Goal: Task Accomplishment & Management: Use online tool/utility

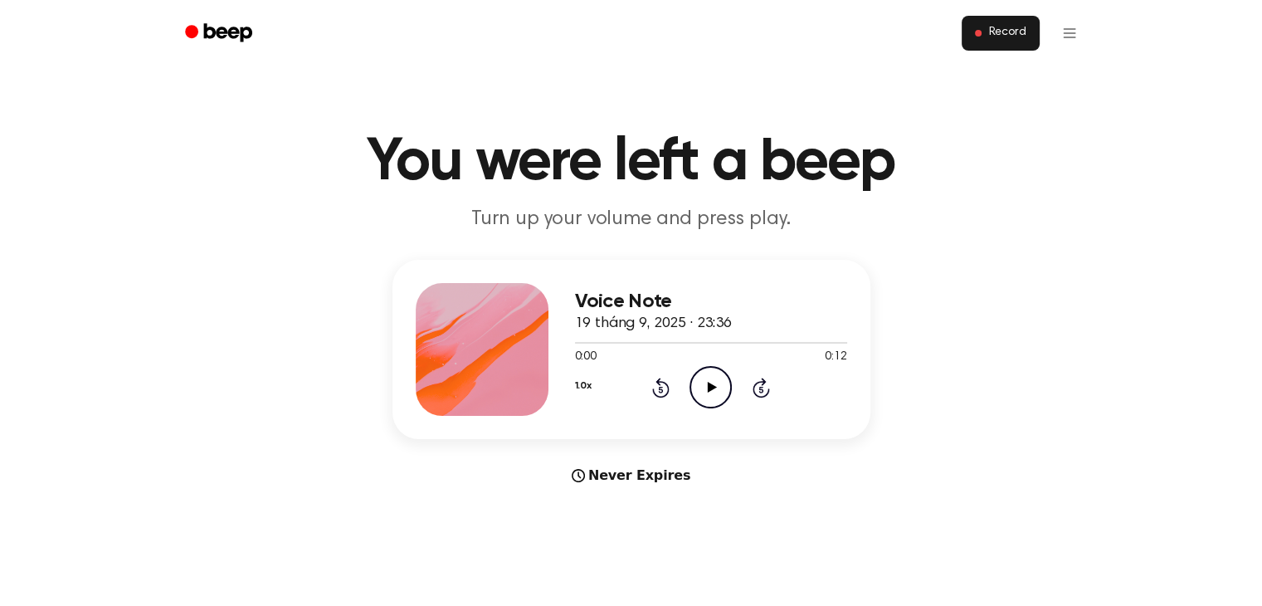
click at [995, 33] on span "Record" at bounding box center [1006, 33] width 37 height 15
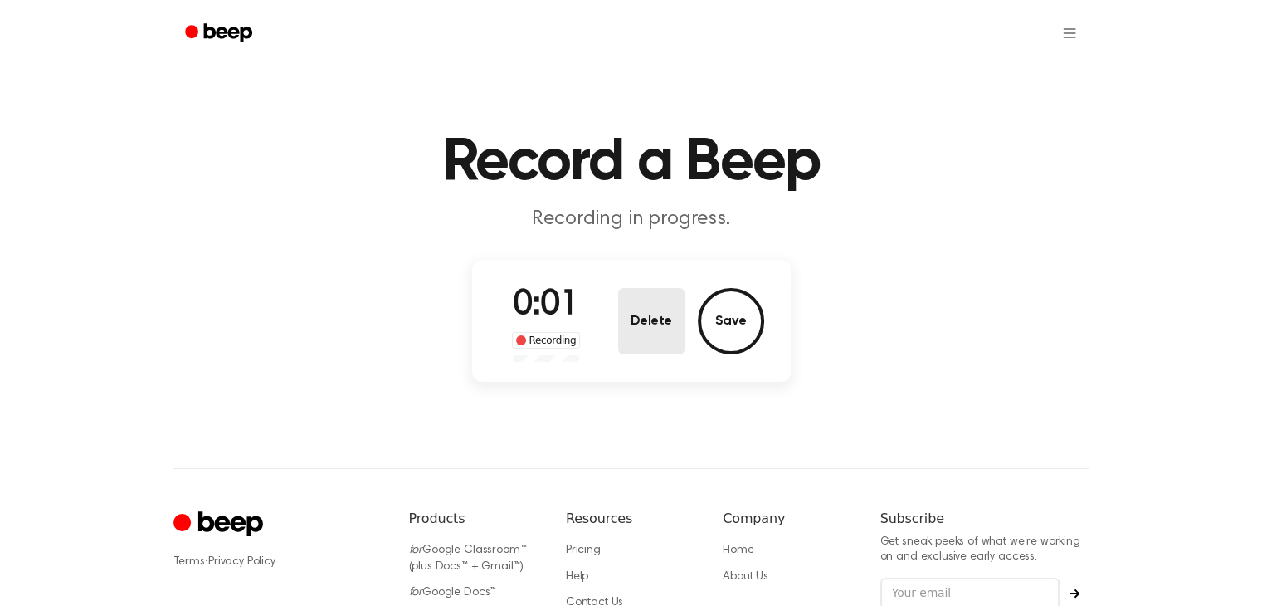
click at [640, 323] on button "Delete" at bounding box center [651, 321] width 66 height 66
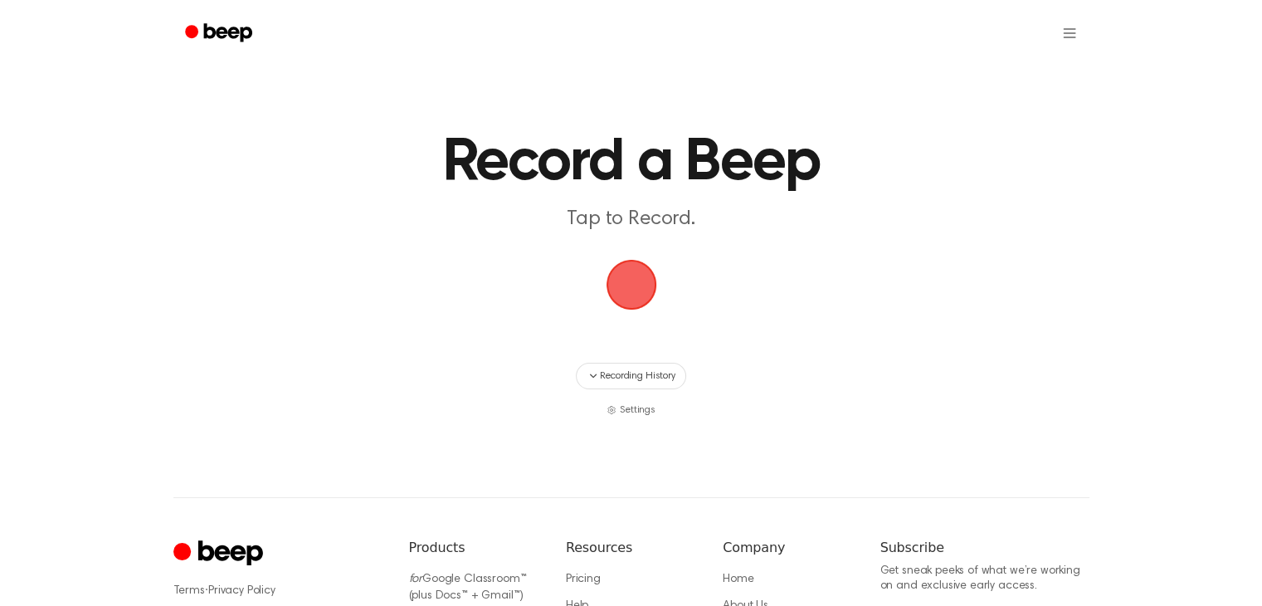
click at [631, 261] on span "button" at bounding box center [631, 284] width 46 height 46
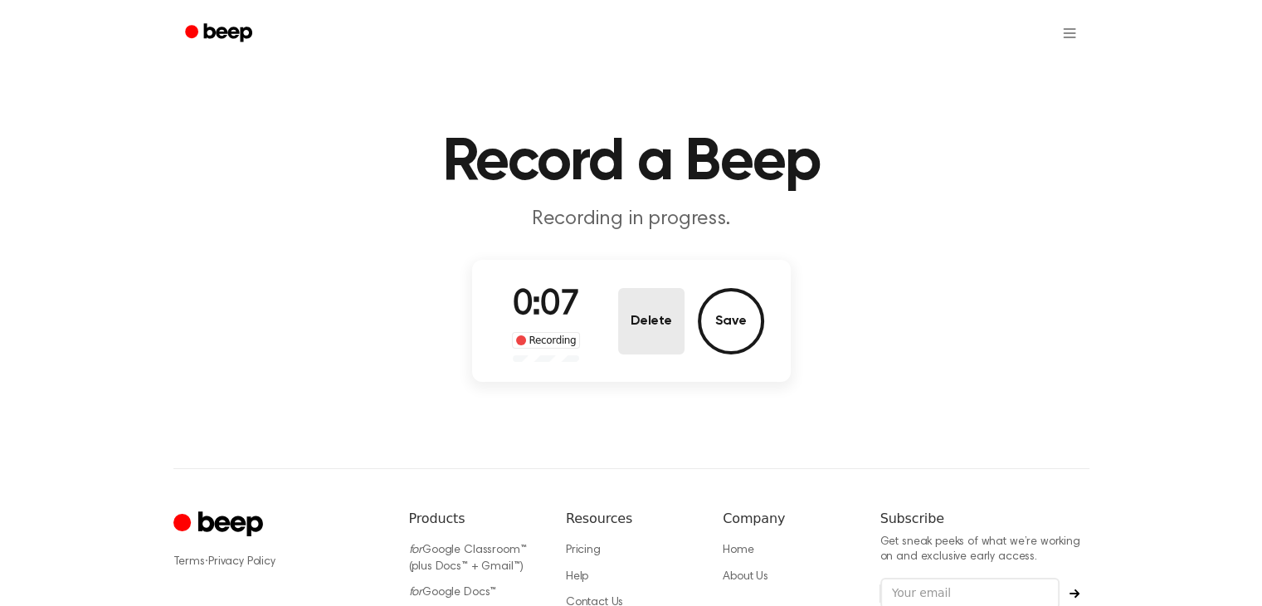
click at [663, 310] on button "Delete" at bounding box center [651, 321] width 66 height 66
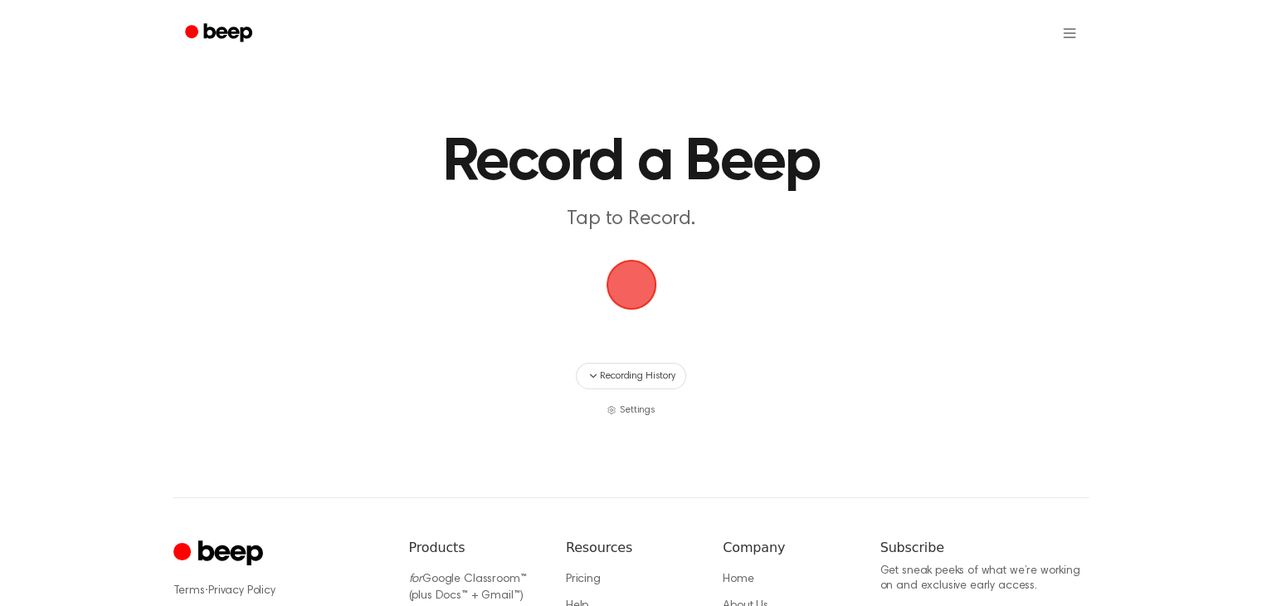
click at [631, 262] on span "button" at bounding box center [631, 284] width 46 height 46
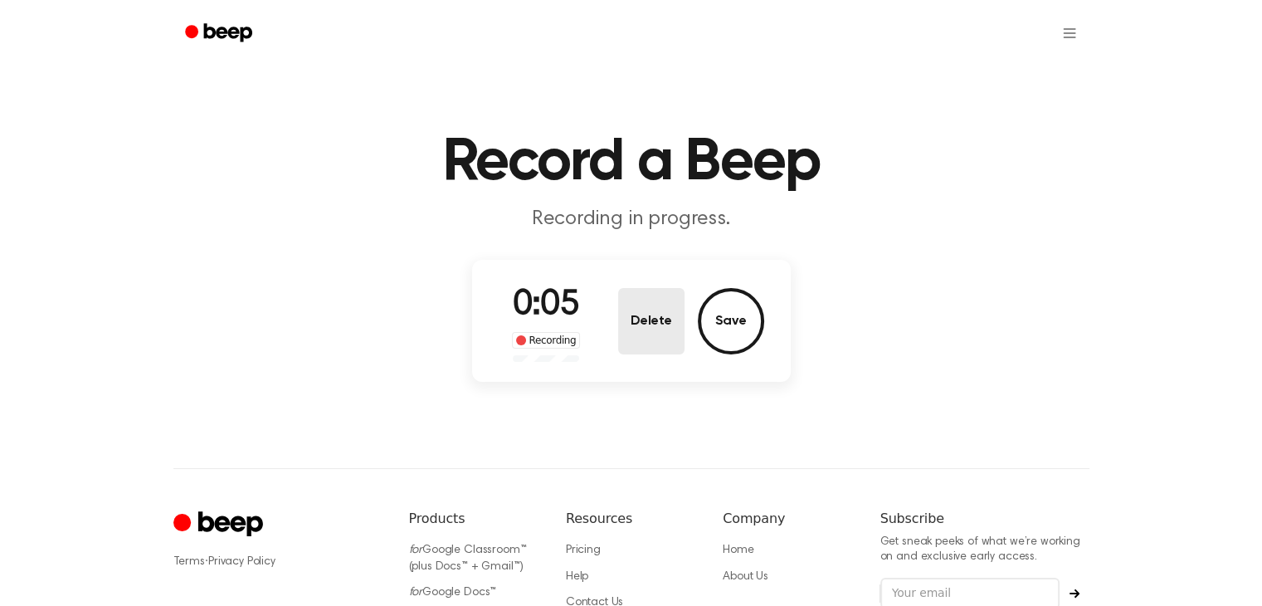
drag, startPoint x: 661, startPoint y: 320, endPoint x: 661, endPoint y: 301, distance: 19.1
click at [661, 320] on button "Delete" at bounding box center [651, 321] width 66 height 66
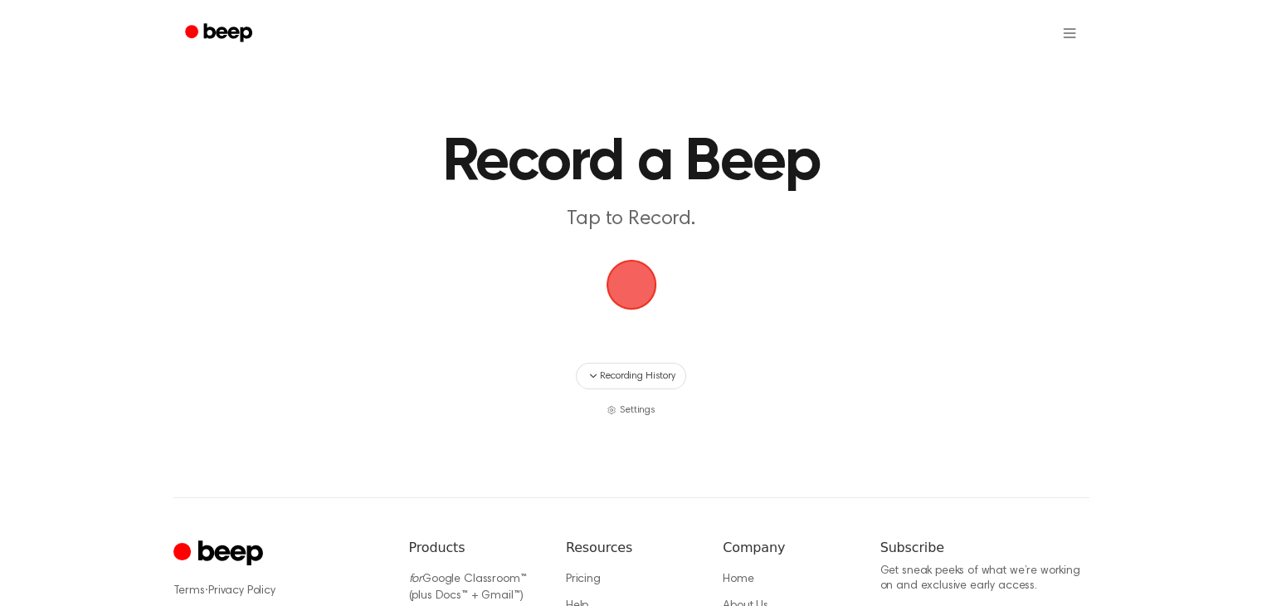
click at [655, 283] on span "button" at bounding box center [631, 284] width 46 height 46
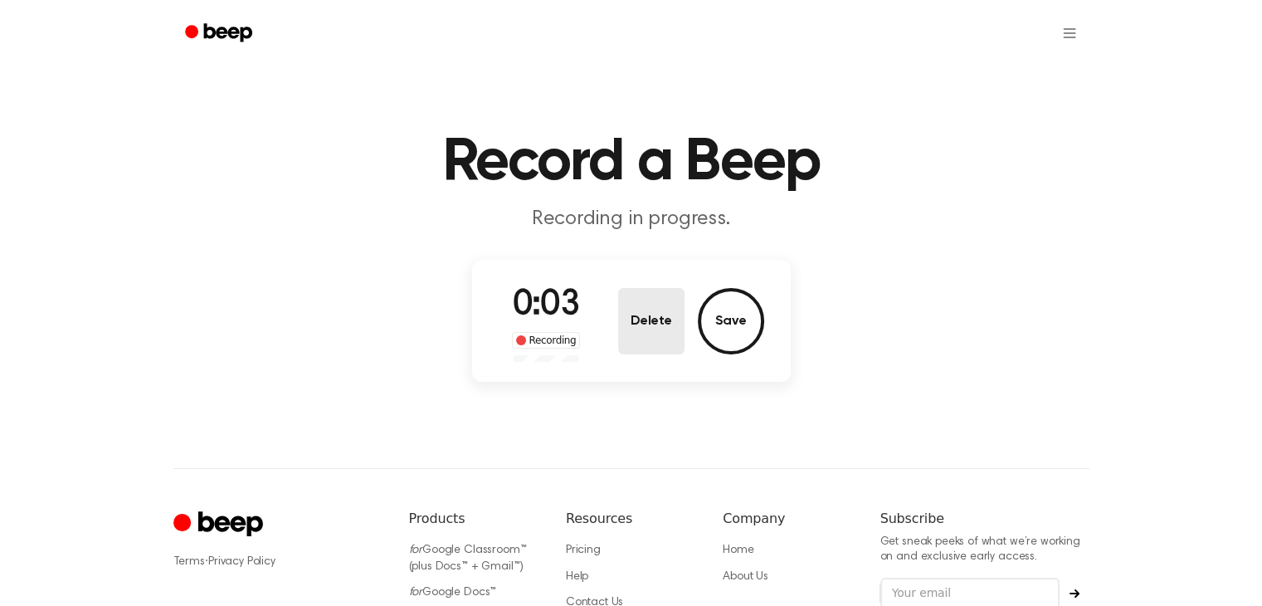
click at [664, 323] on button "Delete" at bounding box center [651, 321] width 66 height 66
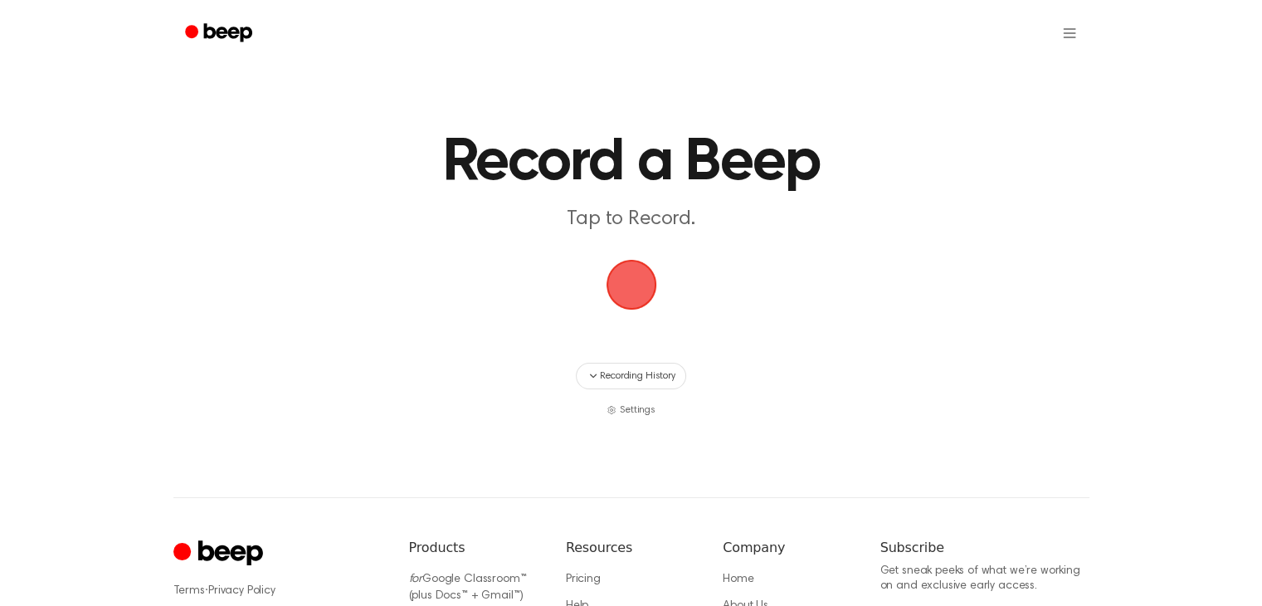
click at [633, 278] on span "button" at bounding box center [631, 284] width 46 height 46
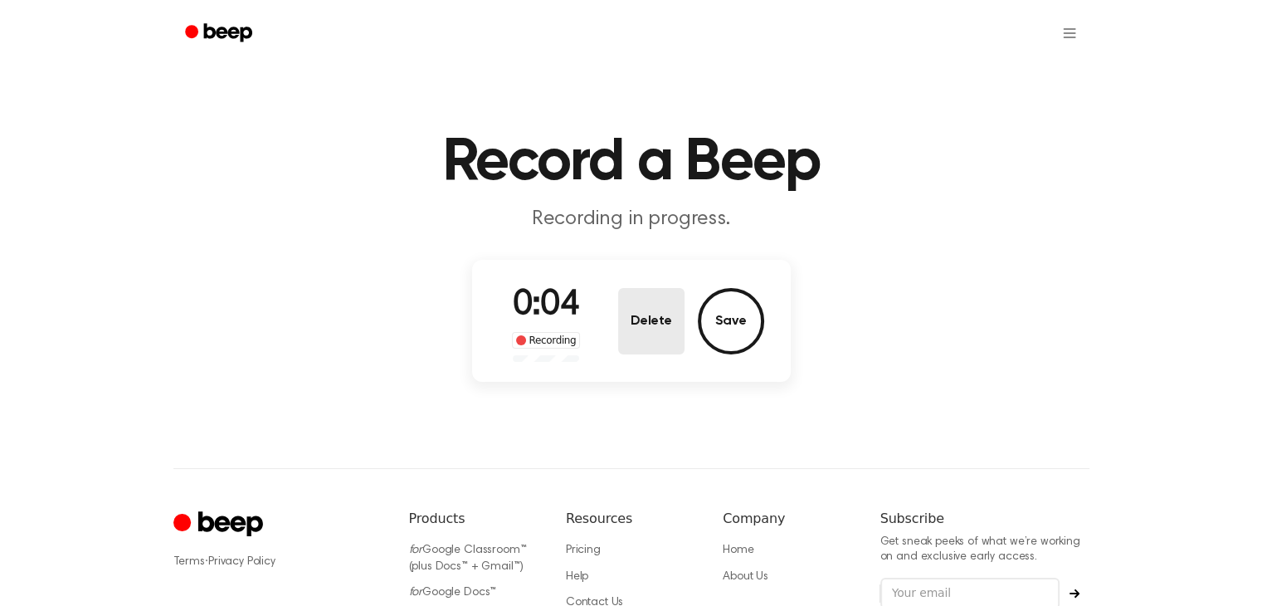
click at [671, 313] on button "Delete" at bounding box center [651, 321] width 66 height 66
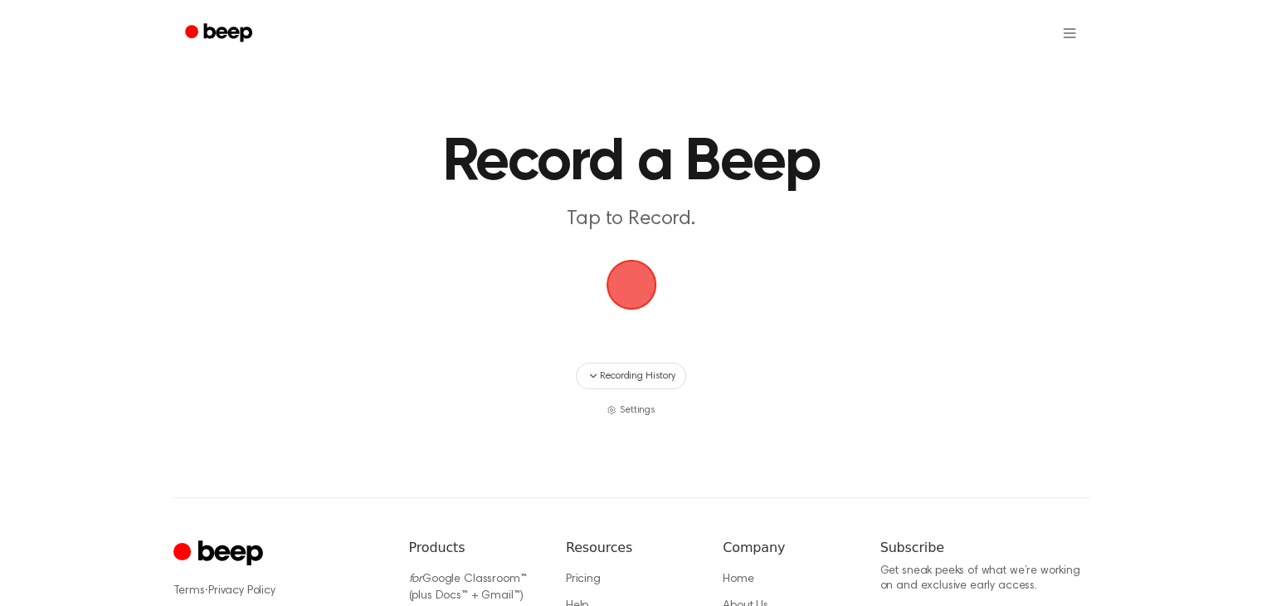
click at [637, 300] on span "button" at bounding box center [631, 284] width 46 height 46
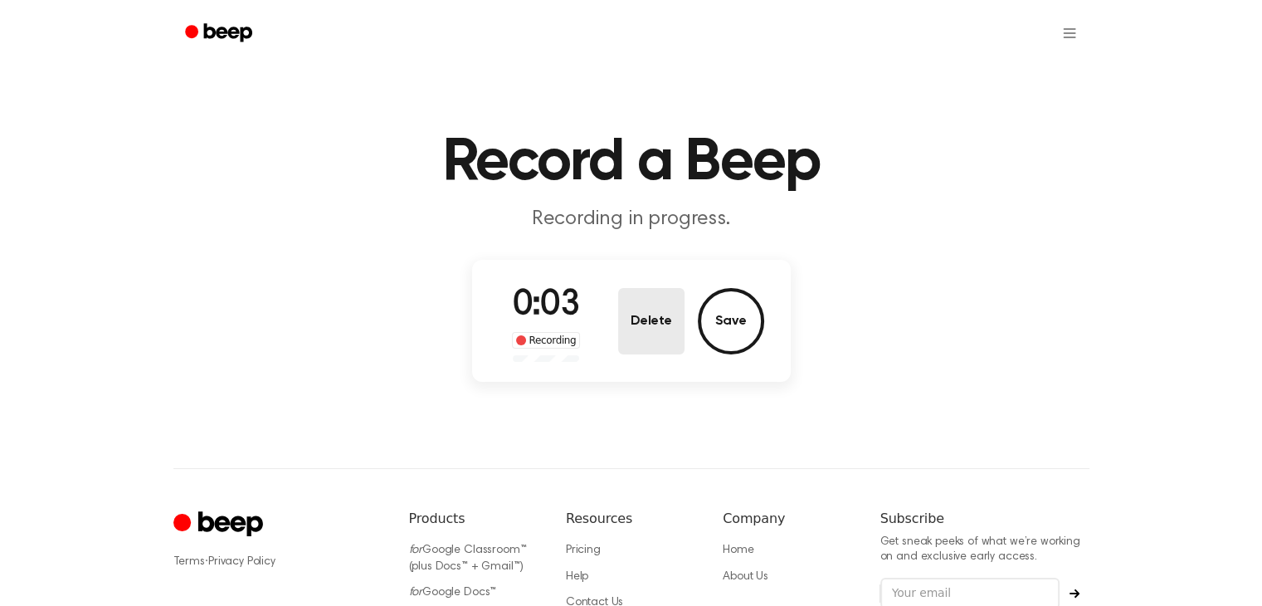
click at [676, 312] on button "Delete" at bounding box center [651, 321] width 66 height 66
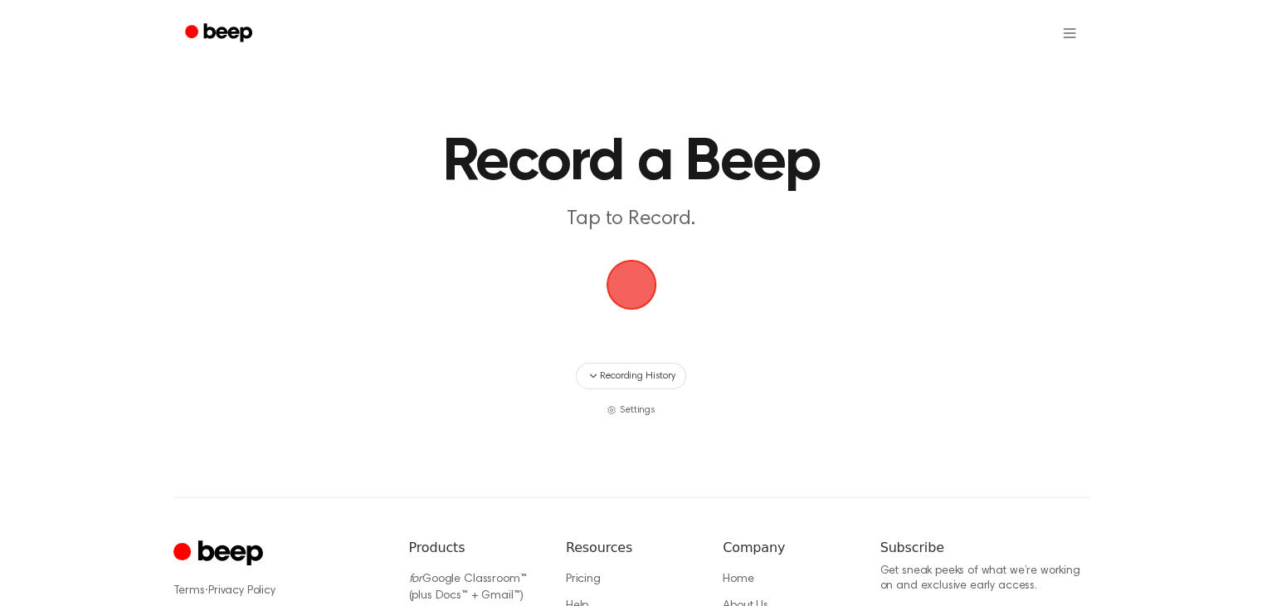
click at [628, 286] on span "button" at bounding box center [631, 284] width 46 height 46
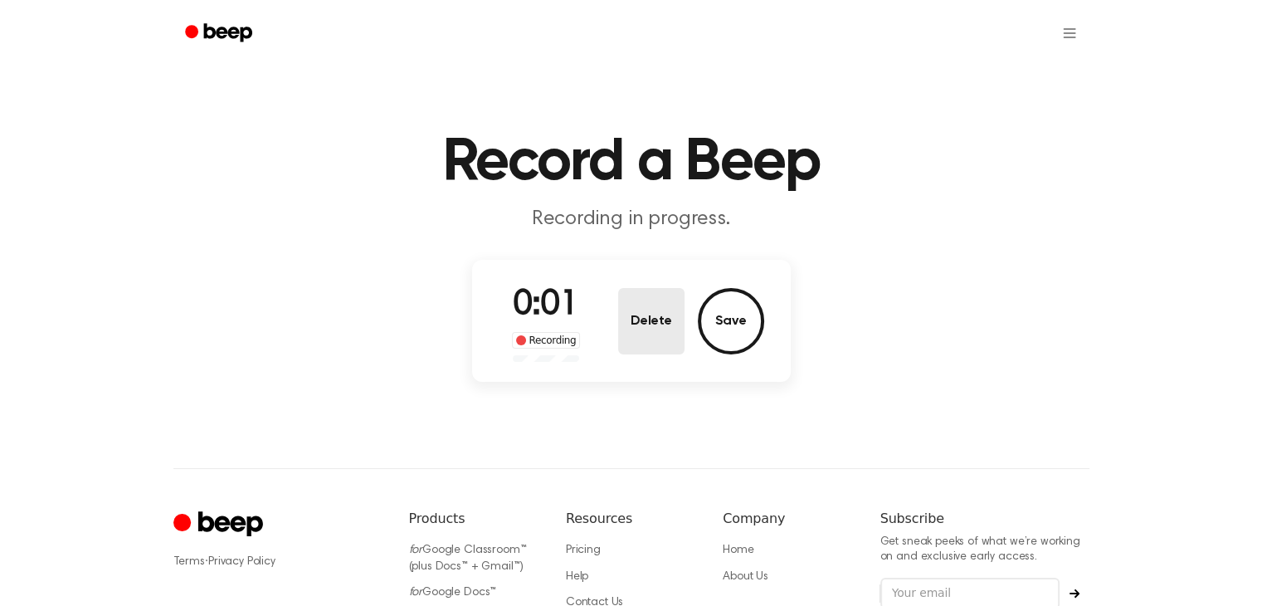
click at [661, 313] on button "Delete" at bounding box center [651, 321] width 66 height 66
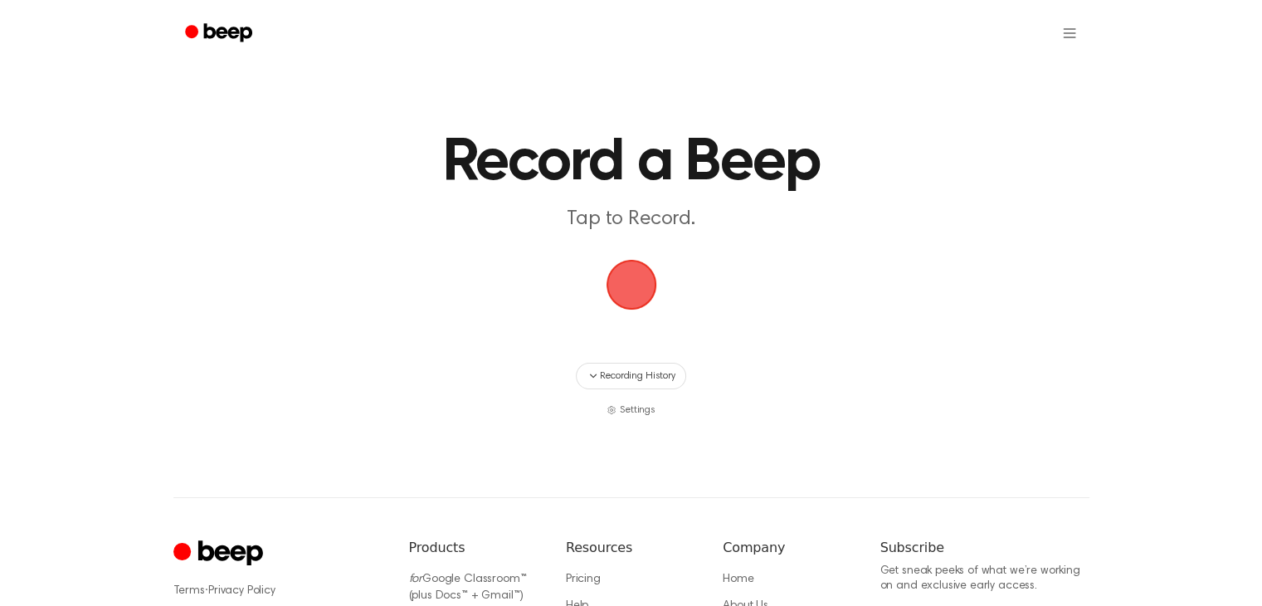
click at [617, 279] on span "button" at bounding box center [631, 284] width 46 height 46
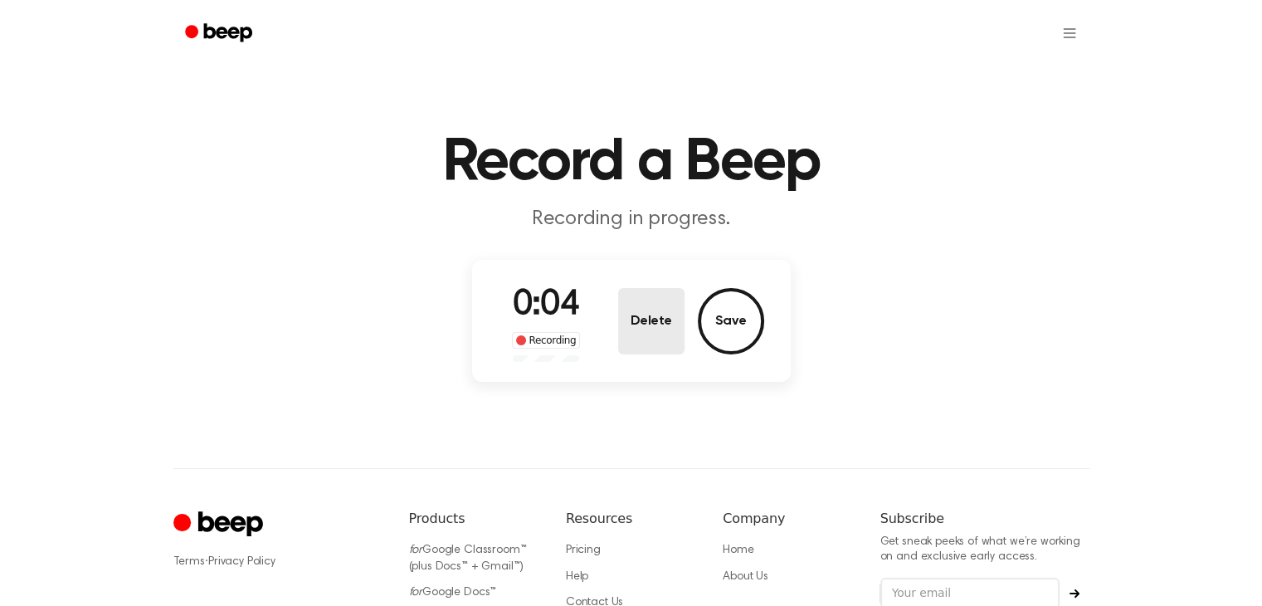
click at [651, 305] on button "Delete" at bounding box center [651, 321] width 66 height 66
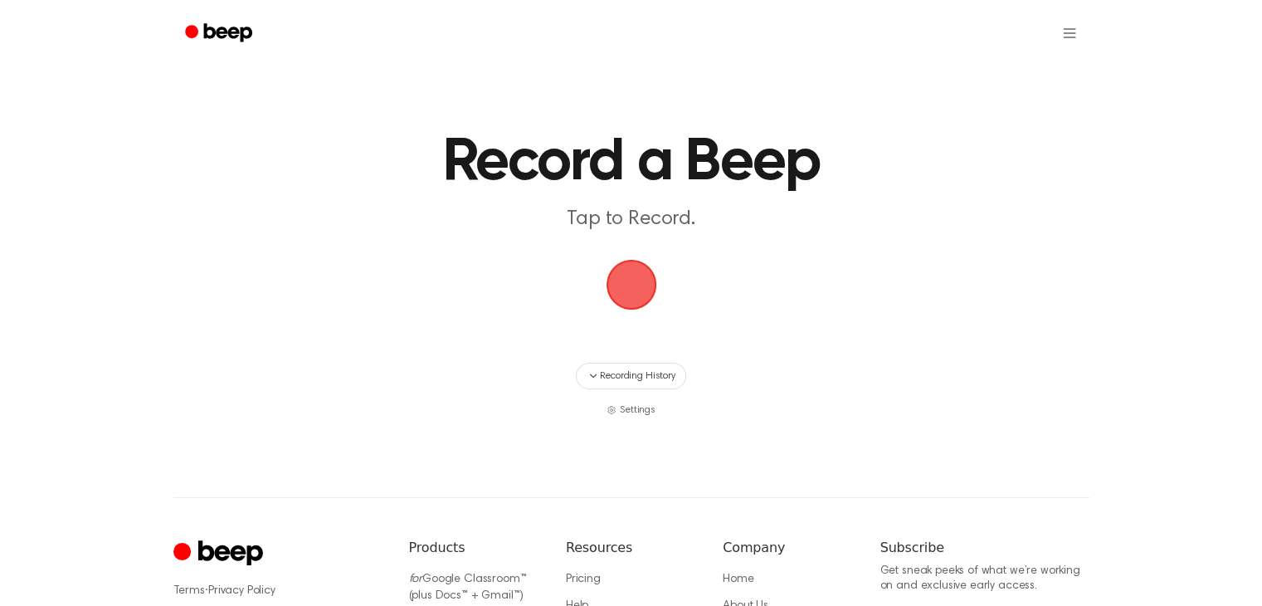
click at [642, 280] on span "button" at bounding box center [631, 284] width 46 height 46
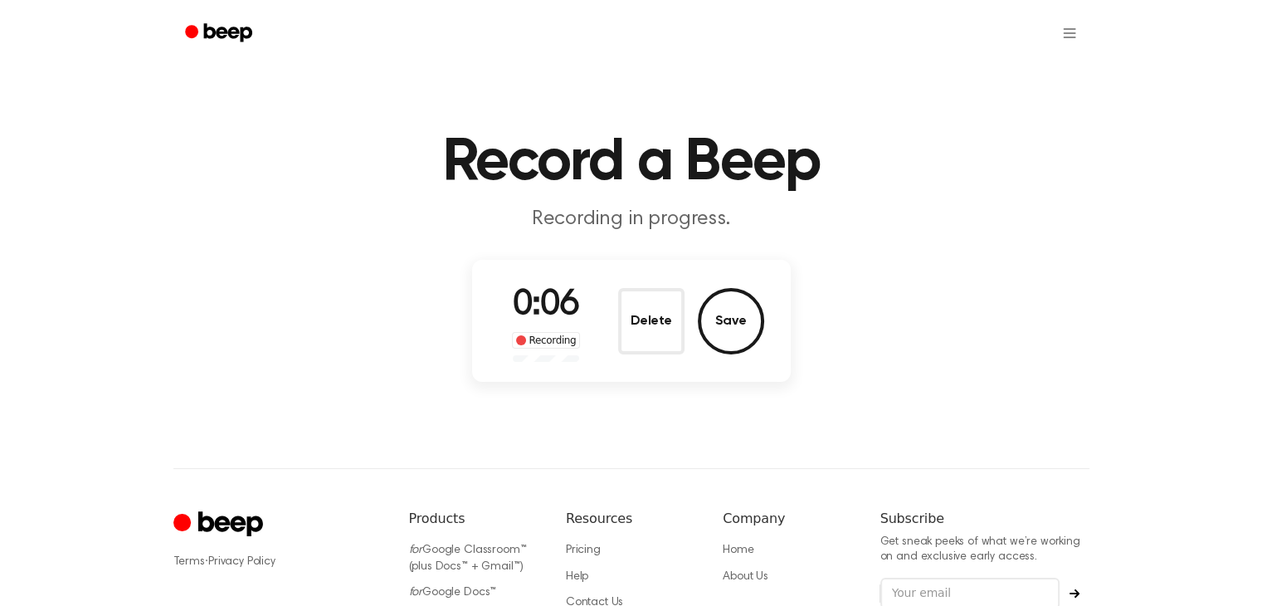
drag, startPoint x: 631, startPoint y: 328, endPoint x: 637, endPoint y: 317, distance: 12.7
click at [631, 328] on button "Delete" at bounding box center [651, 321] width 66 height 66
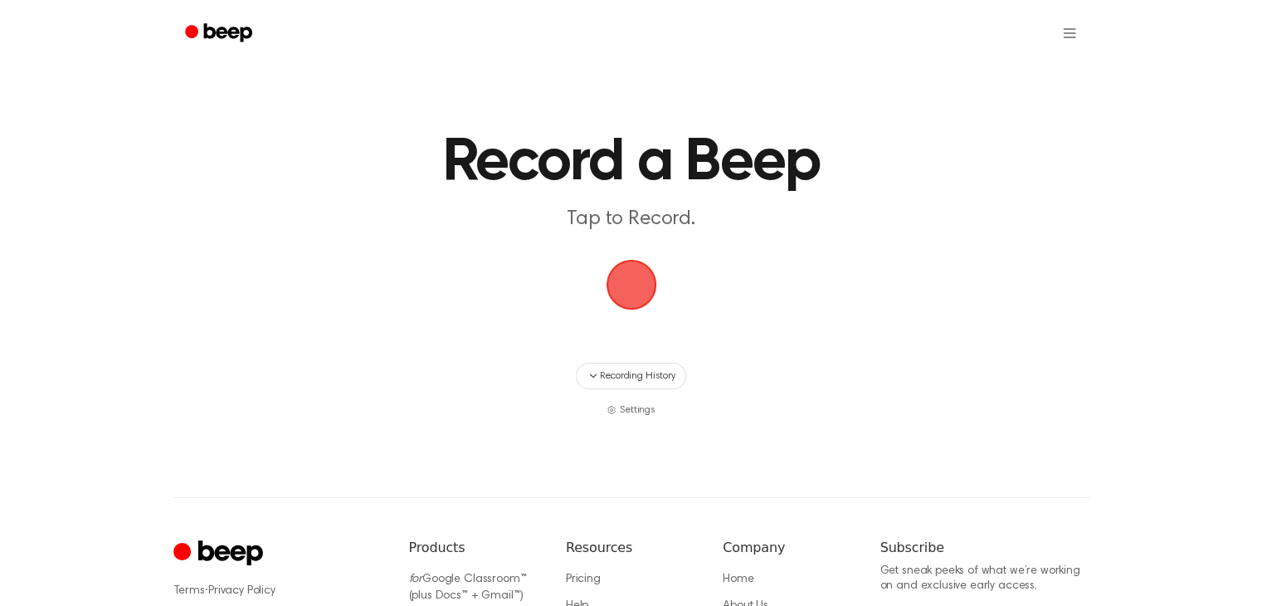
click at [640, 266] on span "button" at bounding box center [631, 284] width 46 height 46
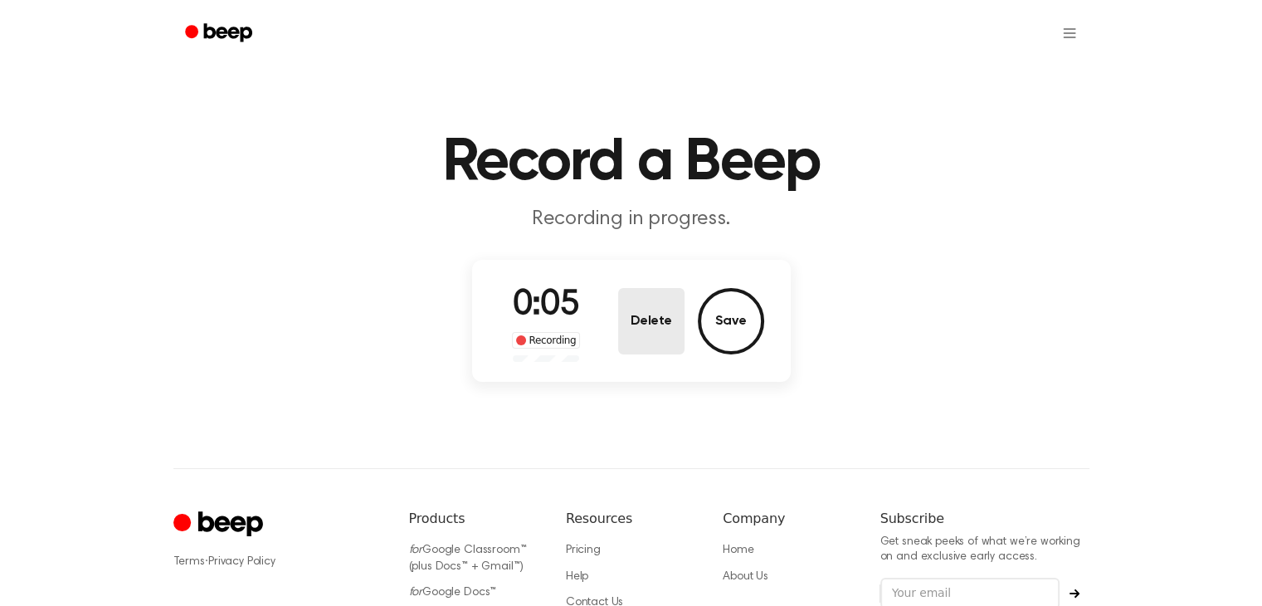
click at [641, 316] on button "Delete" at bounding box center [651, 321] width 66 height 66
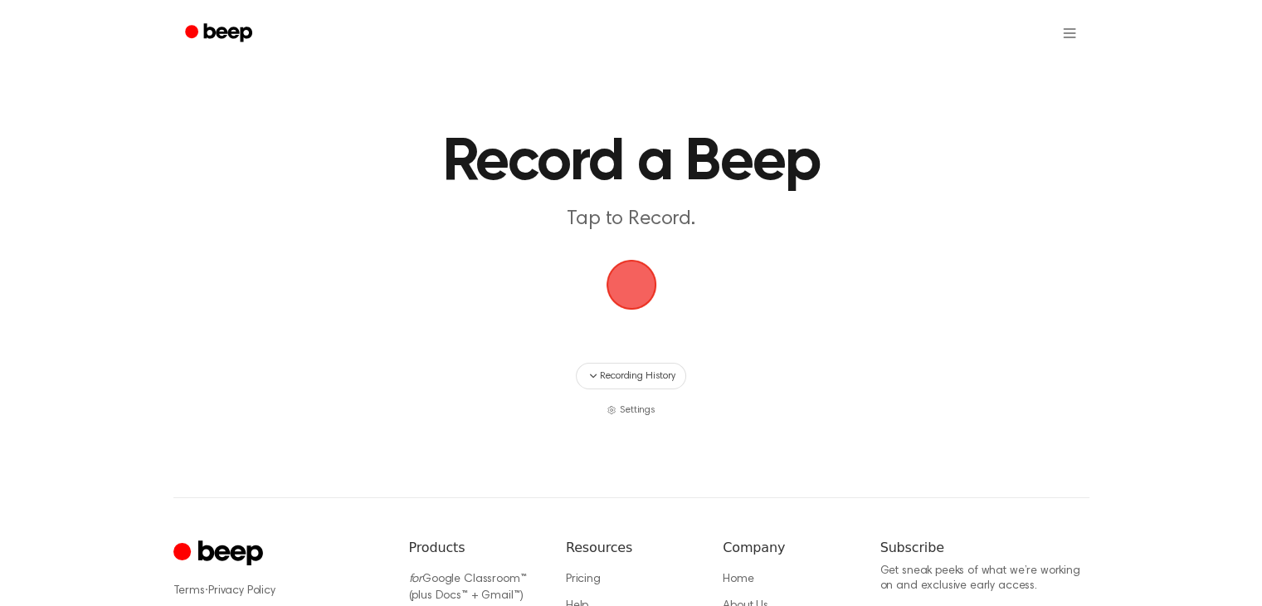
click at [644, 281] on span "button" at bounding box center [631, 284] width 46 height 46
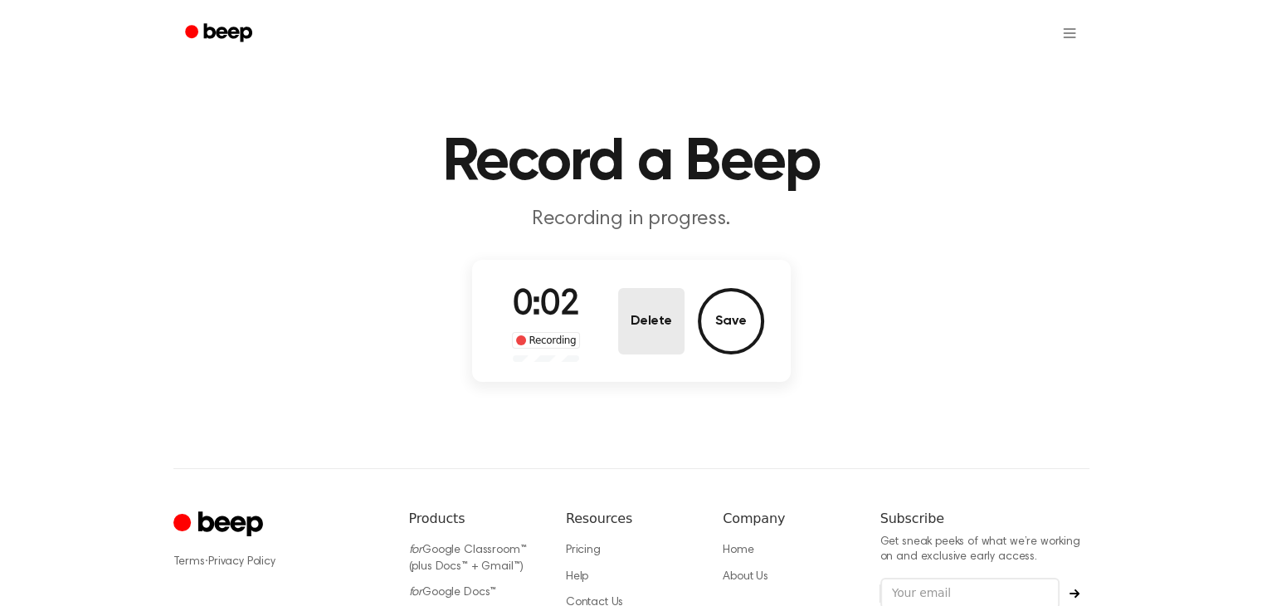
drag, startPoint x: 598, startPoint y: 310, endPoint x: 656, endPoint y: 310, distance: 58.1
click at [627, 310] on div "0:02 Recording Delete Save" at bounding box center [632, 321] width 266 height 82
click at [656, 310] on button "Delete" at bounding box center [651, 321] width 66 height 66
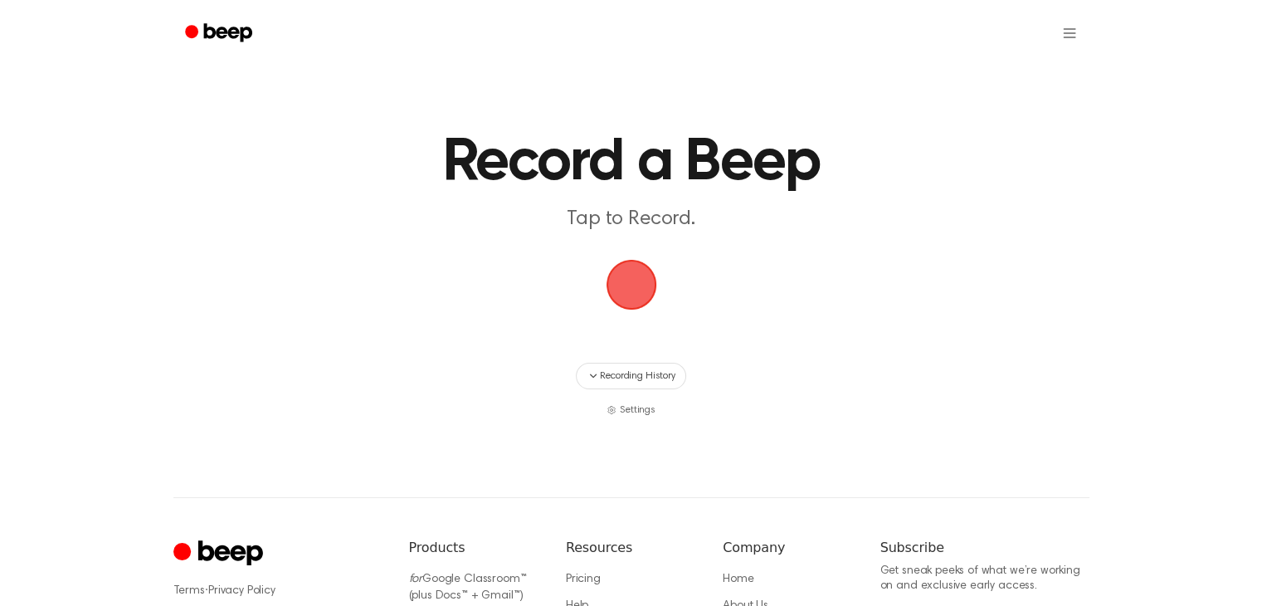
click at [619, 289] on span "button" at bounding box center [631, 284] width 46 height 46
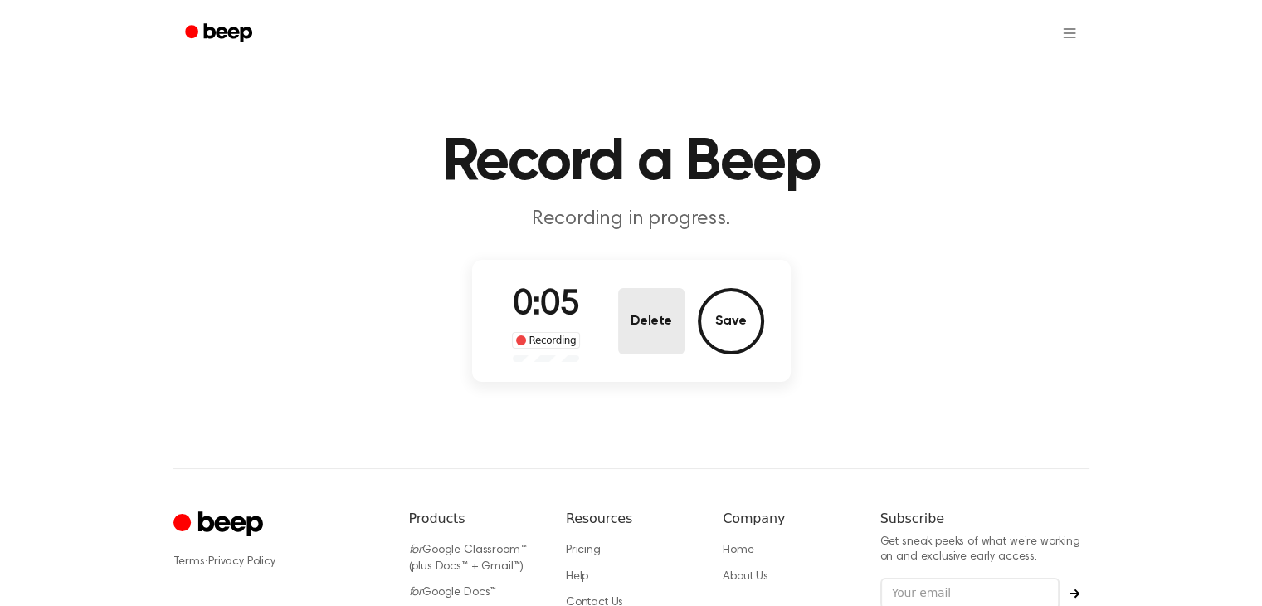
click at [634, 325] on button "Delete" at bounding box center [651, 321] width 66 height 66
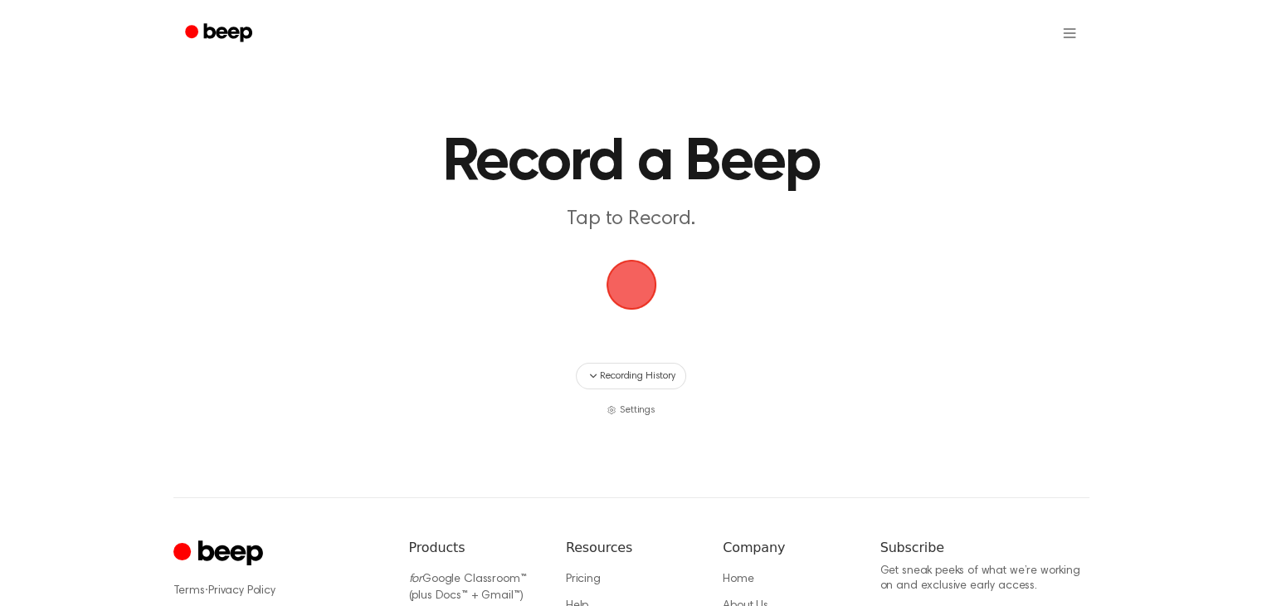
drag, startPoint x: 636, startPoint y: 287, endPoint x: 670, endPoint y: 291, distance: 34.3
click at [637, 288] on span "button" at bounding box center [631, 284] width 46 height 46
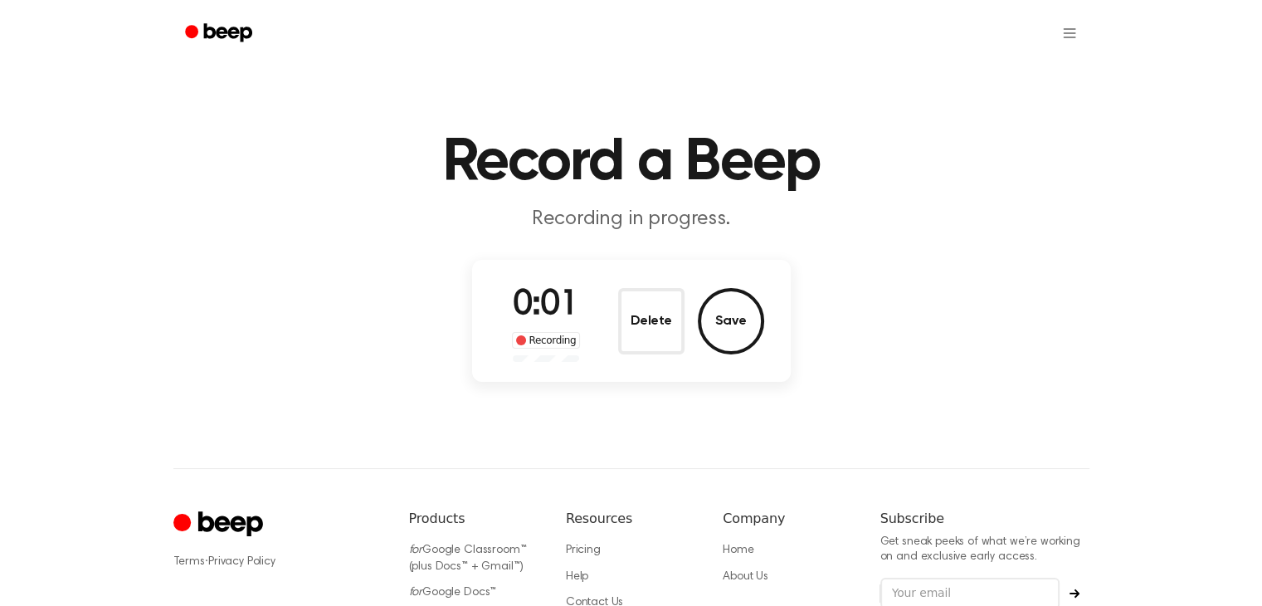
drag, startPoint x: 676, startPoint y: 313, endPoint x: 660, endPoint y: 297, distance: 22.9
click at [676, 313] on button "Delete" at bounding box center [651, 321] width 66 height 66
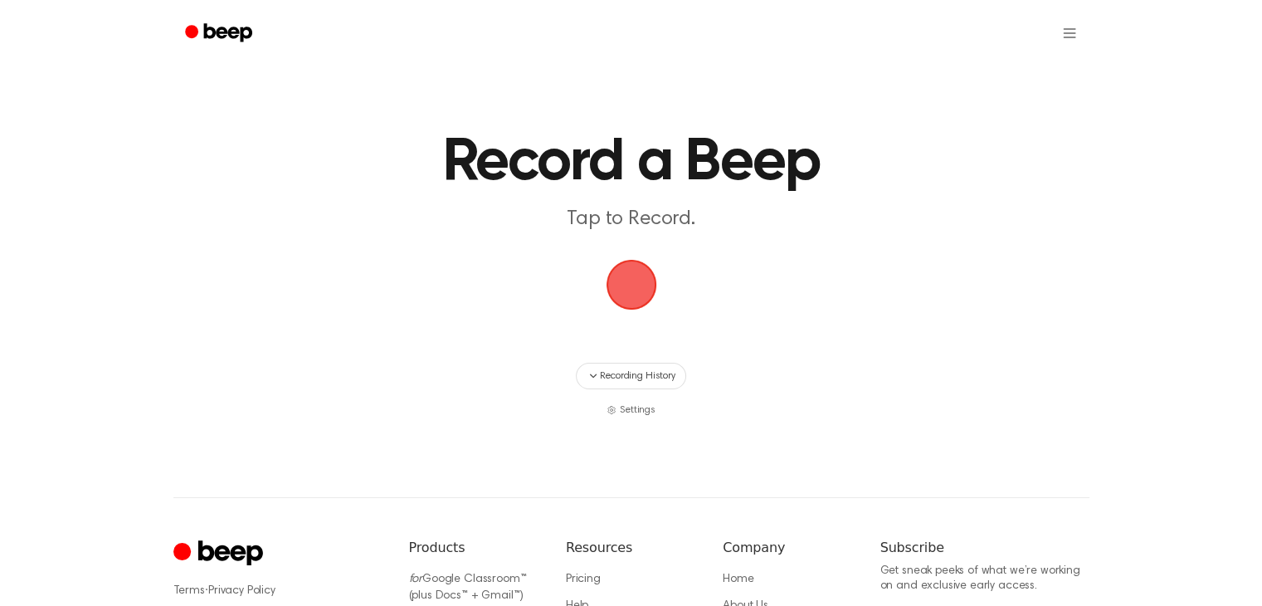
click at [622, 273] on span "button" at bounding box center [631, 284] width 46 height 46
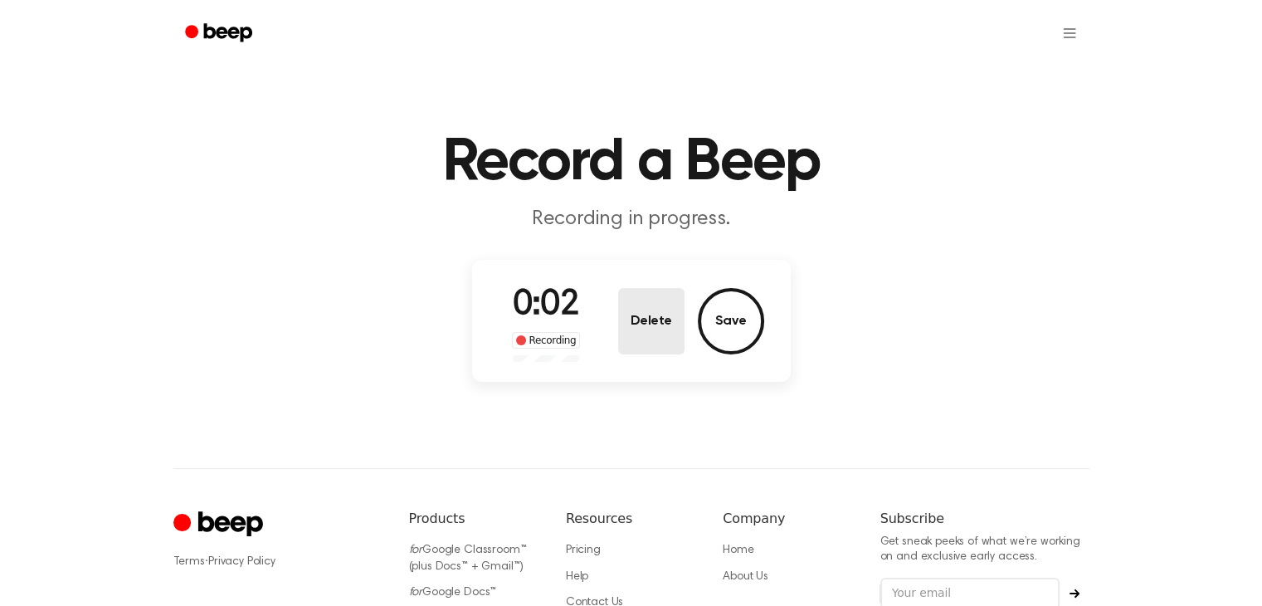
click at [661, 310] on button "Delete" at bounding box center [651, 321] width 66 height 66
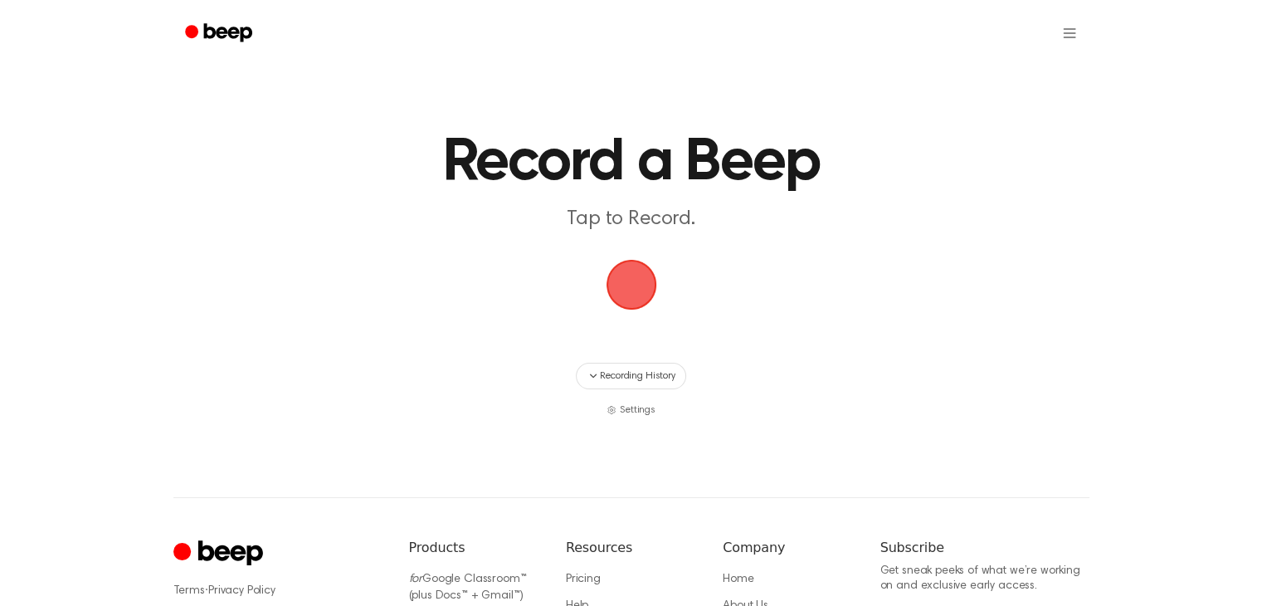
click at [642, 280] on span "button" at bounding box center [631, 284] width 46 height 46
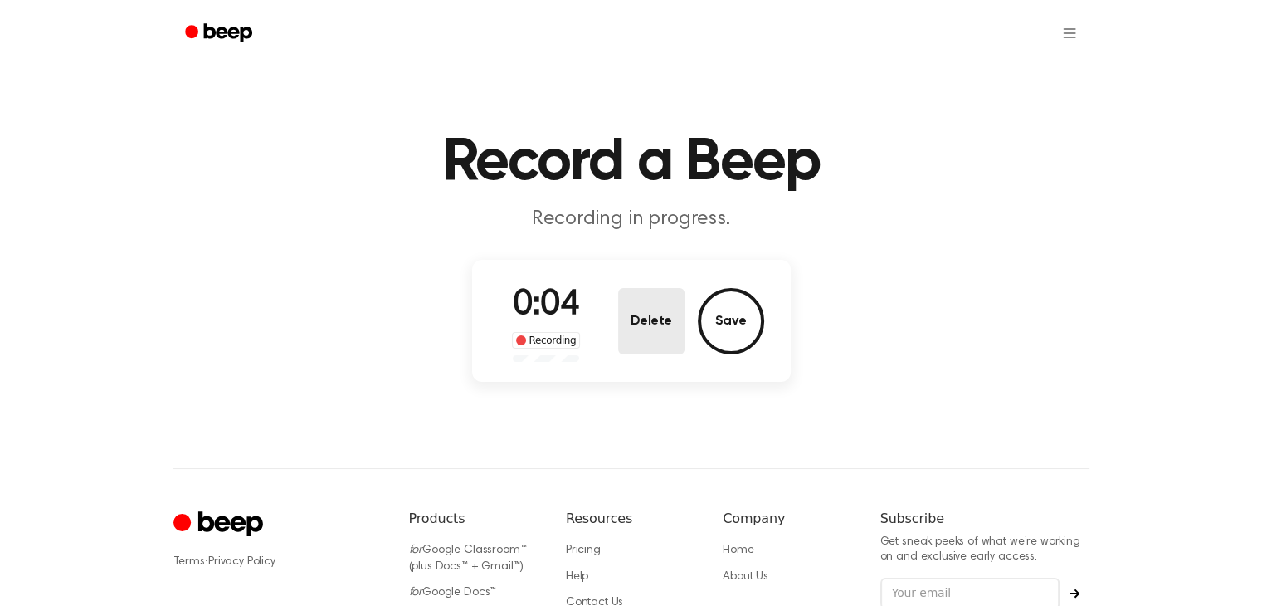
click at [644, 298] on button "Delete" at bounding box center [651, 321] width 66 height 66
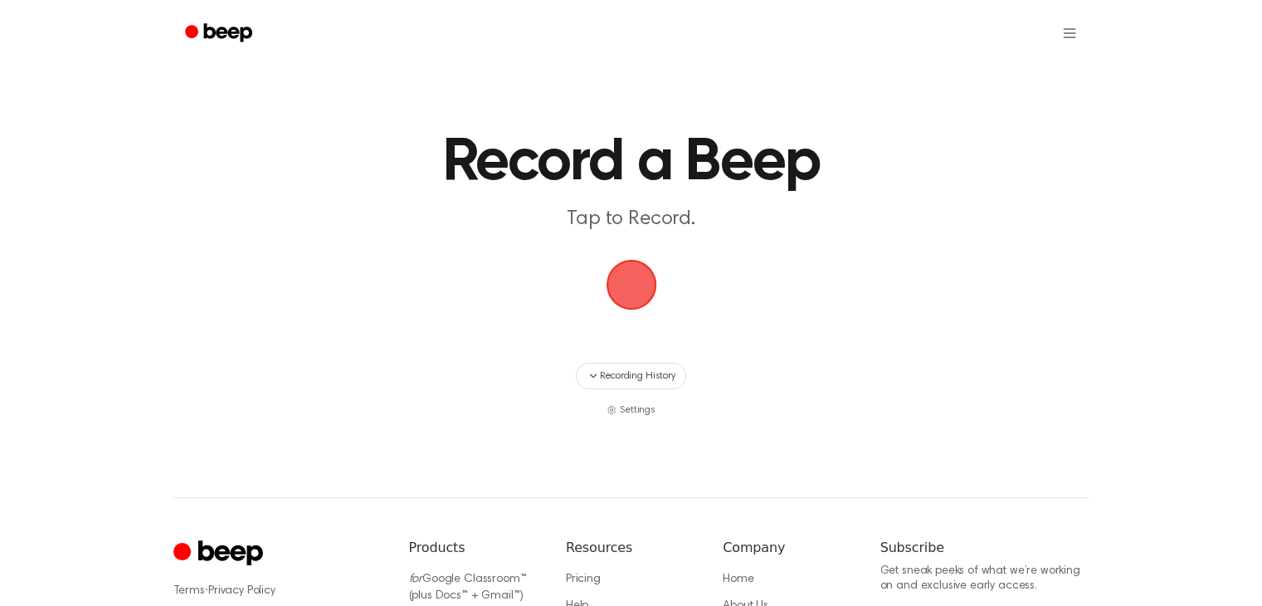
click at [633, 266] on span "button" at bounding box center [631, 284] width 46 height 46
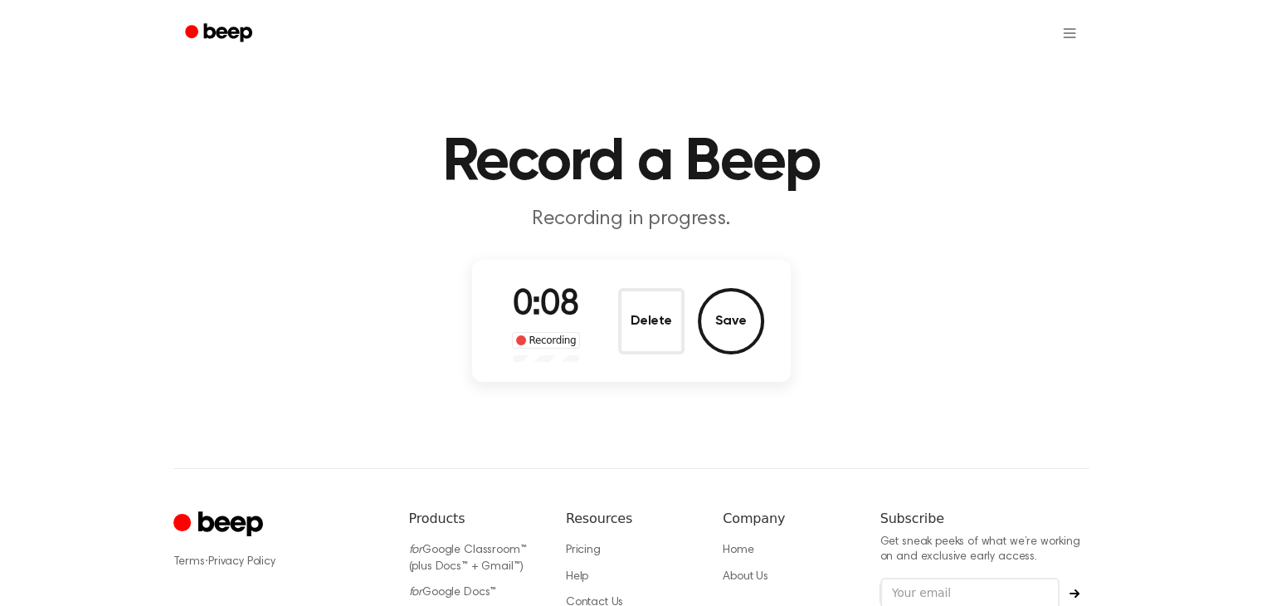
click at [666, 306] on button "Delete" at bounding box center [651, 321] width 66 height 66
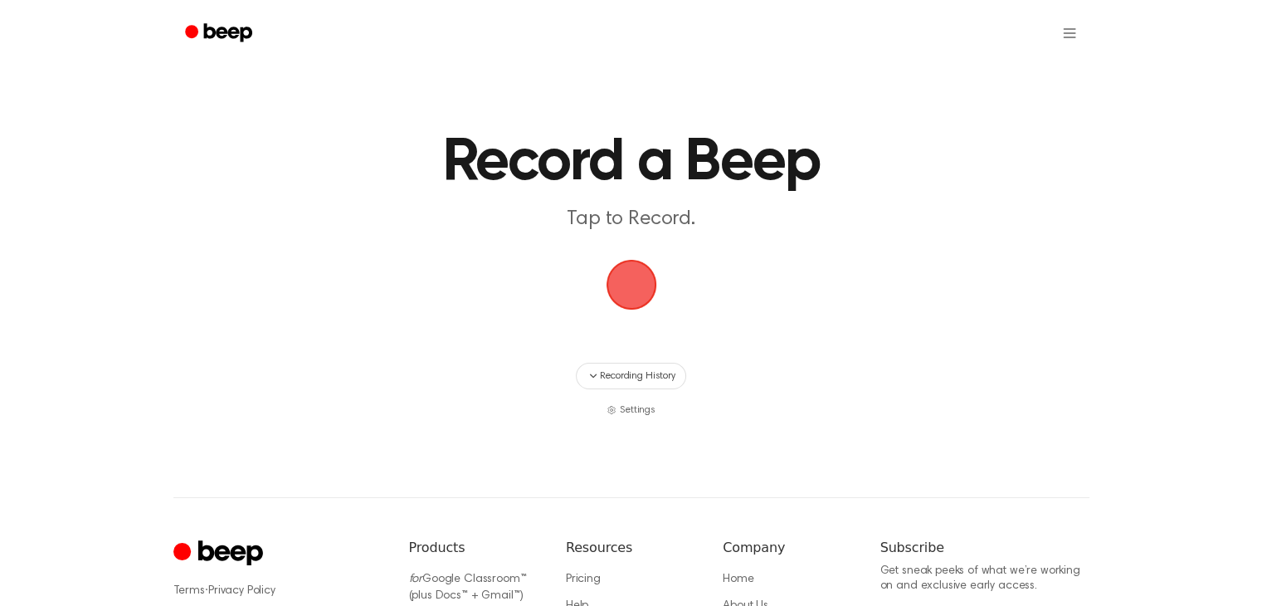
drag, startPoint x: 630, startPoint y: 270, endPoint x: 641, endPoint y: 272, distance: 11.1
click at [631, 272] on span "button" at bounding box center [631, 284] width 46 height 46
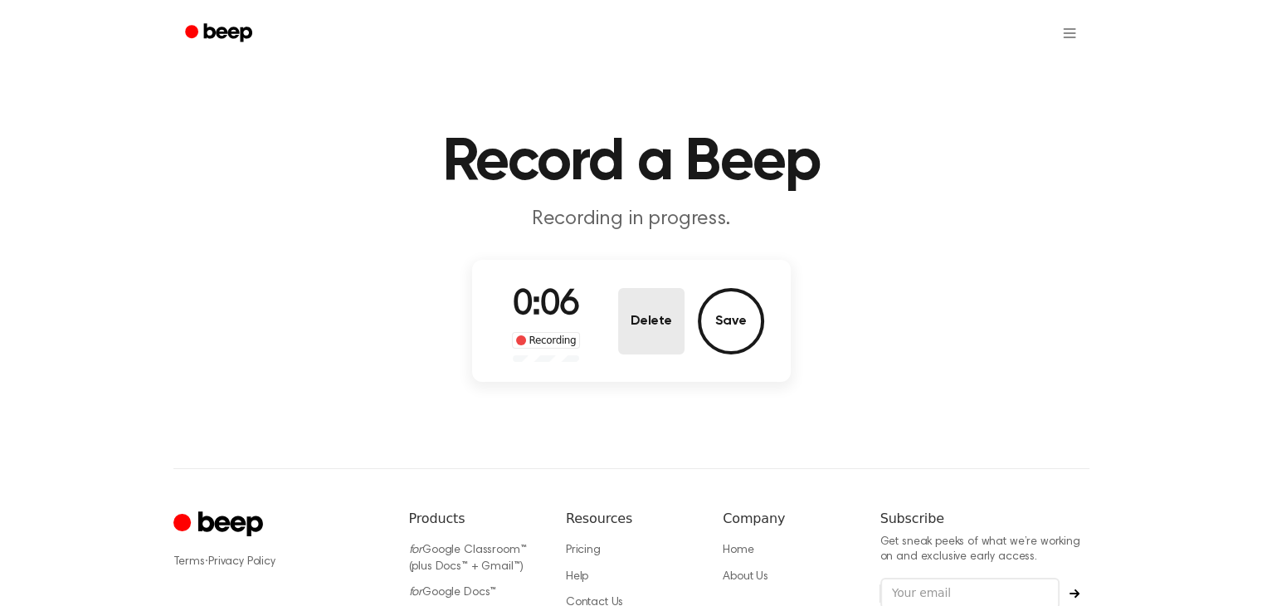
click at [645, 309] on button "Delete" at bounding box center [651, 321] width 66 height 66
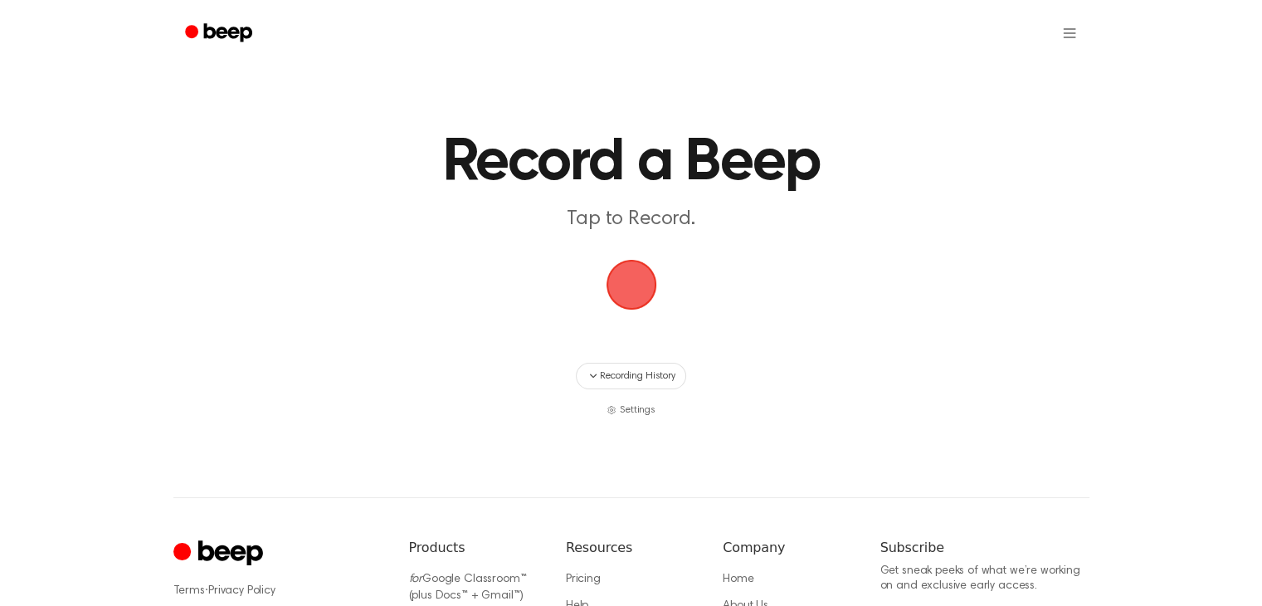
click at [643, 266] on span "button" at bounding box center [631, 284] width 46 height 46
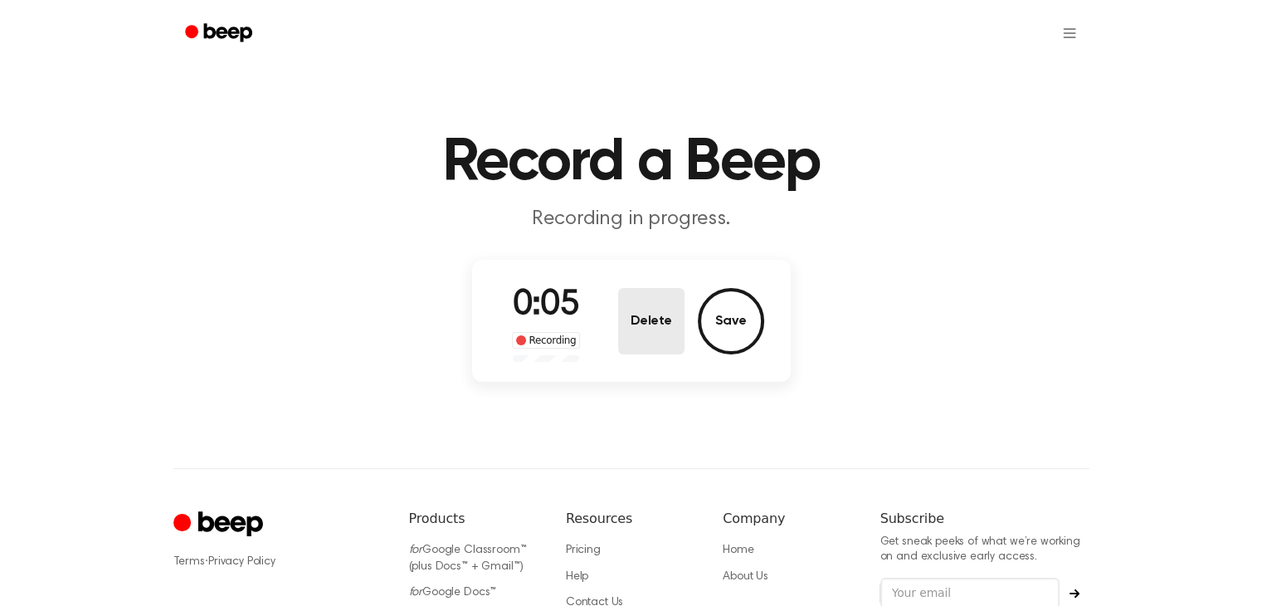
click at [653, 303] on button "Delete" at bounding box center [651, 321] width 66 height 66
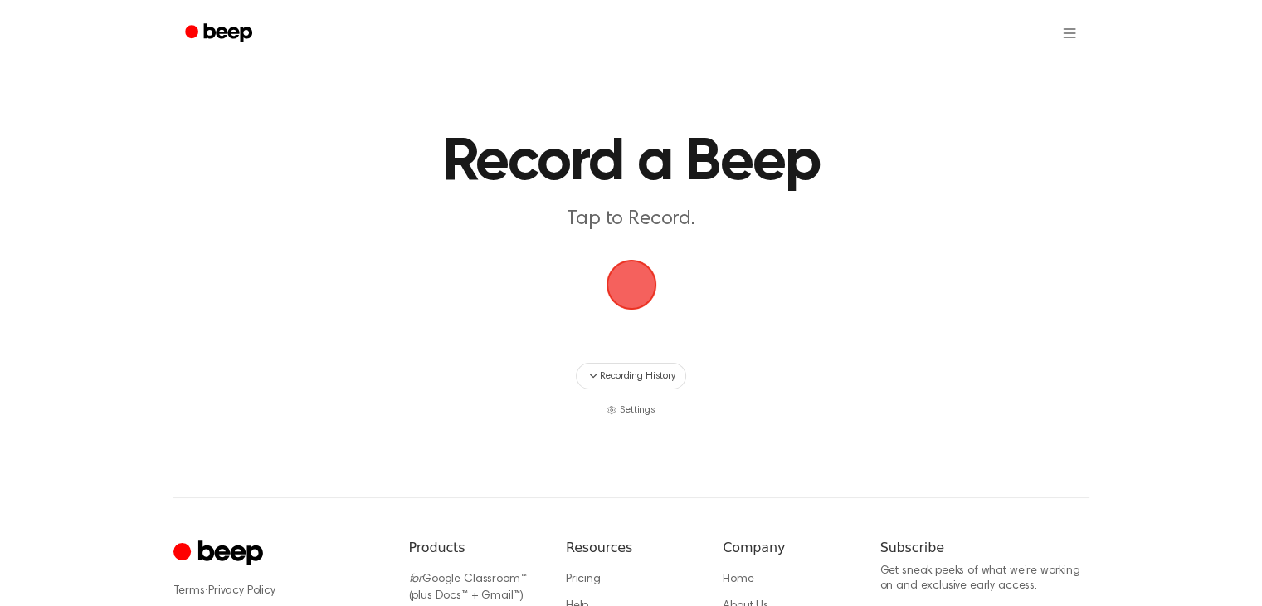
drag, startPoint x: 632, startPoint y: 296, endPoint x: 605, endPoint y: 293, distance: 27.6
click at [632, 296] on span "button" at bounding box center [631, 284] width 46 height 46
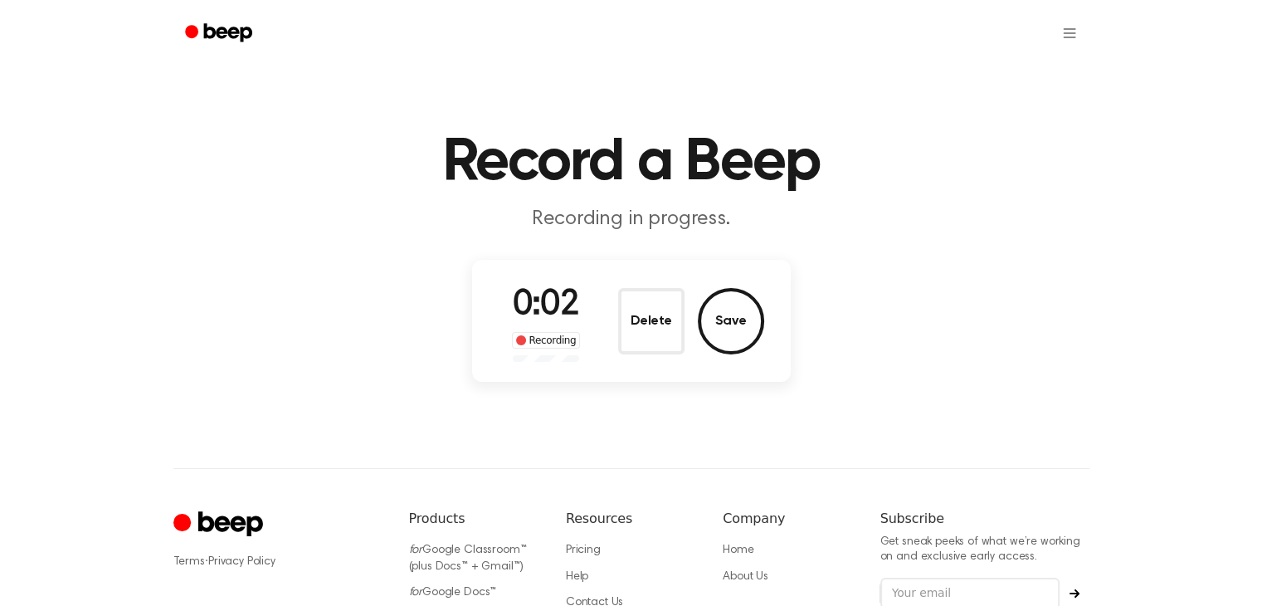
click at [665, 325] on button "Delete" at bounding box center [651, 321] width 66 height 66
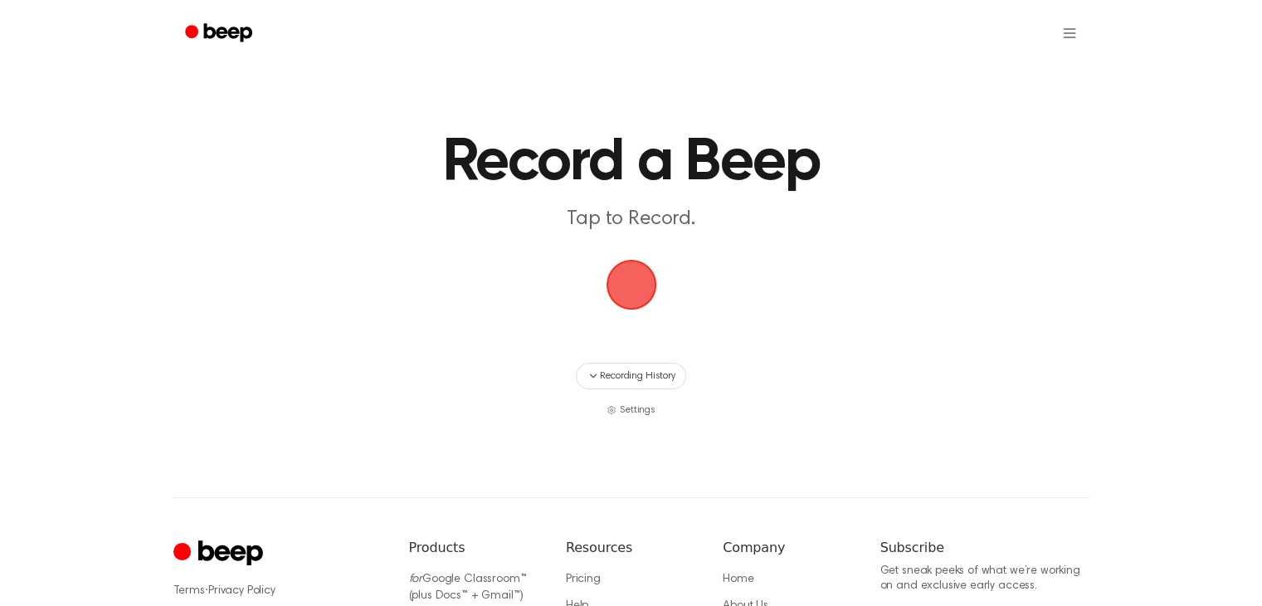
click at [641, 276] on span "button" at bounding box center [631, 284] width 46 height 46
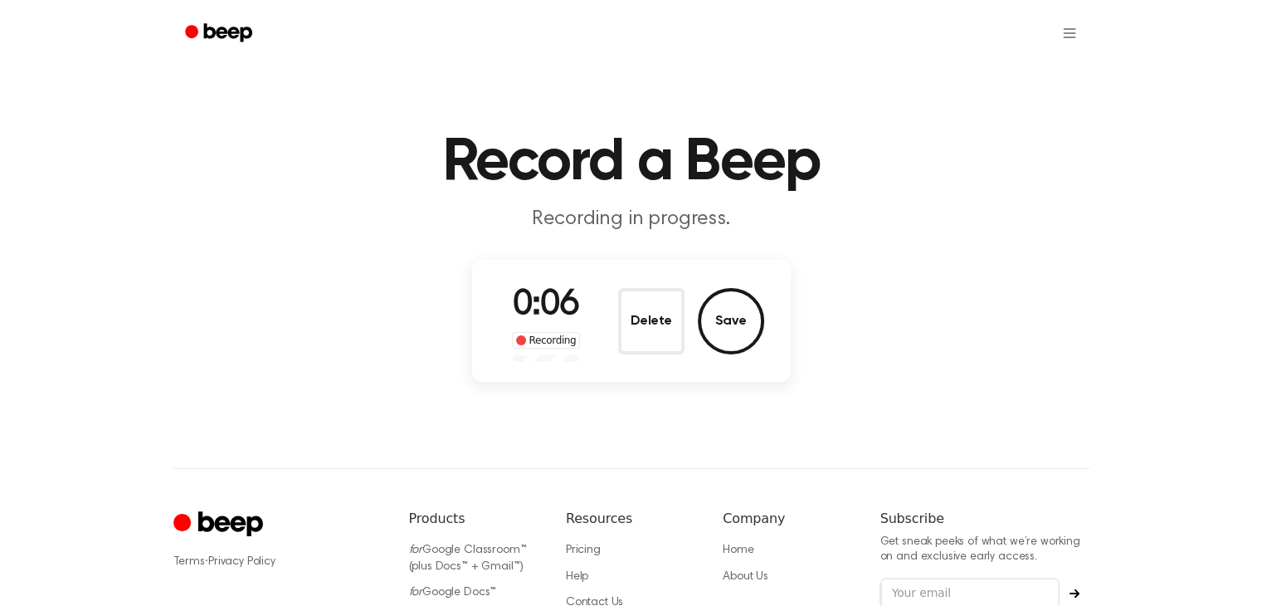
drag, startPoint x: 668, startPoint y: 288, endPoint x: 664, endPoint y: 317, distance: 29.3
click at [666, 295] on button "Delete" at bounding box center [651, 321] width 66 height 66
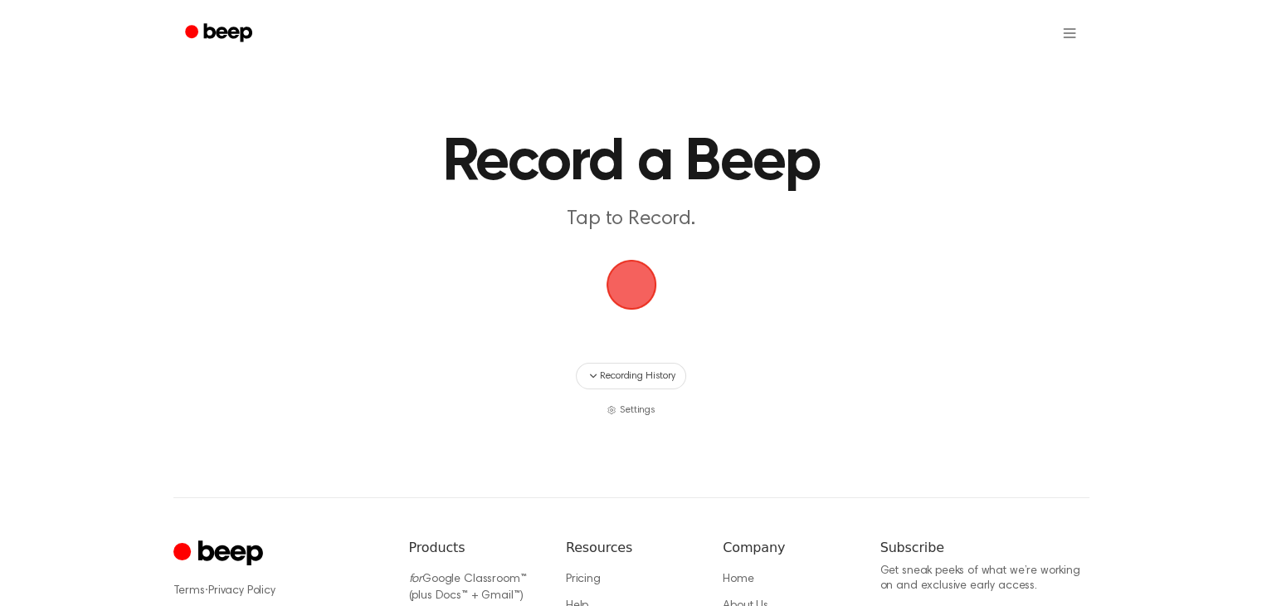
click at [634, 276] on span "button" at bounding box center [631, 284] width 46 height 46
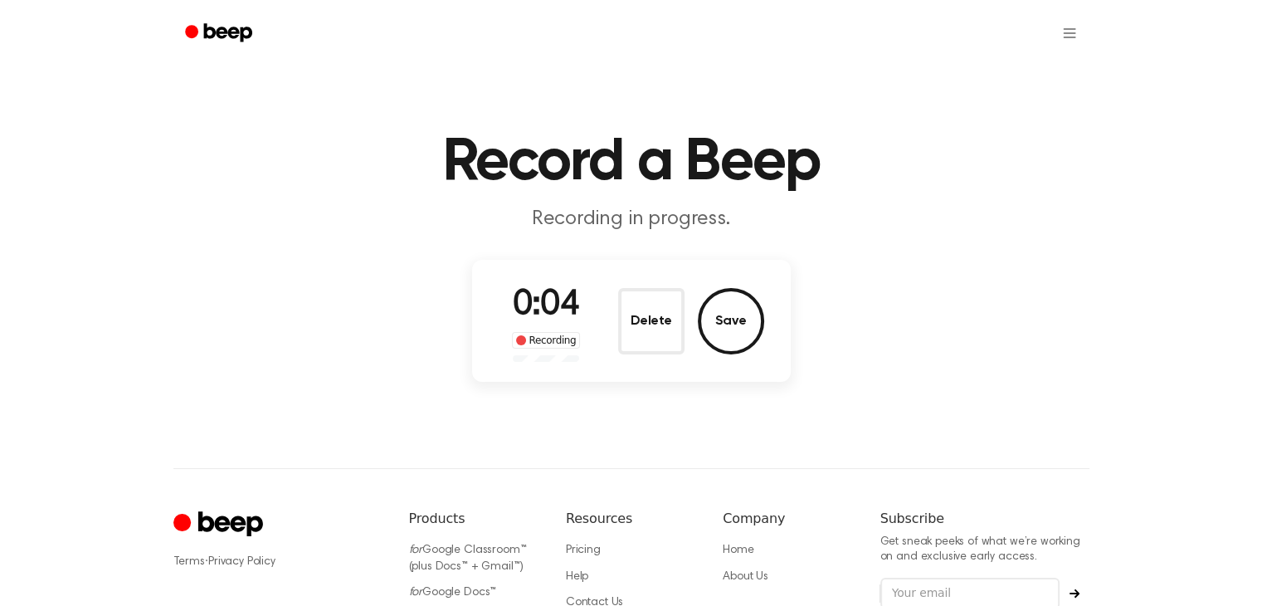
drag, startPoint x: 680, startPoint y: 306, endPoint x: 662, endPoint y: 308, distance: 17.5
click at [671, 308] on button "Delete" at bounding box center [651, 321] width 66 height 66
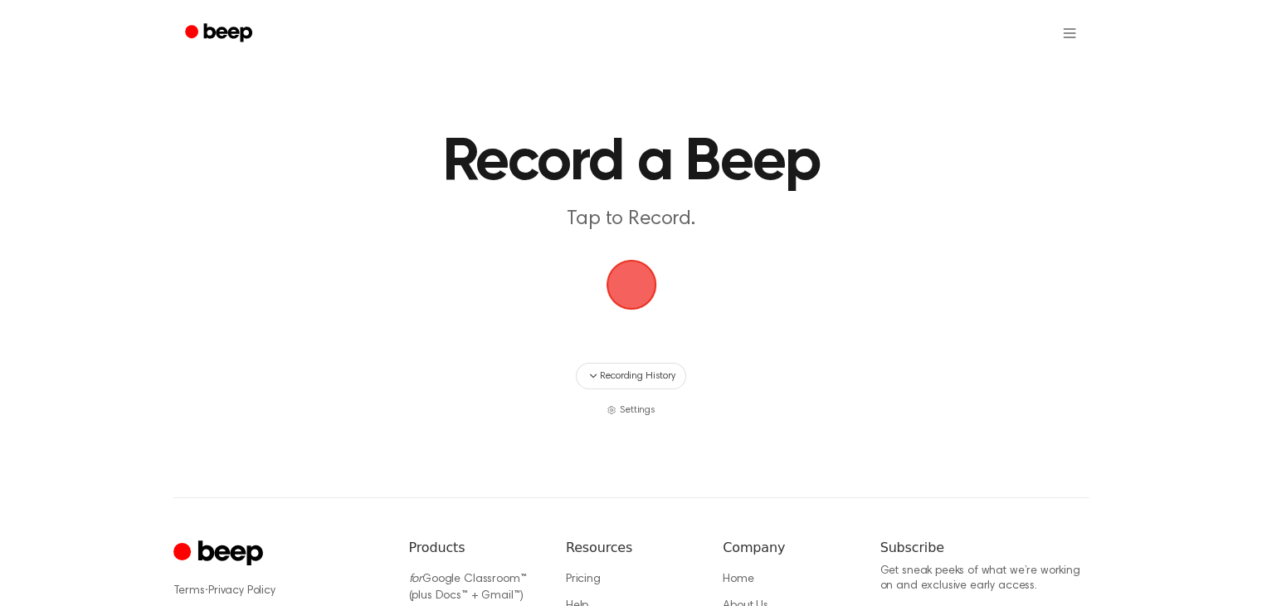
click at [655, 299] on span "button" at bounding box center [631, 284] width 46 height 46
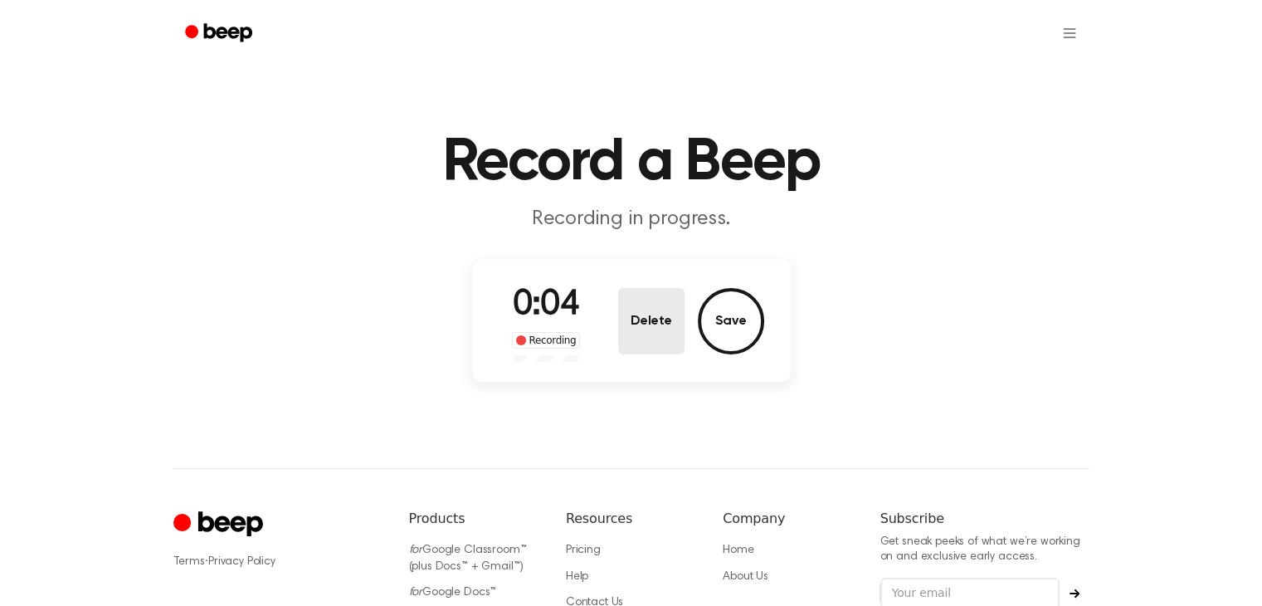
drag, startPoint x: 651, startPoint y: 320, endPoint x: 651, endPoint y: 308, distance: 11.6
click at [651, 308] on button "Delete" at bounding box center [651, 321] width 66 height 66
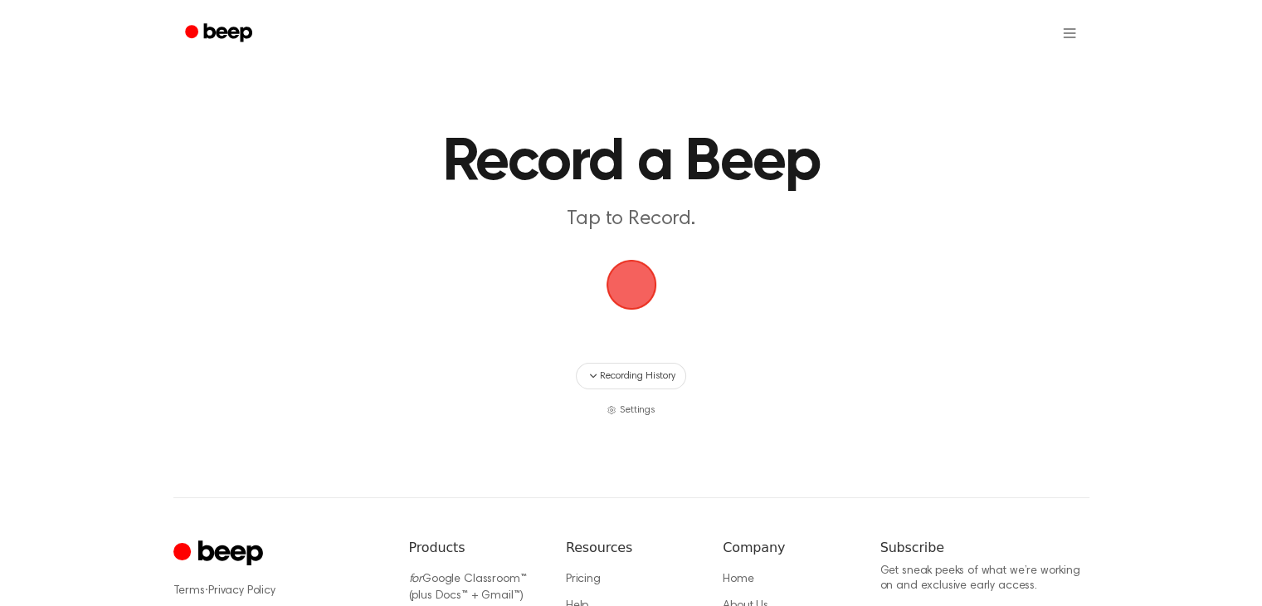
click at [632, 265] on span "button" at bounding box center [631, 284] width 46 height 46
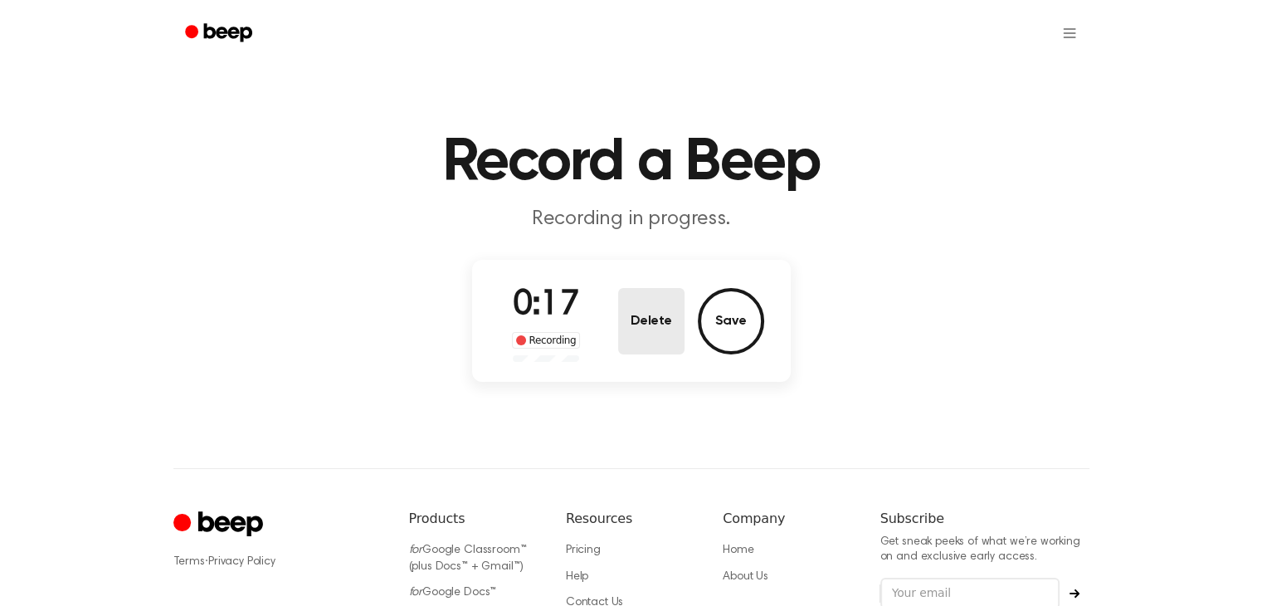
click at [654, 295] on button "Delete" at bounding box center [651, 321] width 66 height 66
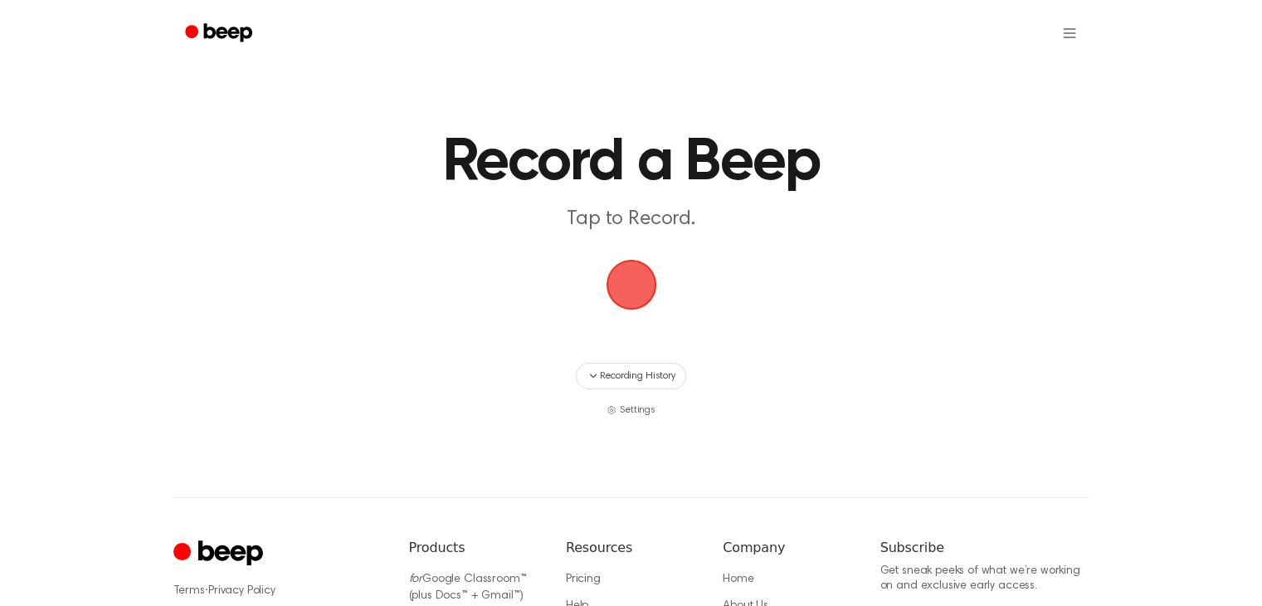
click at [638, 293] on span "button" at bounding box center [631, 285] width 51 height 51
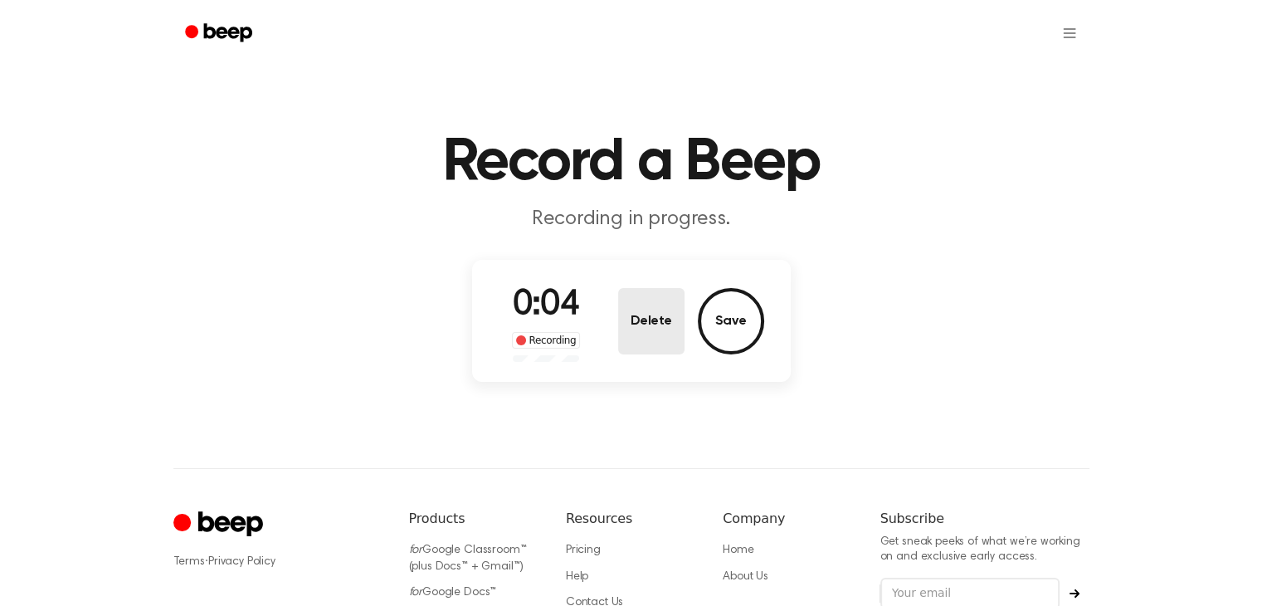
click at [656, 321] on button "Delete" at bounding box center [651, 321] width 66 height 66
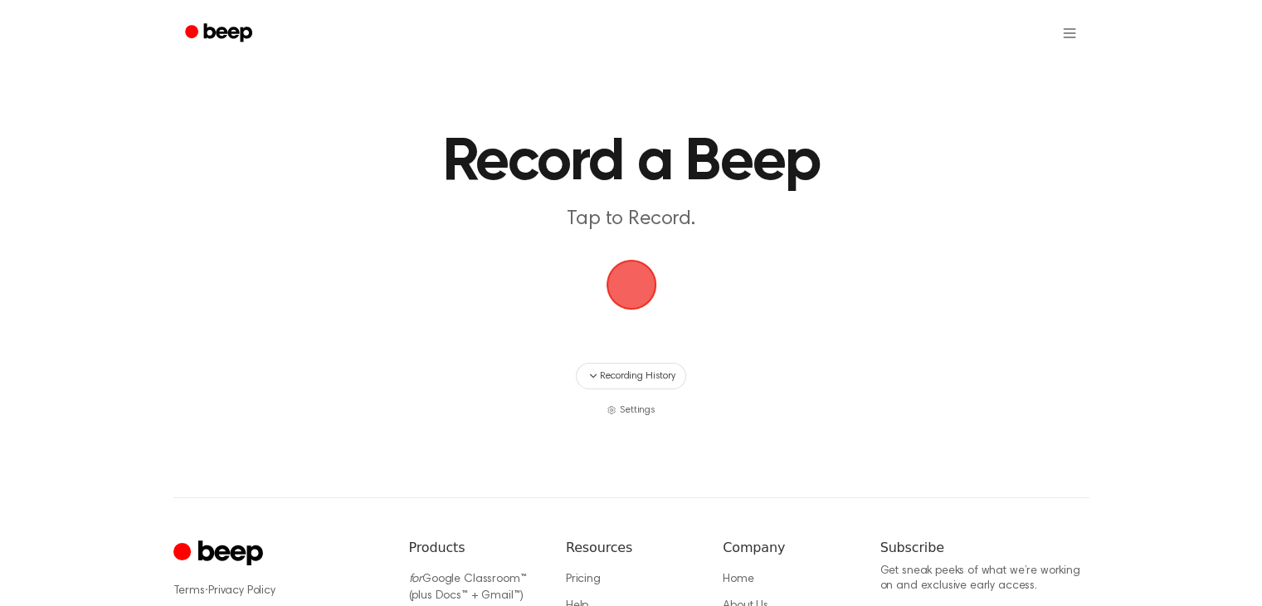
click at [626, 275] on span "button" at bounding box center [631, 284] width 46 height 46
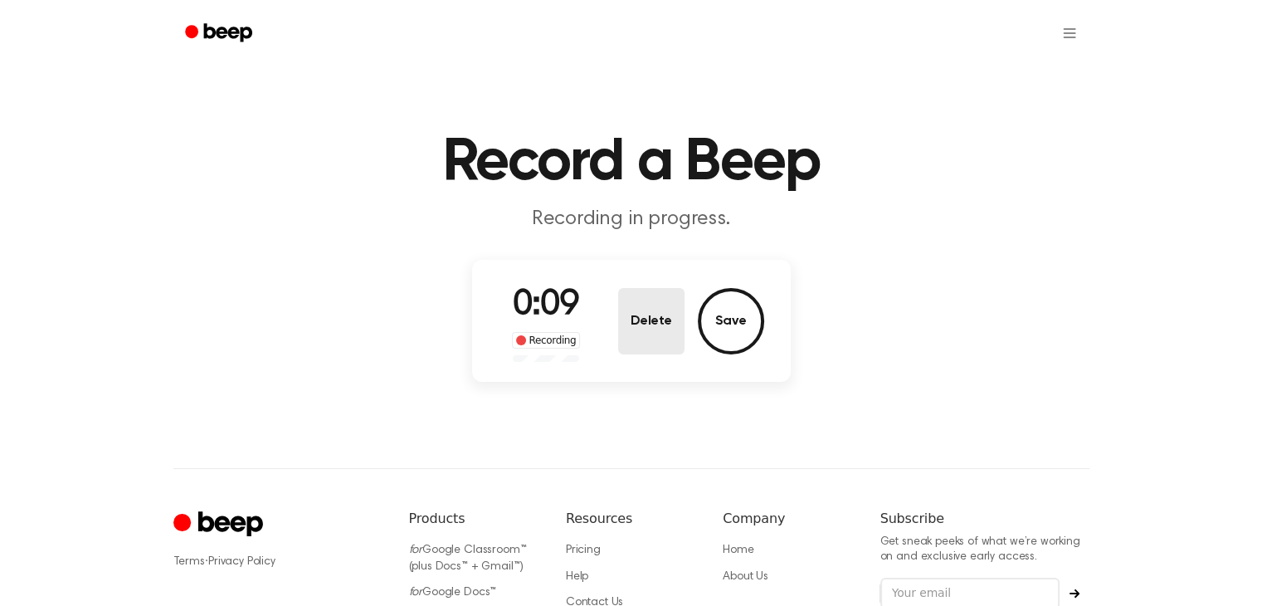
click at [680, 329] on button "Delete" at bounding box center [651, 321] width 66 height 66
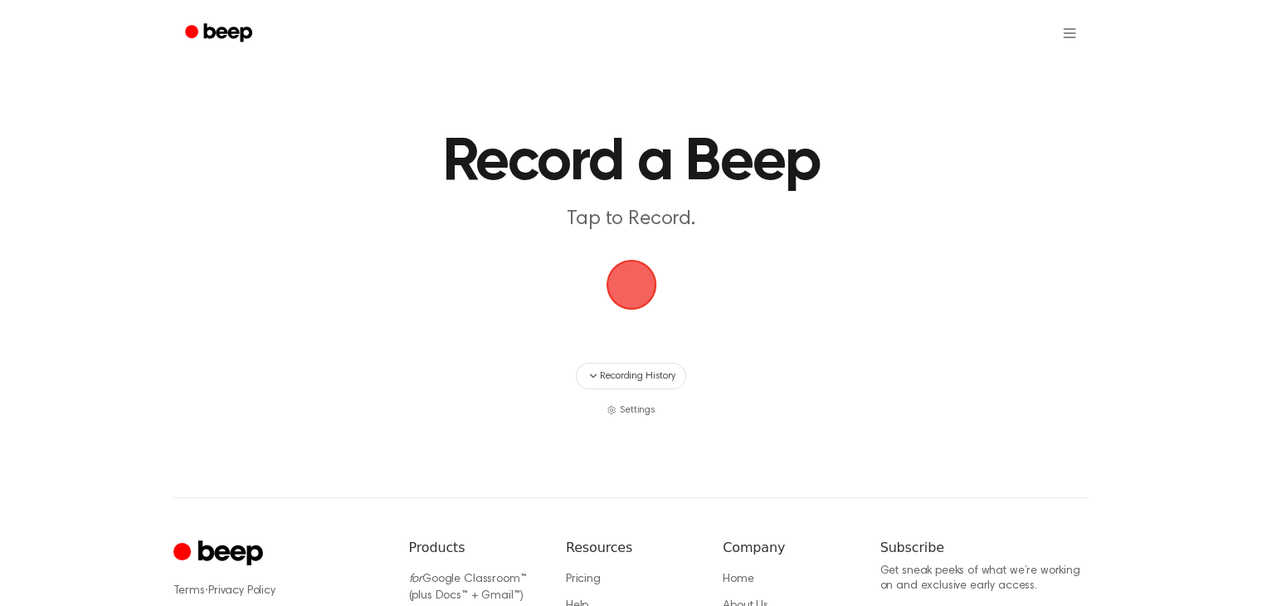
click at [655, 266] on span "button" at bounding box center [631, 284] width 46 height 46
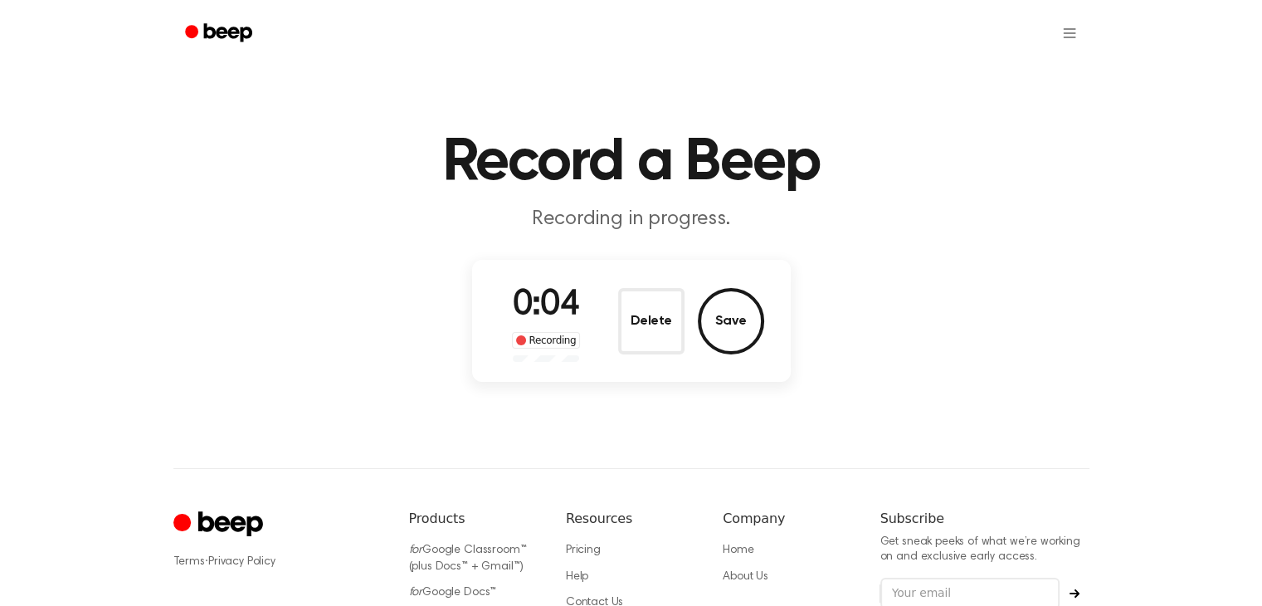
drag, startPoint x: 679, startPoint y: 315, endPoint x: 646, endPoint y: 312, distance: 33.4
click at [674, 315] on button "Delete" at bounding box center [651, 321] width 66 height 66
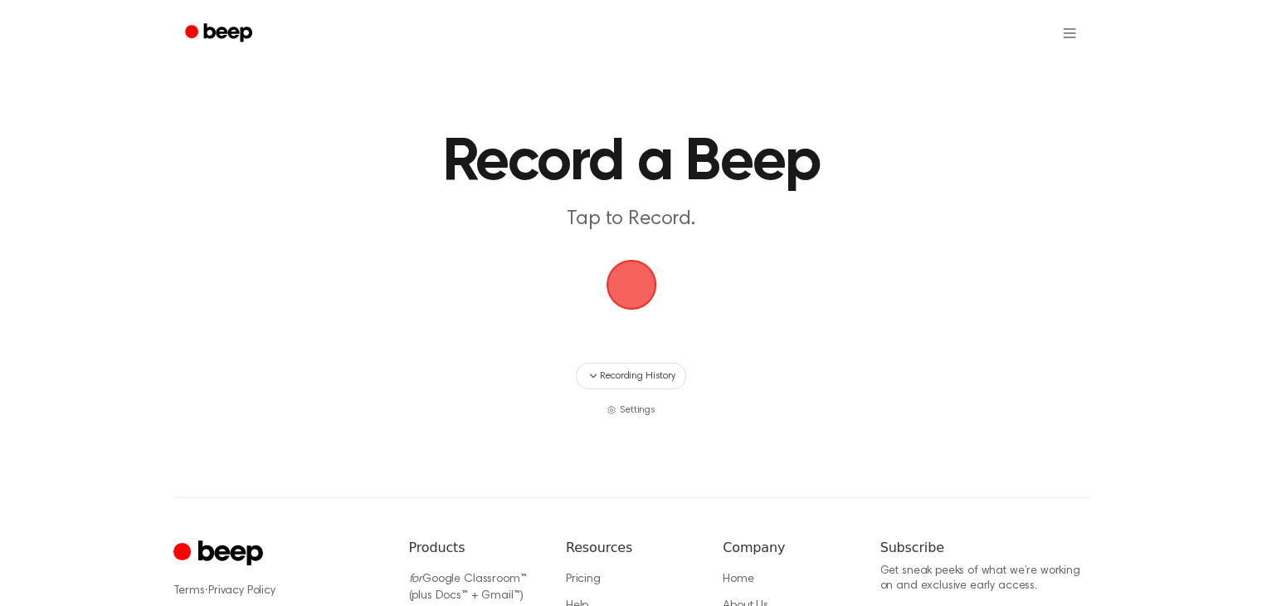
click at [619, 290] on span "button" at bounding box center [631, 284] width 46 height 46
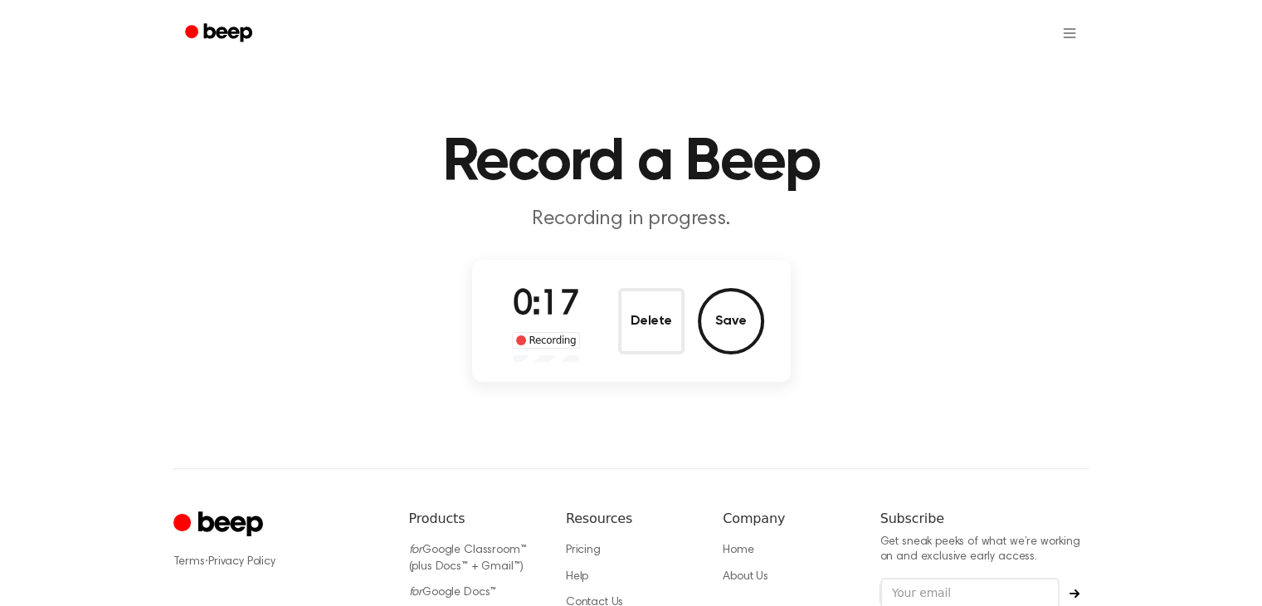
click at [647, 334] on button "Delete" at bounding box center [651, 321] width 66 height 66
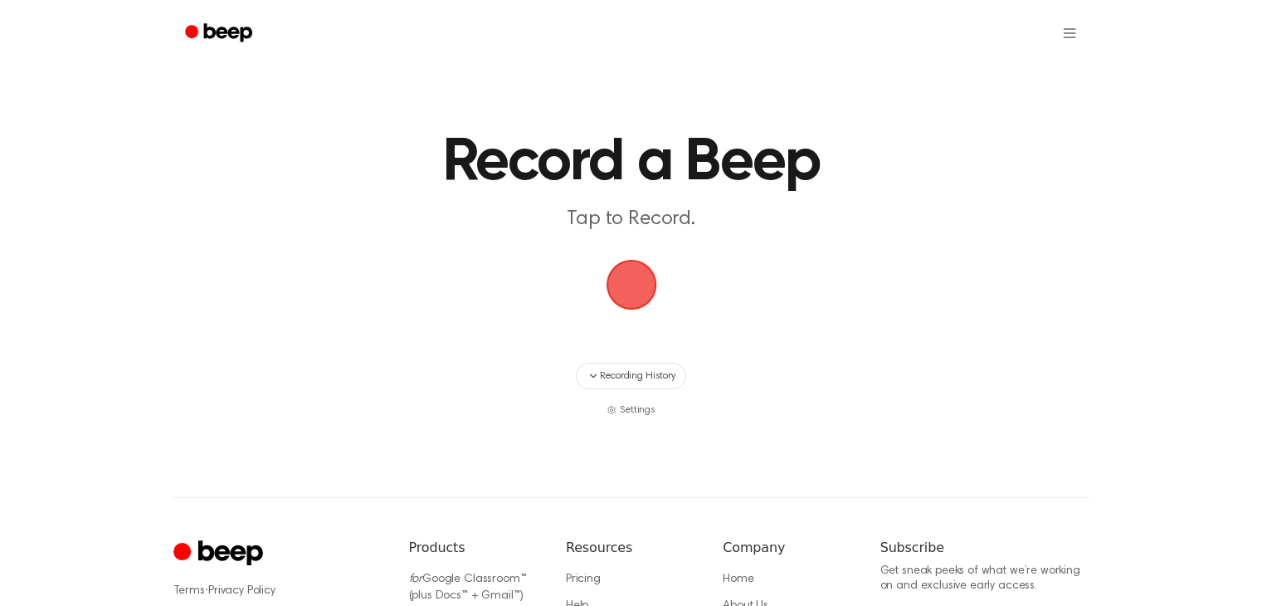
click at [617, 283] on span "button" at bounding box center [631, 284] width 46 height 46
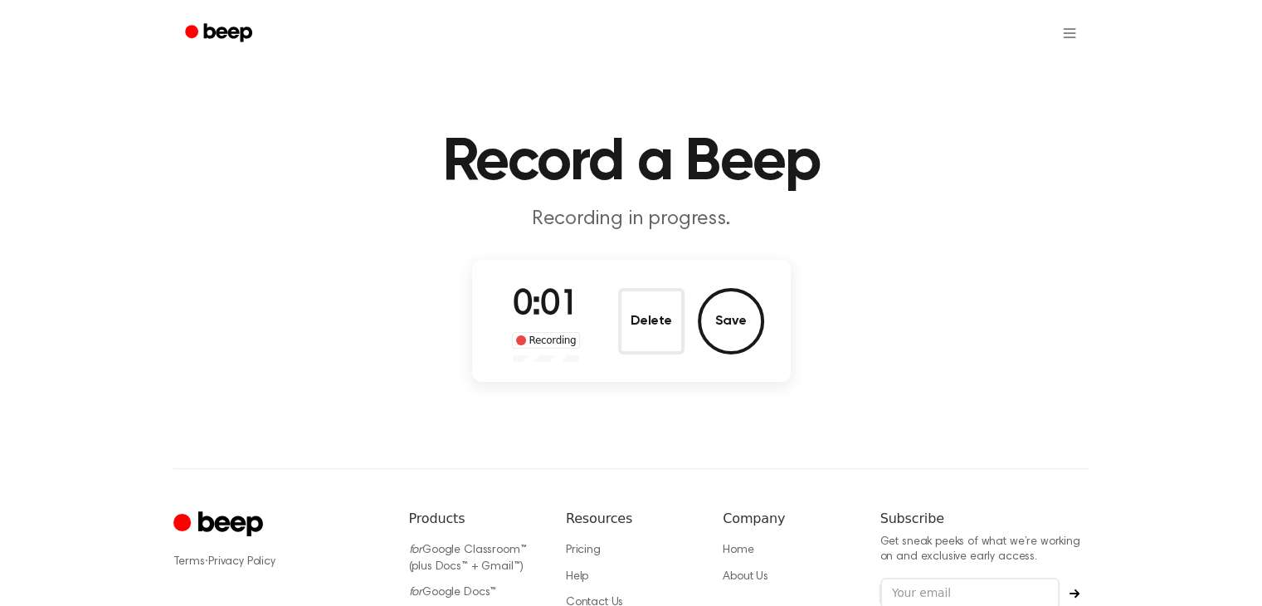
drag, startPoint x: 651, startPoint y: 320, endPoint x: 637, endPoint y: 315, distance: 14.2
click at [641, 324] on button "Delete" at bounding box center [651, 321] width 66 height 66
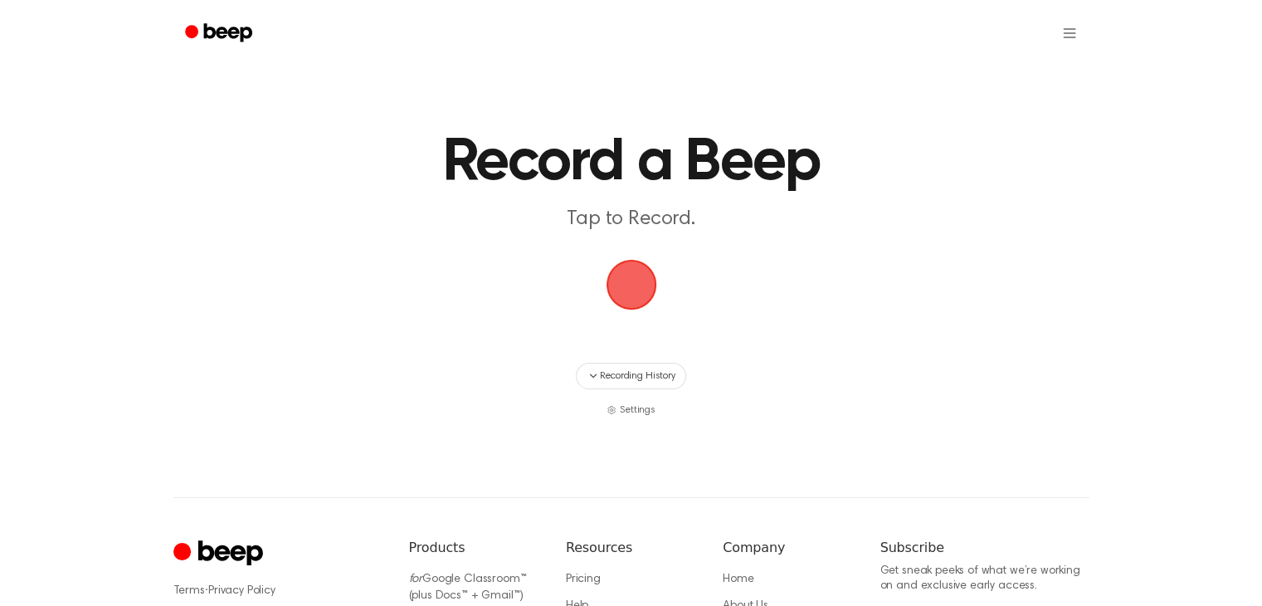
drag, startPoint x: 602, startPoint y: 295, endPoint x: 612, endPoint y: 306, distance: 15.3
click at [611, 305] on span "button" at bounding box center [631, 284] width 46 height 46
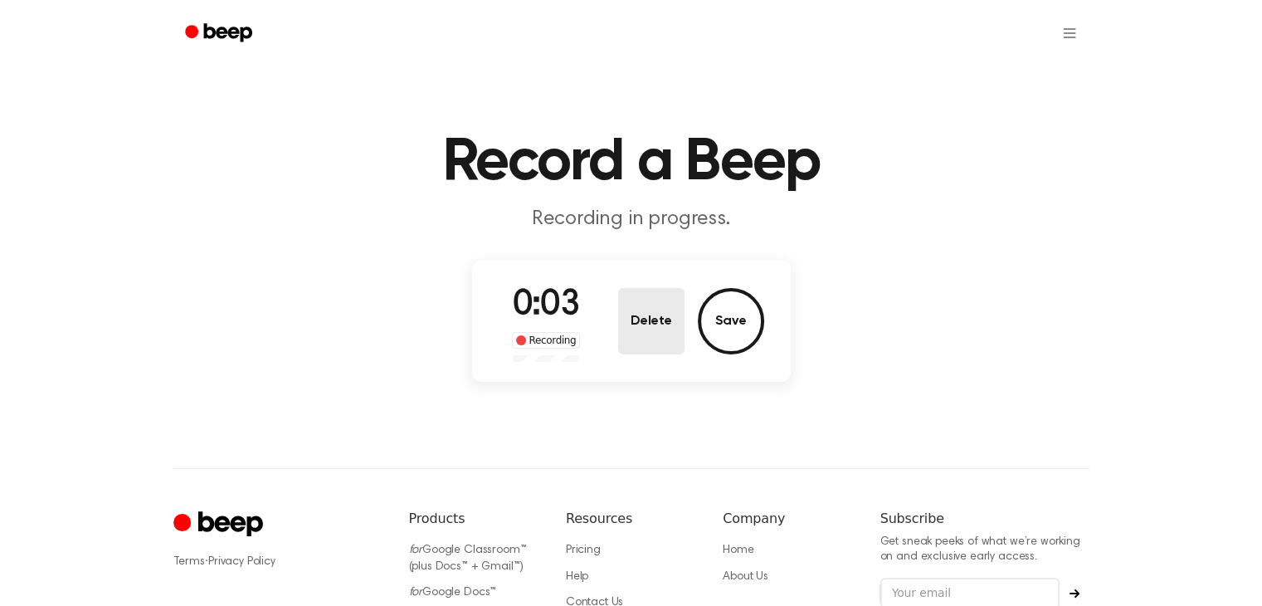
click at [638, 306] on button "Delete" at bounding box center [651, 321] width 66 height 66
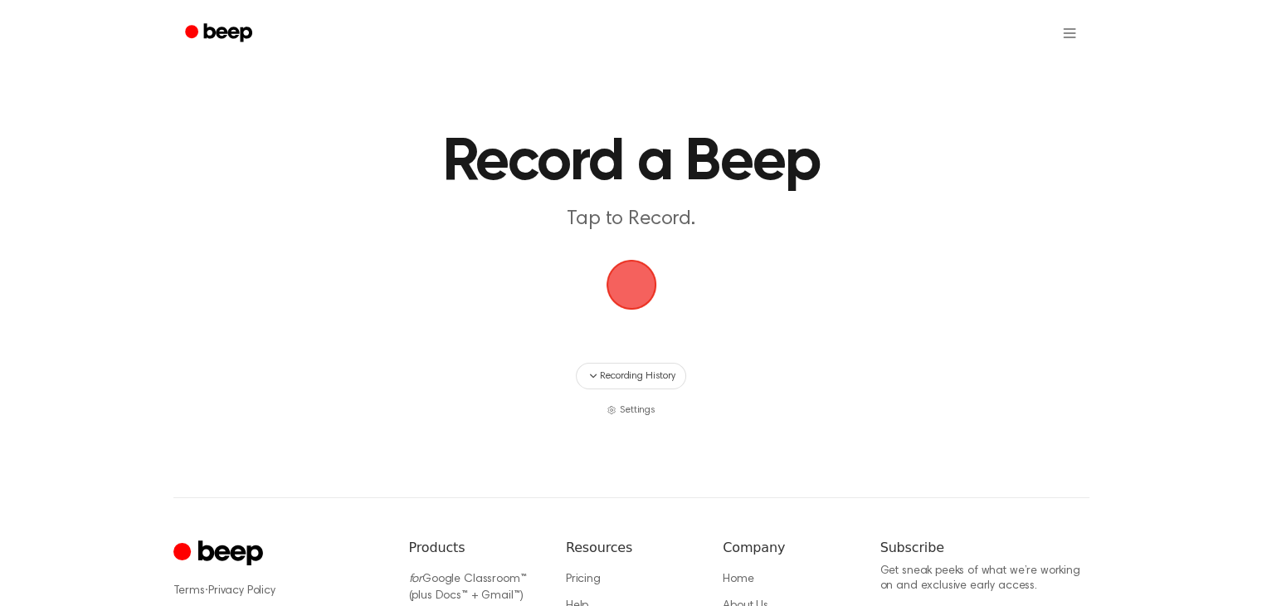
click at [632, 286] on span "button" at bounding box center [631, 284] width 46 height 46
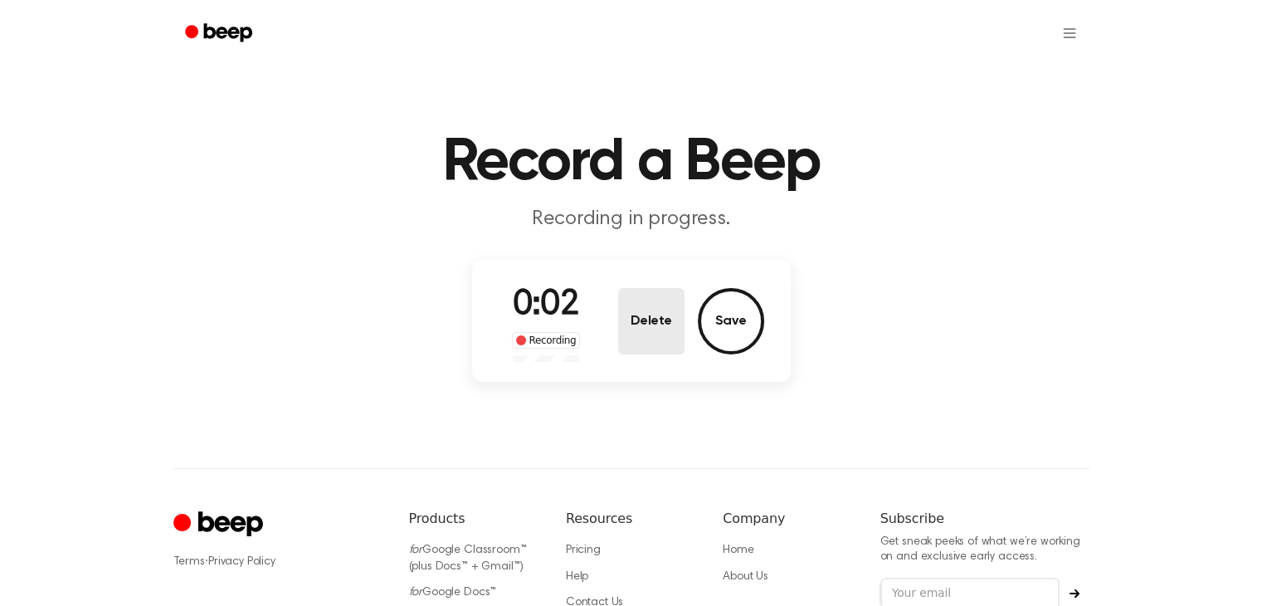
click at [634, 288] on button "Delete" at bounding box center [651, 321] width 66 height 66
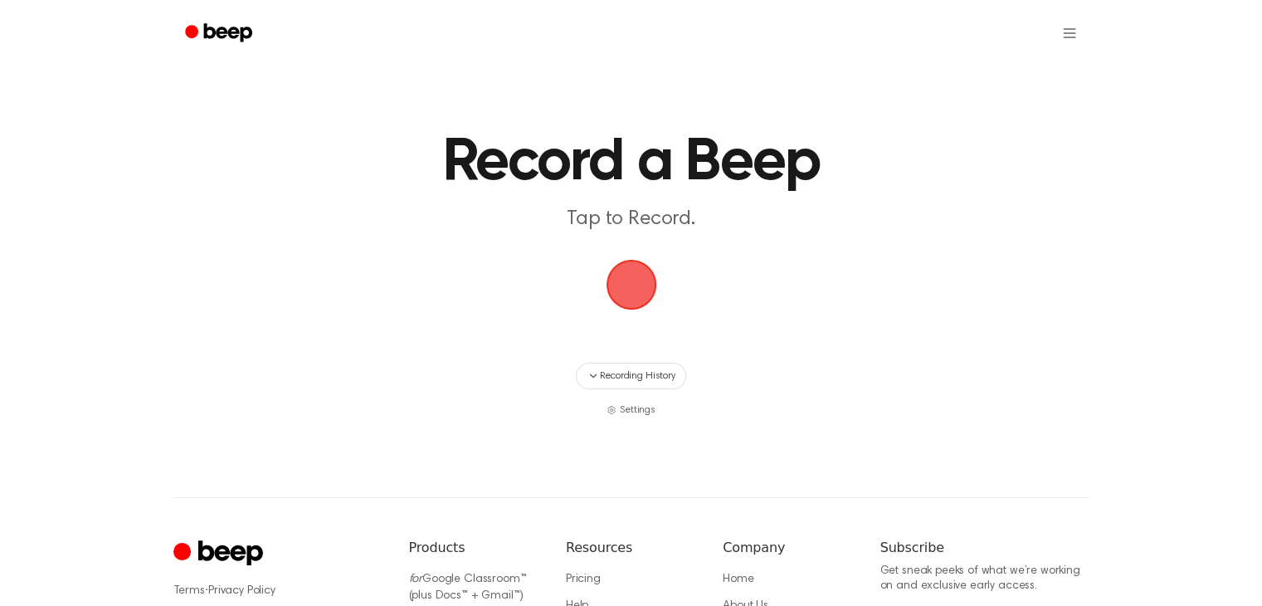
click at [631, 286] on span "button" at bounding box center [631, 284] width 46 height 46
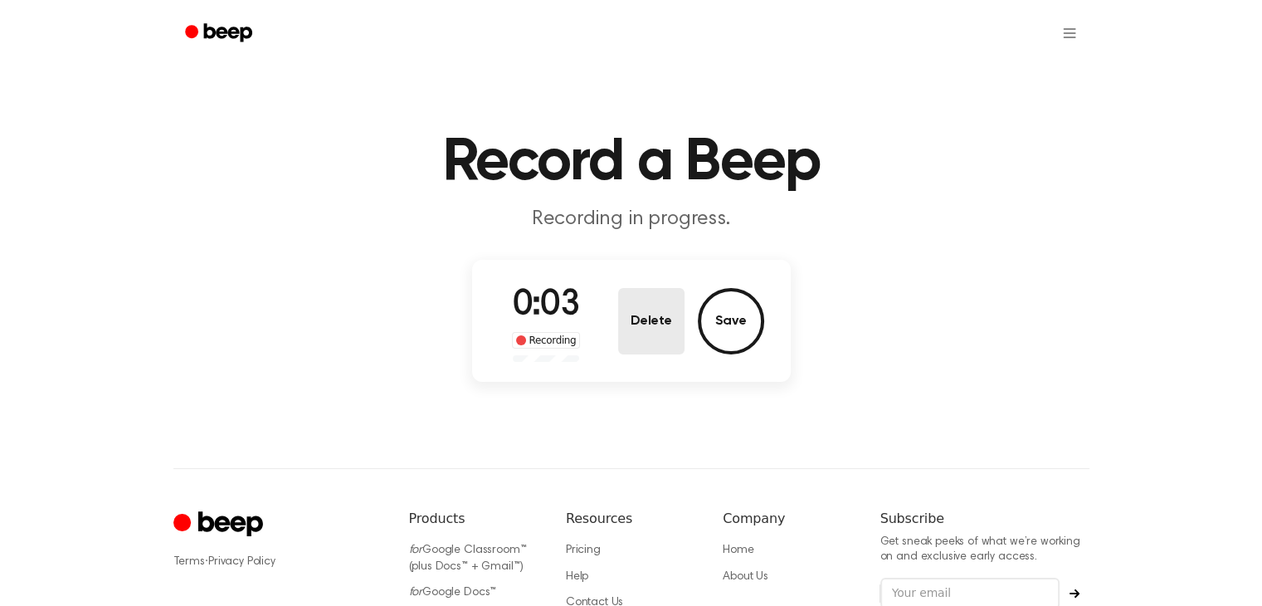
click at [667, 313] on button "Delete" at bounding box center [651, 321] width 66 height 66
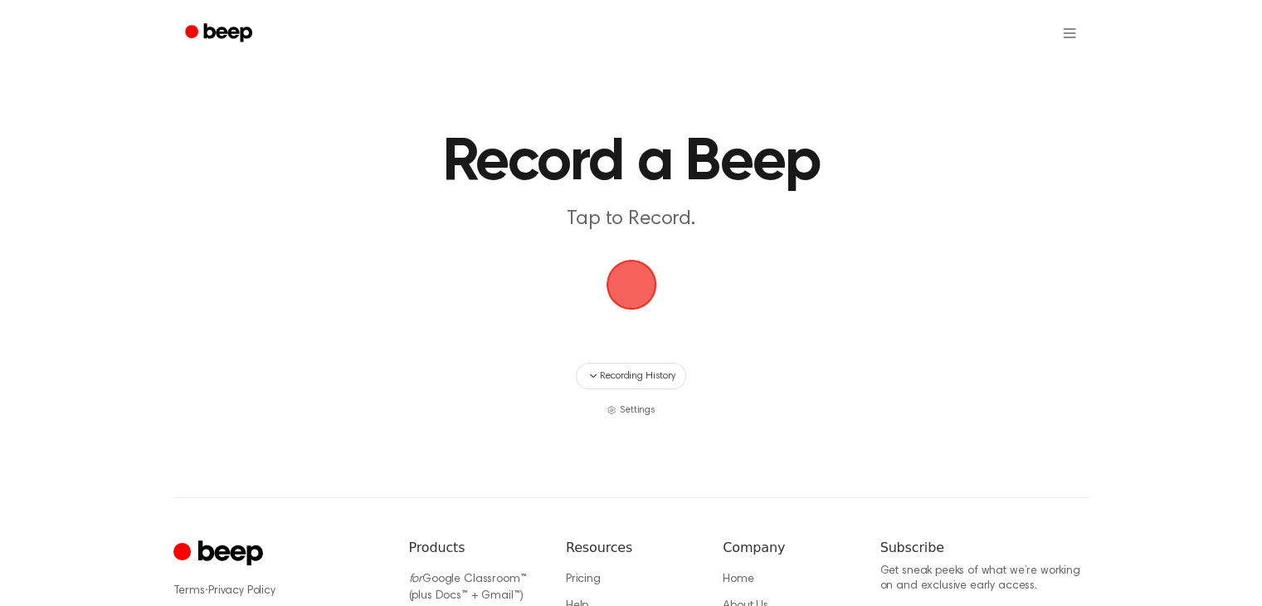
click at [651, 289] on span "button" at bounding box center [631, 284] width 46 height 46
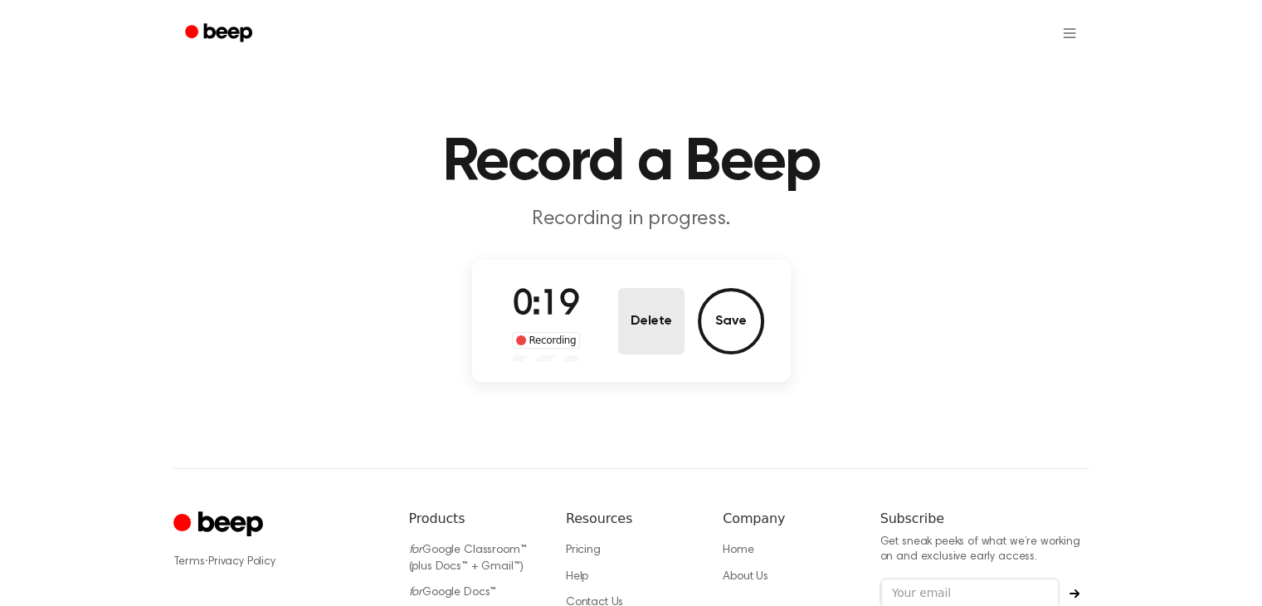
click at [618, 308] on button "Delete" at bounding box center [651, 321] width 66 height 66
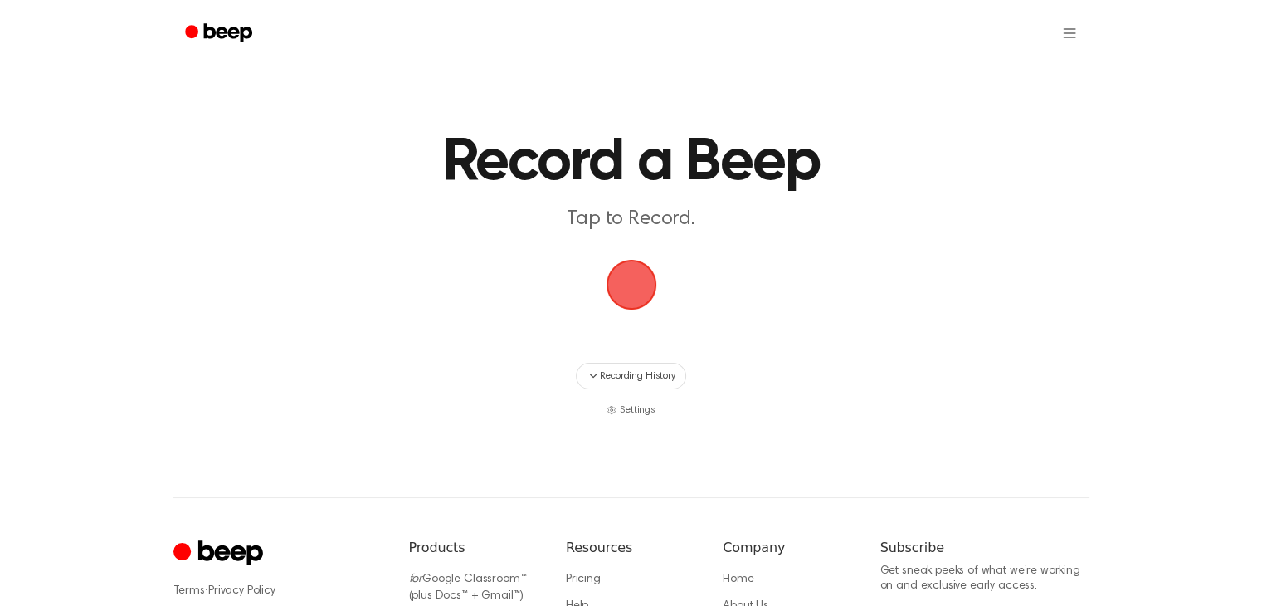
click at [621, 347] on main "Record a Beep Tap to Record. Recording History Settings" at bounding box center [631, 208] width 1262 height 417
drag, startPoint x: 627, startPoint y: 273, endPoint x: 618, endPoint y: 273, distance: 9.1
click at [618, 273] on span "button" at bounding box center [631, 284] width 46 height 46
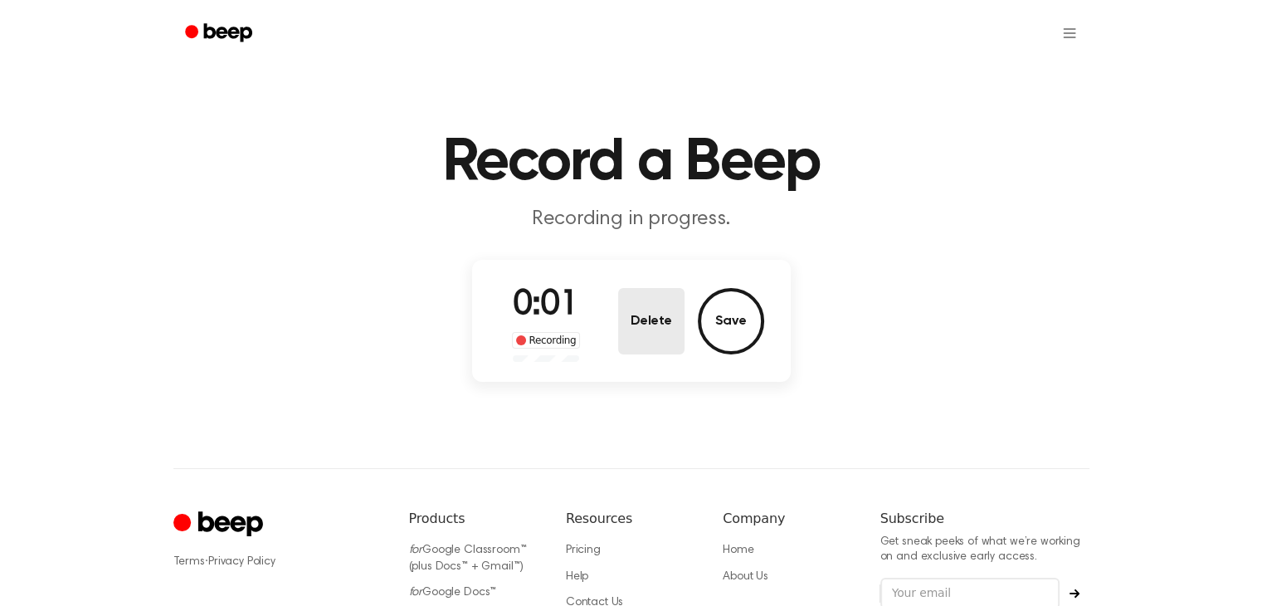
click at [664, 307] on button "Delete" at bounding box center [651, 321] width 66 height 66
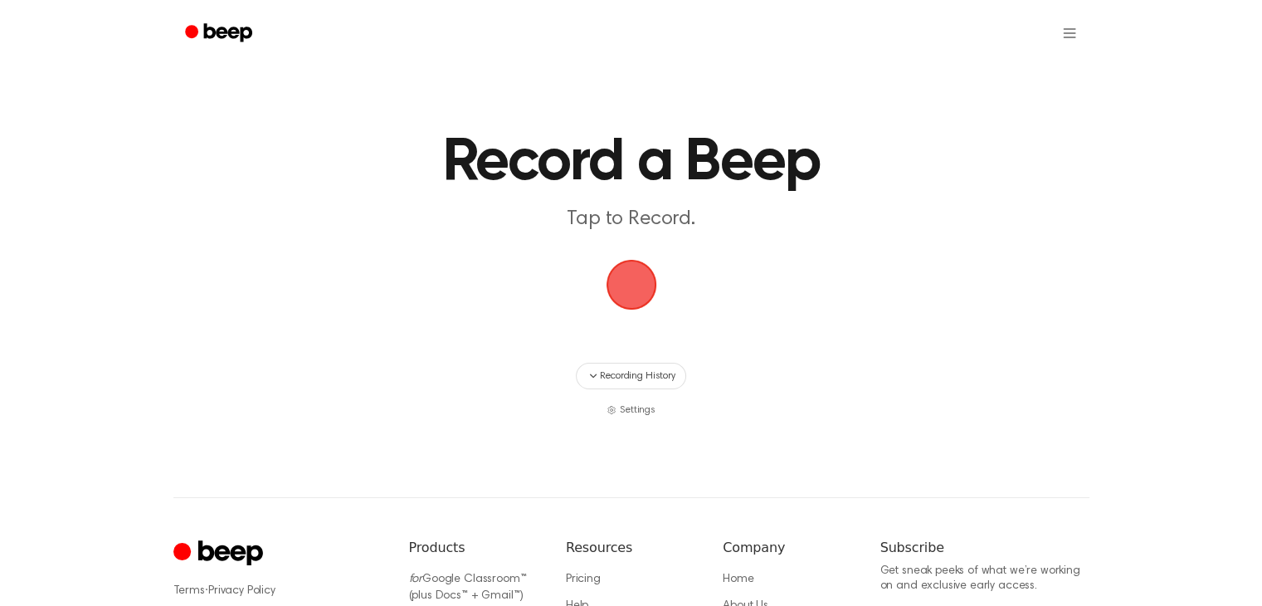
click at [631, 280] on span "button" at bounding box center [631, 284] width 46 height 46
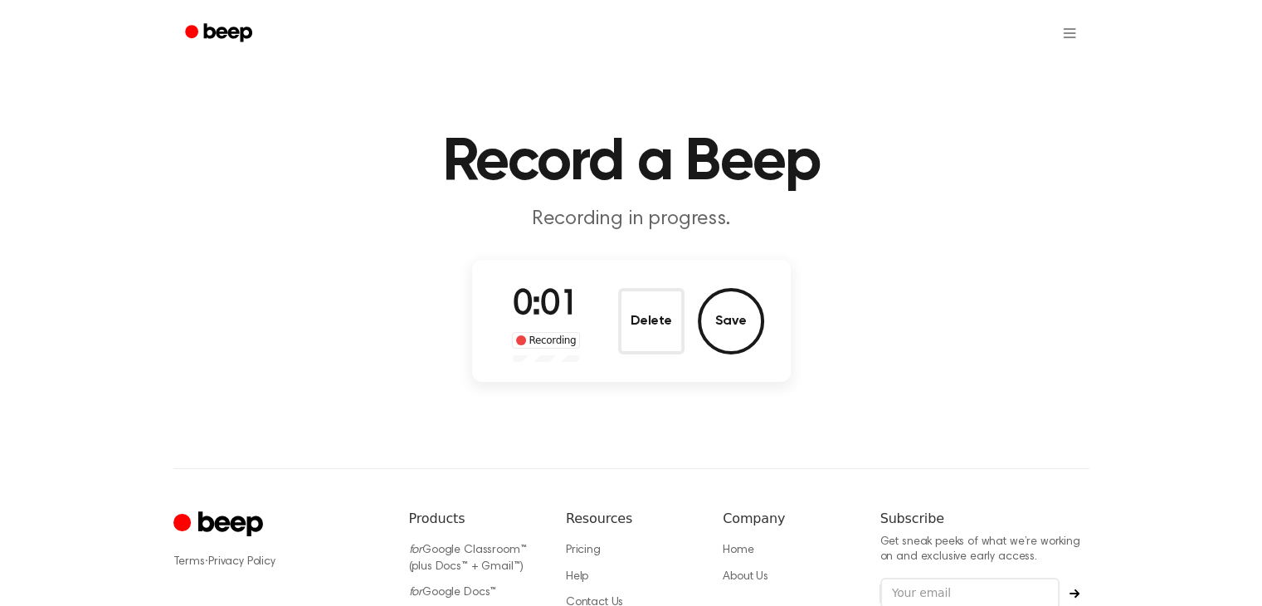
click at [702, 271] on div "0:01 Recording Delete Save" at bounding box center [631, 321] width 319 height 122
drag, startPoint x: 678, startPoint y: 315, endPoint x: 674, endPoint y: 323, distance: 8.5
click at [674, 324] on button "Delete" at bounding box center [651, 321] width 66 height 66
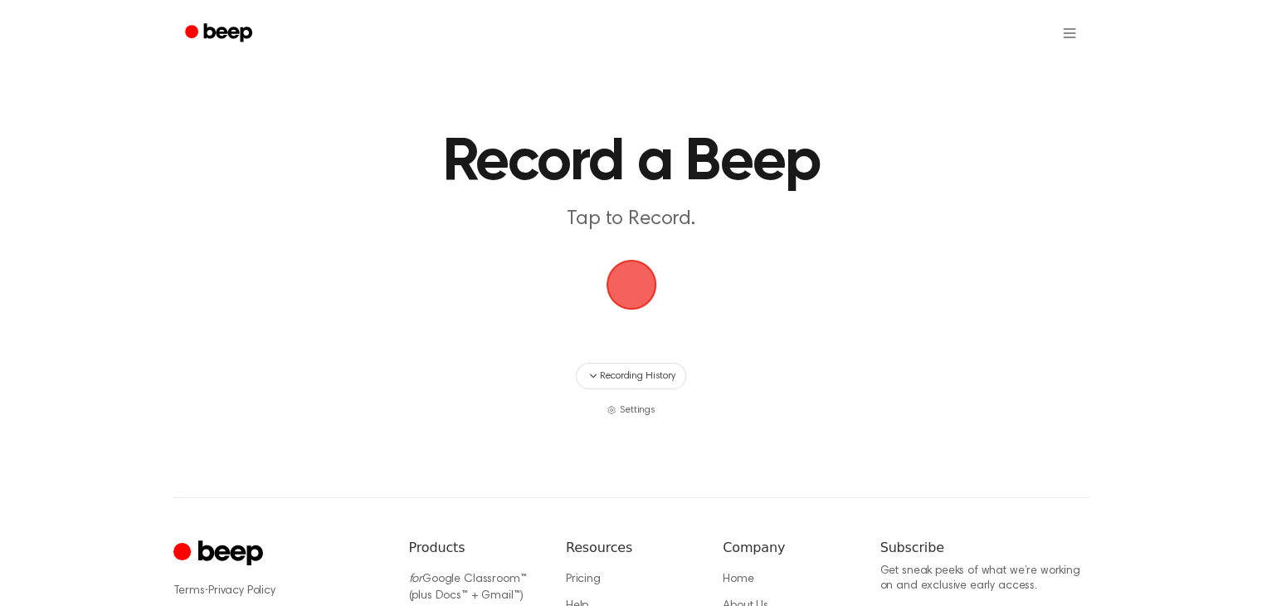
click at [637, 278] on span "button" at bounding box center [631, 284] width 46 height 46
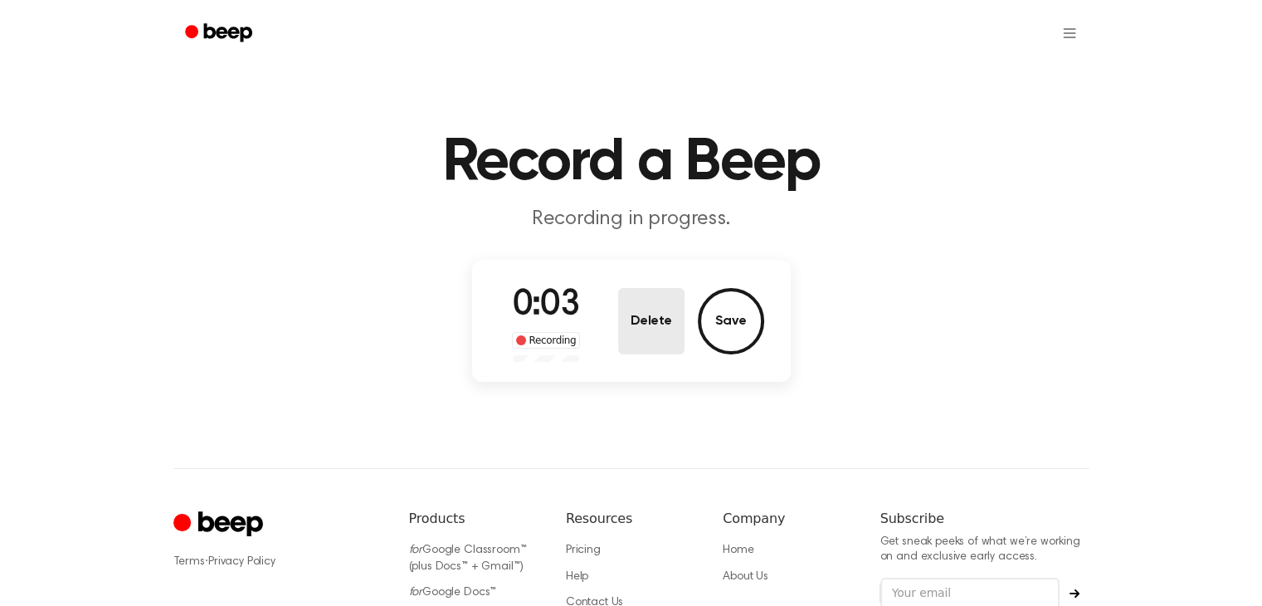
click at [677, 300] on button "Delete" at bounding box center [651, 321] width 66 height 66
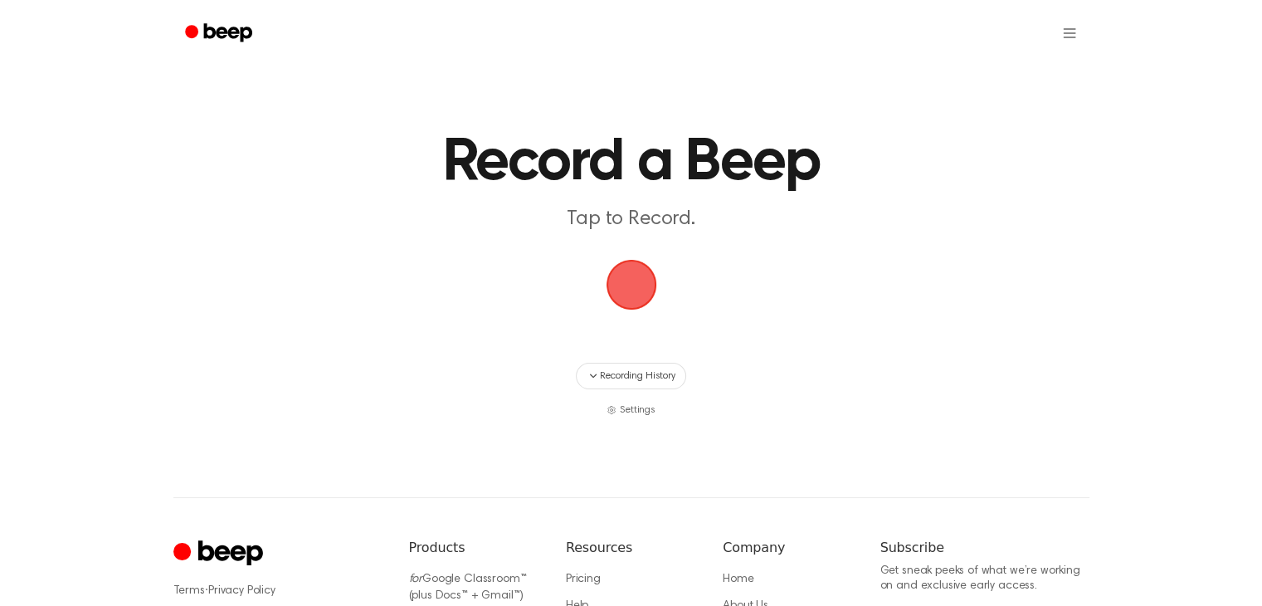
click at [646, 288] on span "button" at bounding box center [631, 284] width 46 height 46
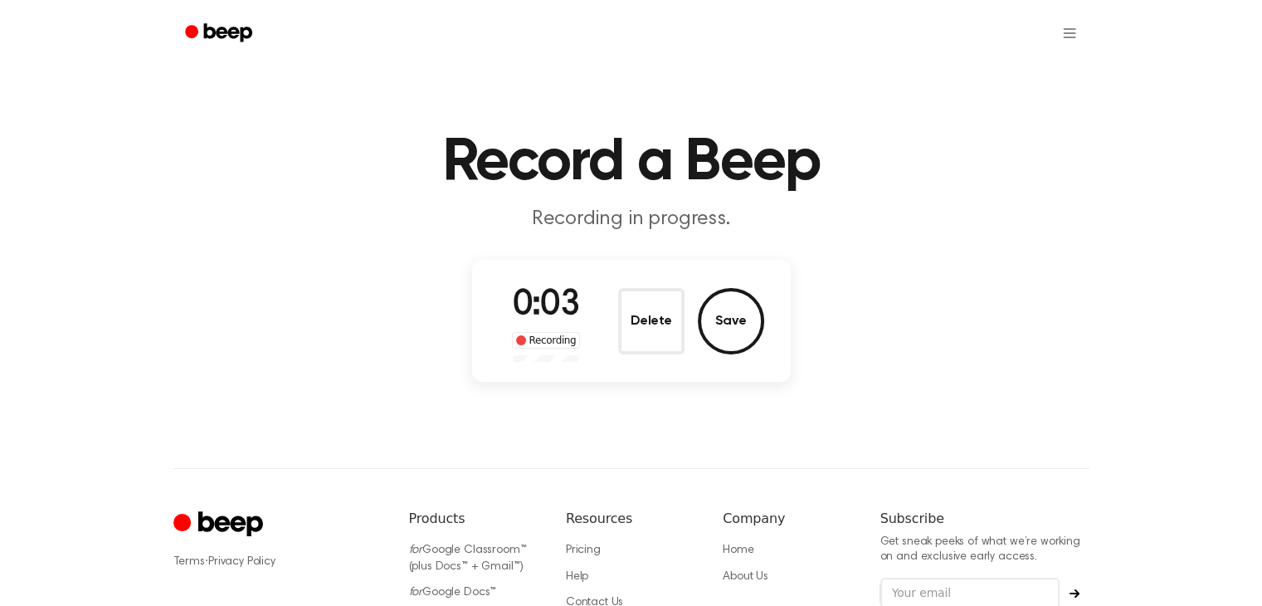
click at [646, 316] on button "Delete" at bounding box center [651, 321] width 66 height 66
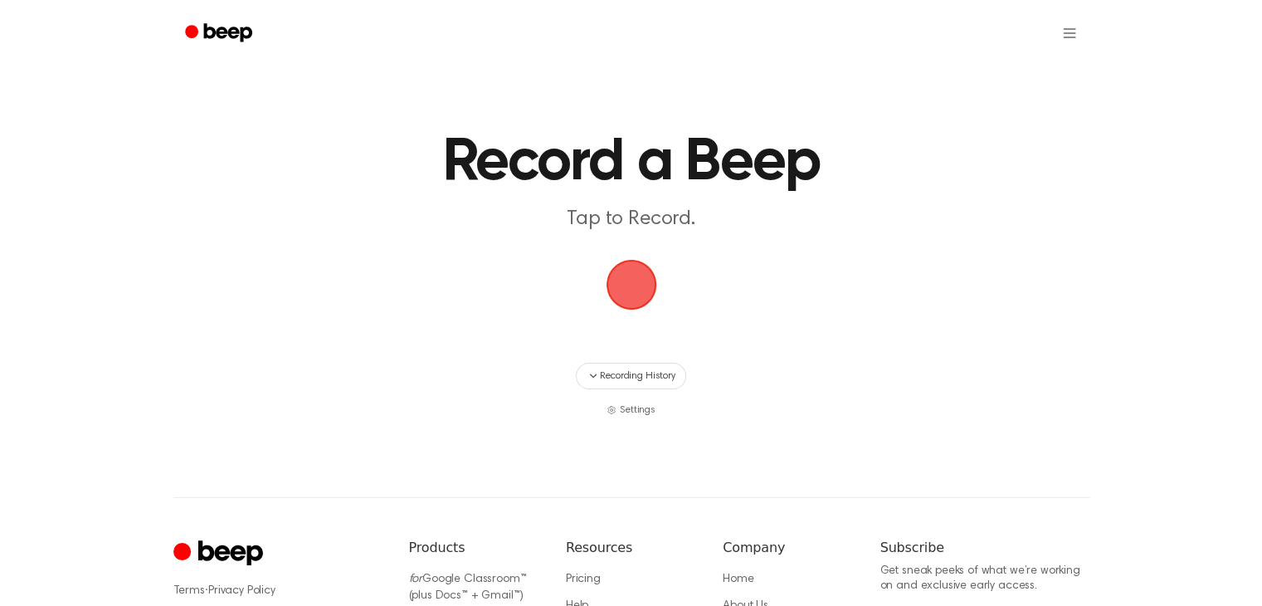
click at [646, 291] on span "button" at bounding box center [631, 284] width 46 height 46
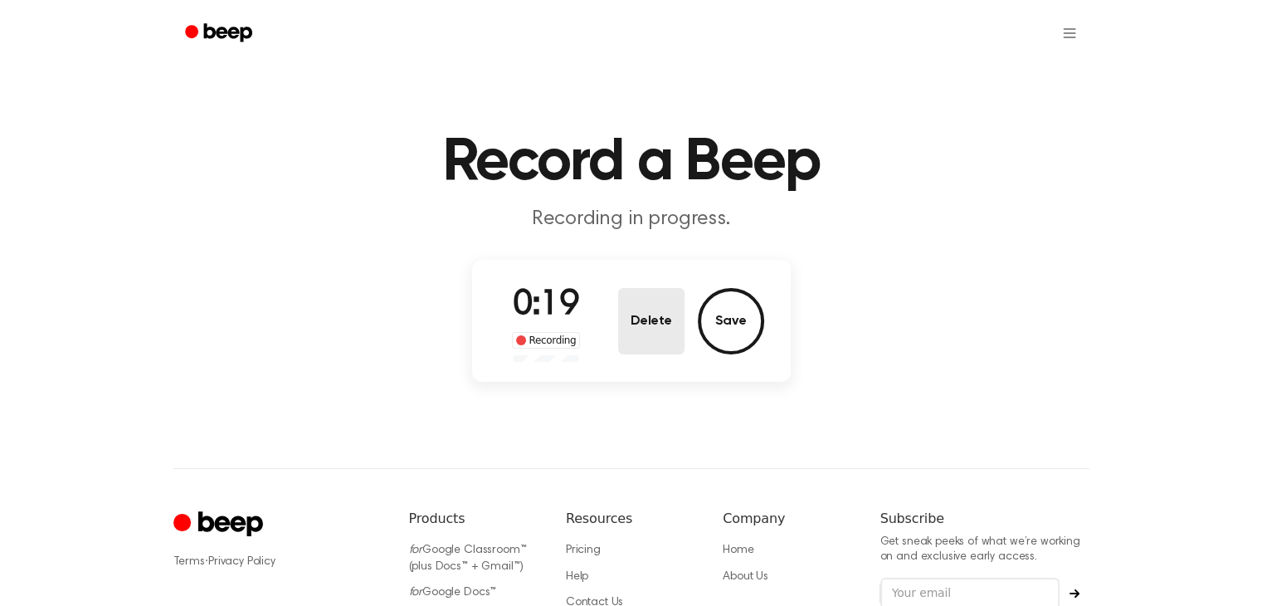
click at [681, 316] on button "Delete" at bounding box center [651, 321] width 66 height 66
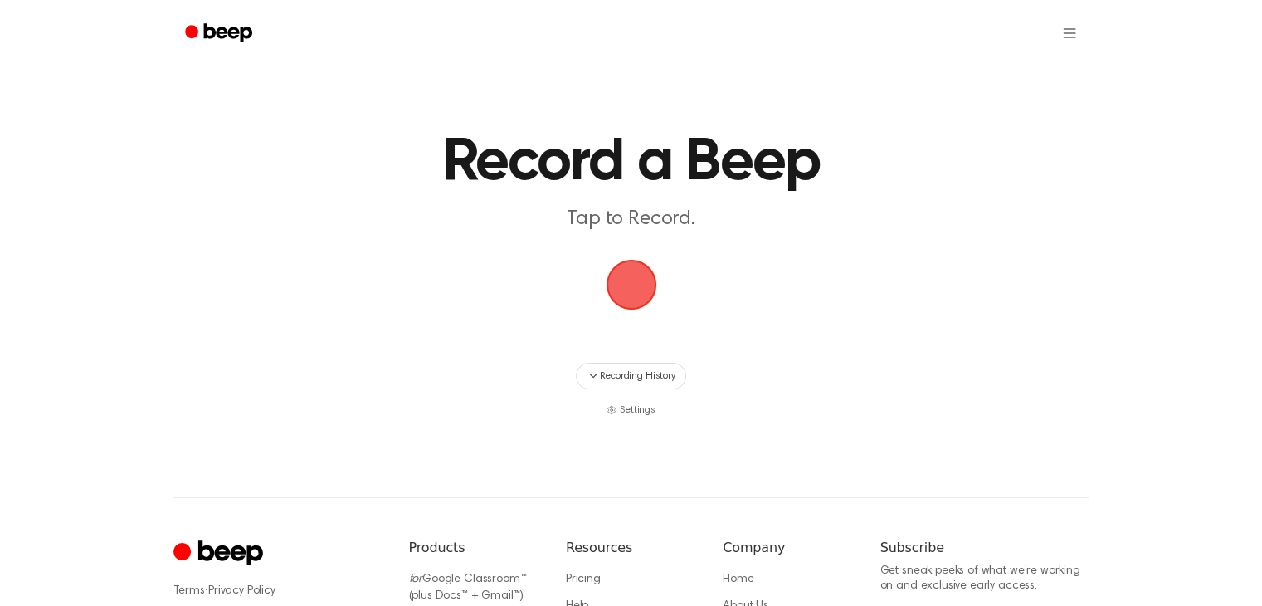
click at [644, 293] on span "button" at bounding box center [631, 284] width 46 height 46
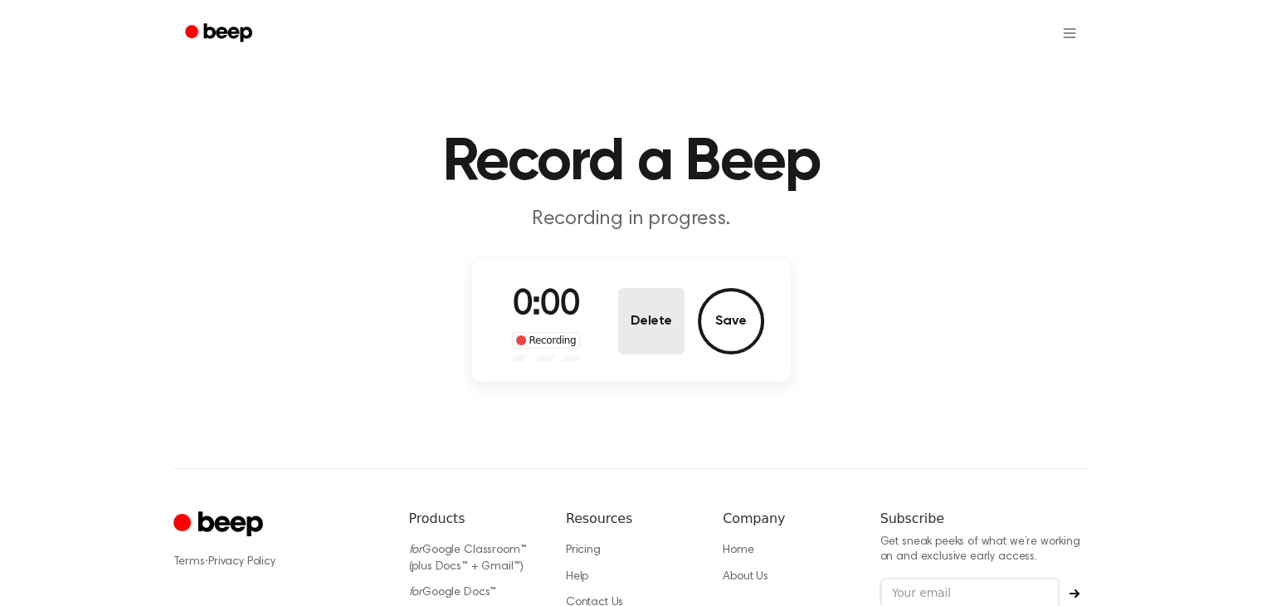
click at [624, 301] on button "Delete" at bounding box center [651, 321] width 66 height 66
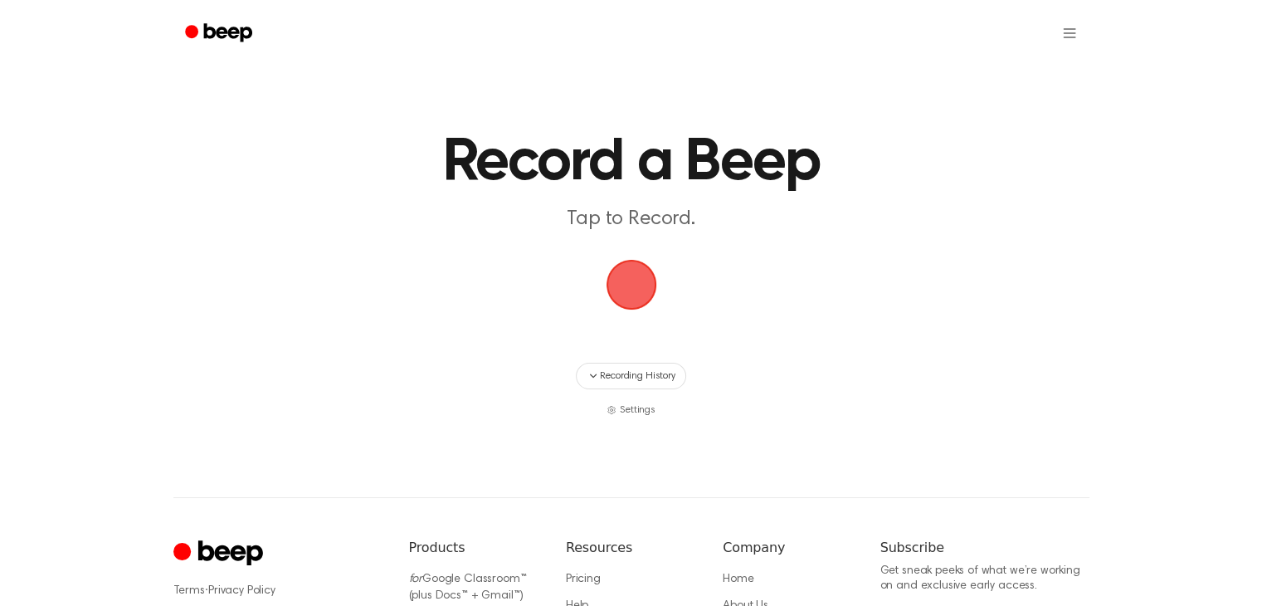
click at [616, 277] on span "button" at bounding box center [631, 284] width 46 height 46
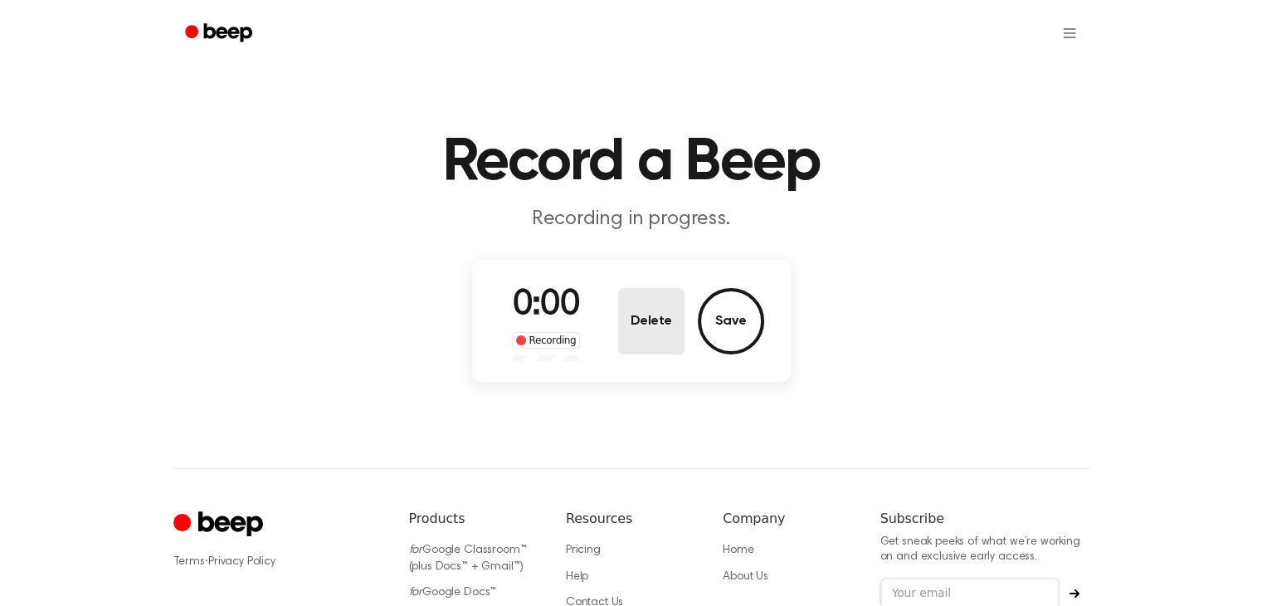
click at [651, 335] on button "Delete" at bounding box center [651, 321] width 66 height 66
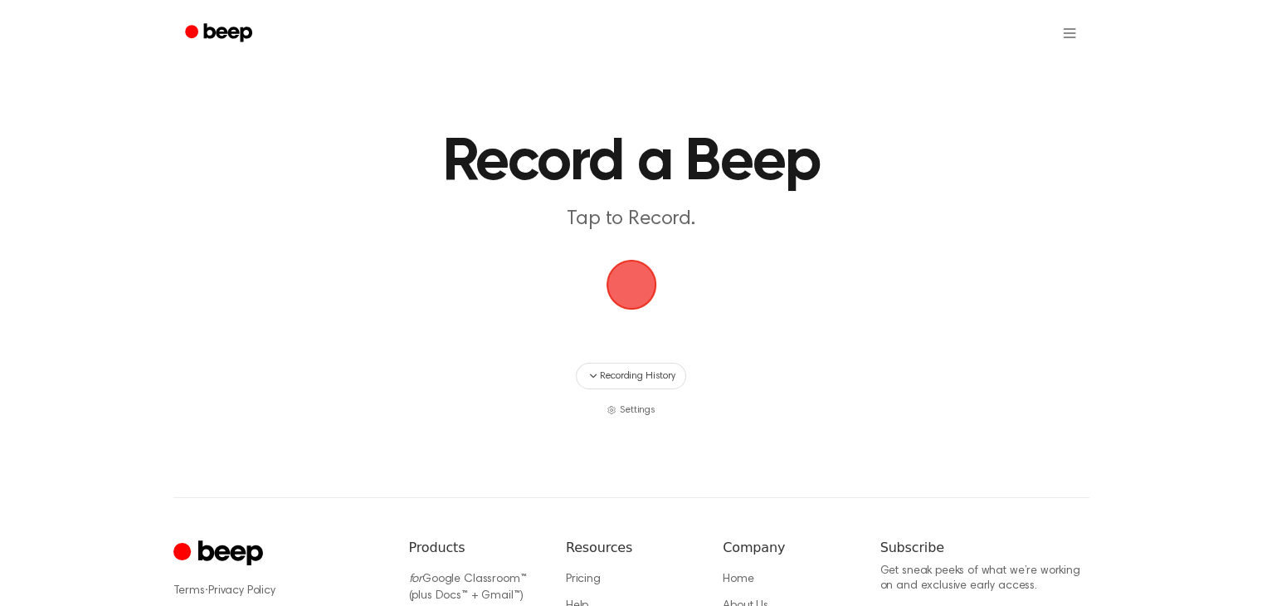
click at [653, 308] on span "button" at bounding box center [631, 284] width 46 height 46
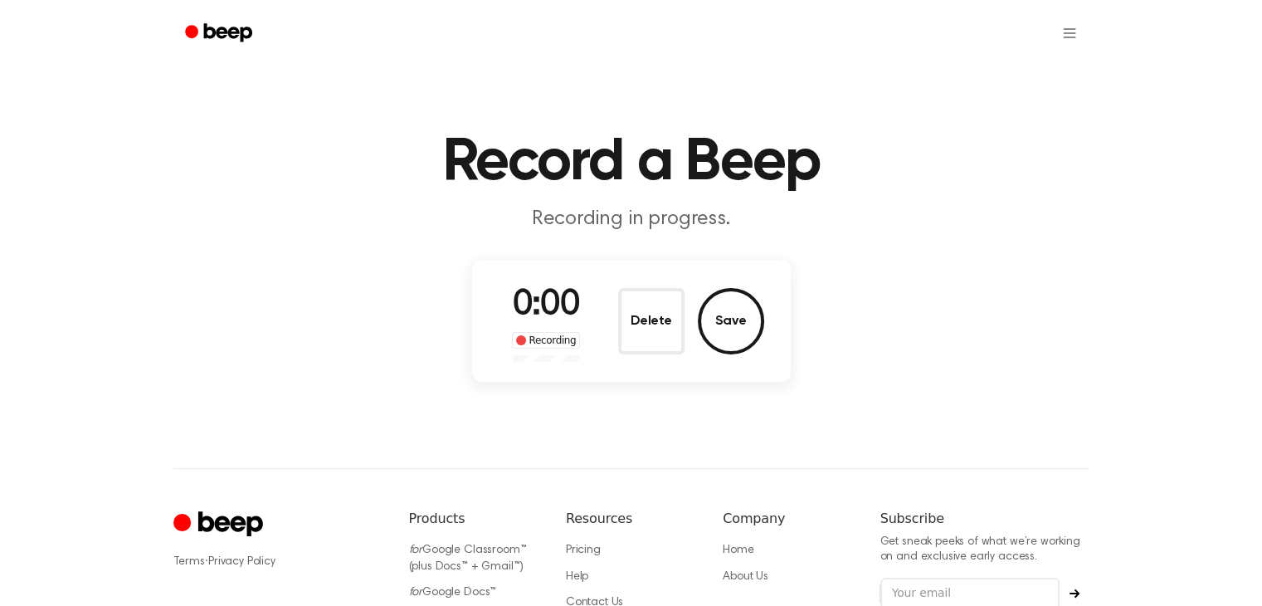
click at [681, 366] on div "0:00 Recording Delete Save" at bounding box center [631, 321] width 319 height 122
click at [627, 306] on button "Delete" at bounding box center [651, 321] width 66 height 66
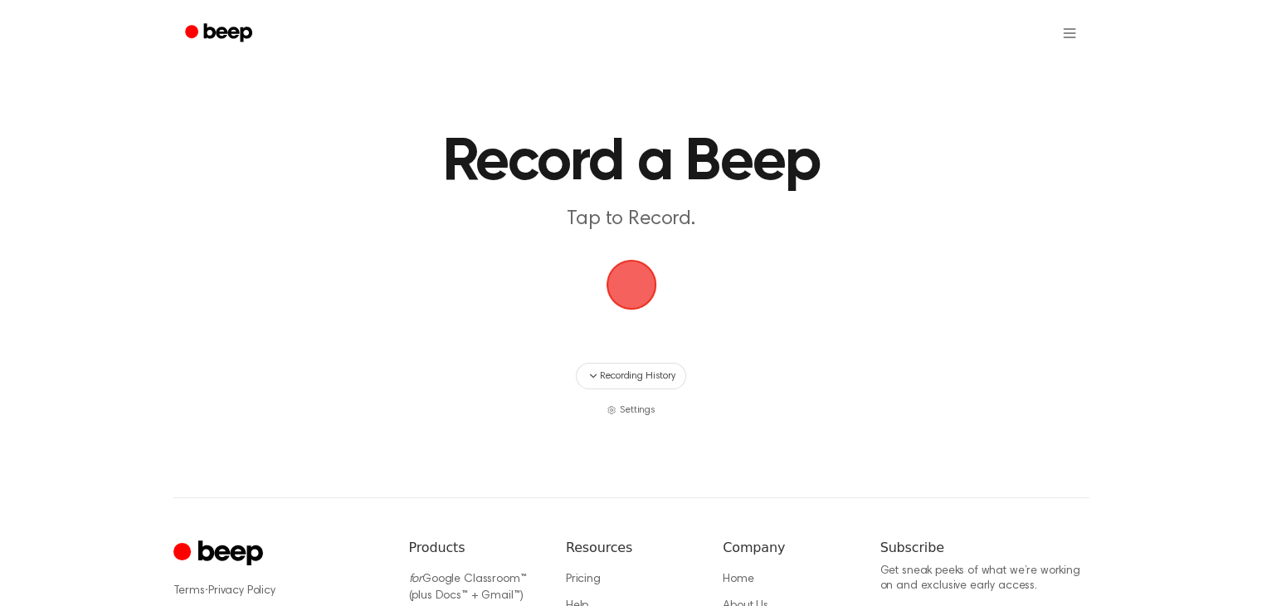
click at [608, 286] on span "button" at bounding box center [631, 284] width 46 height 46
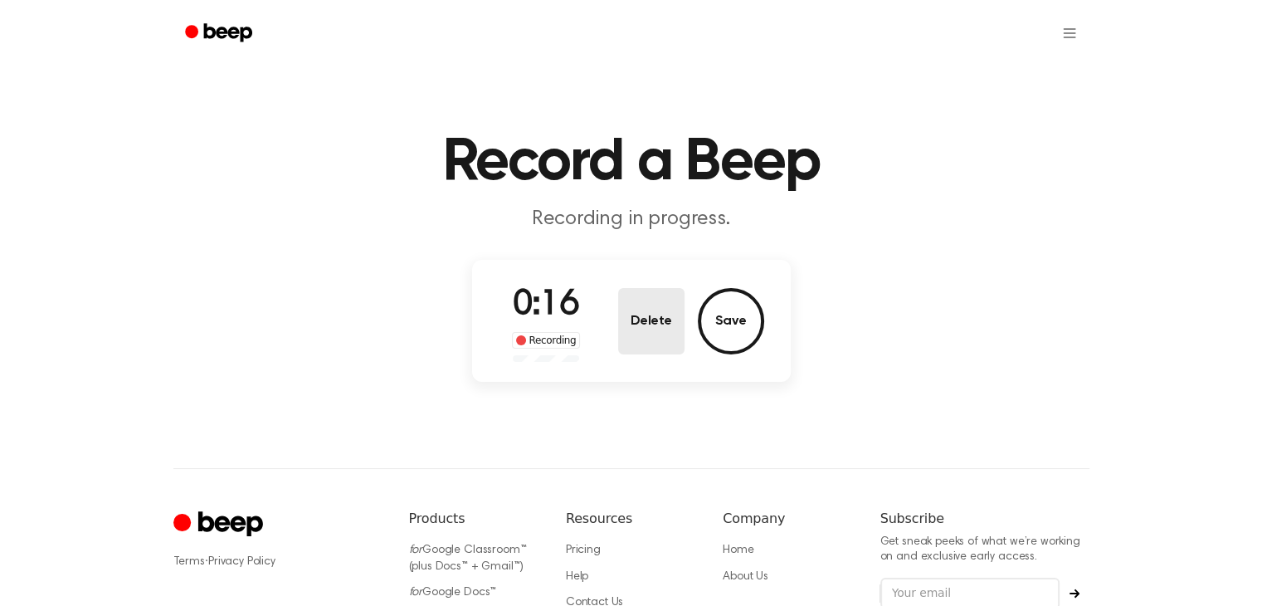
click at [644, 300] on button "Delete" at bounding box center [651, 321] width 66 height 66
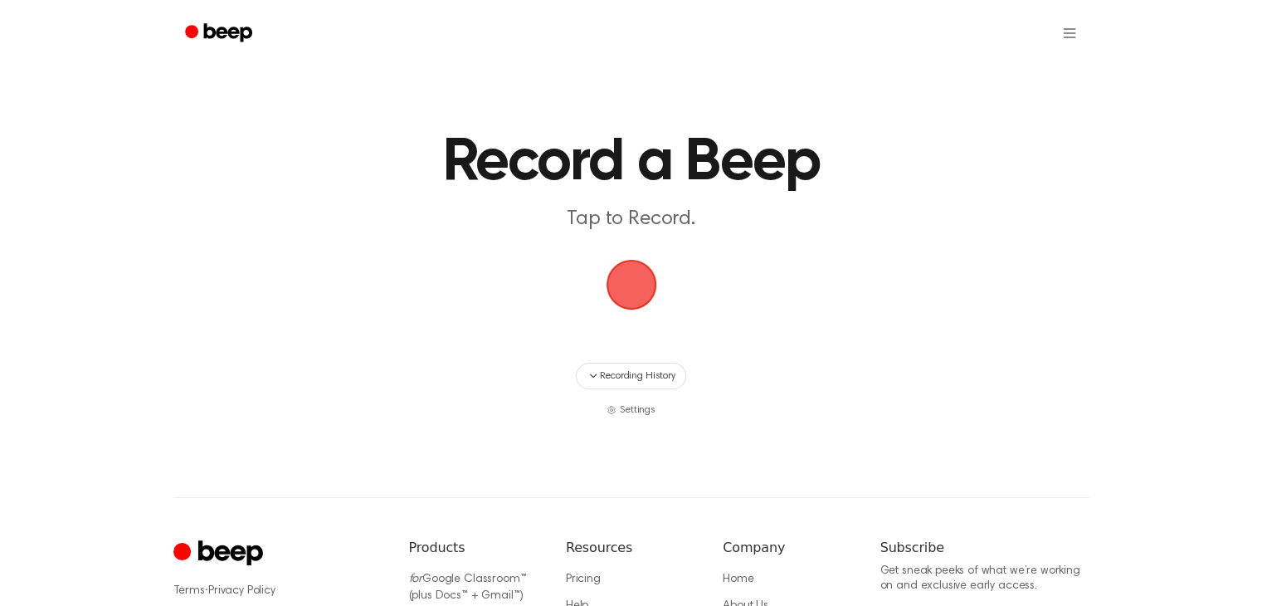
click at [631, 273] on span "button" at bounding box center [631, 284] width 46 height 46
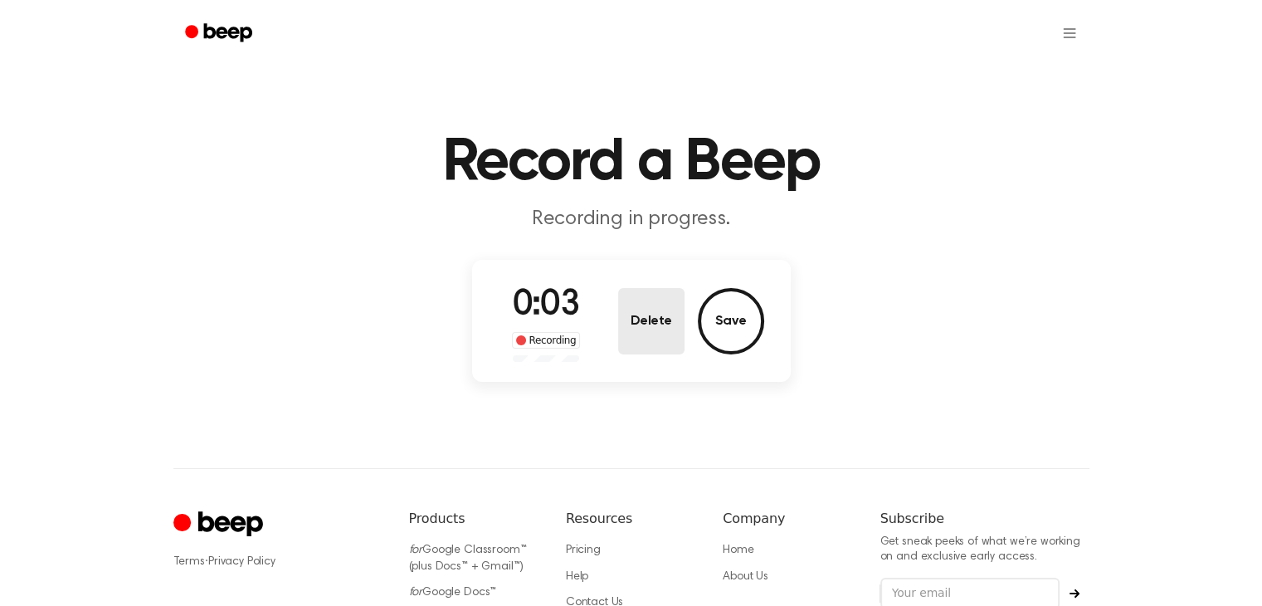
click at [635, 320] on button "Delete" at bounding box center [651, 321] width 66 height 66
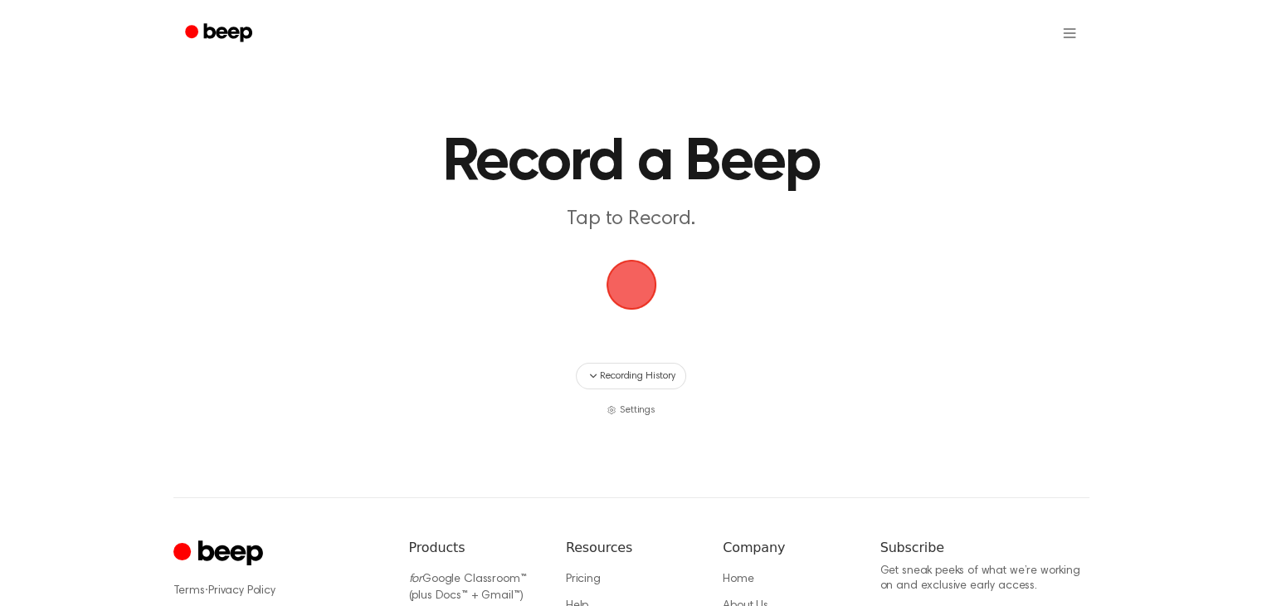
click at [629, 297] on span "button" at bounding box center [631, 284] width 46 height 46
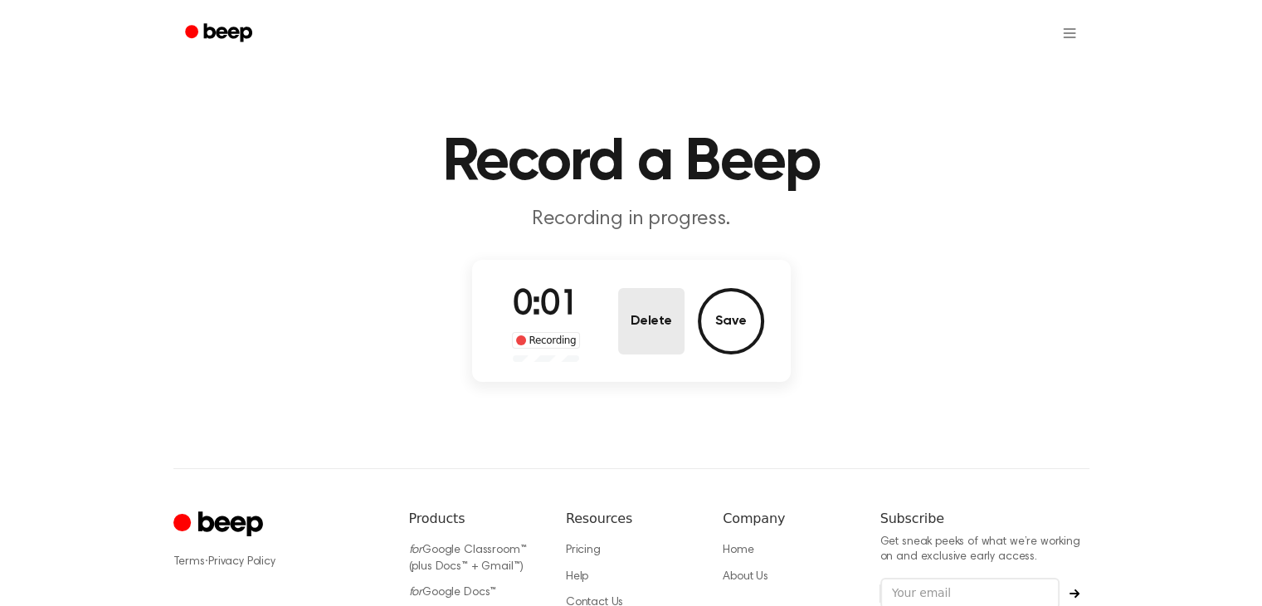
click at [624, 328] on button "Delete" at bounding box center [651, 321] width 66 height 66
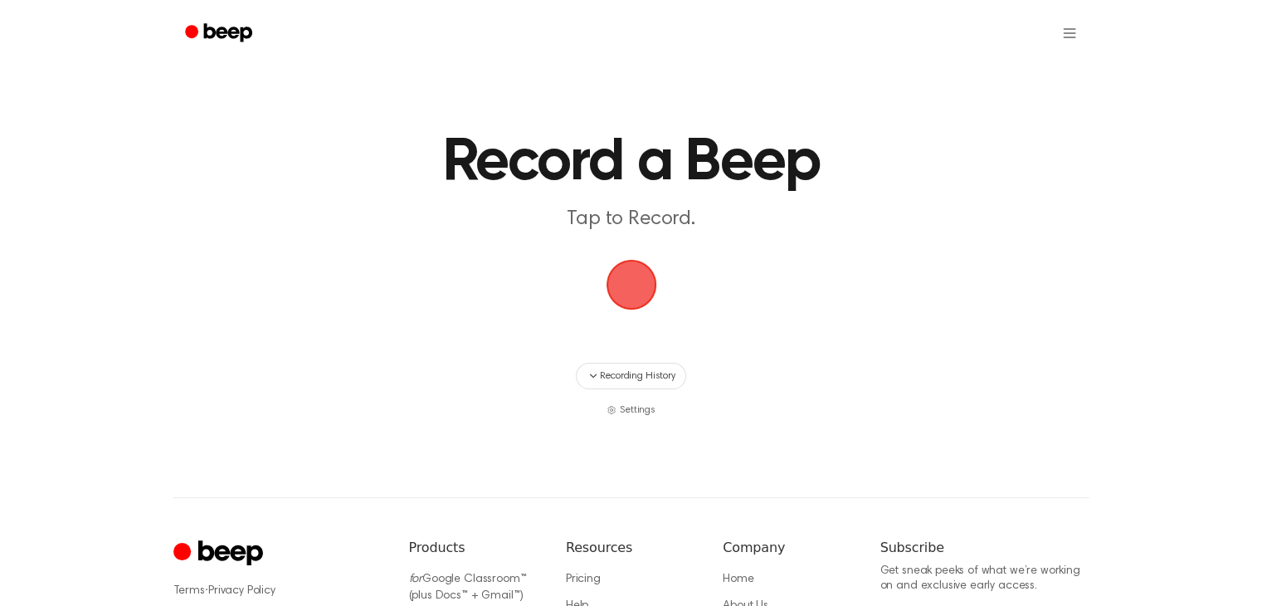
click at [627, 270] on span "button" at bounding box center [631, 284] width 46 height 46
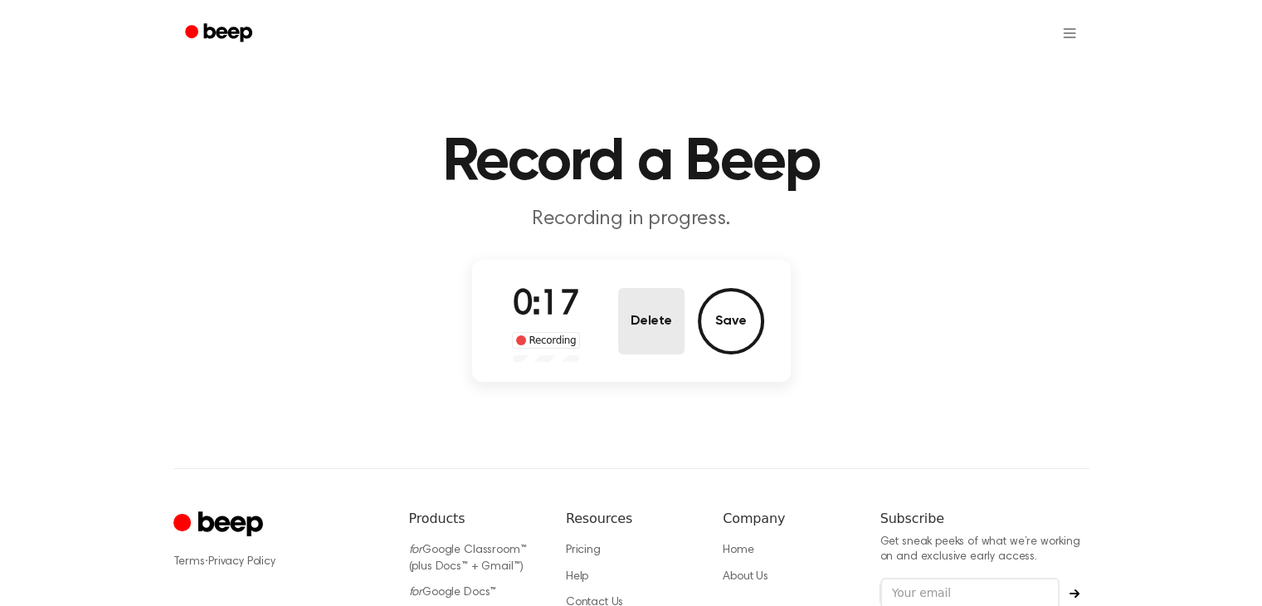
click at [643, 326] on button "Delete" at bounding box center [651, 321] width 66 height 66
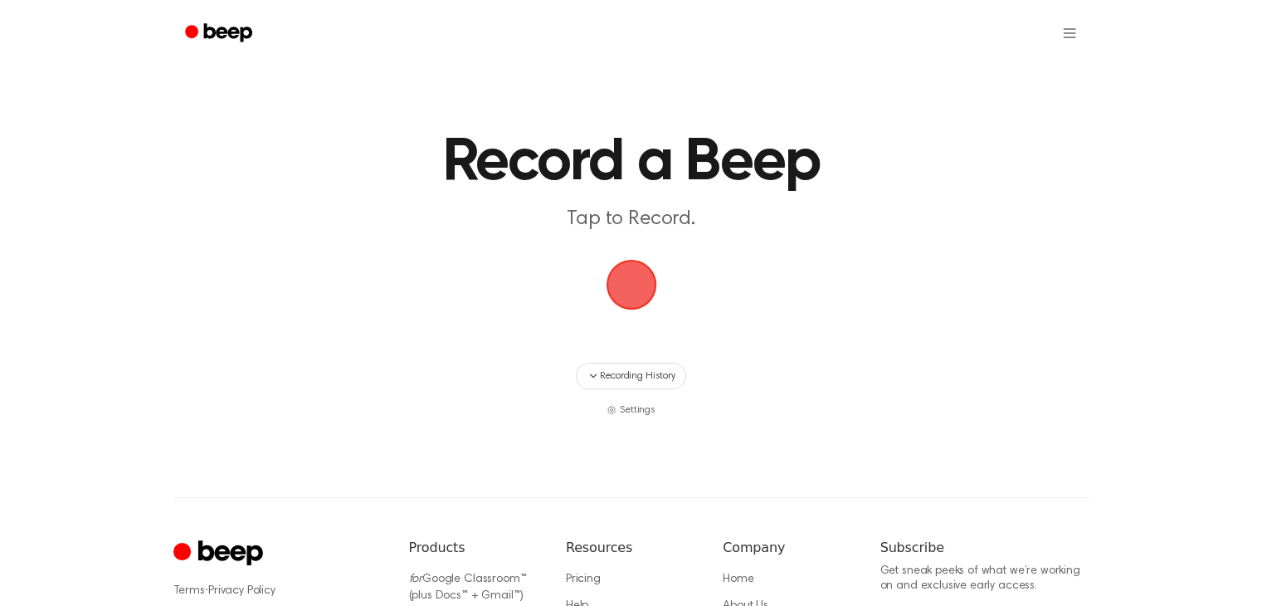
click at [641, 290] on span "button" at bounding box center [631, 284] width 46 height 46
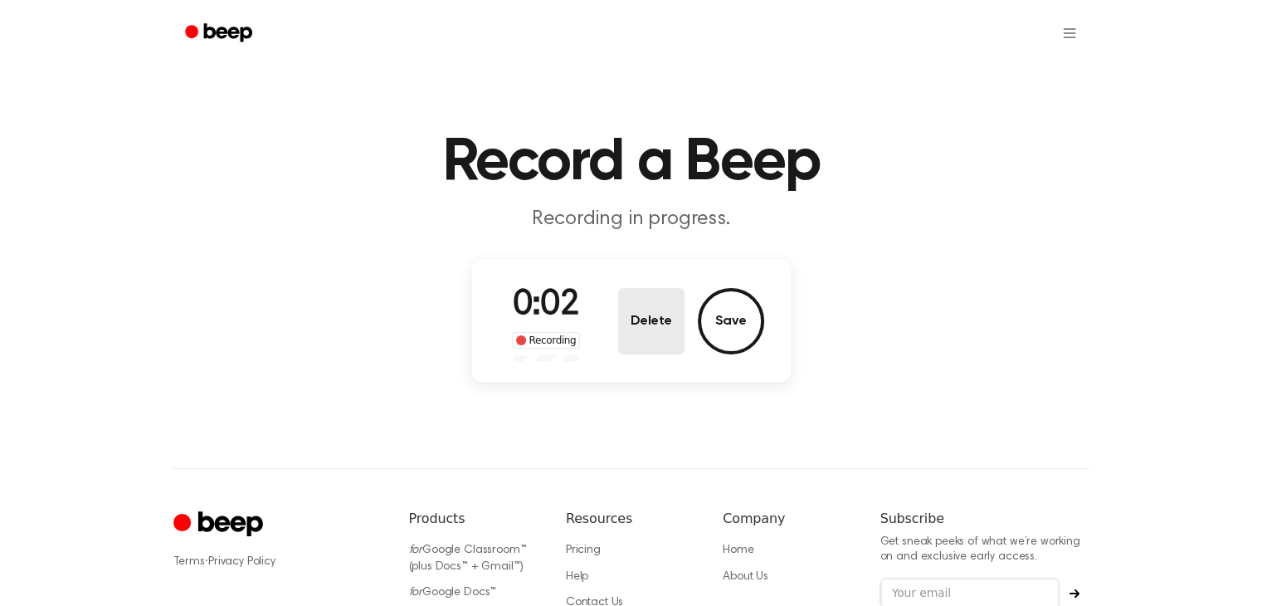
click at [676, 318] on button "Delete" at bounding box center [651, 321] width 66 height 66
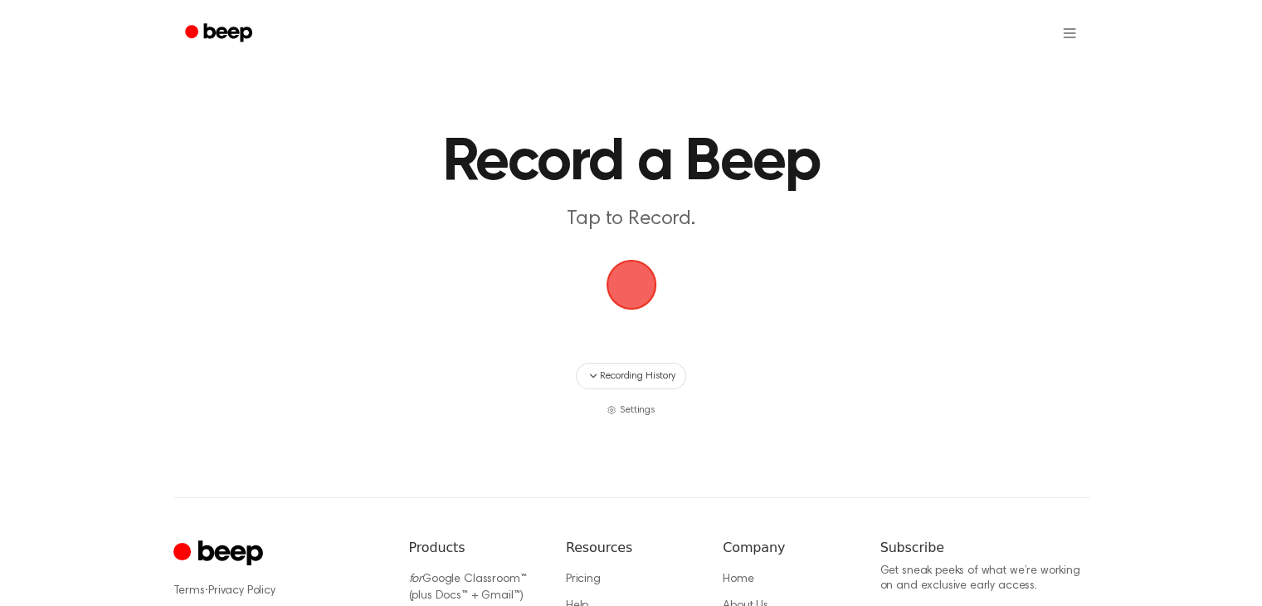
click at [643, 293] on span "button" at bounding box center [631, 284] width 46 height 46
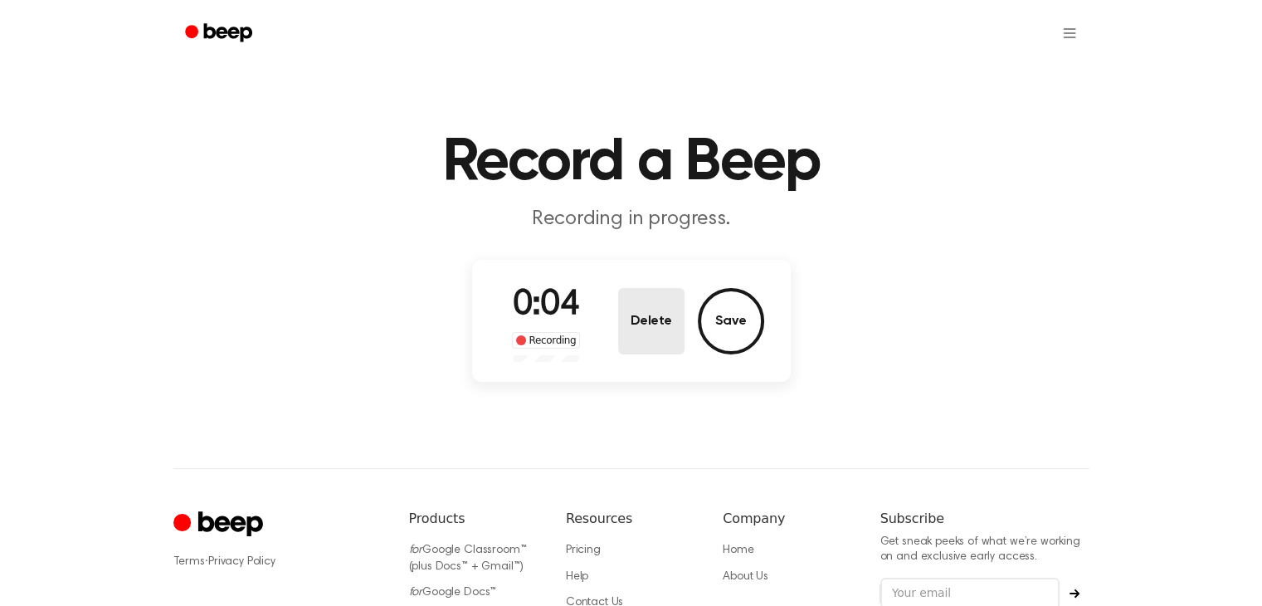
click at [663, 308] on button "Delete" at bounding box center [651, 321] width 66 height 66
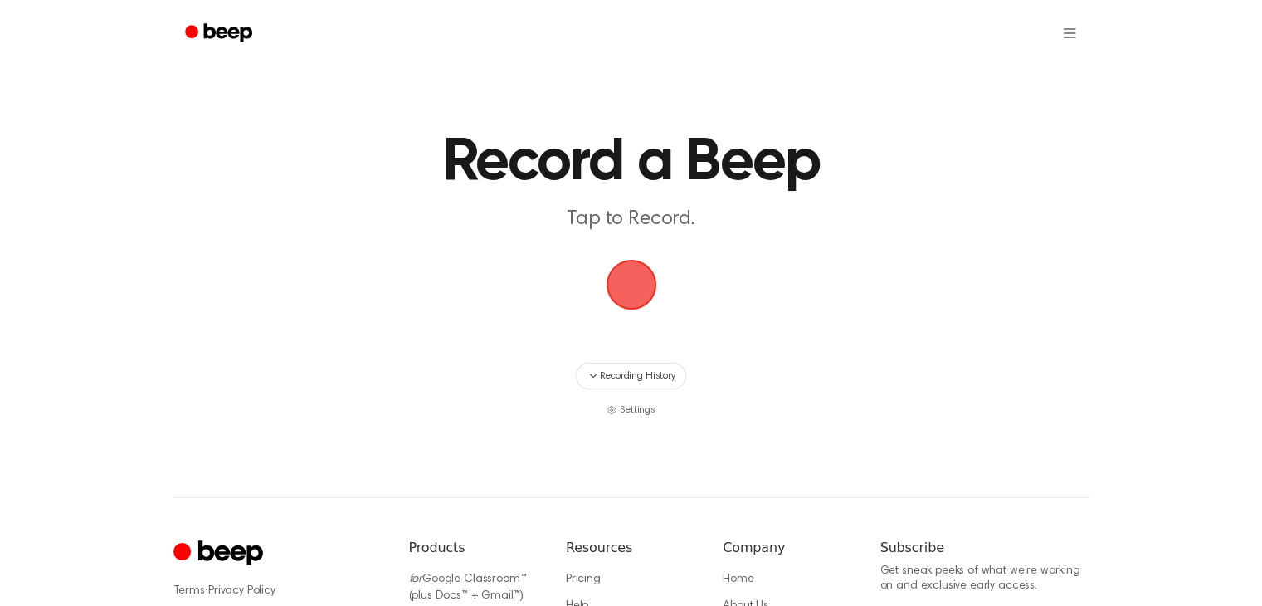
click at [644, 289] on span "button" at bounding box center [631, 284] width 46 height 46
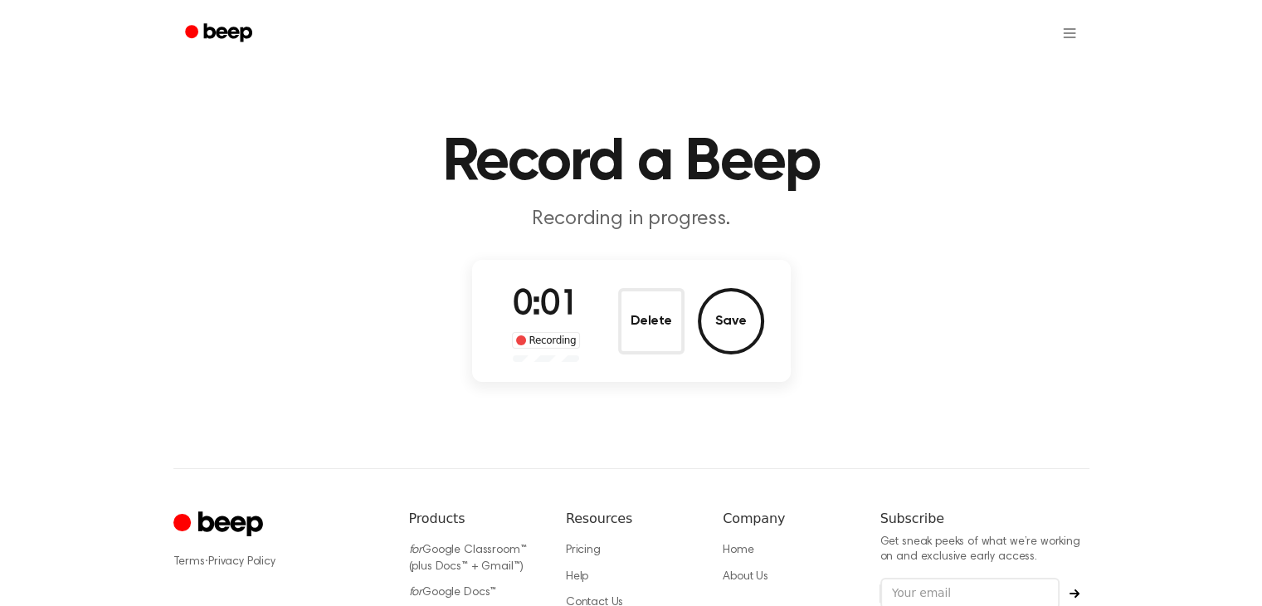
click at [647, 315] on button "Delete" at bounding box center [651, 321] width 66 height 66
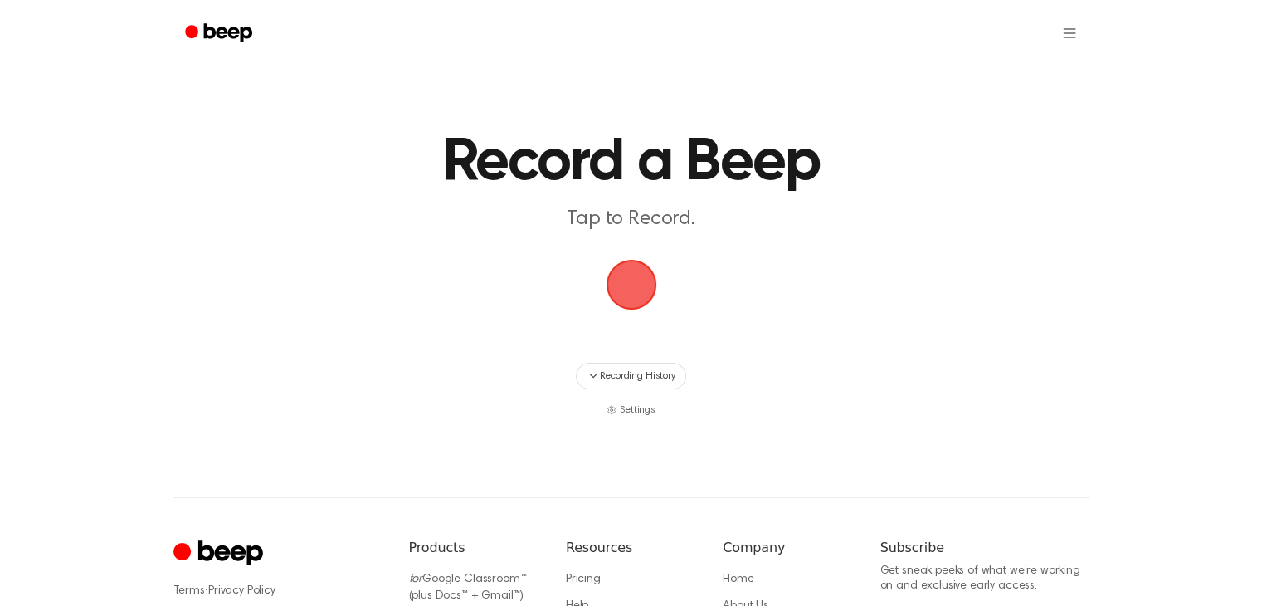
click at [644, 300] on span "button" at bounding box center [631, 284] width 46 height 46
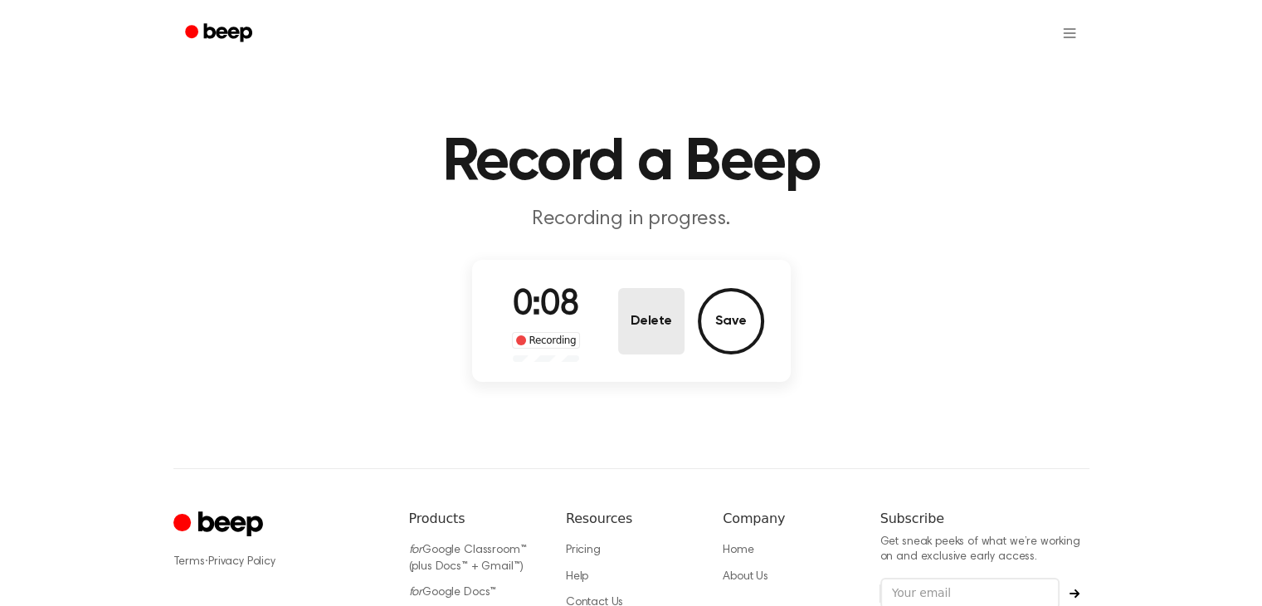
click at [648, 300] on button "Delete" at bounding box center [651, 321] width 66 height 66
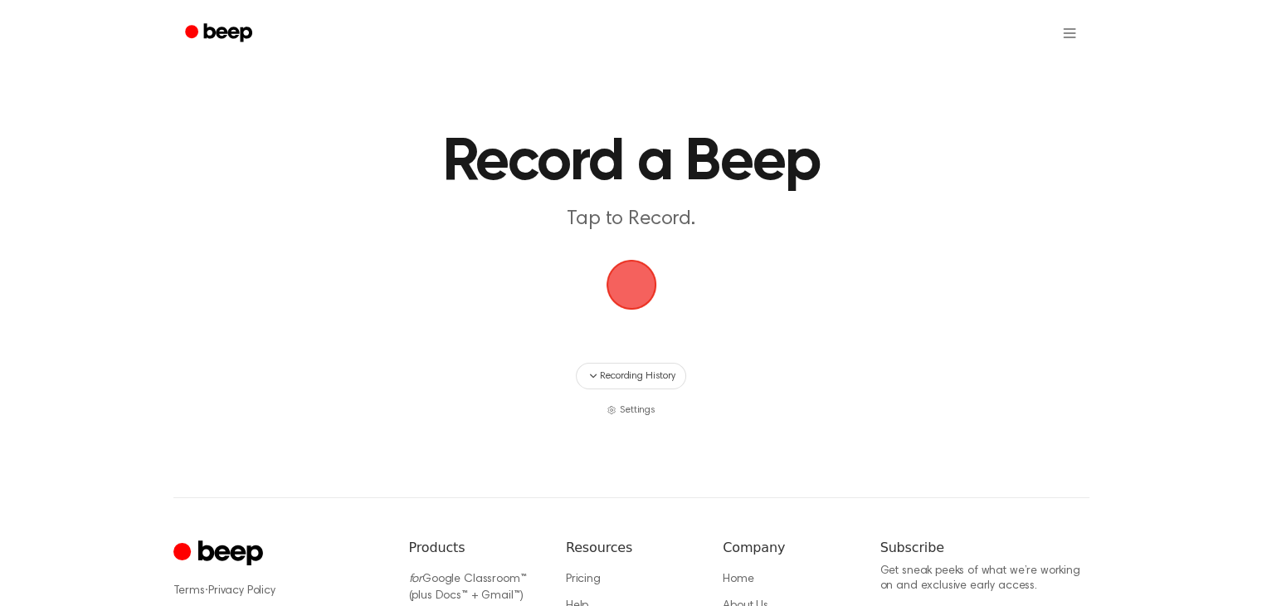
click at [620, 282] on span "button" at bounding box center [631, 284] width 46 height 46
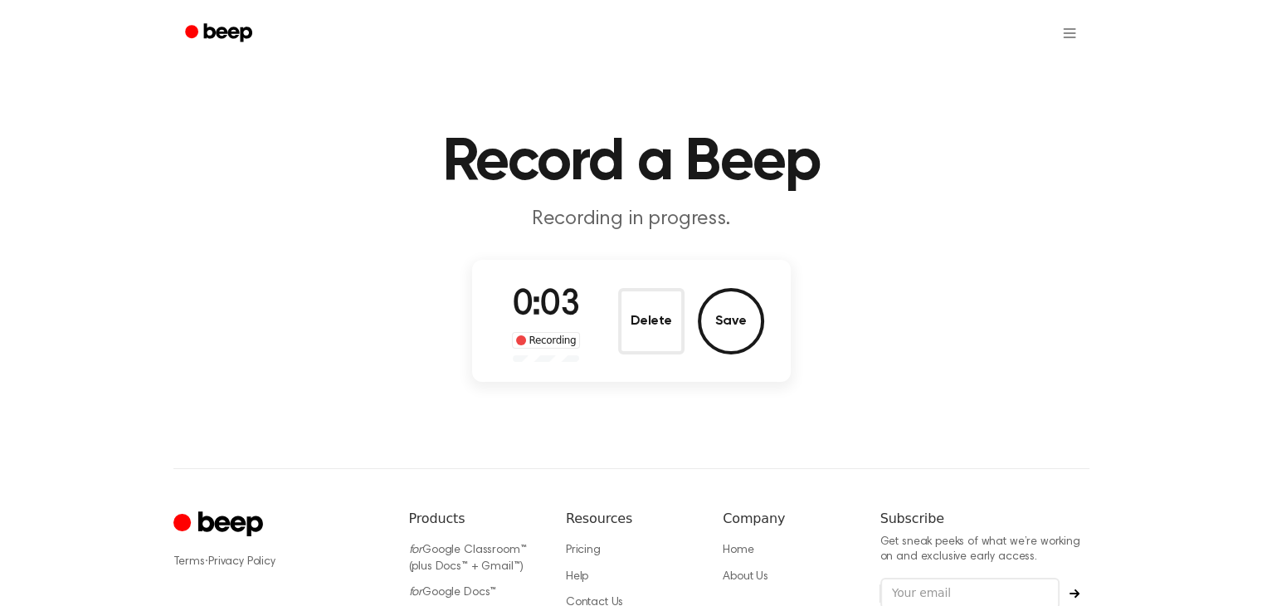
click at [656, 300] on button "Delete" at bounding box center [651, 321] width 66 height 66
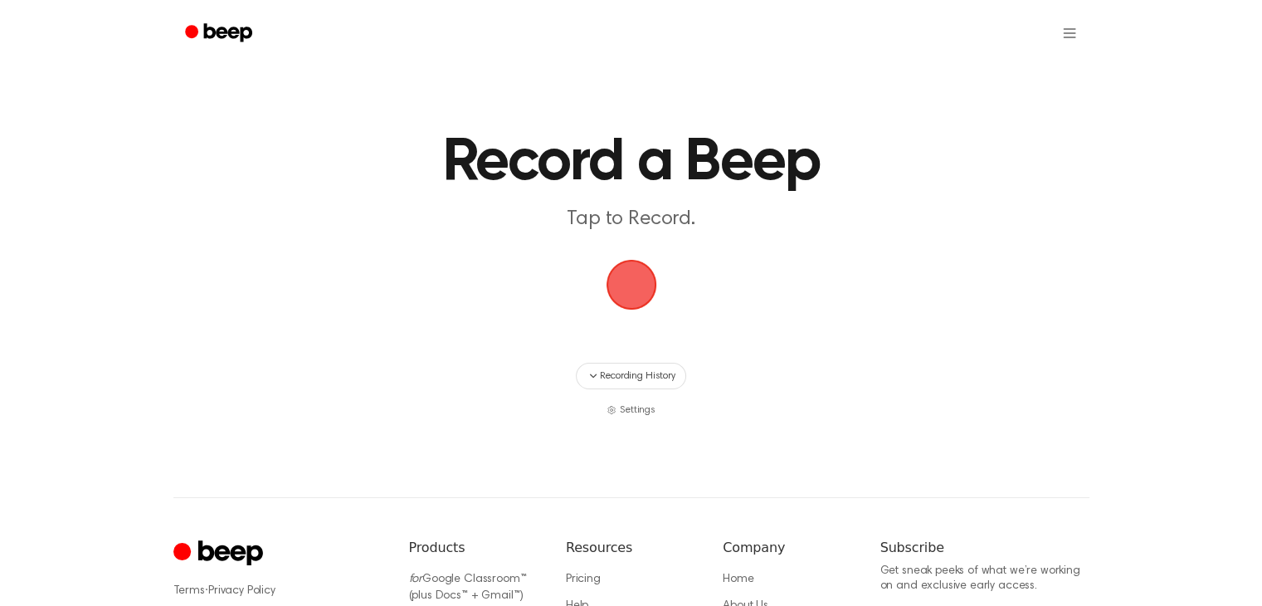
click at [648, 285] on span "button" at bounding box center [631, 284] width 46 height 46
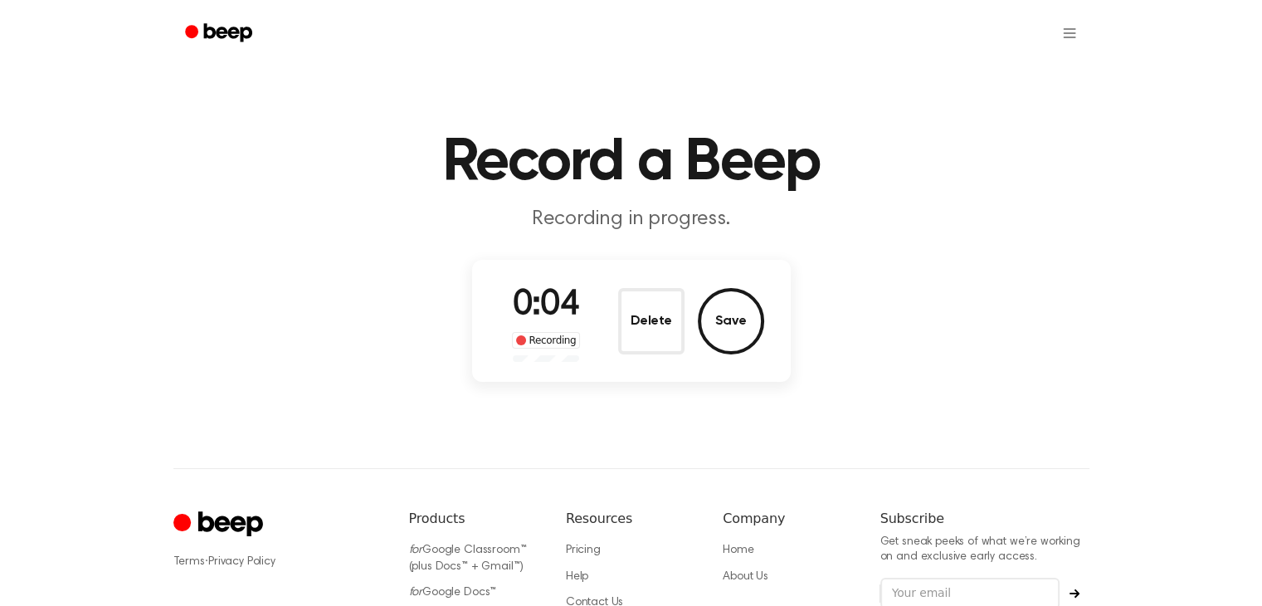
click at [652, 277] on div "0:04 Recording Delete Save" at bounding box center [631, 321] width 319 height 122
click at [655, 320] on button "Delete" at bounding box center [651, 321] width 66 height 66
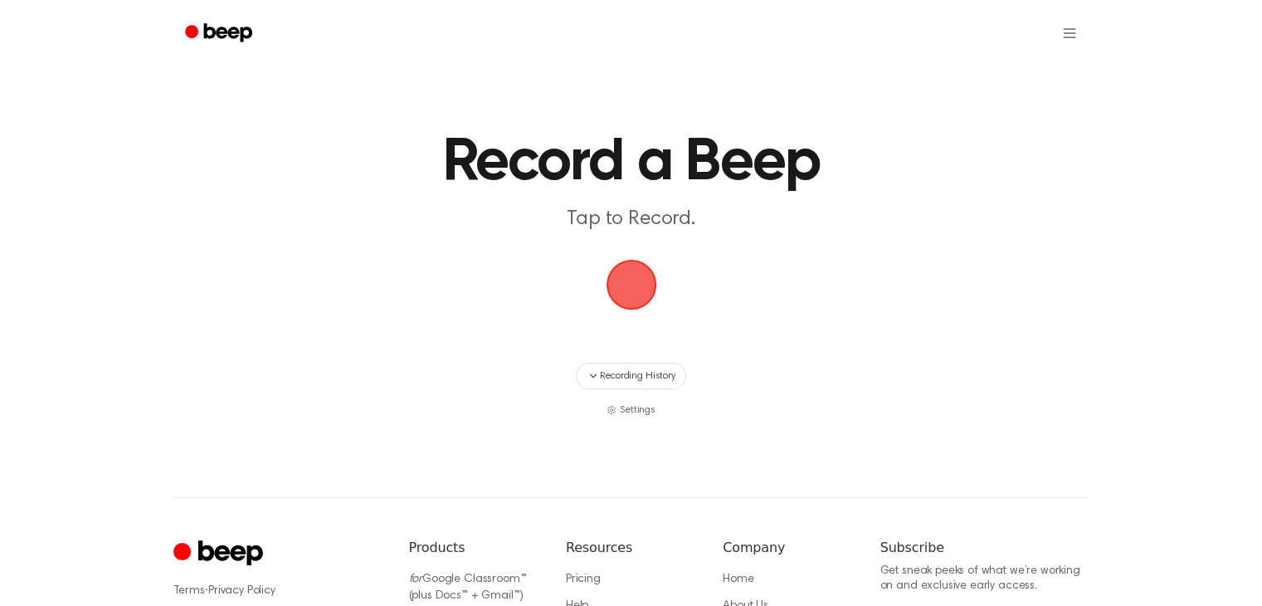
click at [617, 271] on span "button" at bounding box center [631, 284] width 46 height 46
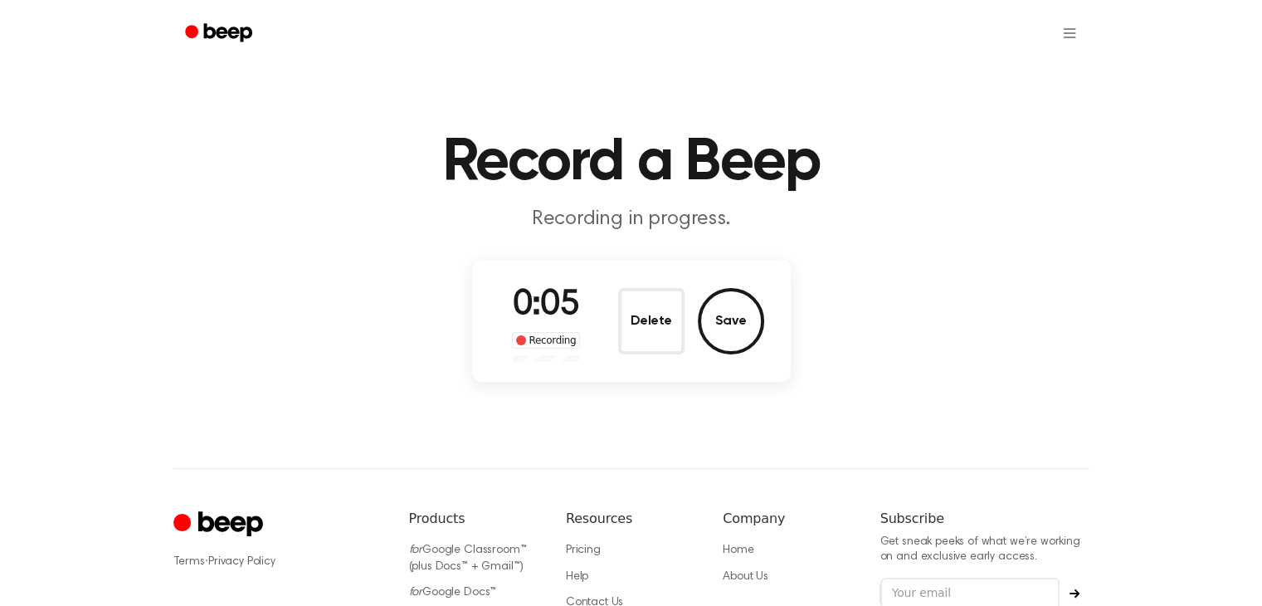
click at [663, 289] on button "Delete" at bounding box center [651, 321] width 66 height 66
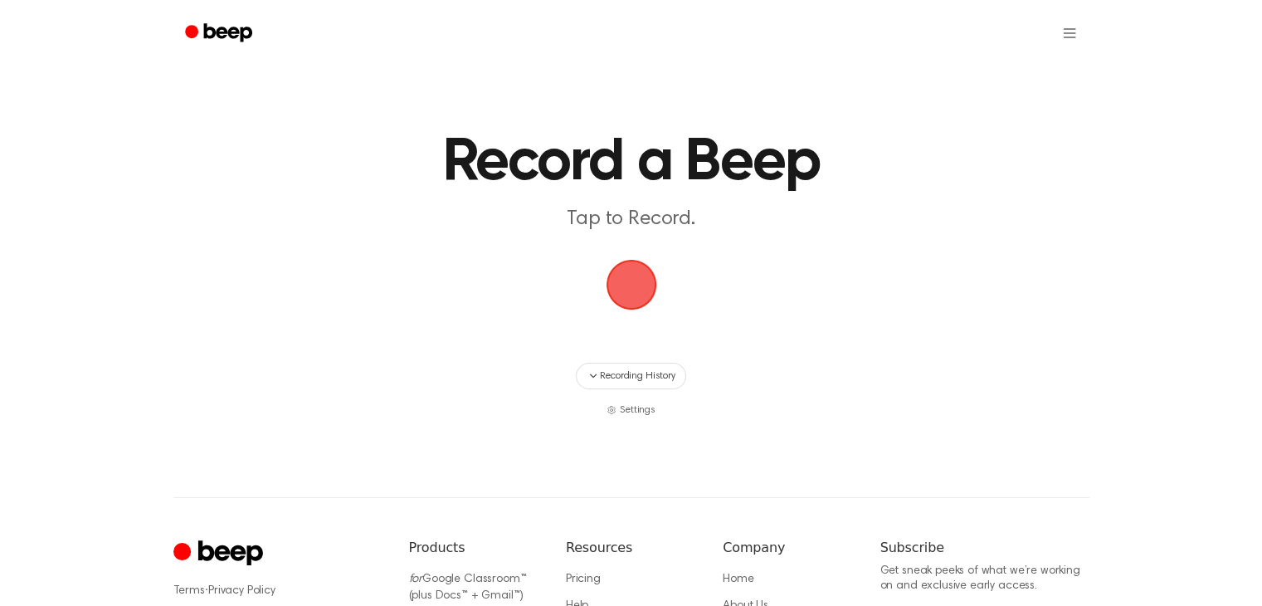
click at [639, 293] on span "button" at bounding box center [631, 285] width 54 height 54
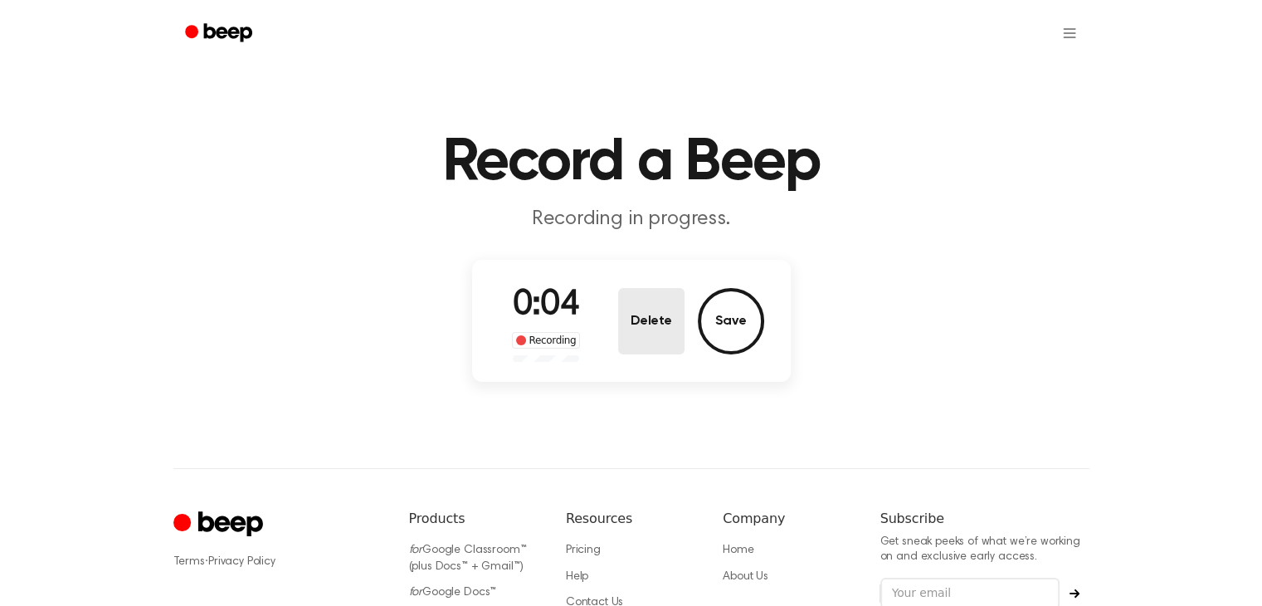
click at [636, 291] on button "Delete" at bounding box center [651, 321] width 66 height 66
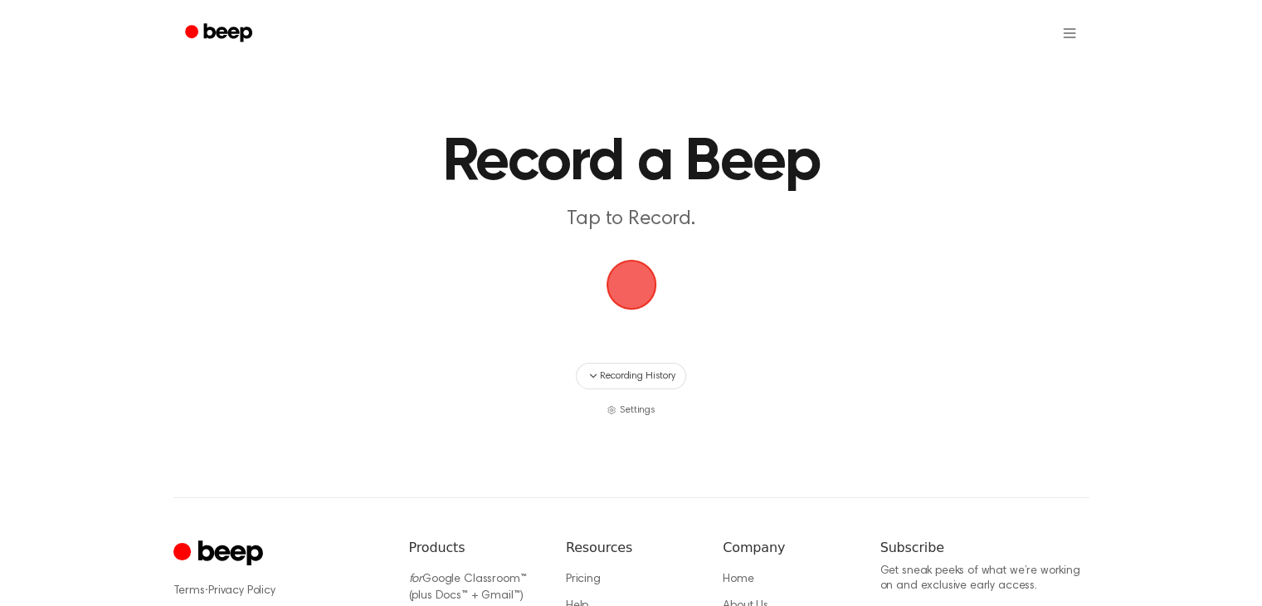
click at [622, 261] on span "button" at bounding box center [631, 284] width 46 height 46
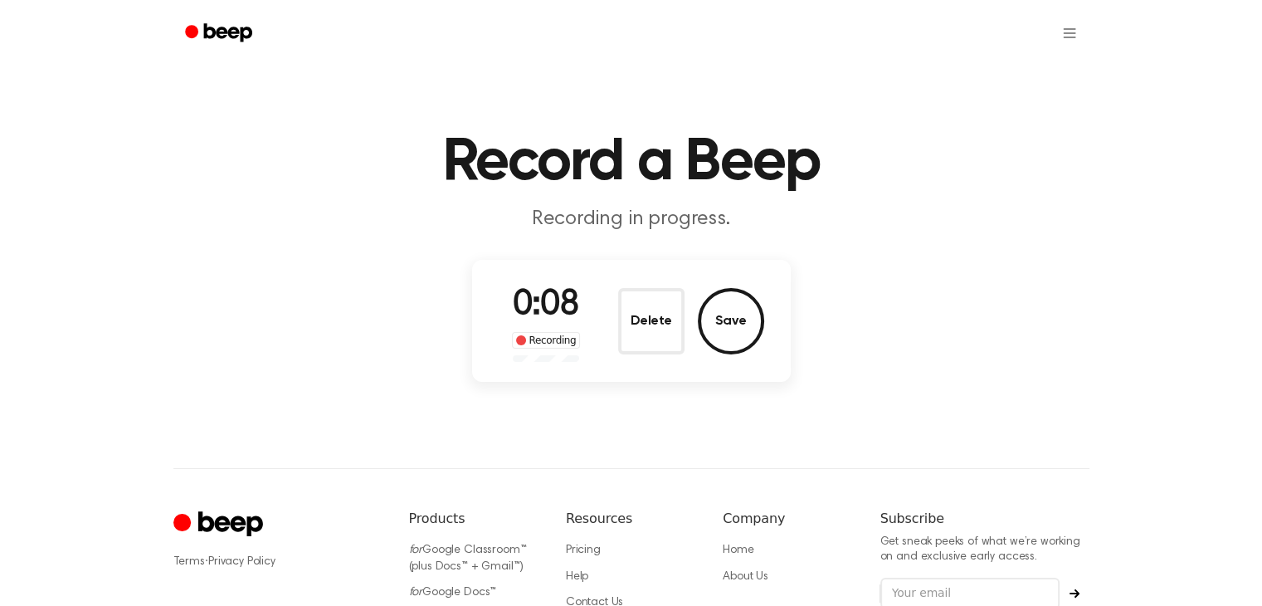
drag, startPoint x: 651, startPoint y: 327, endPoint x: 656, endPoint y: 319, distance: 9.7
click at [653, 324] on button "Delete" at bounding box center [651, 321] width 66 height 66
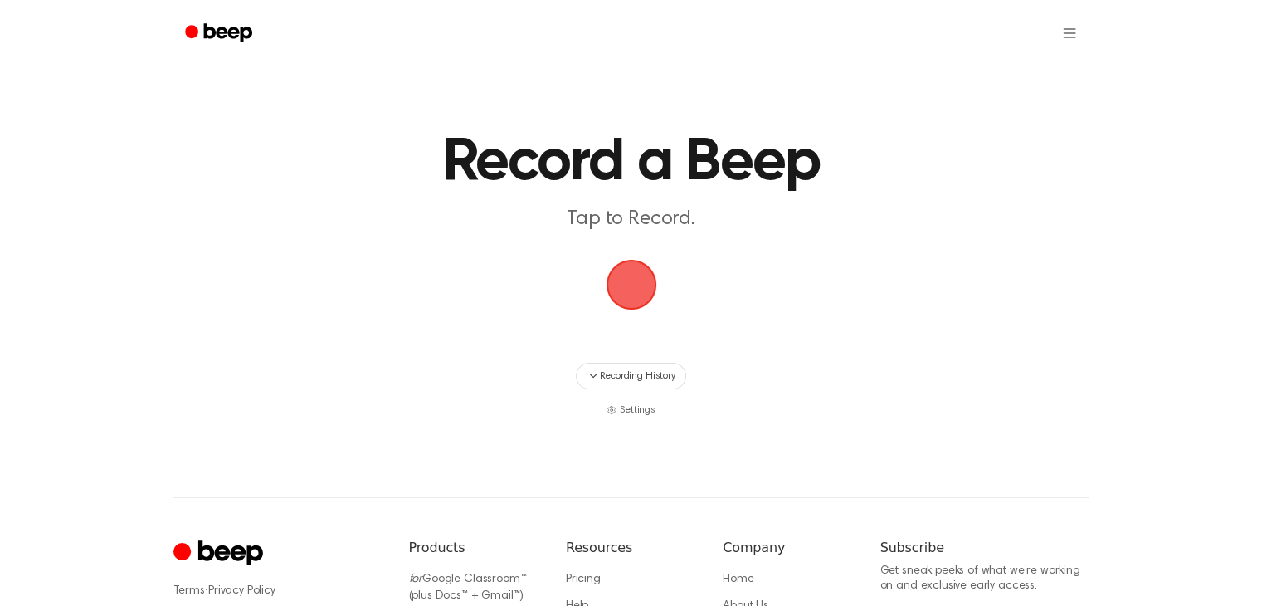
drag, startPoint x: 646, startPoint y: 233, endPoint x: 658, endPoint y: 230, distance: 12.9
click at [645, 234] on main "Record a Beep Tap to Record. Recording History Settings" at bounding box center [631, 208] width 1262 height 417
click at [641, 282] on span "button" at bounding box center [631, 284] width 46 height 46
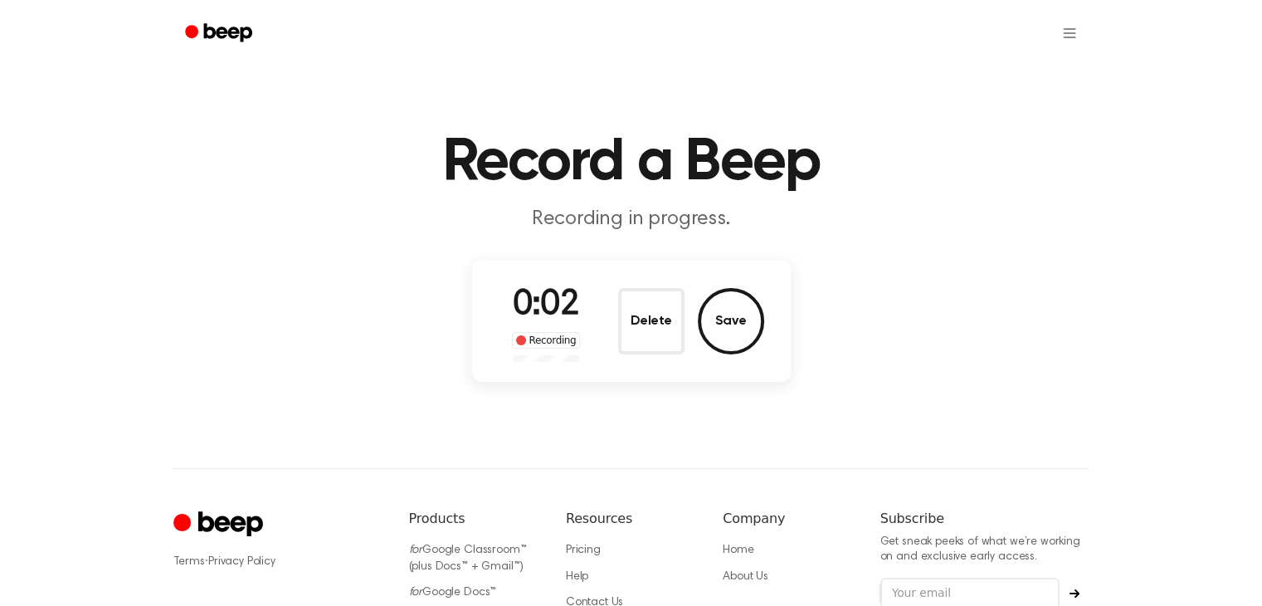
click at [666, 319] on button "Delete" at bounding box center [651, 321] width 66 height 66
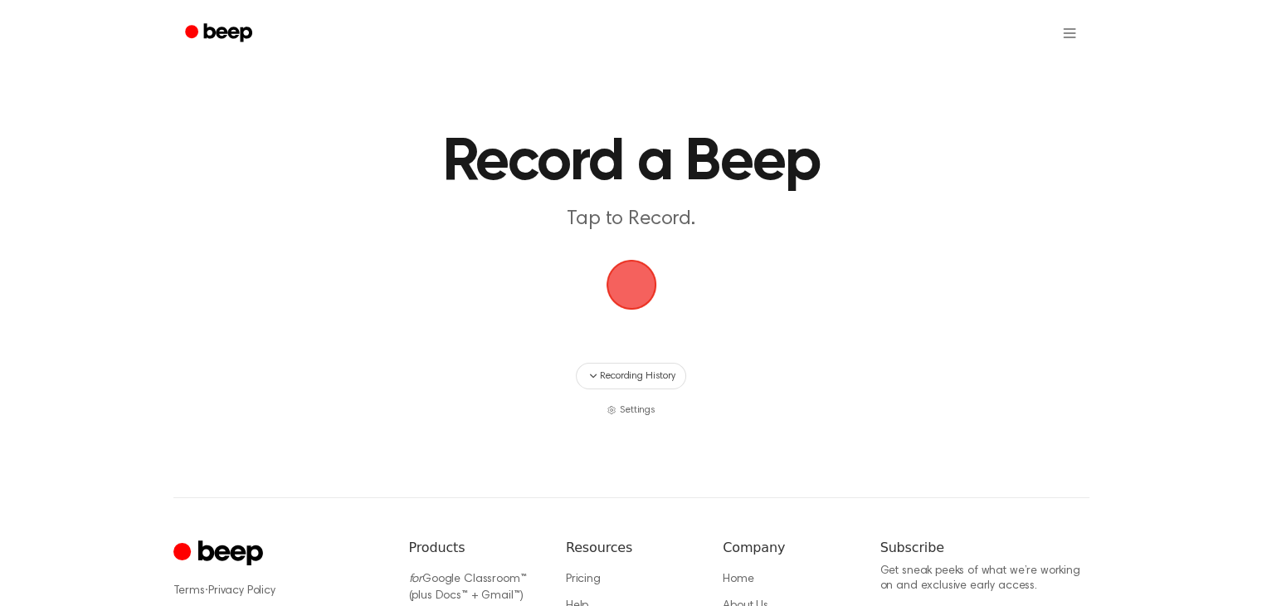
drag, startPoint x: 661, startPoint y: 304, endPoint x: 674, endPoint y: 290, distance: 19.4
click at [655, 303] on span "button" at bounding box center [631, 284] width 46 height 46
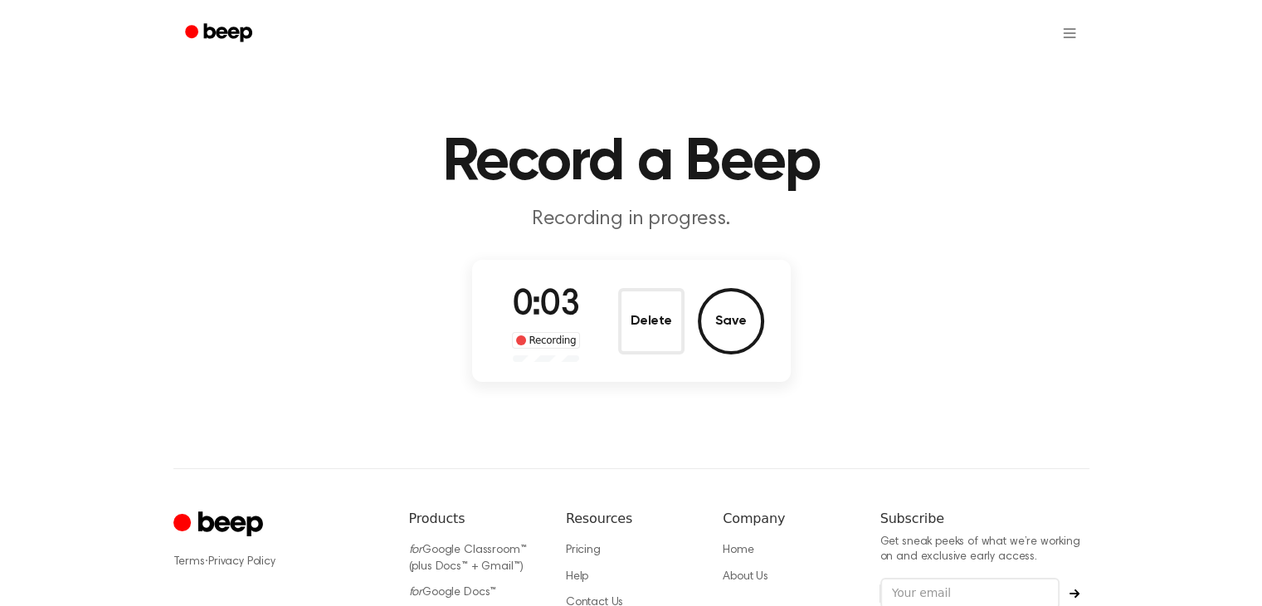
click at [640, 323] on button "Delete" at bounding box center [651, 321] width 66 height 66
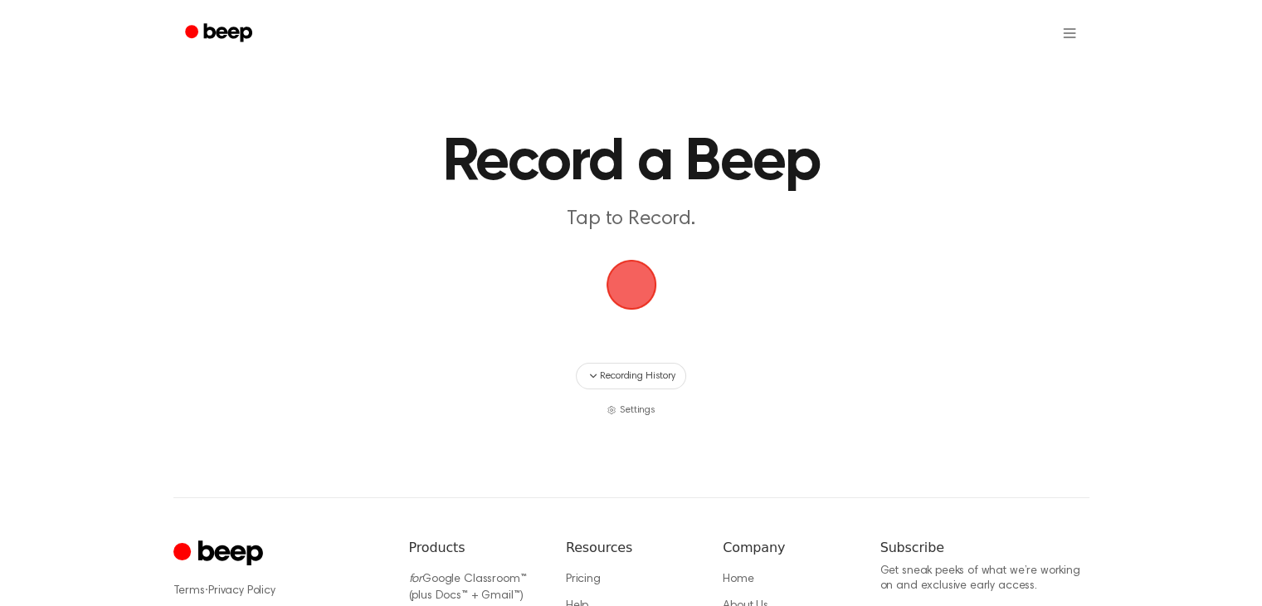
click at [632, 296] on span "button" at bounding box center [631, 284] width 46 height 46
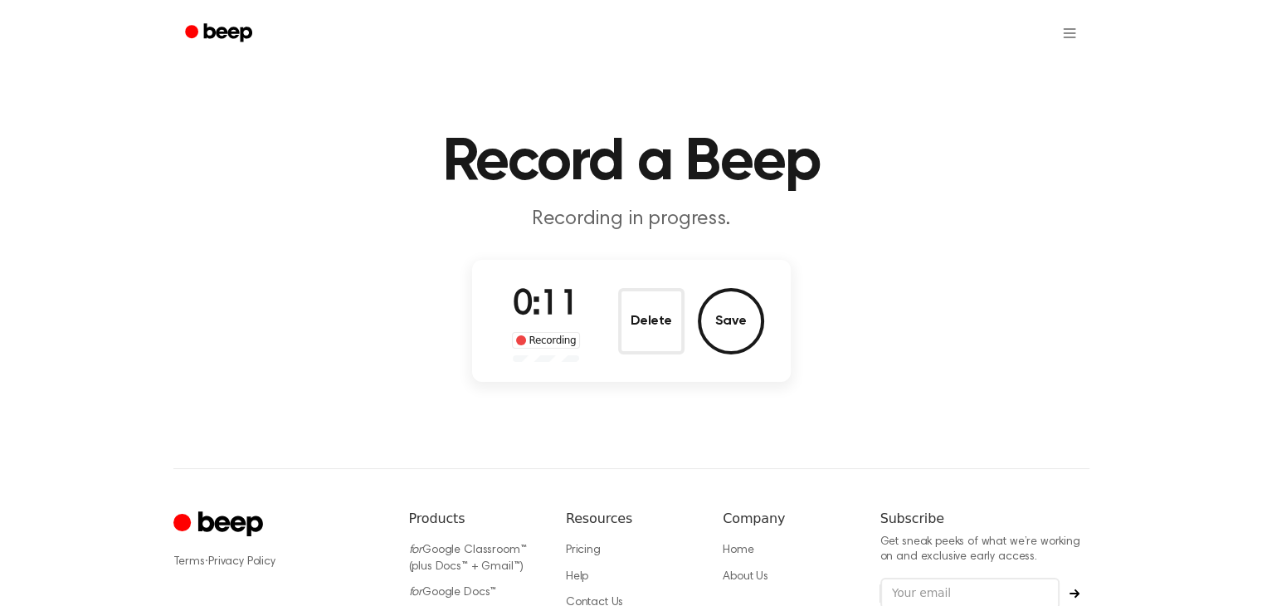
drag, startPoint x: 680, startPoint y: 314, endPoint x: 663, endPoint y: 300, distance: 21.3
click at [681, 313] on button "Delete" at bounding box center [651, 321] width 66 height 66
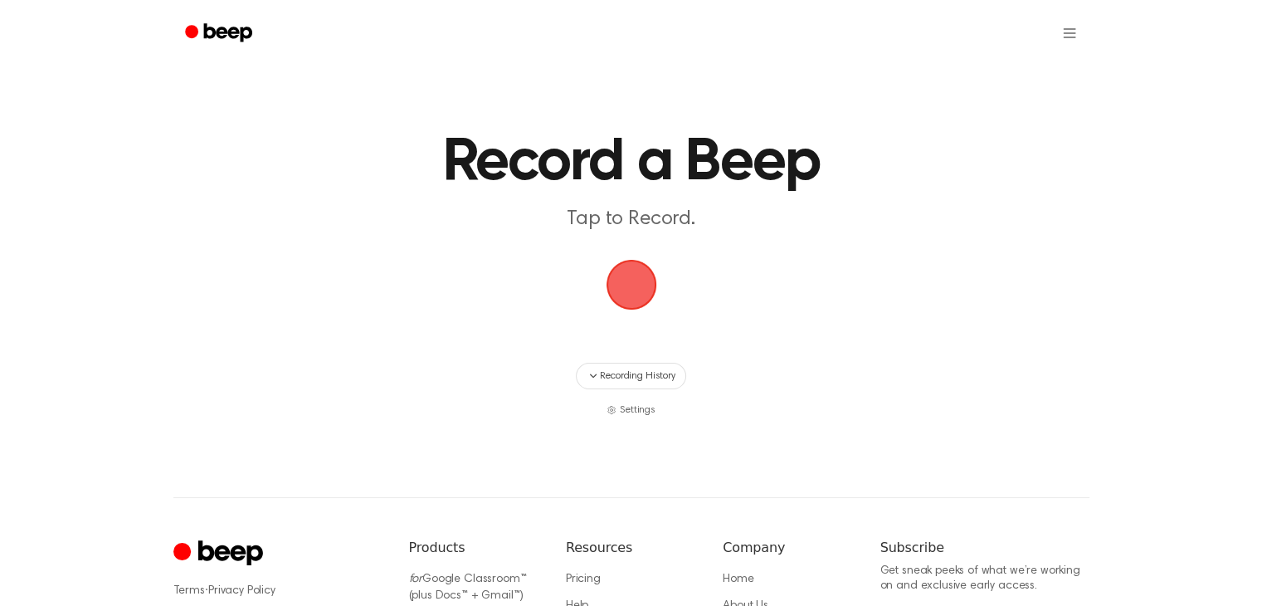
click at [637, 272] on span "button" at bounding box center [631, 284] width 46 height 46
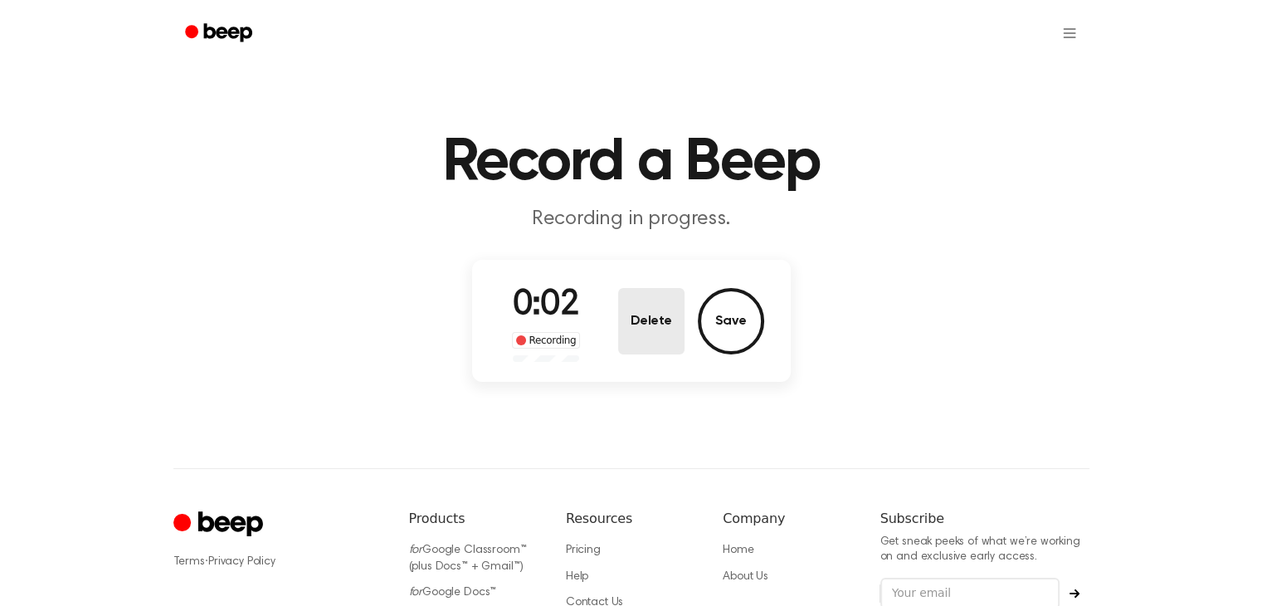
click at [671, 324] on button "Delete" at bounding box center [651, 321] width 66 height 66
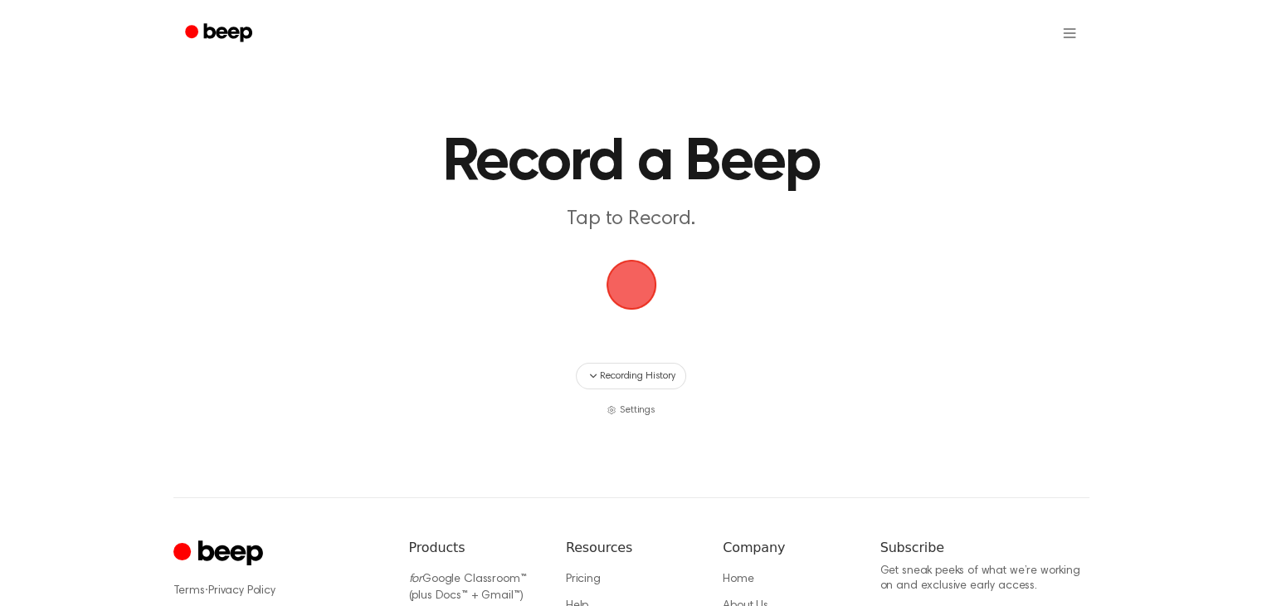
click at [634, 263] on span "button" at bounding box center [631, 284] width 46 height 46
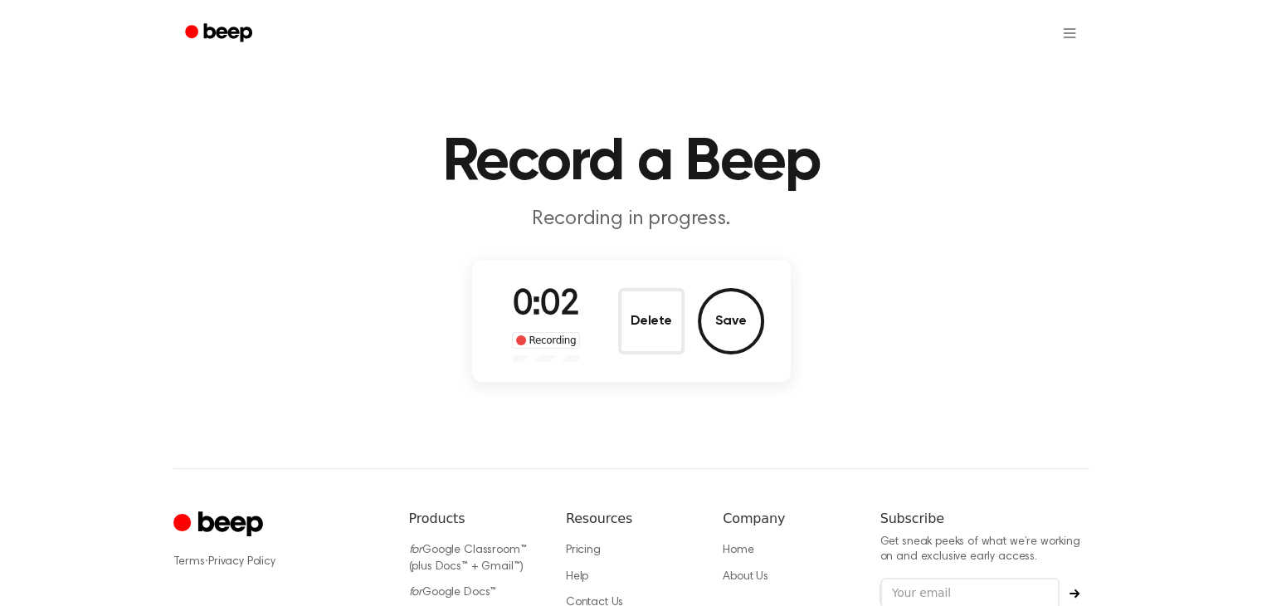
click at [645, 315] on button "Delete" at bounding box center [651, 321] width 66 height 66
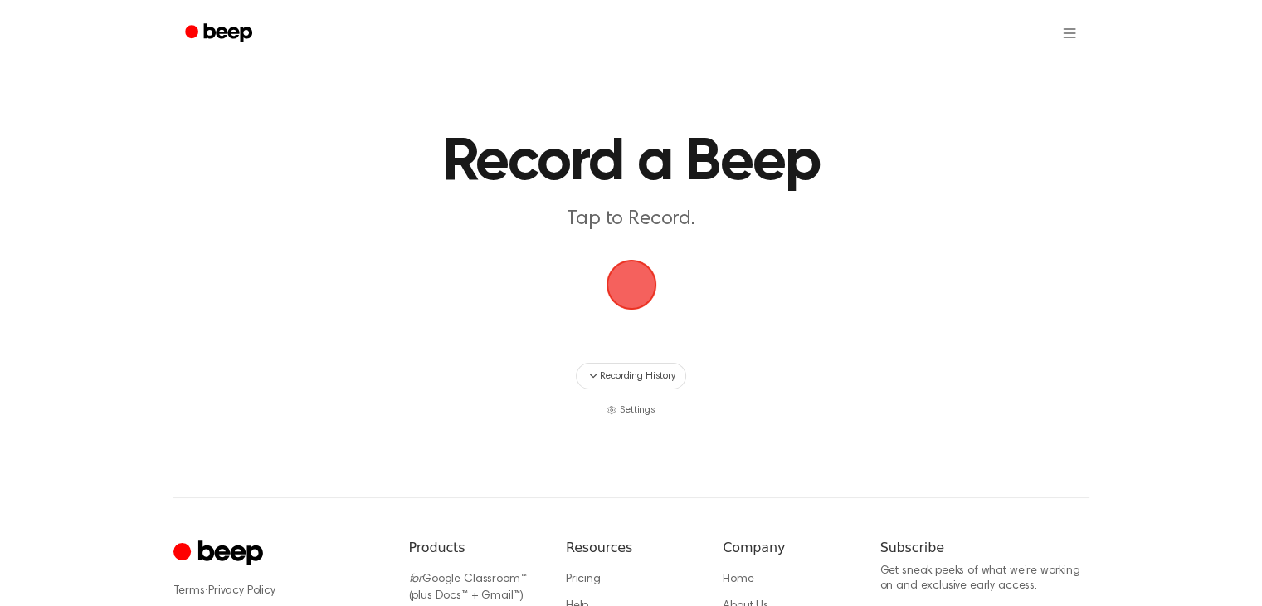
click at [617, 290] on span "button" at bounding box center [631, 284] width 46 height 46
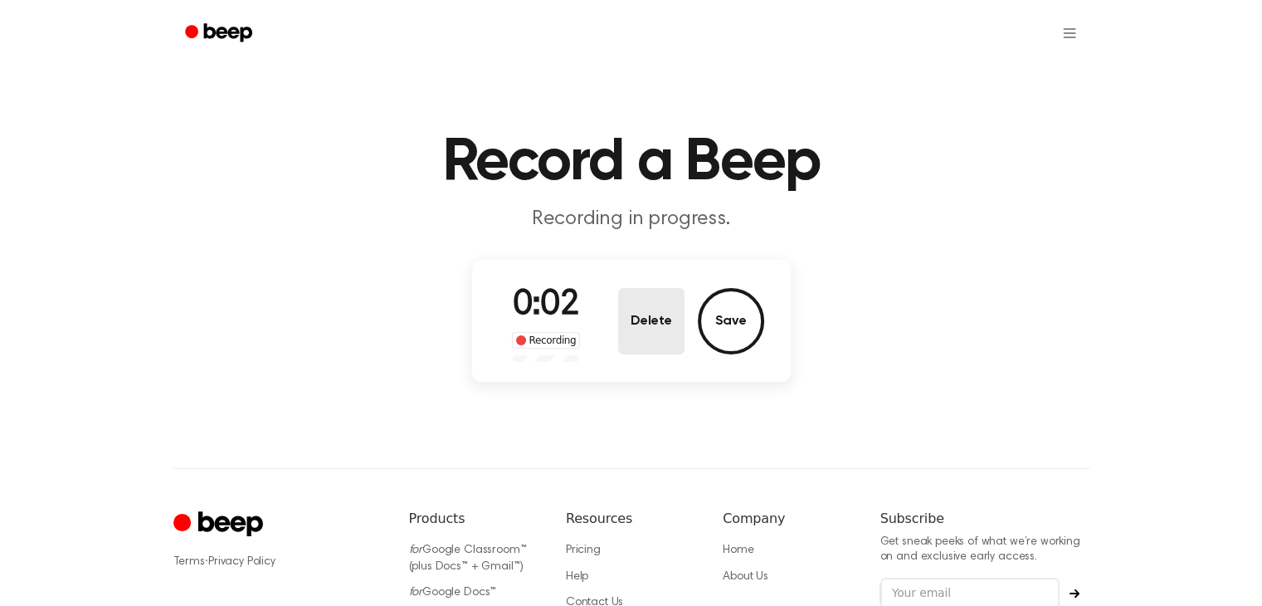
click at [641, 300] on button "Delete" at bounding box center [651, 321] width 66 height 66
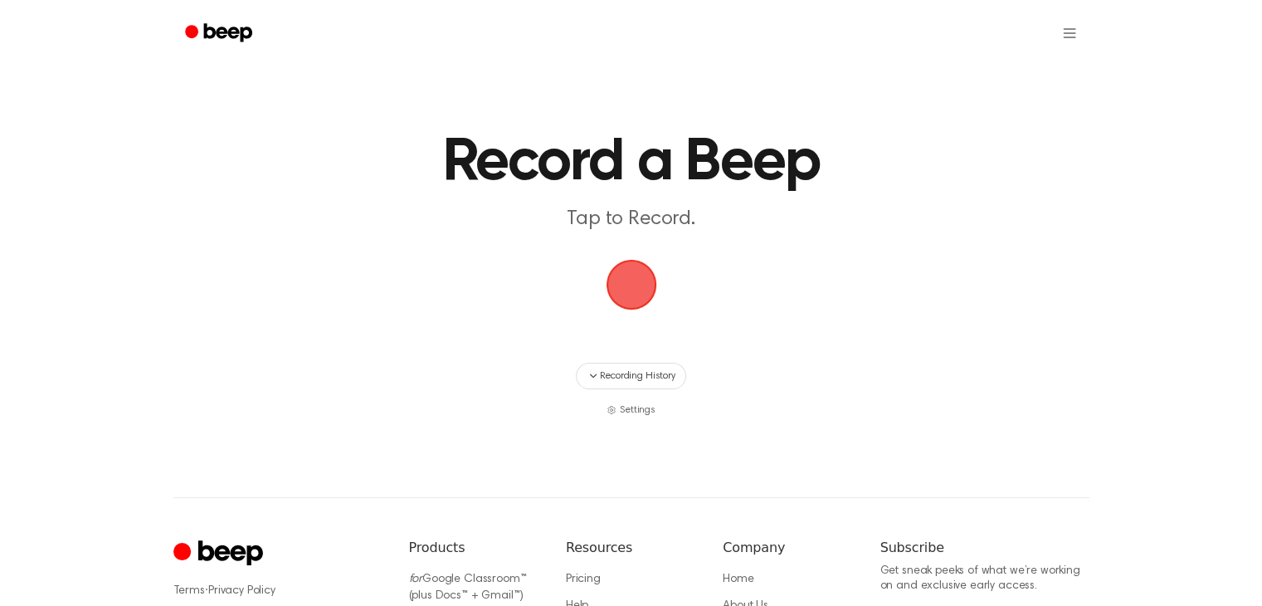
click at [639, 286] on span "button" at bounding box center [631, 284] width 46 height 46
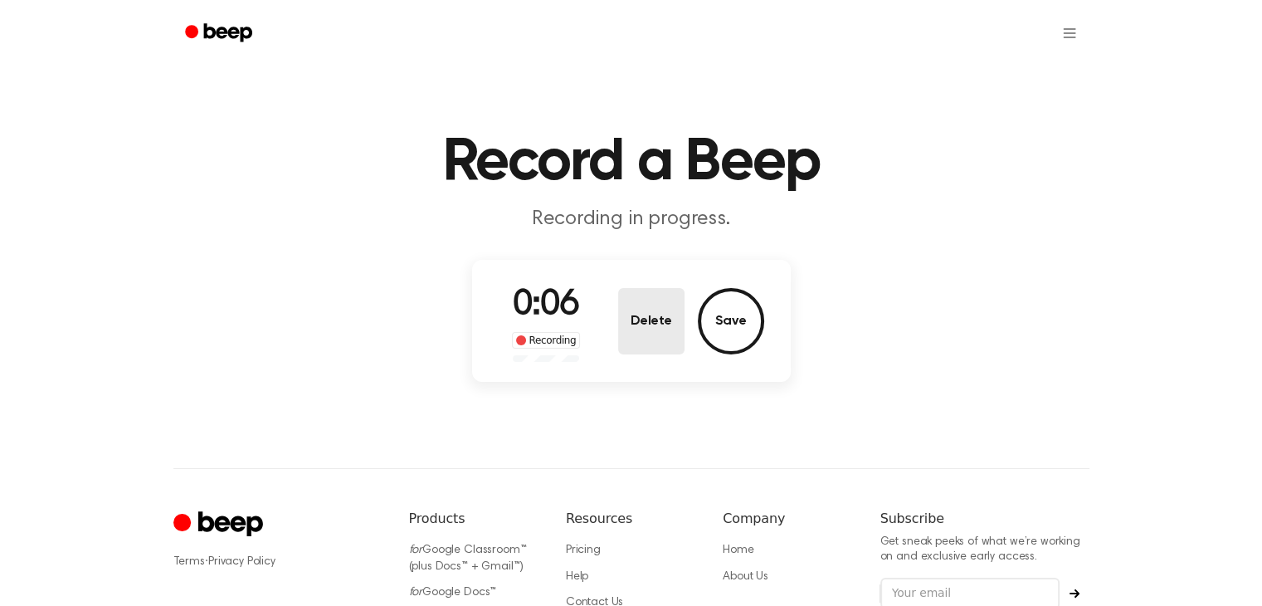
click at [635, 319] on button "Delete" at bounding box center [651, 321] width 66 height 66
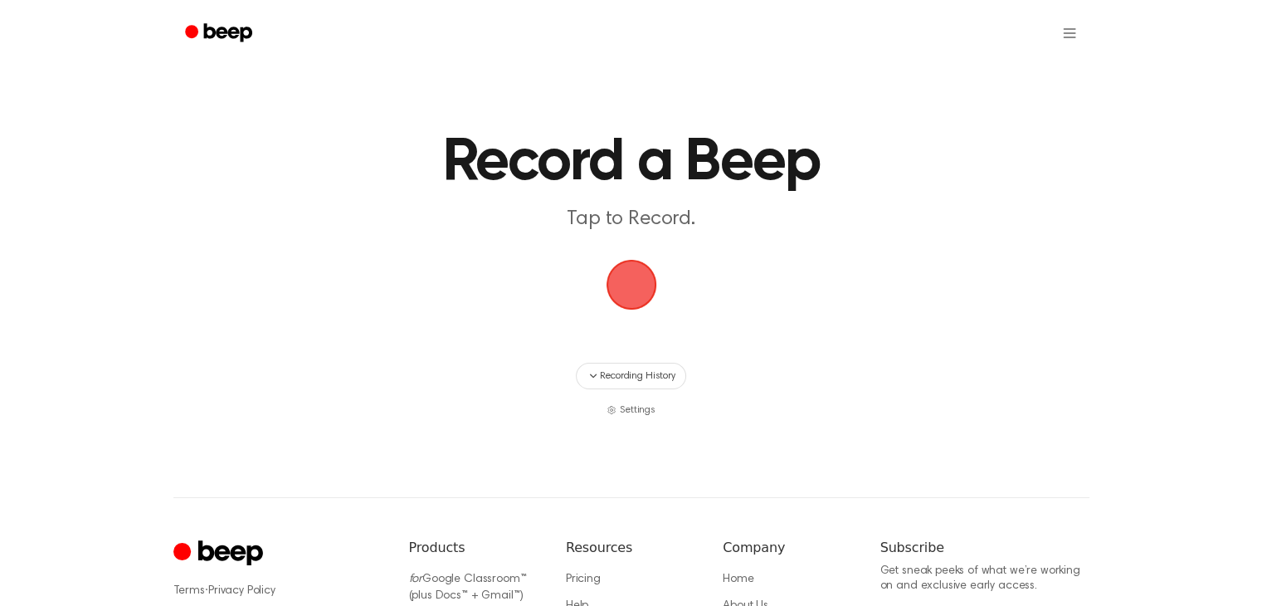
drag, startPoint x: 637, startPoint y: 234, endPoint x: 649, endPoint y: 250, distance: 19.6
click at [637, 233] on main "Record a Beep Tap to Record. Recording History Settings" at bounding box center [631, 208] width 1262 height 417
click at [634, 280] on span "button" at bounding box center [631, 284] width 46 height 46
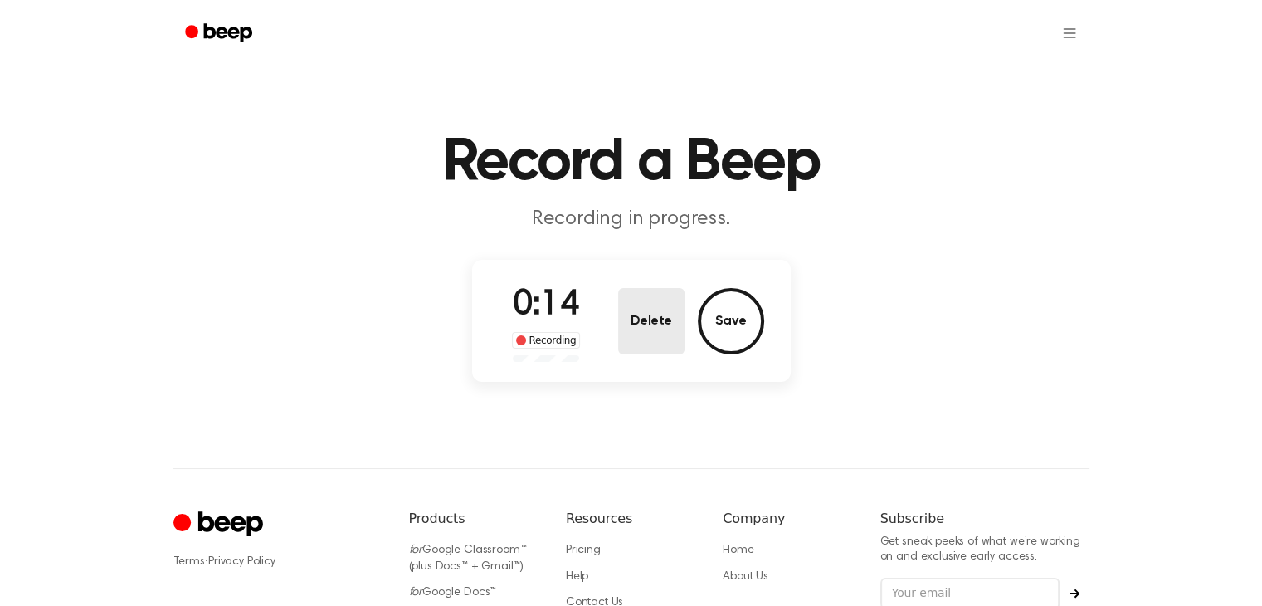
click at [631, 318] on button "Delete" at bounding box center [651, 321] width 66 height 66
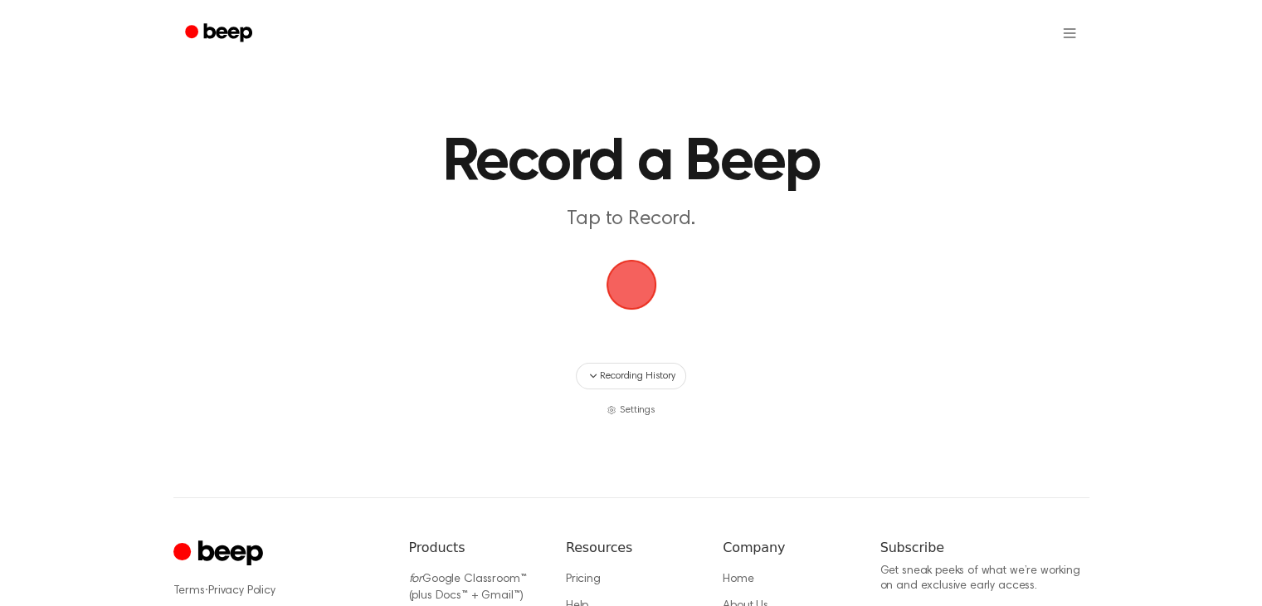
click at [642, 289] on span "button" at bounding box center [631, 284] width 46 height 46
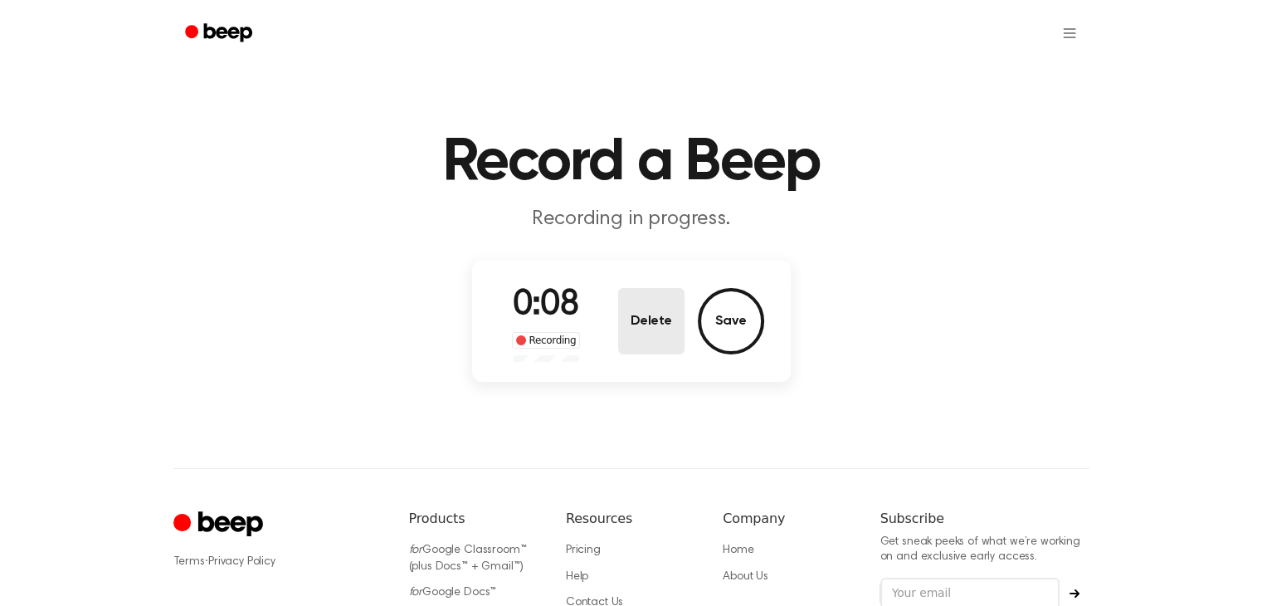
click at [678, 334] on button "Delete" at bounding box center [651, 321] width 66 height 66
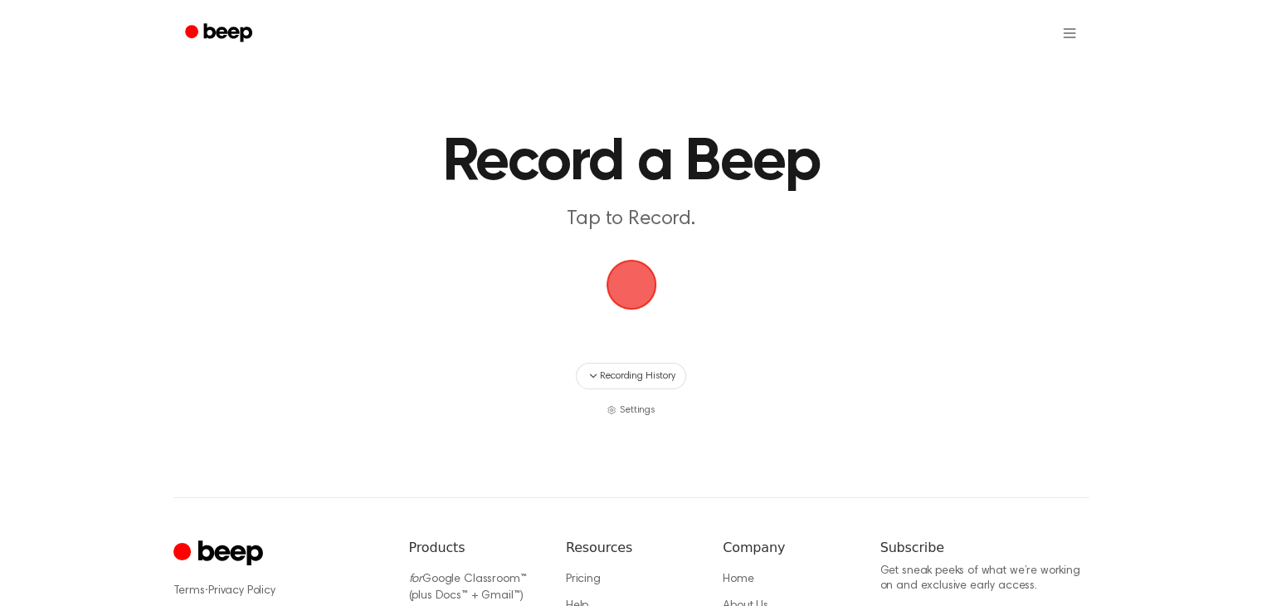
click at [634, 292] on span "button" at bounding box center [631, 284] width 46 height 46
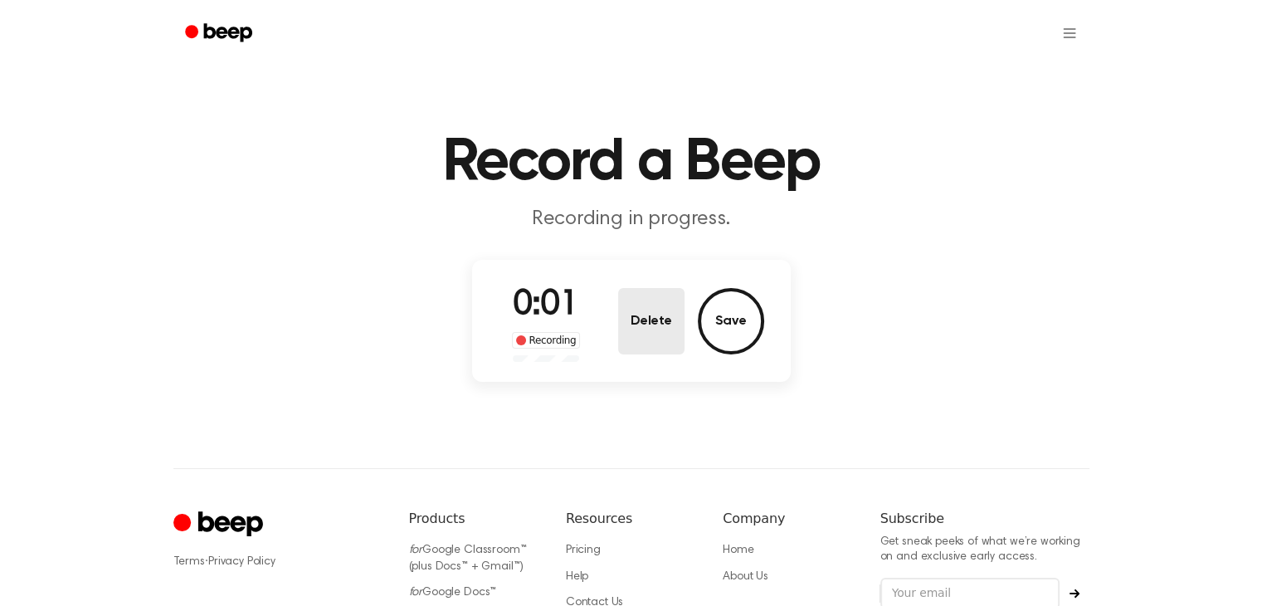
click at [639, 337] on button "Delete" at bounding box center [651, 321] width 66 height 66
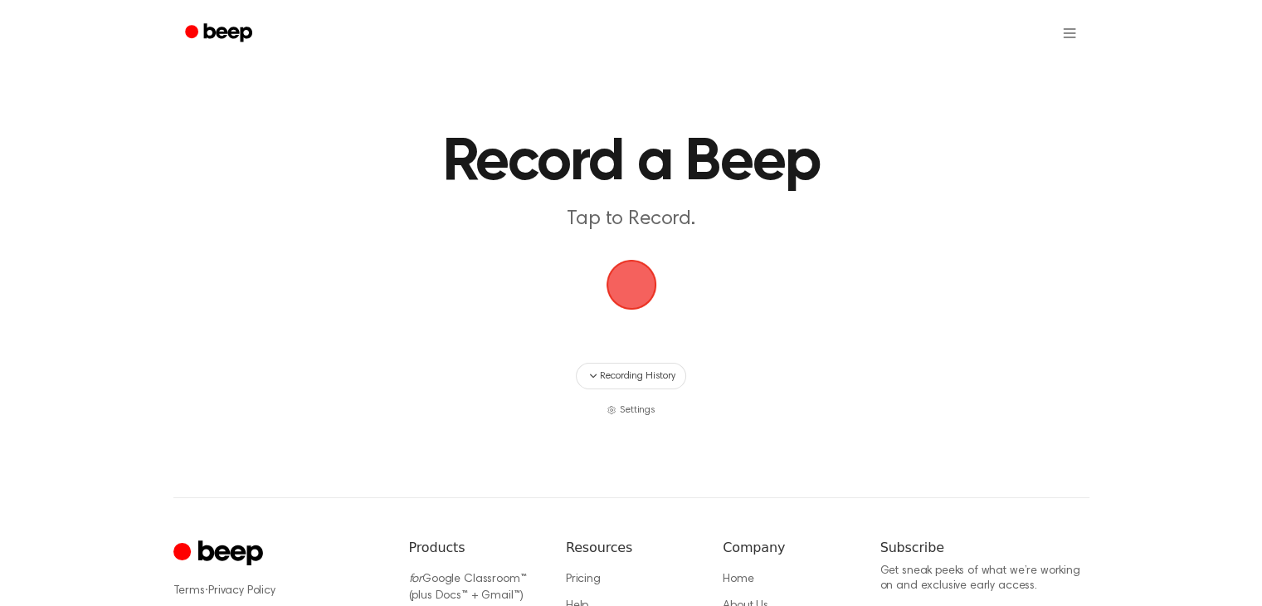
click at [609, 284] on span "button" at bounding box center [631, 284] width 46 height 46
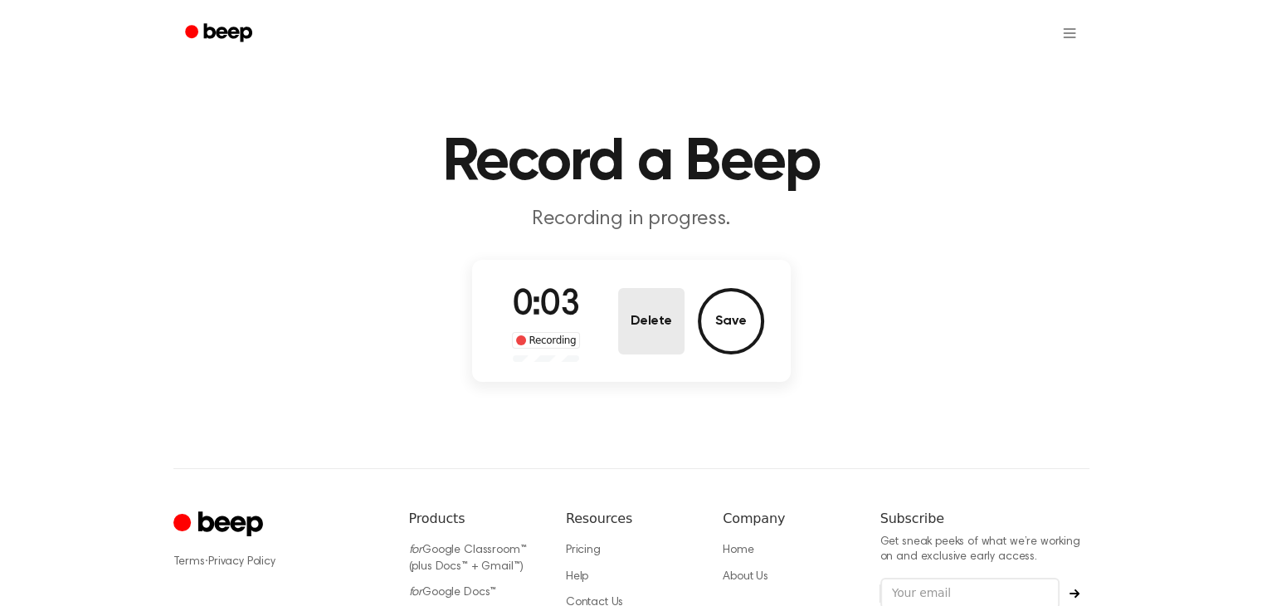
click at [622, 324] on button "Delete" at bounding box center [651, 321] width 66 height 66
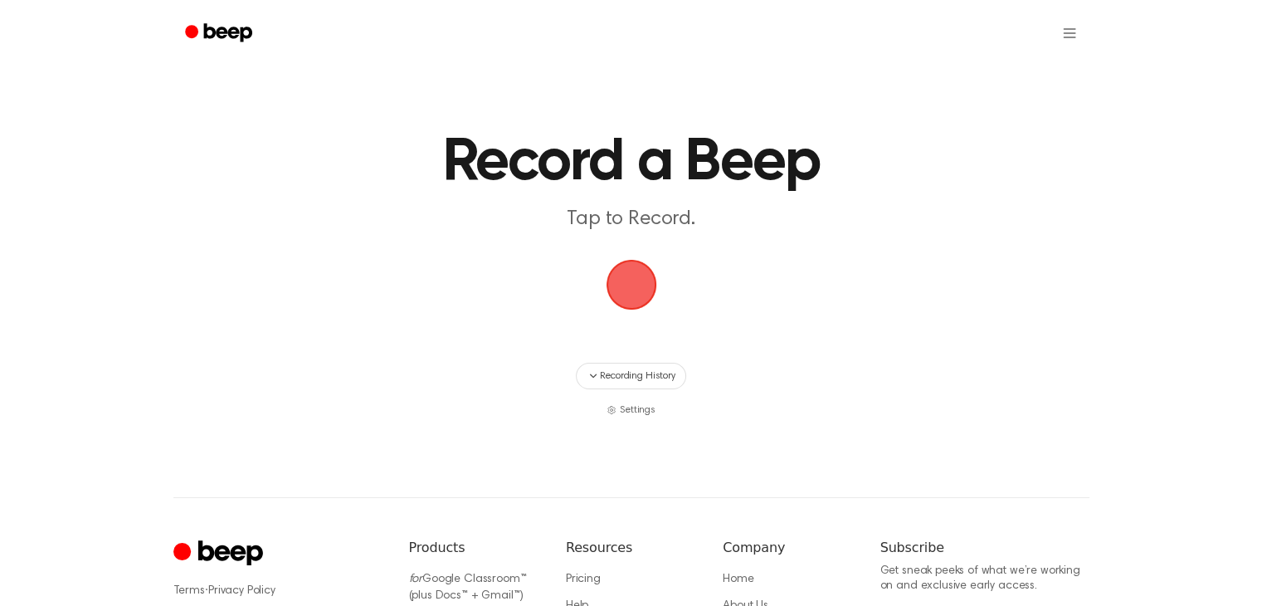
click at [631, 292] on span "button" at bounding box center [631, 284] width 46 height 46
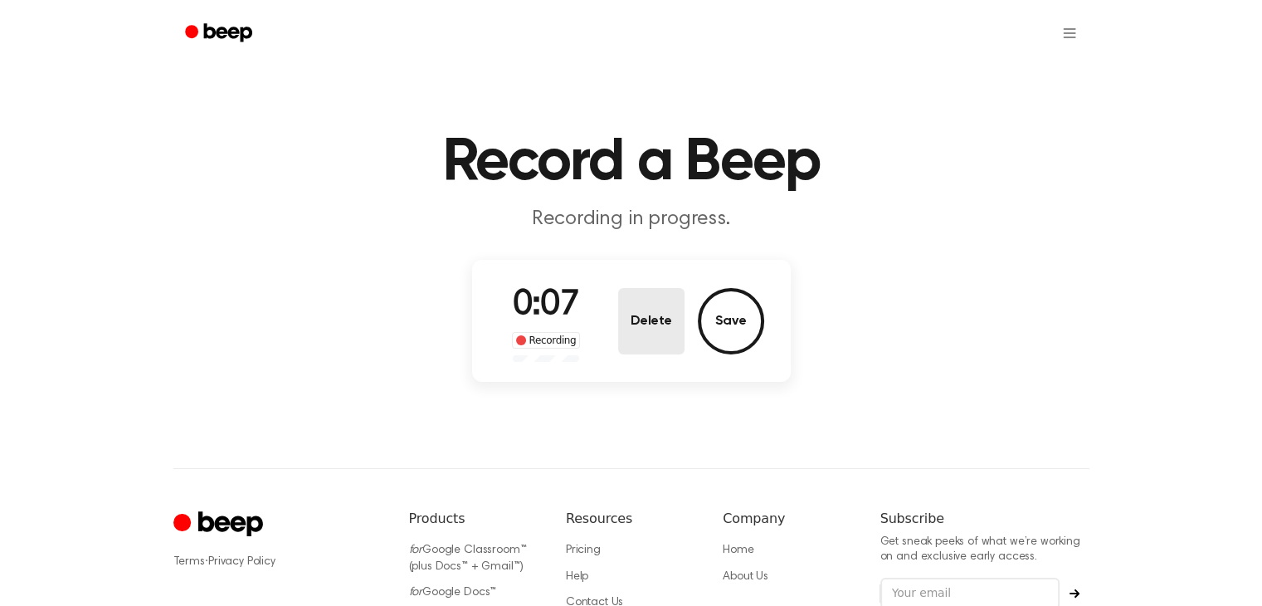
click at [623, 295] on button "Delete" at bounding box center [651, 321] width 66 height 66
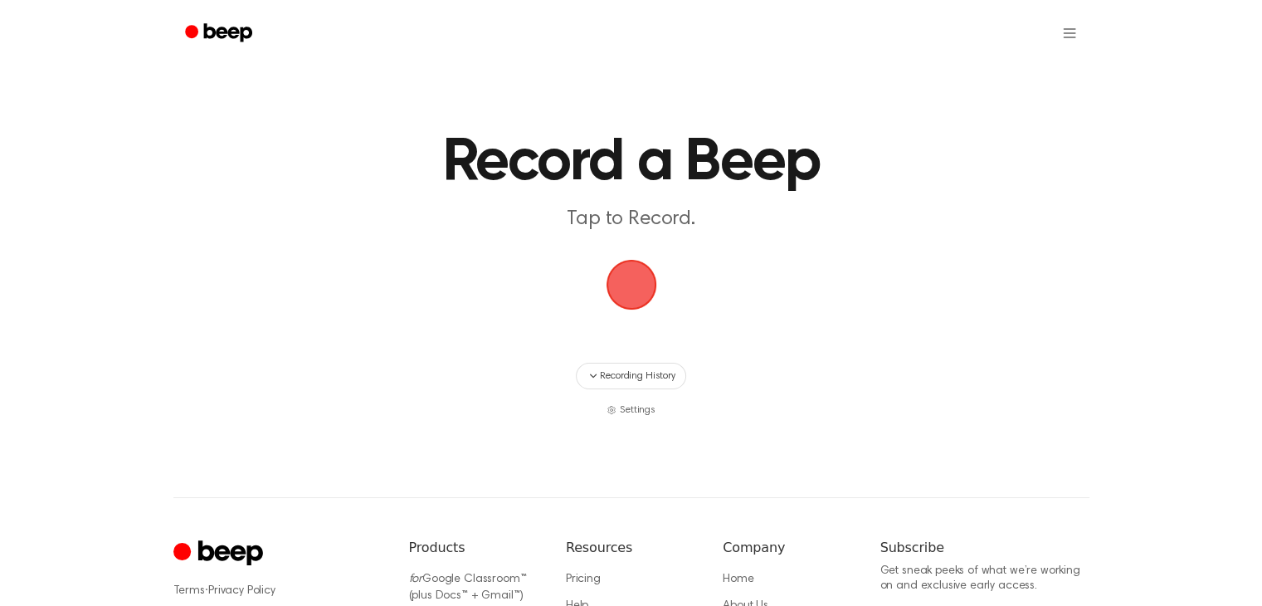
drag, startPoint x: 610, startPoint y: 266, endPoint x: 615, endPoint y: 284, distance: 18.1
click at [610, 267] on span "button" at bounding box center [631, 284] width 46 height 46
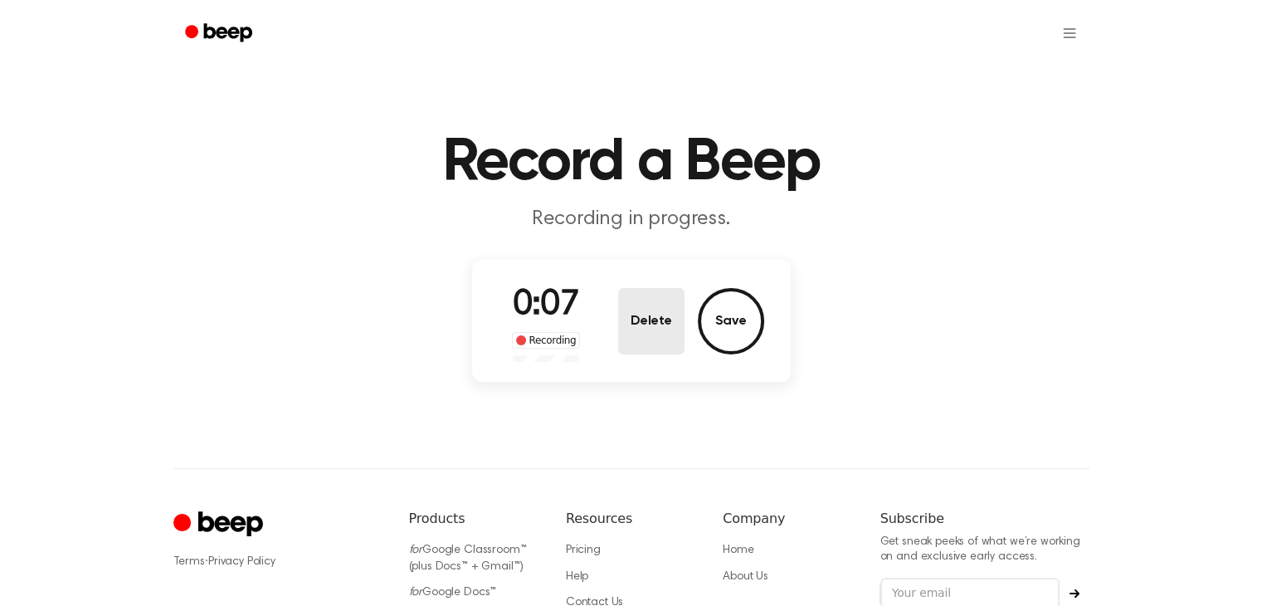
click at [646, 306] on button "Delete" at bounding box center [651, 321] width 66 height 66
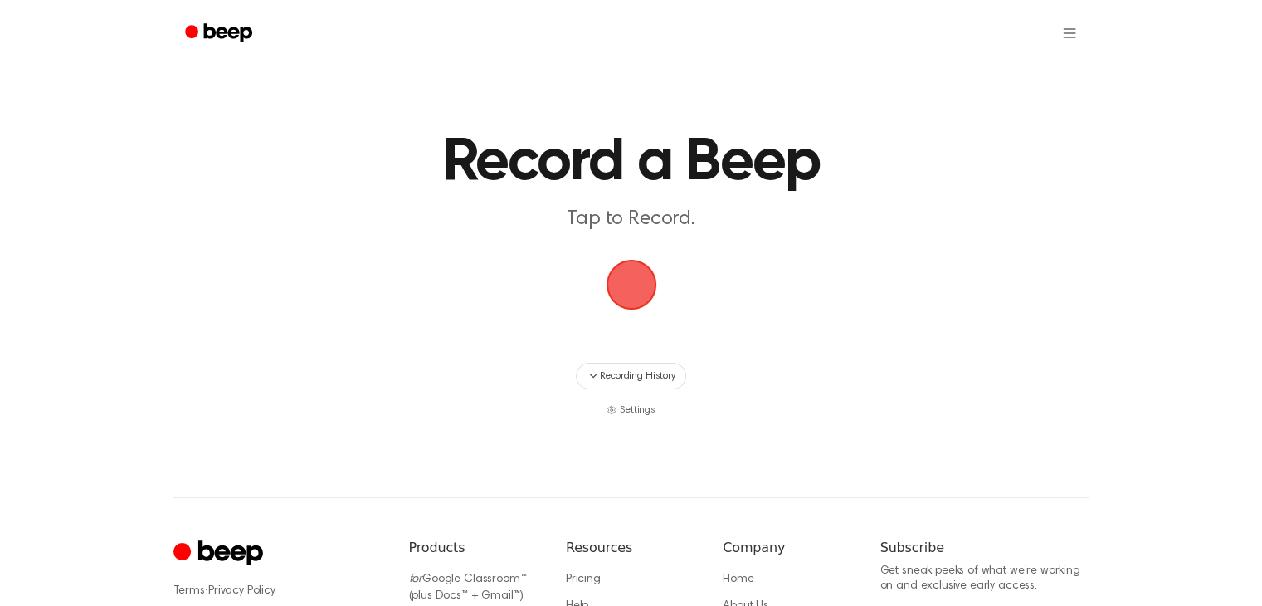
click at [640, 293] on span "button" at bounding box center [631, 284] width 46 height 46
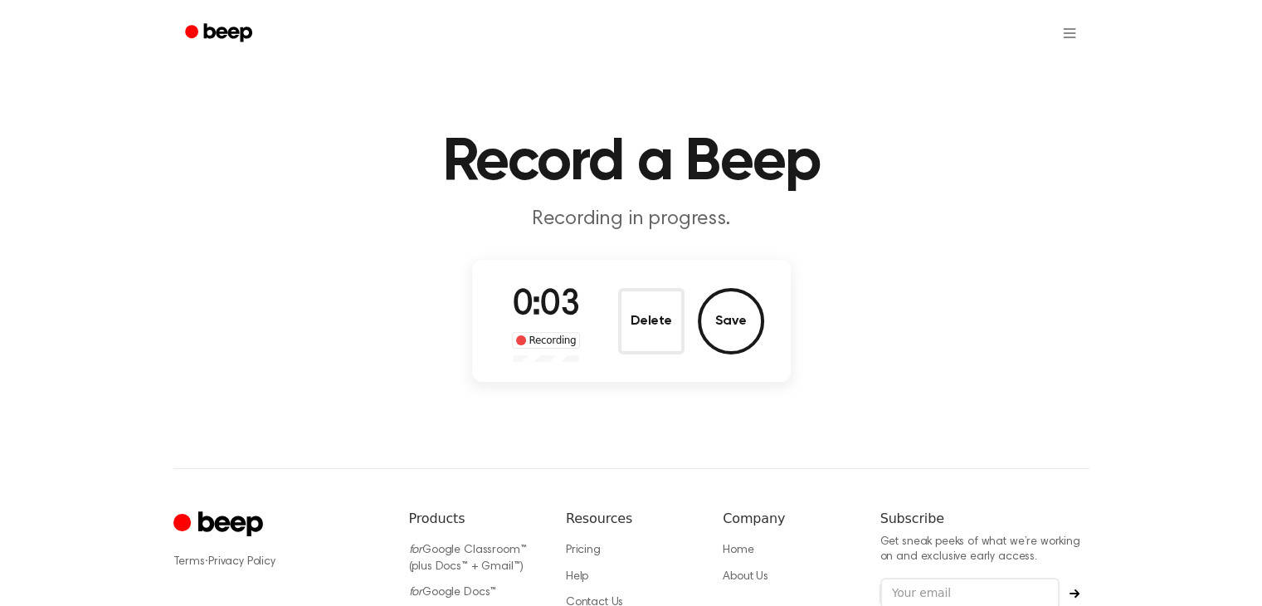
click at [659, 316] on button "Delete" at bounding box center [651, 321] width 66 height 66
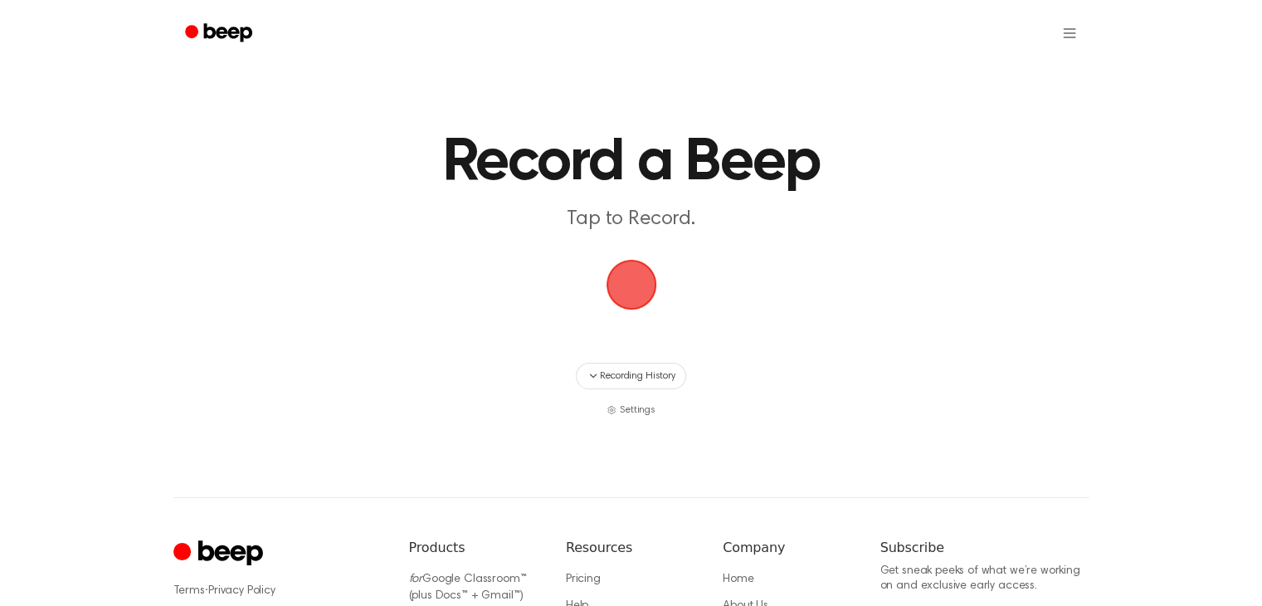
click at [622, 261] on span "button" at bounding box center [631, 284] width 46 height 46
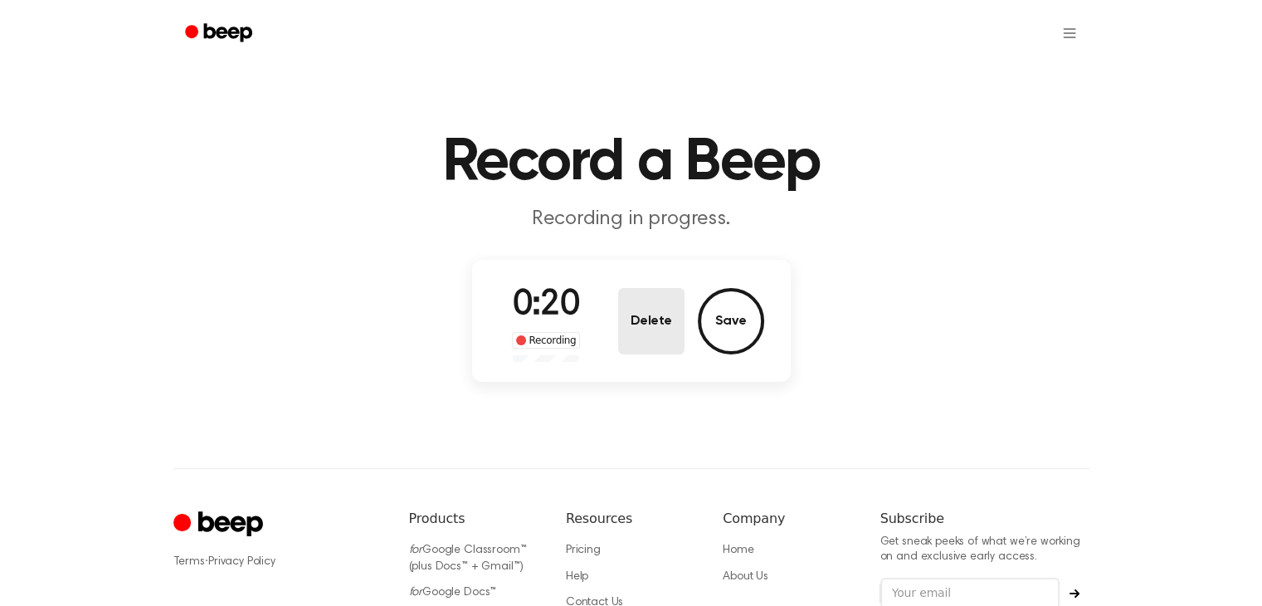
click at [666, 310] on button "Delete" at bounding box center [651, 321] width 66 height 66
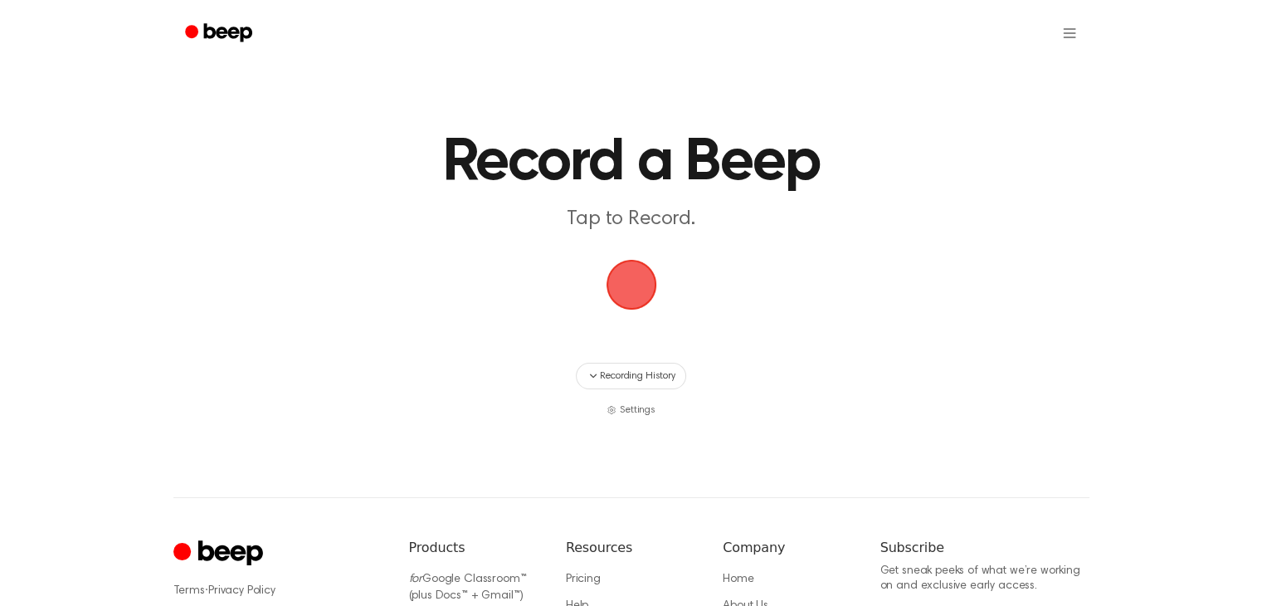
click at [631, 296] on span "button" at bounding box center [631, 284] width 46 height 46
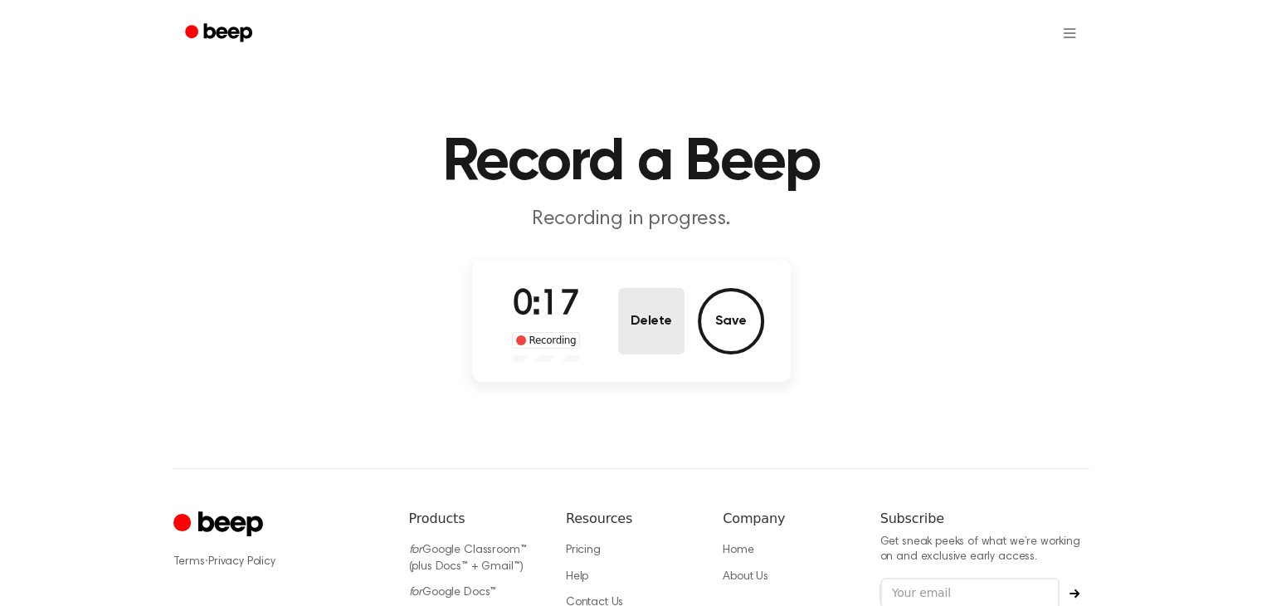
drag, startPoint x: 660, startPoint y: 334, endPoint x: 651, endPoint y: 310, distance: 25.7
click at [659, 334] on button "Delete" at bounding box center [651, 321] width 66 height 66
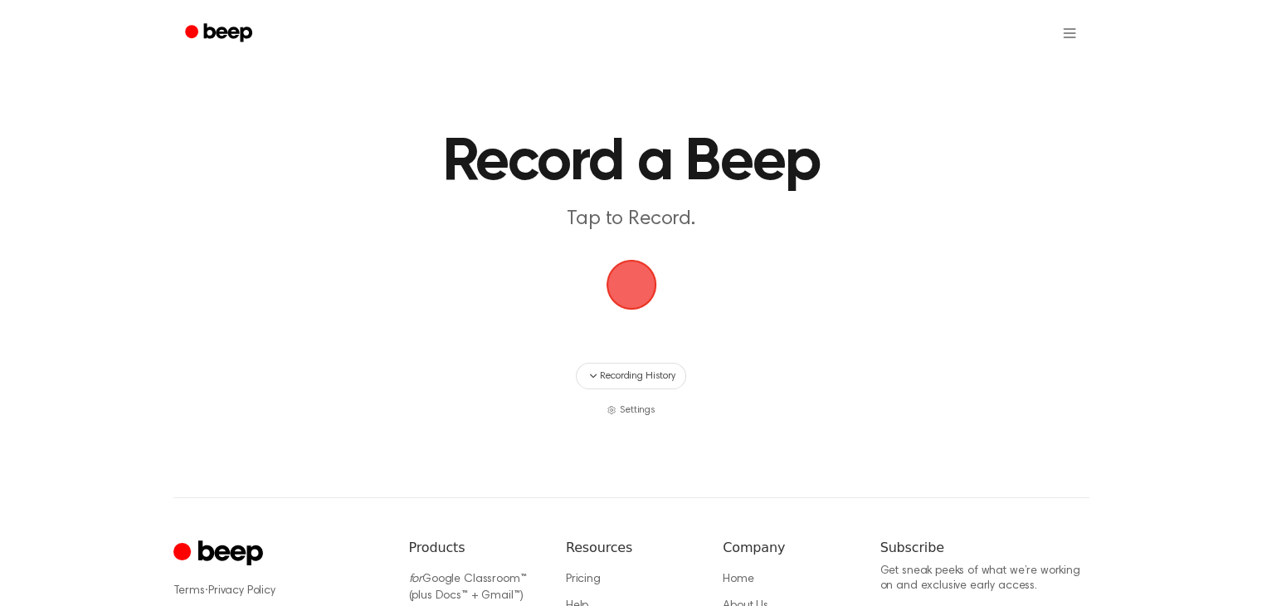
click at [639, 283] on span "button" at bounding box center [631, 284] width 46 height 46
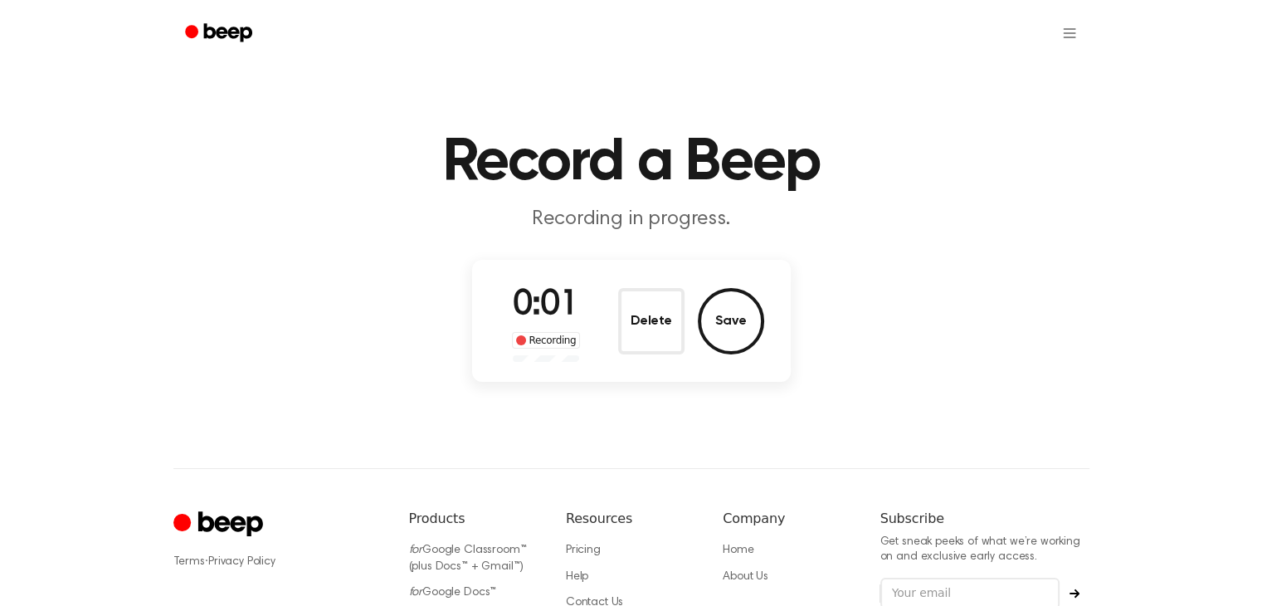
click at [658, 256] on main "Record a Beep Recording in progress. 0:01 Recording Delete Save" at bounding box center [631, 194] width 1262 height 388
drag, startPoint x: 652, startPoint y: 310, endPoint x: 645, endPoint y: 316, distance: 9.5
click at [646, 316] on button "Delete" at bounding box center [651, 321] width 66 height 66
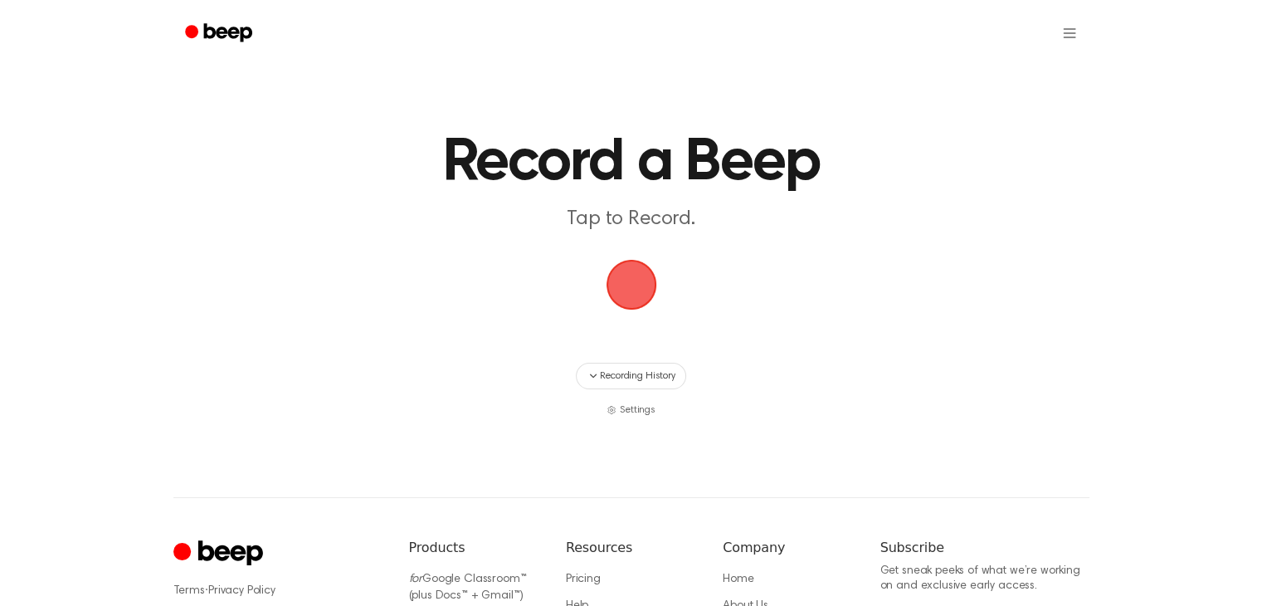
drag, startPoint x: 627, startPoint y: 280, endPoint x: 617, endPoint y: 285, distance: 11.5
click at [620, 285] on span "button" at bounding box center [631, 284] width 46 height 46
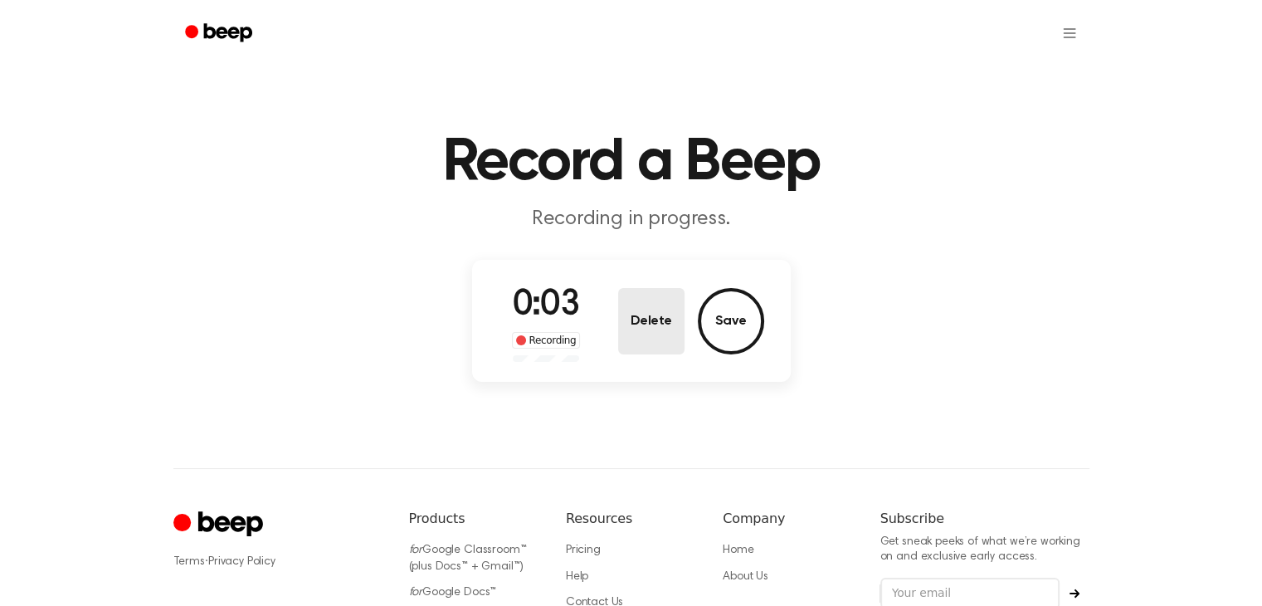
drag, startPoint x: 649, startPoint y: 300, endPoint x: 635, endPoint y: 303, distance: 14.5
click at [635, 303] on button "Delete" at bounding box center [651, 321] width 66 height 66
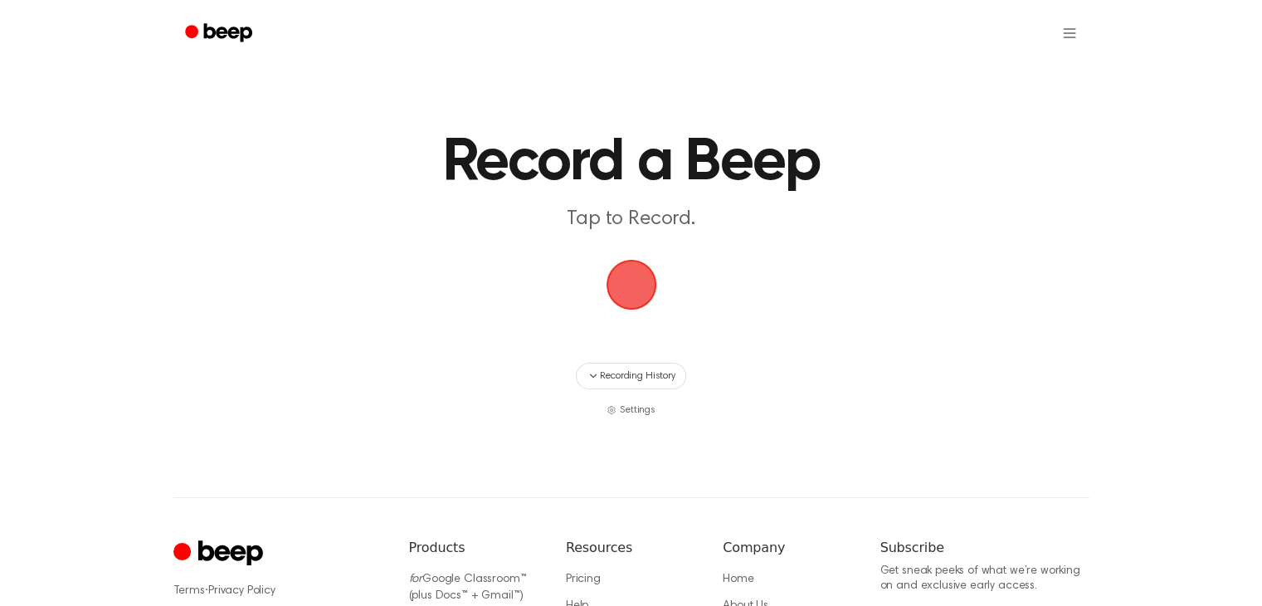
click at [637, 278] on span "button" at bounding box center [631, 284] width 46 height 46
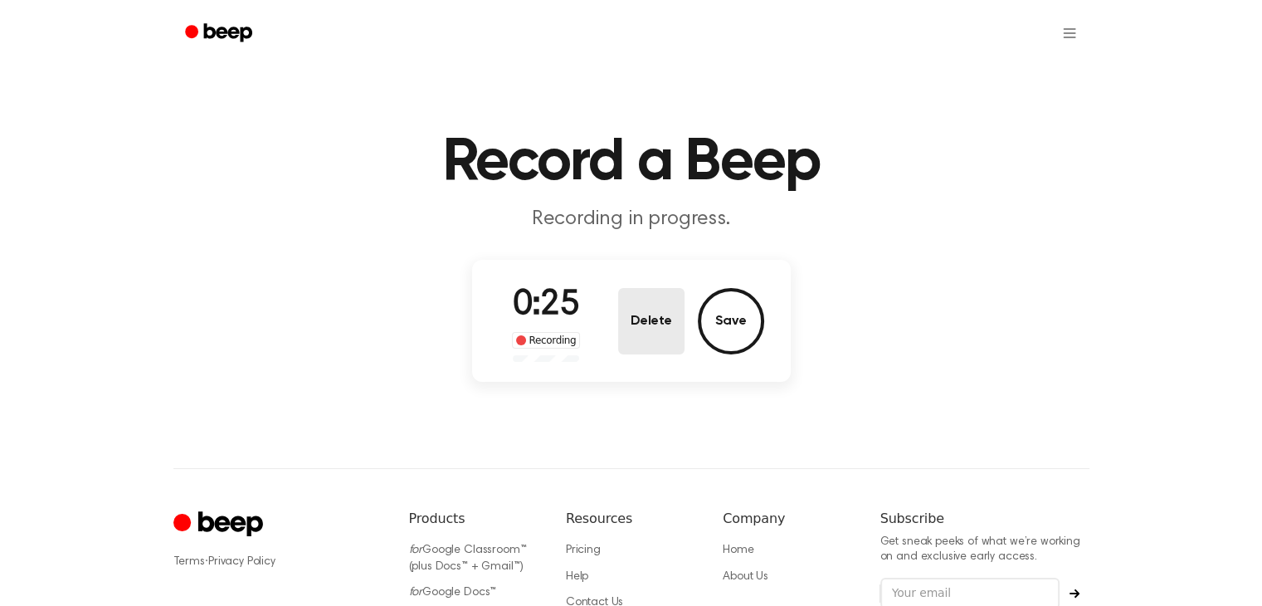
click at [665, 325] on button "Delete" at bounding box center [651, 321] width 66 height 66
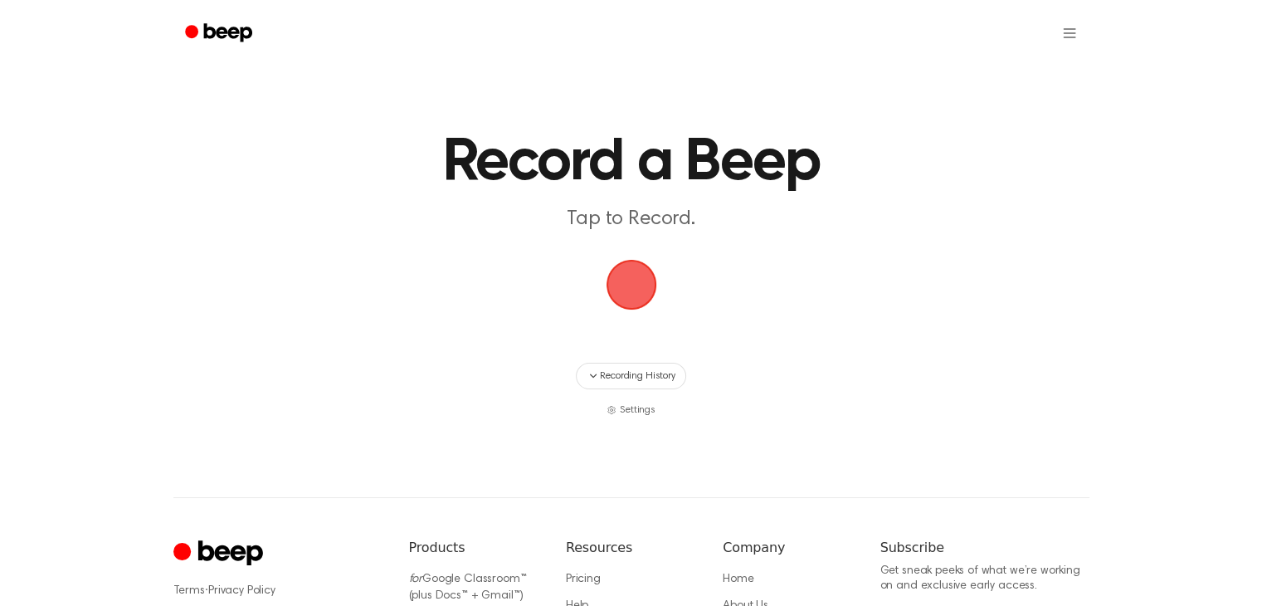
drag, startPoint x: 633, startPoint y: 287, endPoint x: 620, endPoint y: 283, distance: 13.9
click at [620, 283] on span "button" at bounding box center [631, 284] width 46 height 46
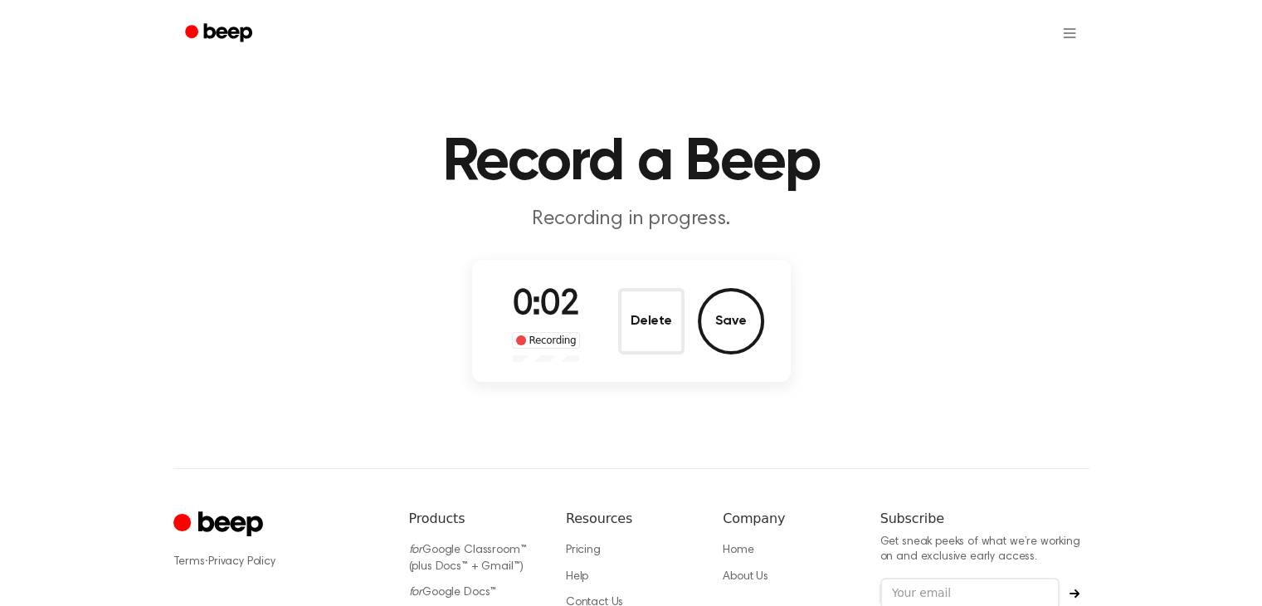
drag, startPoint x: 636, startPoint y: 334, endPoint x: 634, endPoint y: 324, distance: 10.1
click at [637, 326] on button "Delete" at bounding box center [651, 321] width 66 height 66
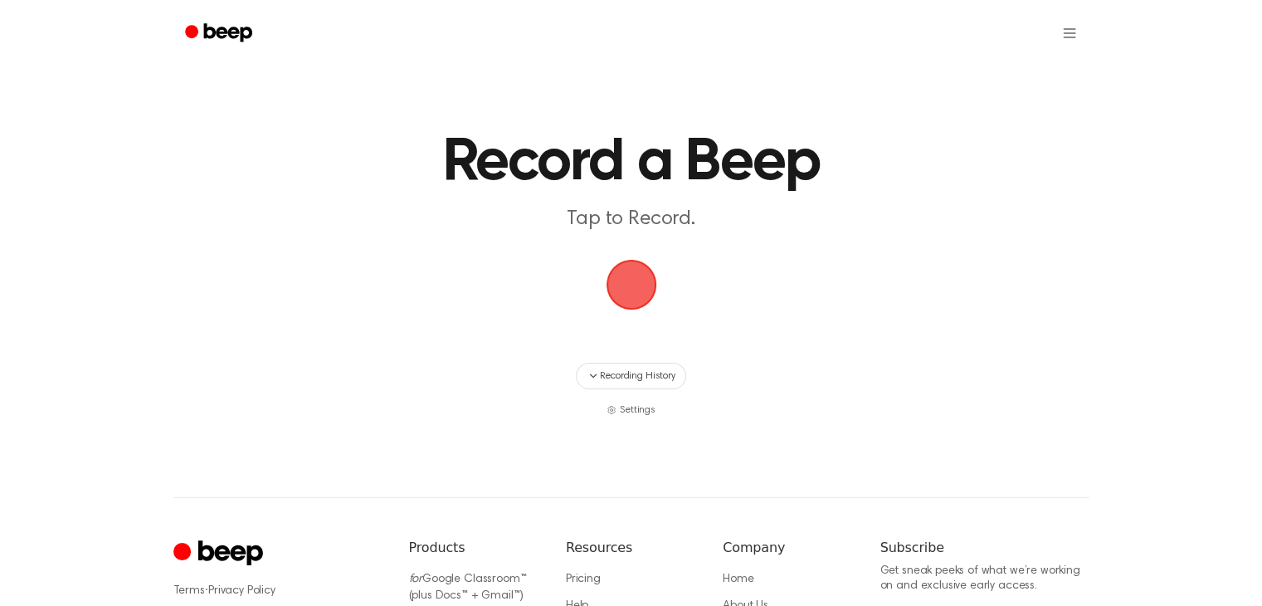
click at [625, 274] on span "button" at bounding box center [631, 284] width 46 height 46
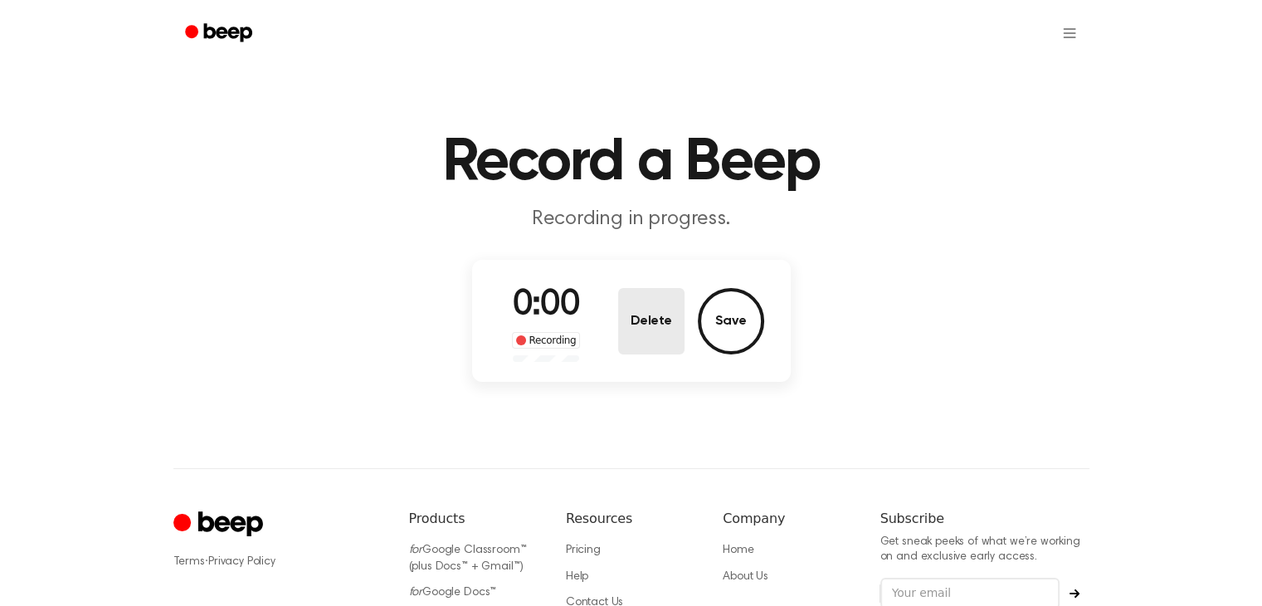
click at [641, 307] on button "Delete" at bounding box center [651, 321] width 66 height 66
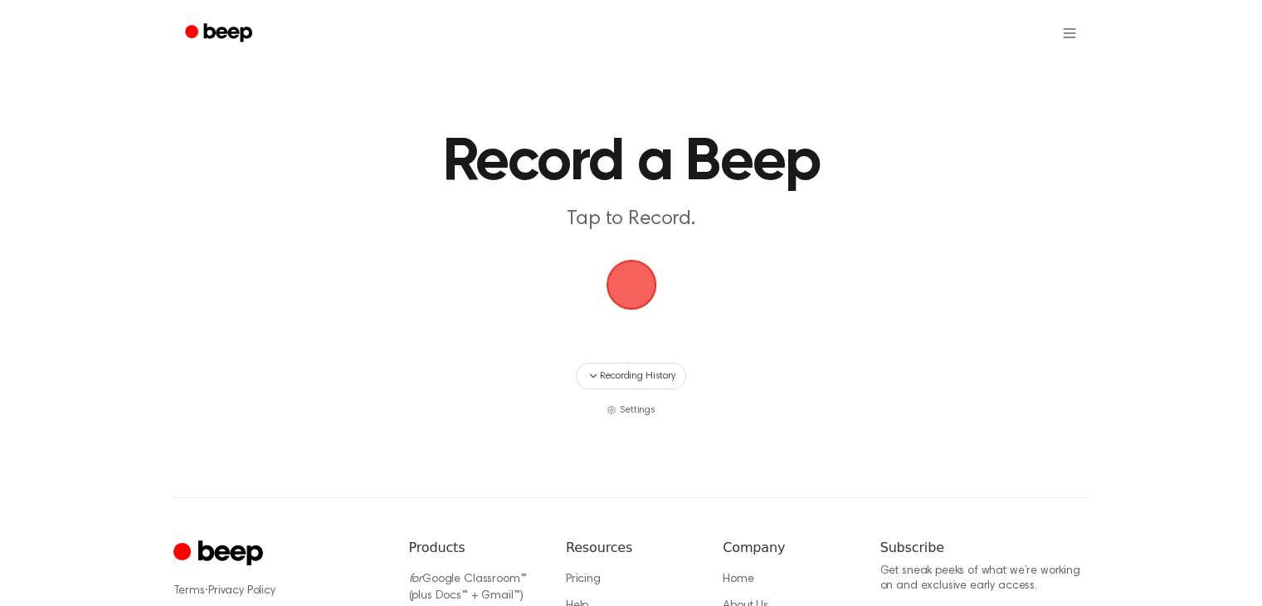
click at [627, 286] on span "button" at bounding box center [631, 284] width 46 height 46
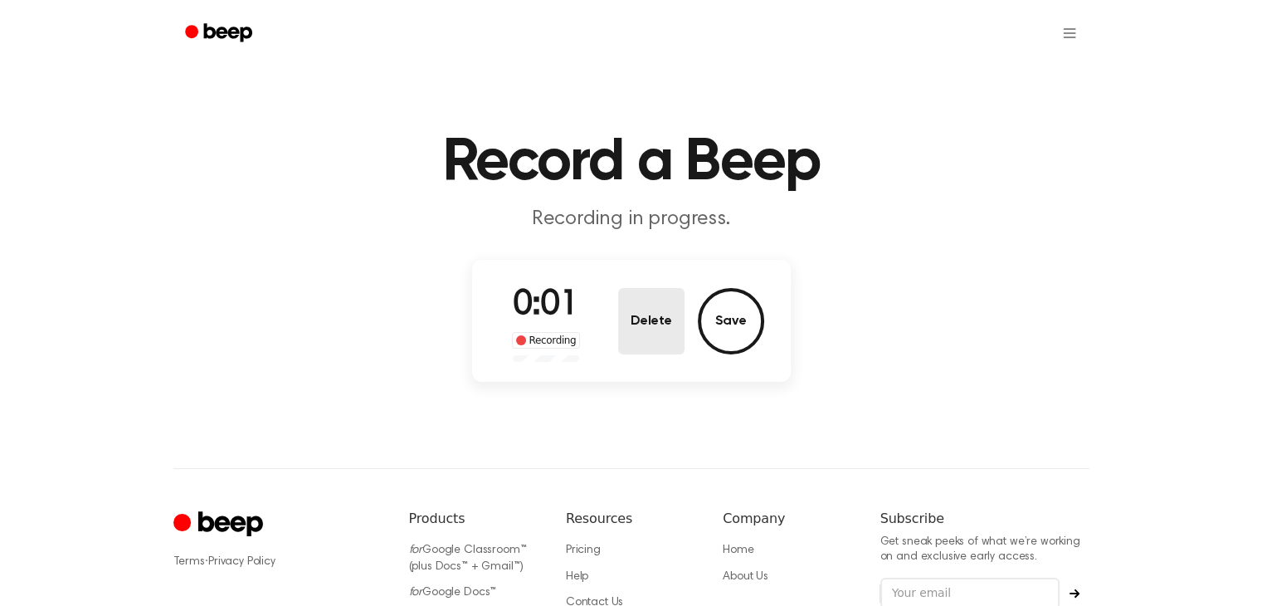
click at [644, 324] on button "Delete" at bounding box center [651, 321] width 66 height 66
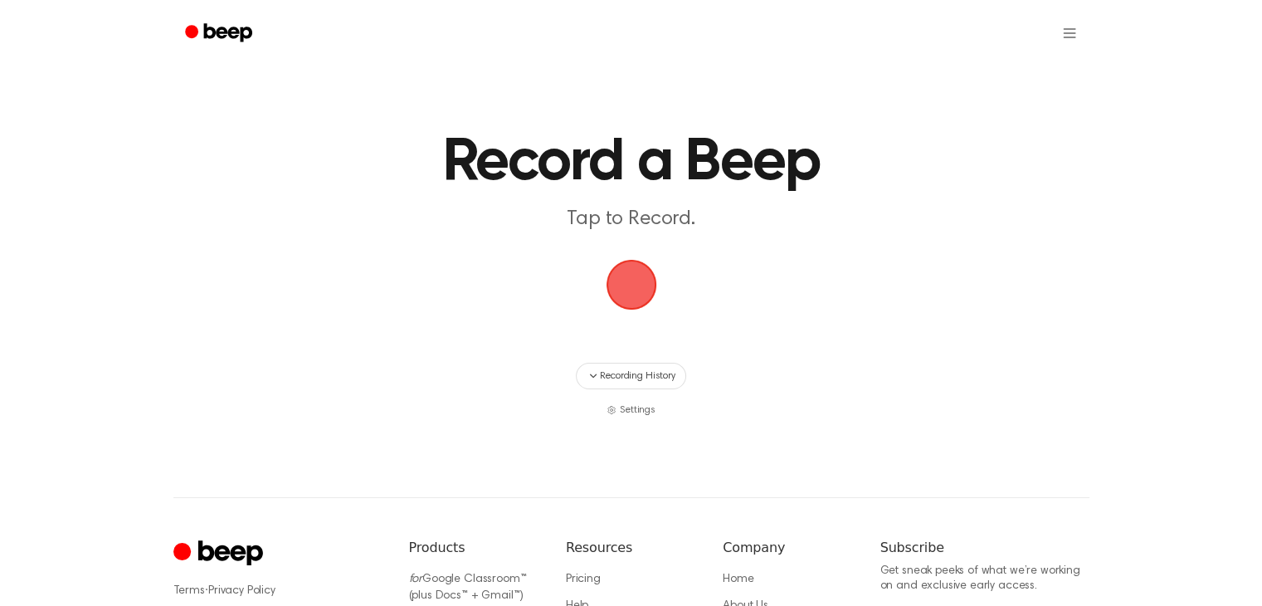
click at [628, 290] on span "button" at bounding box center [631, 284] width 46 height 46
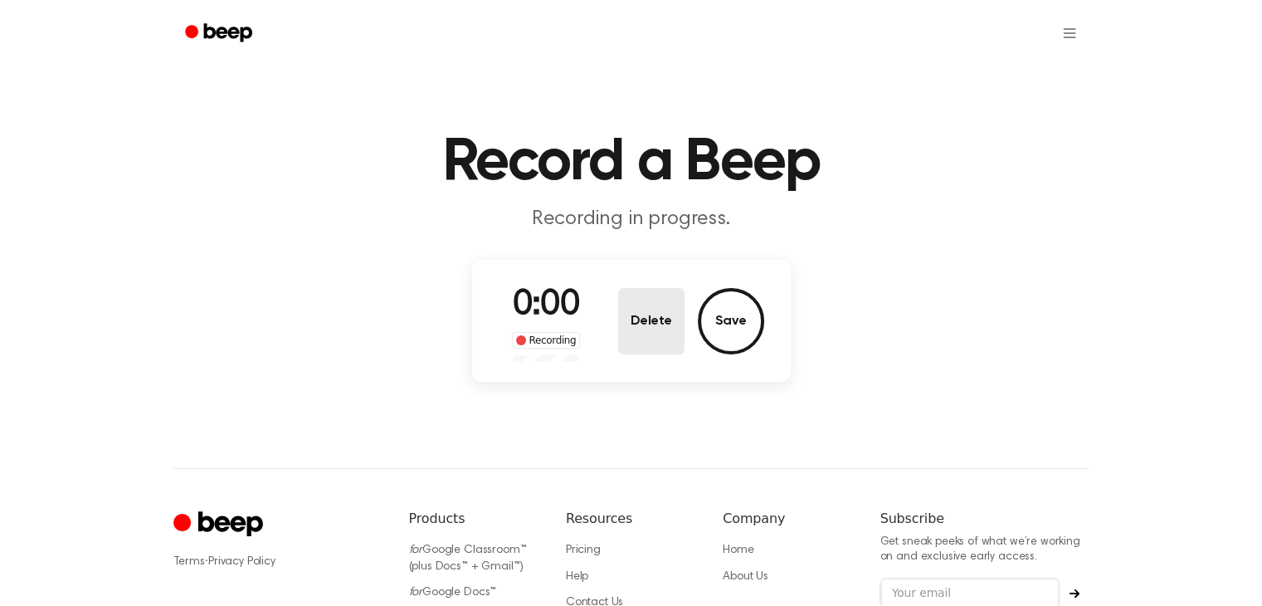
click at [646, 325] on button "Delete" at bounding box center [651, 321] width 66 height 66
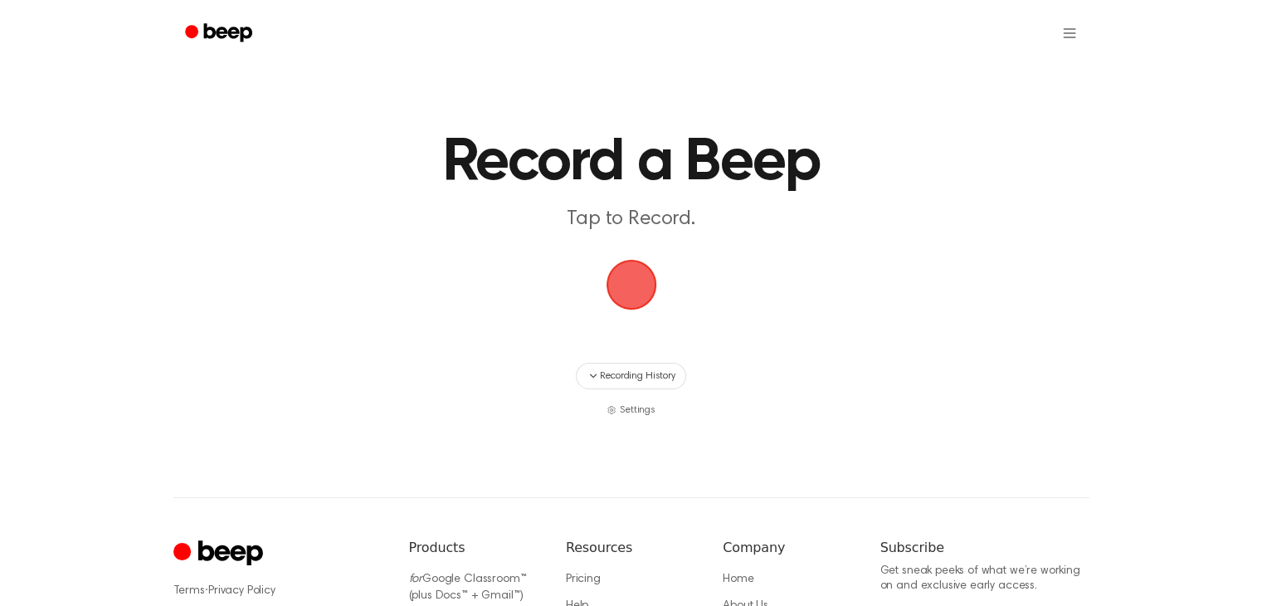
click at [614, 270] on span "button" at bounding box center [631, 284] width 46 height 46
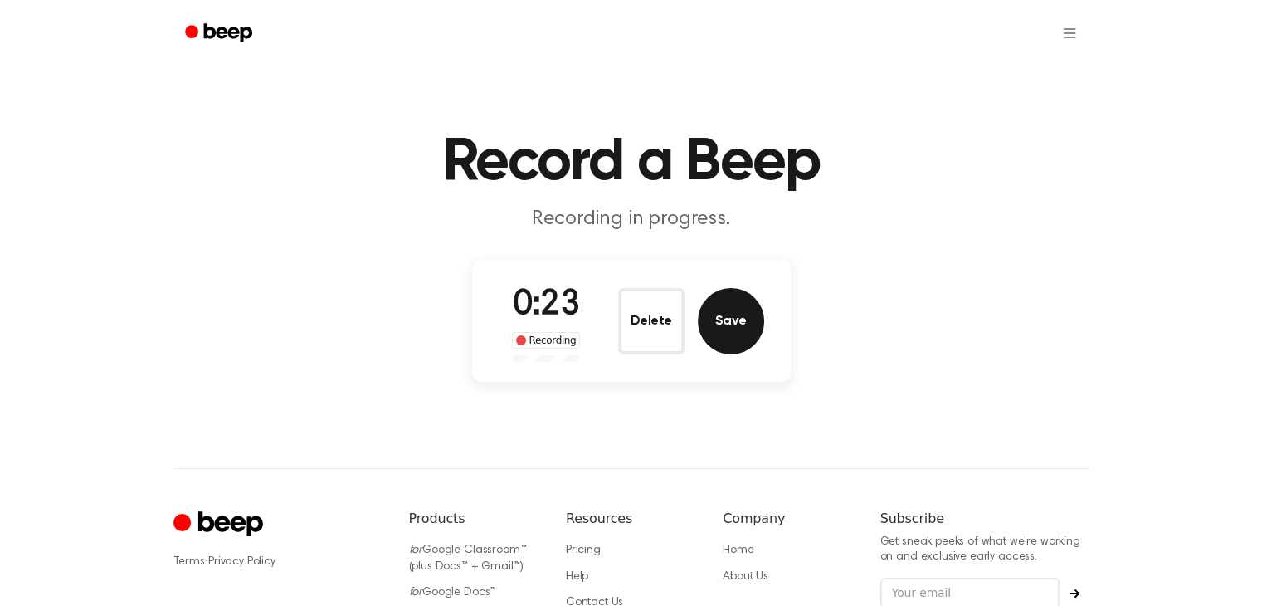
click at [749, 320] on button "Save" at bounding box center [731, 321] width 66 height 66
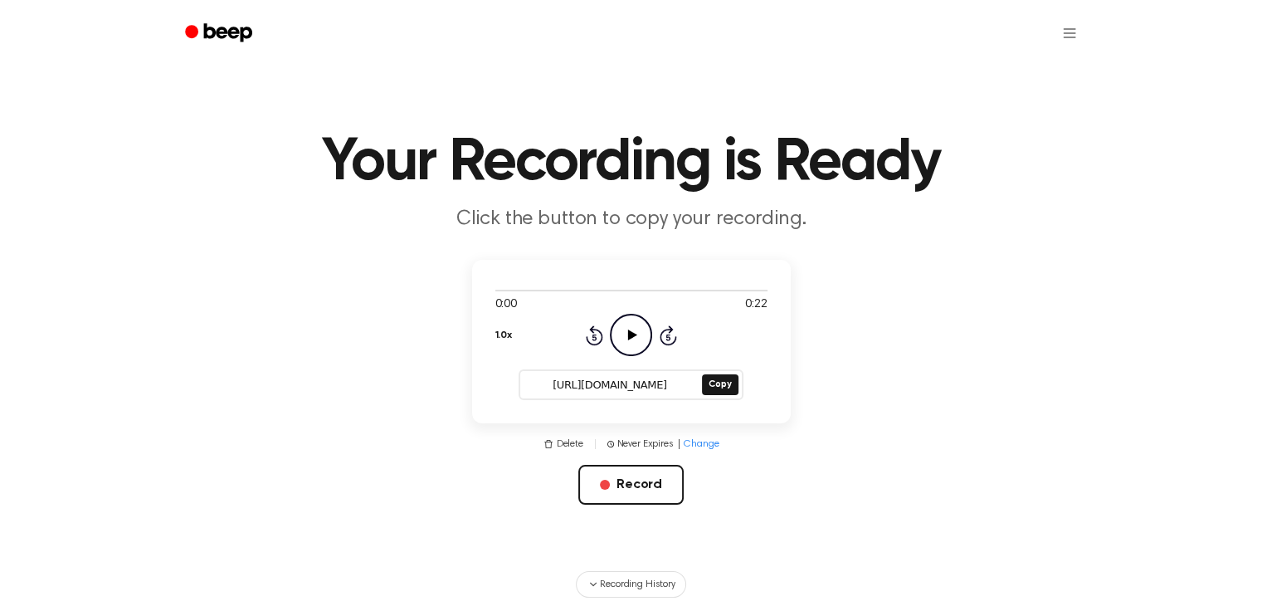
click at [627, 329] on icon "Play Audio" at bounding box center [631, 335] width 42 height 42
click at [715, 385] on button "Copy" at bounding box center [720, 384] width 36 height 21
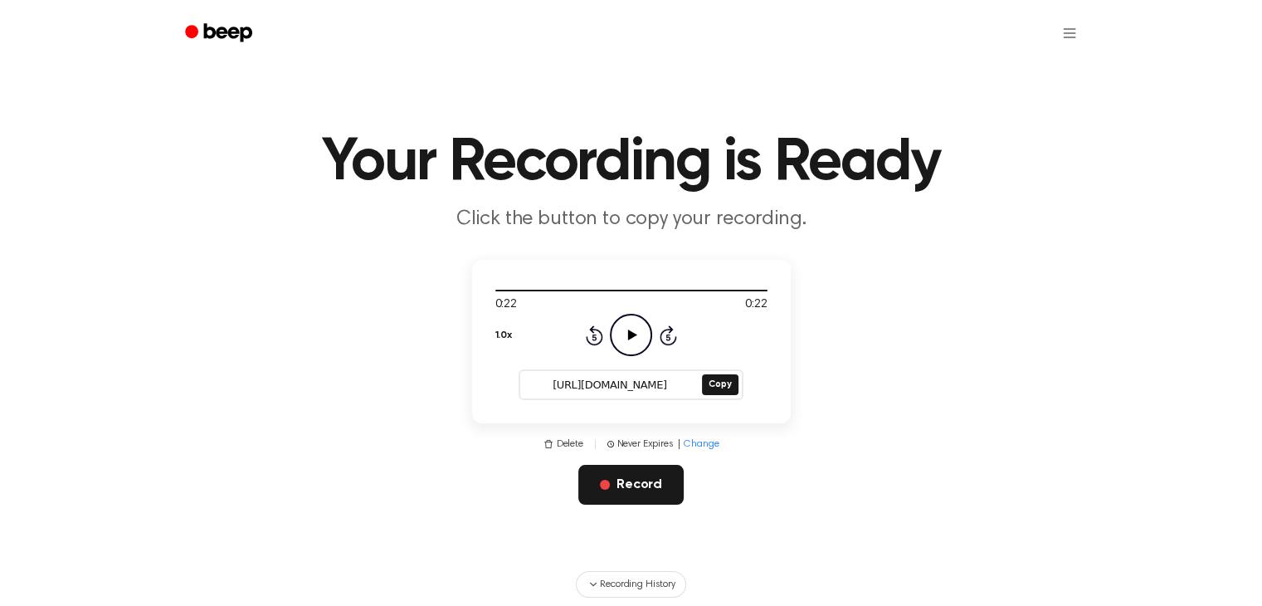
click at [651, 486] on button "Record" at bounding box center [630, 485] width 105 height 40
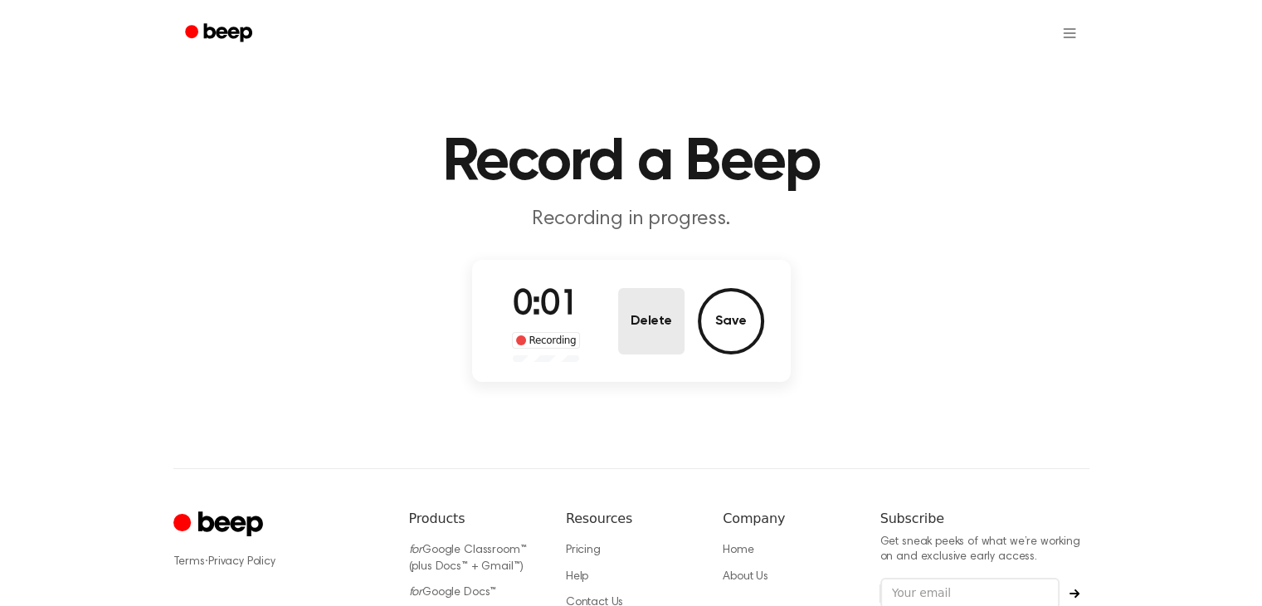
click at [642, 339] on button "Delete" at bounding box center [651, 321] width 66 height 66
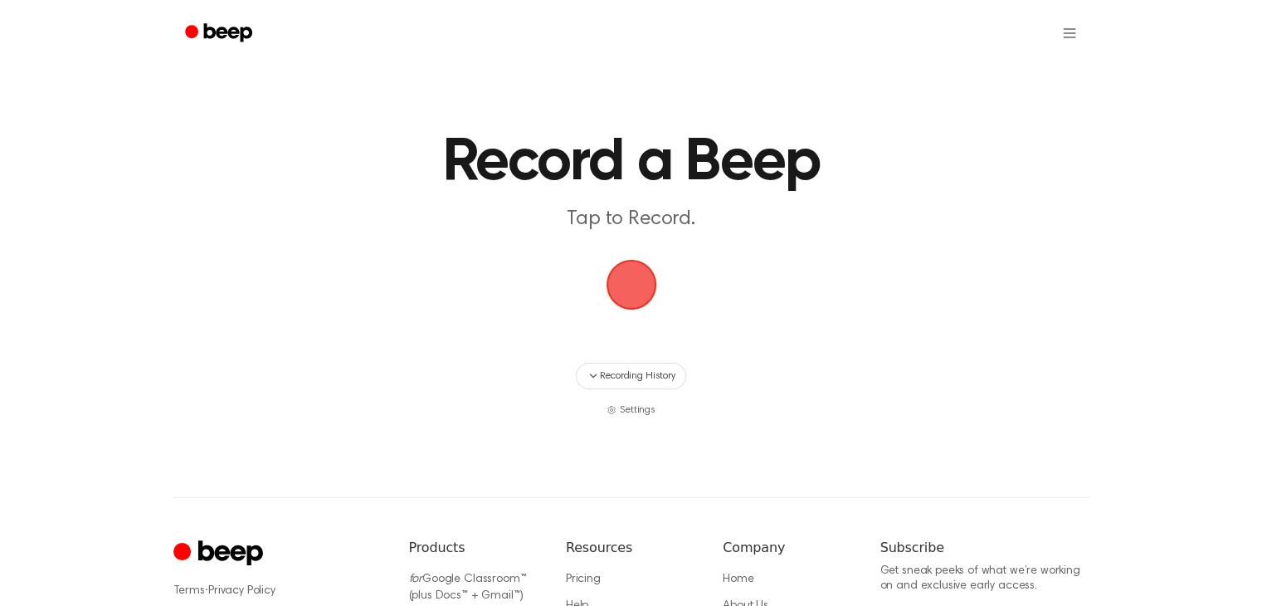
click at [637, 273] on span "button" at bounding box center [631, 284] width 46 height 46
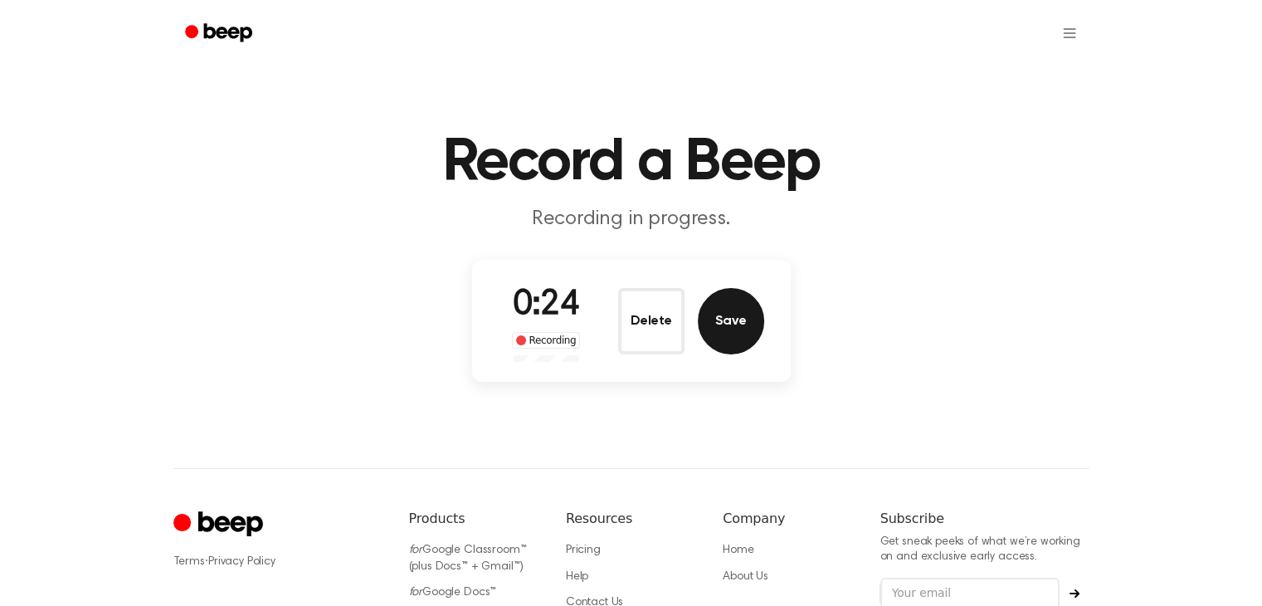
click at [735, 329] on button "Save" at bounding box center [731, 321] width 66 height 66
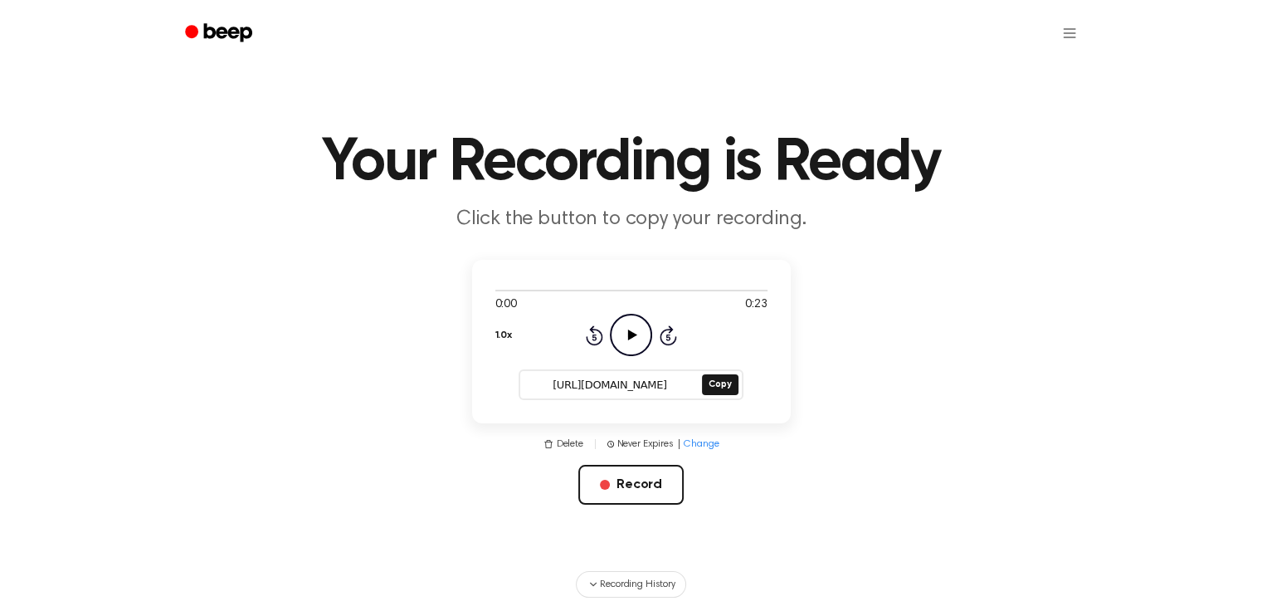
click at [621, 334] on icon "Play Audio" at bounding box center [631, 335] width 42 height 42
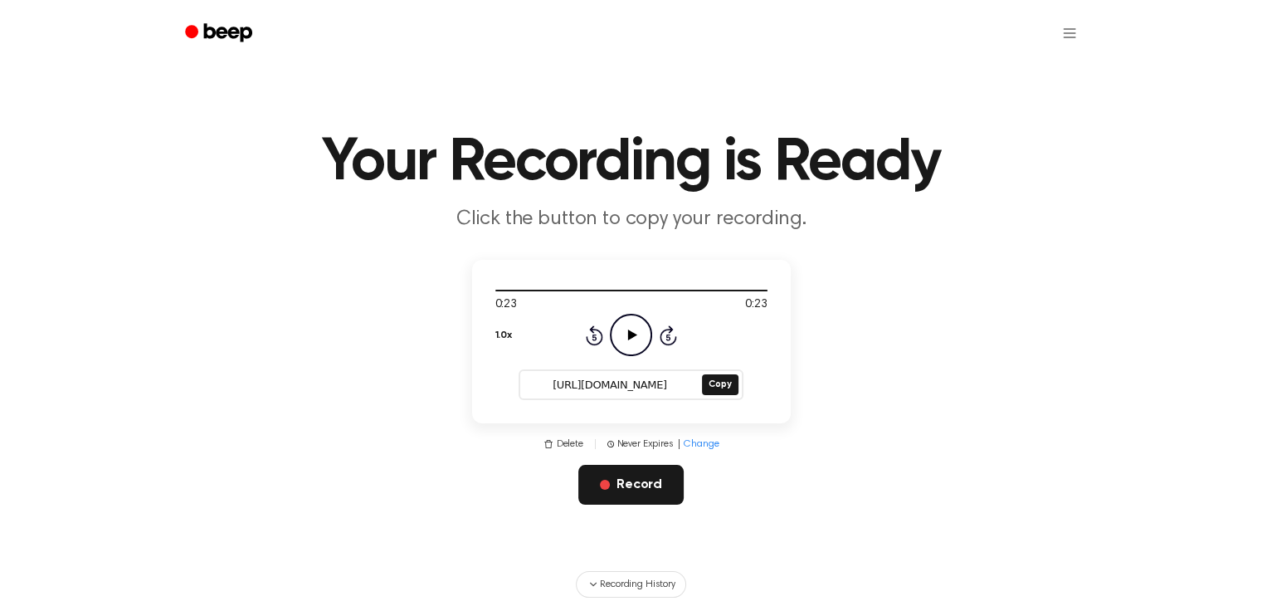
click at [653, 476] on button "Record" at bounding box center [630, 485] width 105 height 40
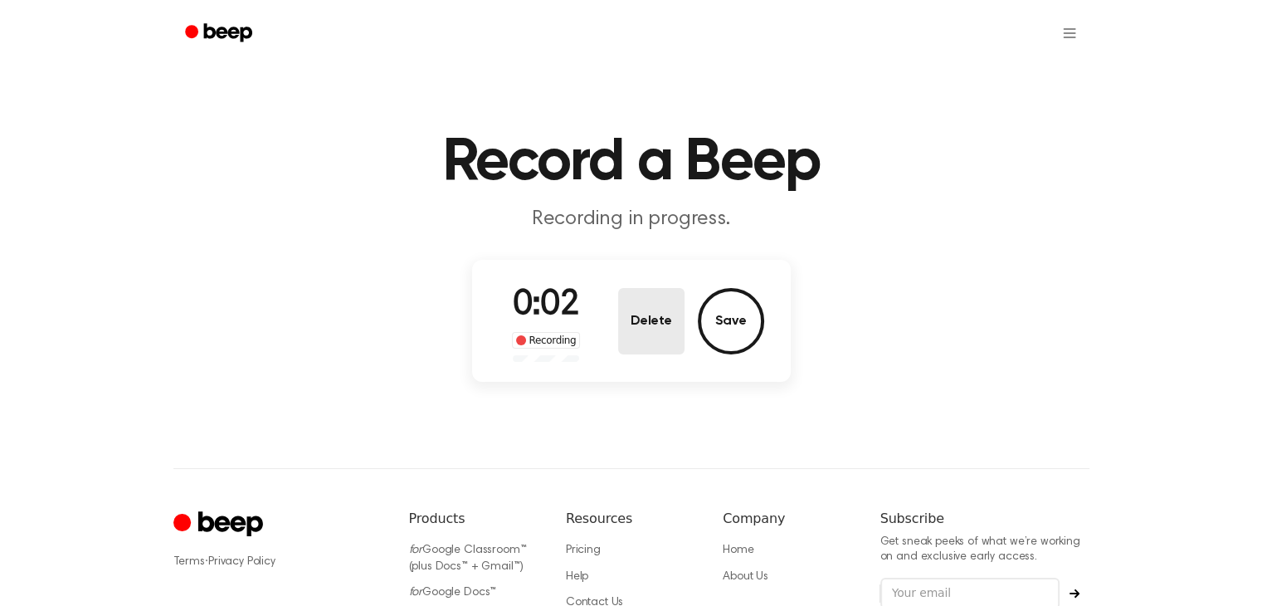
click at [657, 302] on button "Delete" at bounding box center [651, 321] width 66 height 66
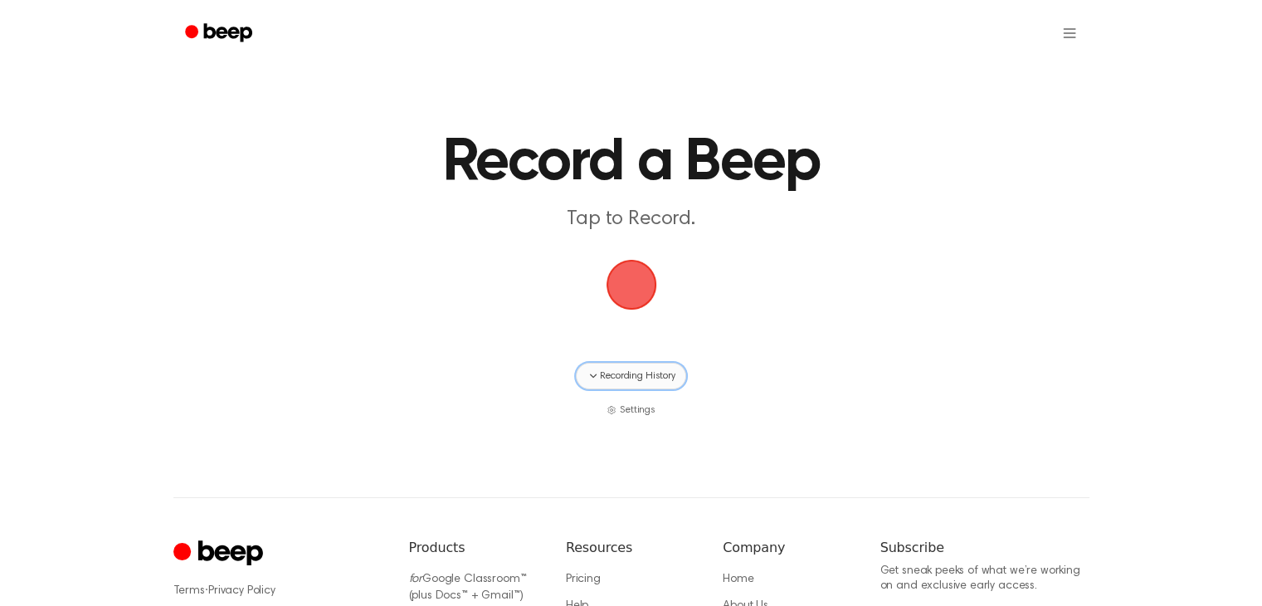
click at [651, 375] on span "Recording History" at bounding box center [637, 375] width 75 height 15
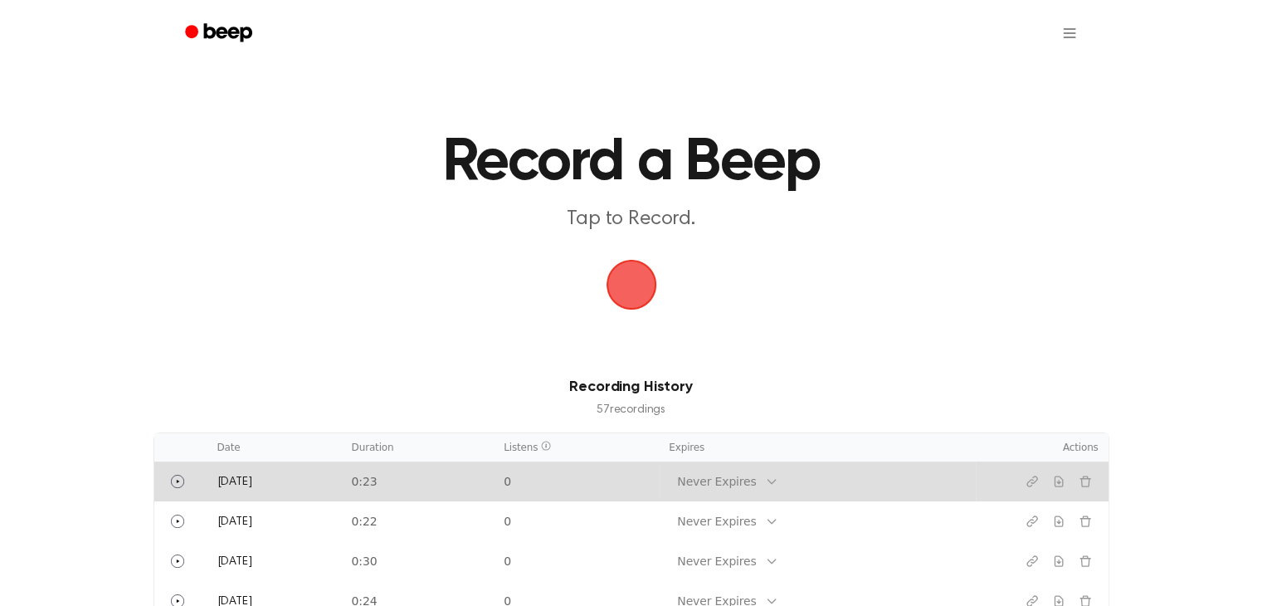
click at [332, 490] on td "[DATE]" at bounding box center [274, 481] width 134 height 40
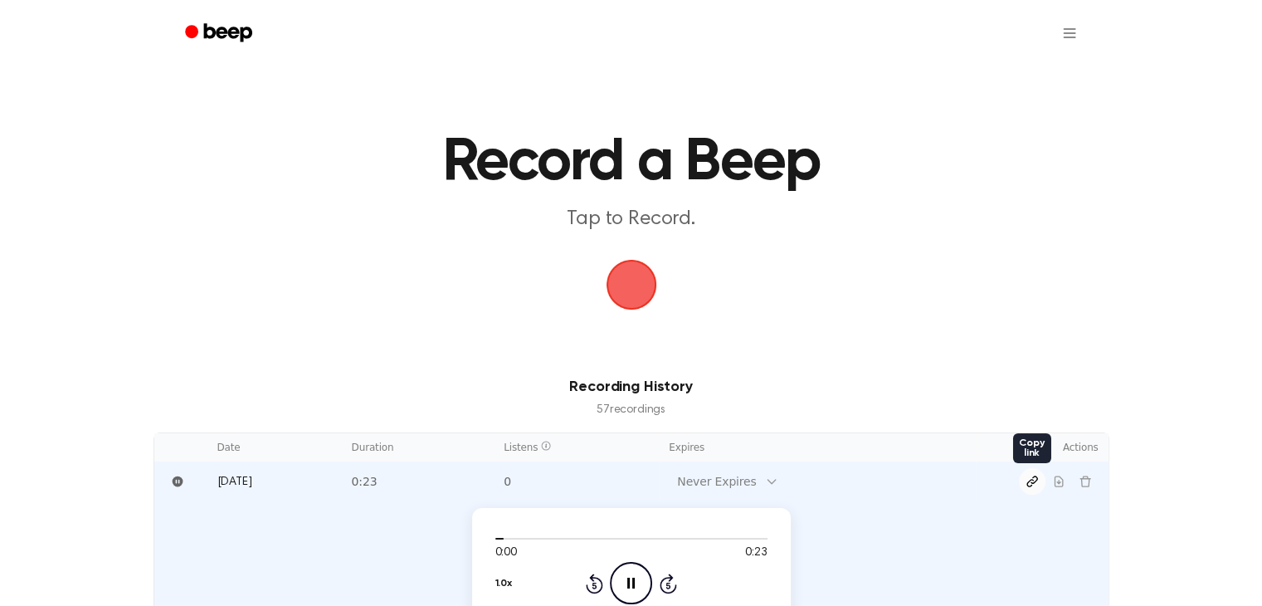
click at [1022, 481] on button "Copy link" at bounding box center [1032, 481] width 27 height 27
click at [808, 323] on main "Record a Beep Tap to Record. Recording History 57 recording s Date Duration Lis…" at bounding box center [631, 452] width 1262 height 904
click at [614, 292] on span "button" at bounding box center [631, 284] width 46 height 46
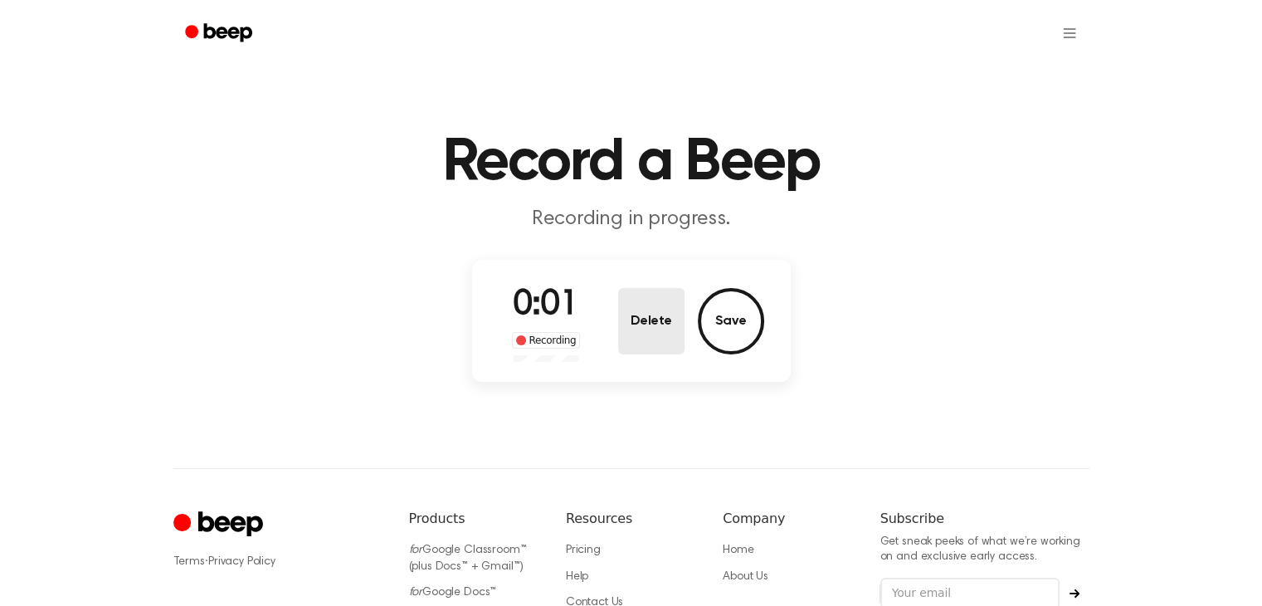
click at [646, 317] on button "Delete" at bounding box center [651, 321] width 66 height 66
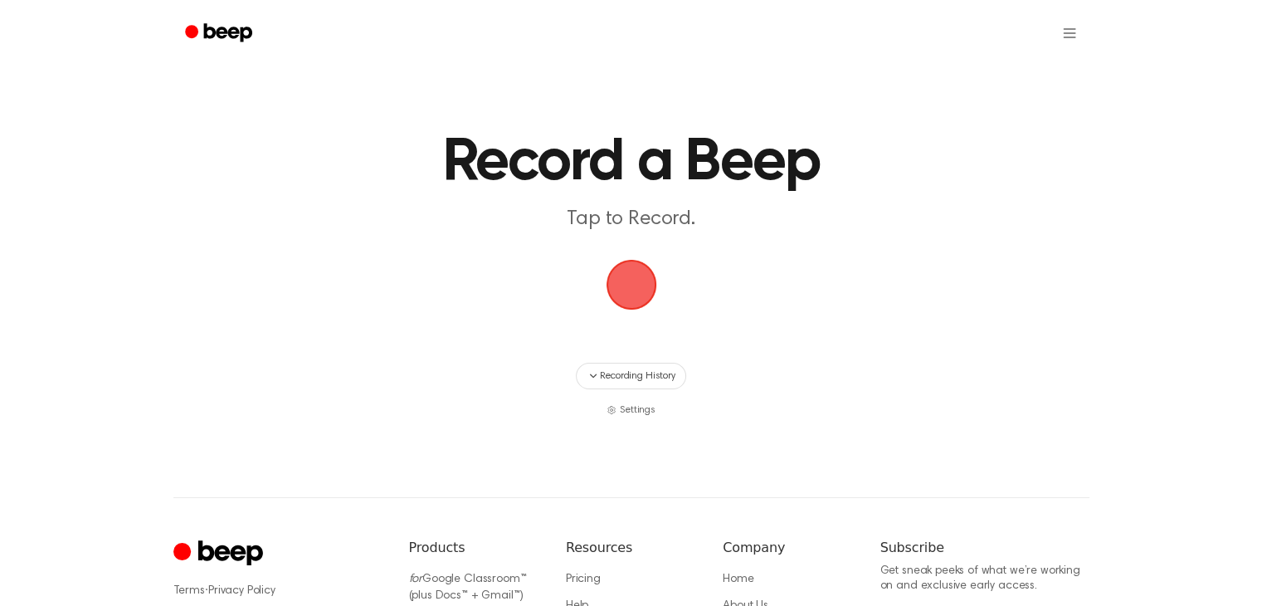
click at [614, 287] on span "button" at bounding box center [631, 284] width 46 height 46
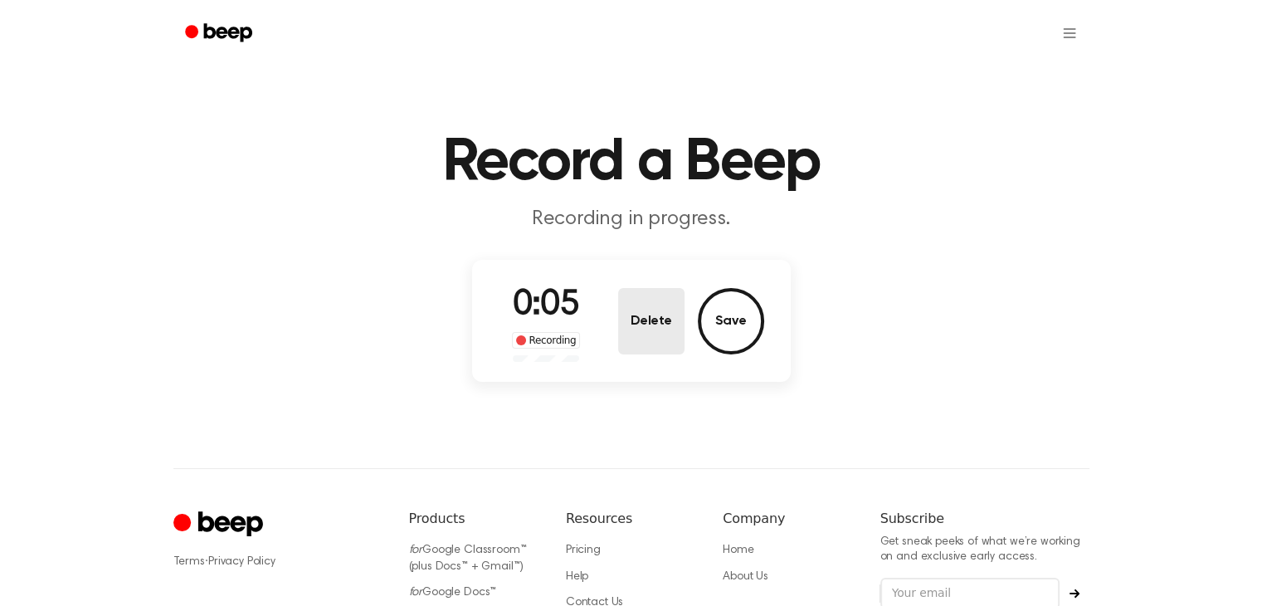
click at [651, 300] on button "Delete" at bounding box center [651, 321] width 66 height 66
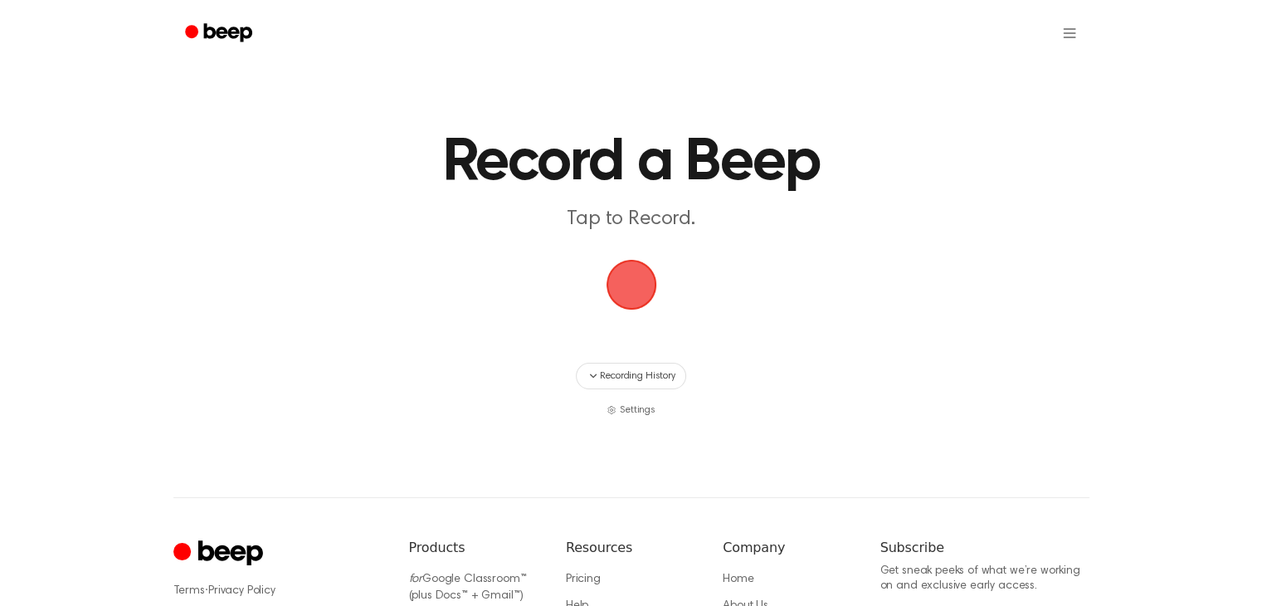
click at [641, 285] on span "button" at bounding box center [631, 284] width 46 height 46
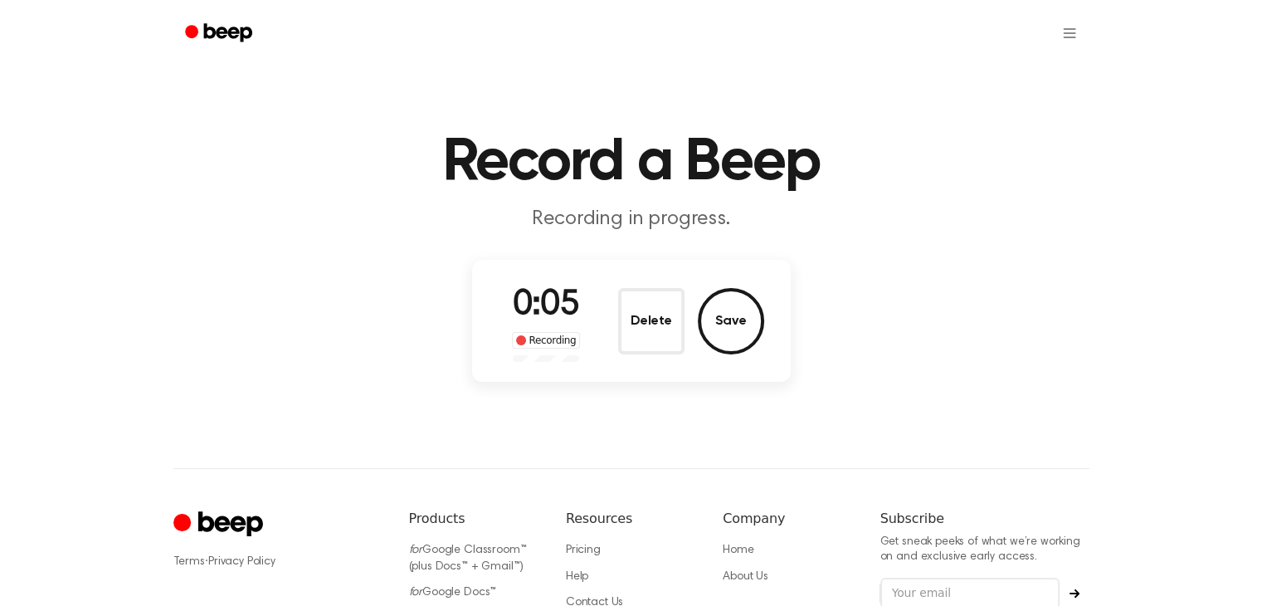
drag, startPoint x: 677, startPoint y: 315, endPoint x: 664, endPoint y: 294, distance: 25.3
click at [677, 313] on button "Delete" at bounding box center [651, 321] width 66 height 66
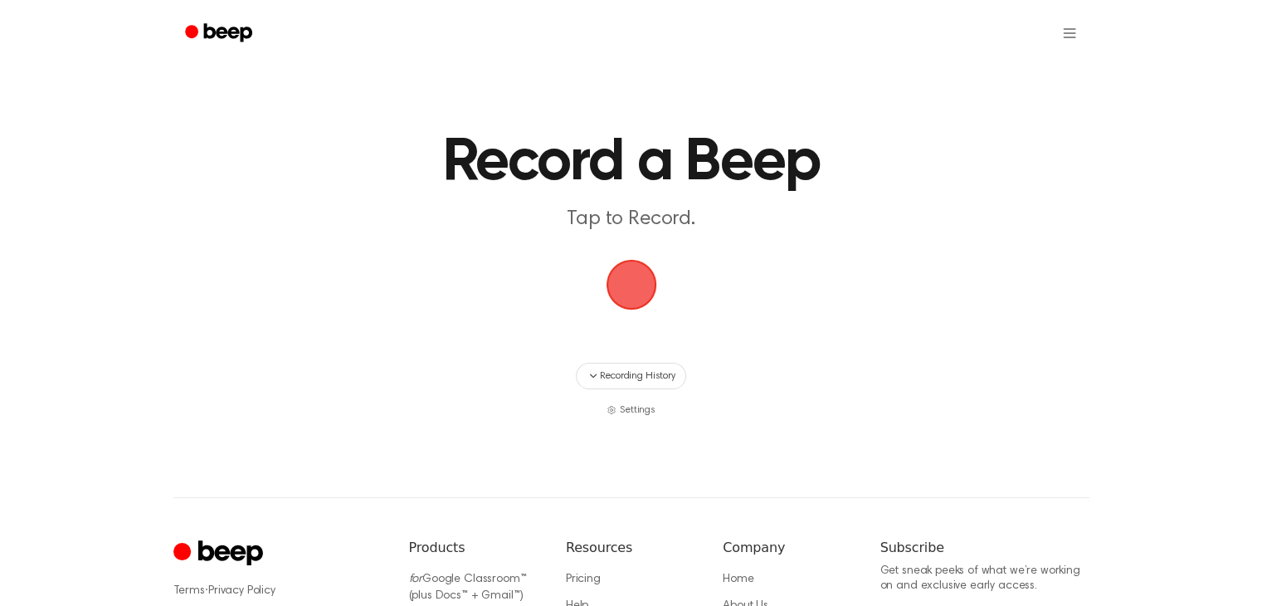
click at [643, 276] on span "button" at bounding box center [631, 284] width 46 height 46
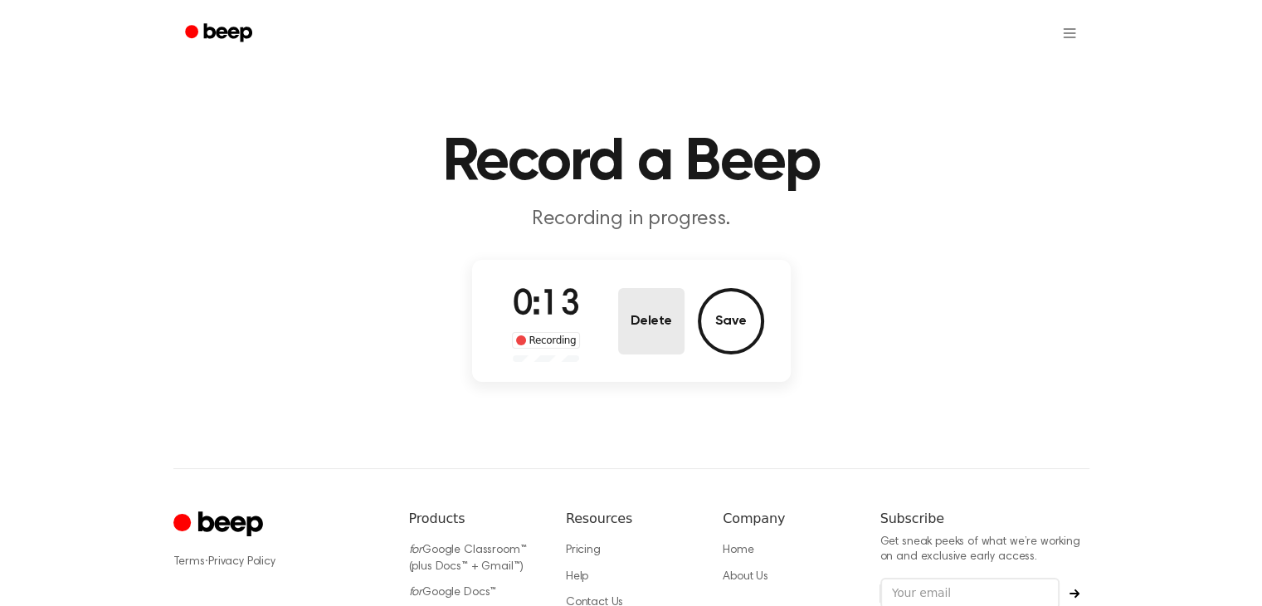
click at [667, 315] on button "Delete" at bounding box center [651, 321] width 66 height 66
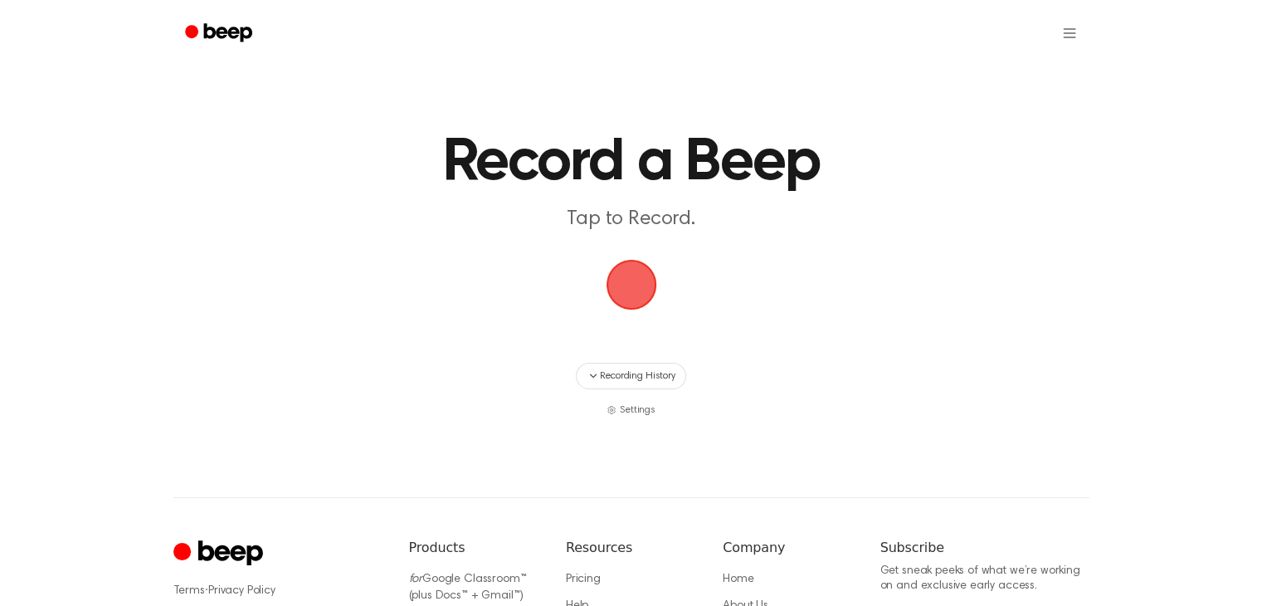
click at [644, 274] on span "button" at bounding box center [631, 284] width 46 height 46
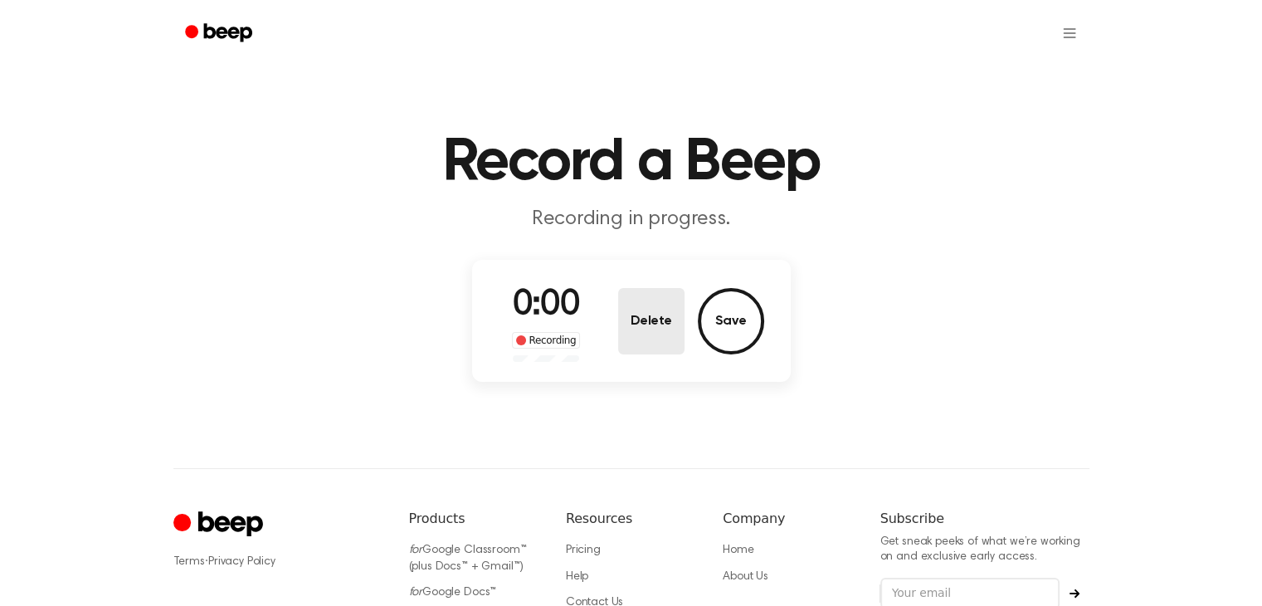
click at [637, 318] on button "Delete" at bounding box center [651, 321] width 66 height 66
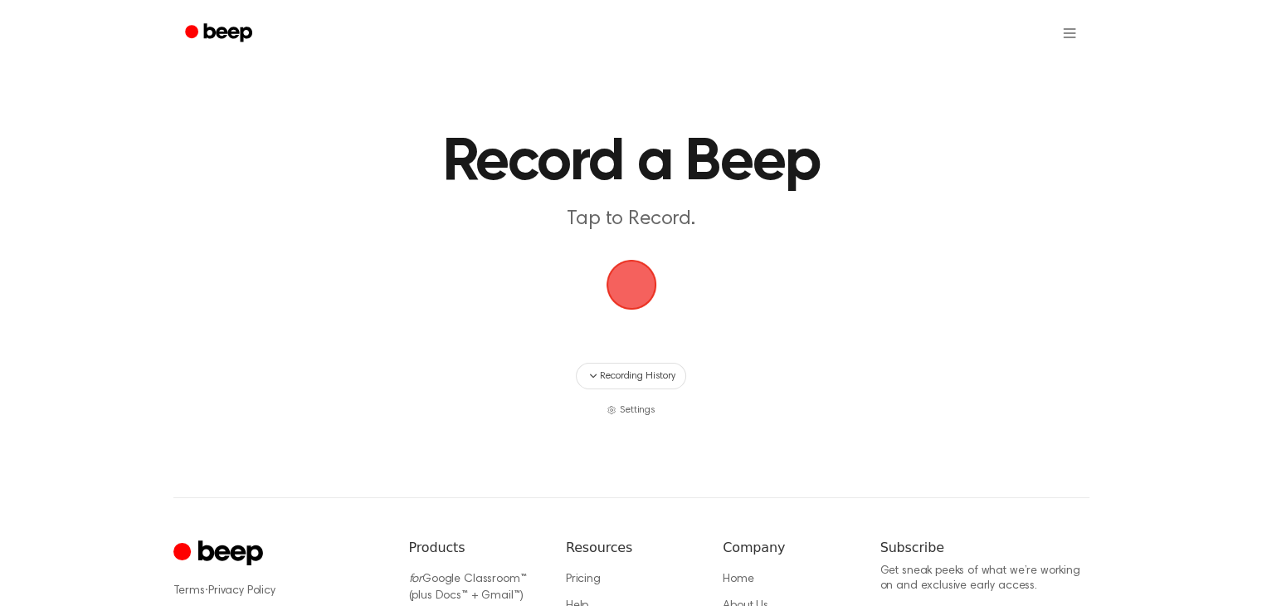
click at [622, 275] on span "button" at bounding box center [631, 284] width 46 height 46
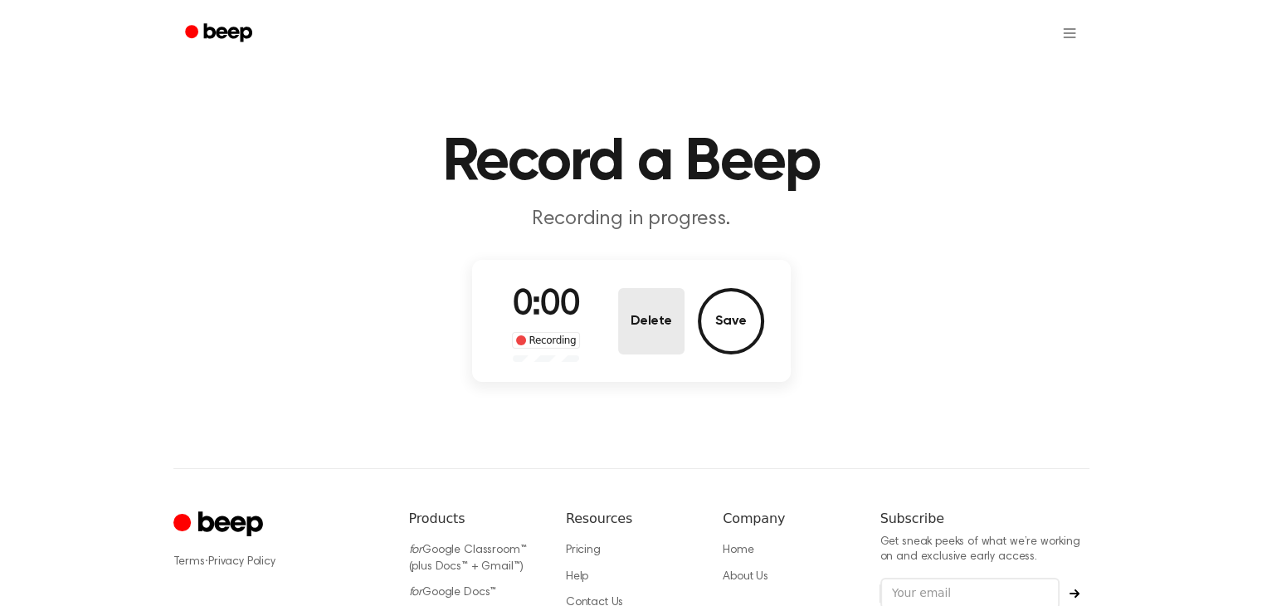
drag, startPoint x: 639, startPoint y: 299, endPoint x: 645, endPoint y: 306, distance: 9.5
click at [645, 306] on button "Delete" at bounding box center [651, 321] width 66 height 66
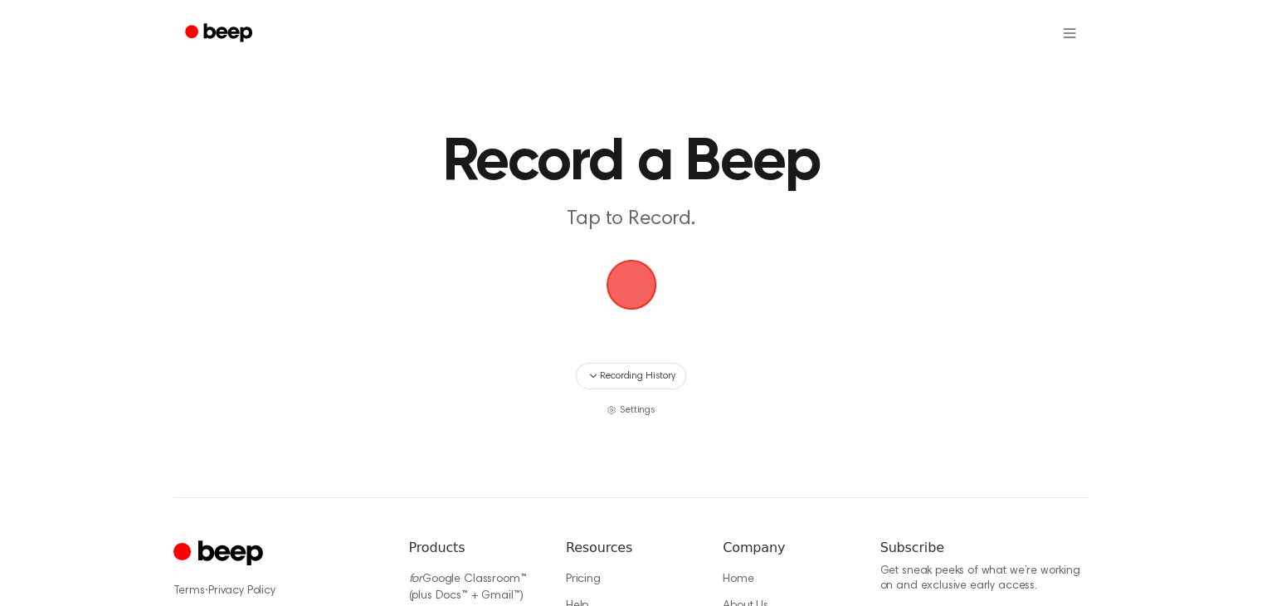
click at [622, 276] on span "button" at bounding box center [631, 284] width 46 height 46
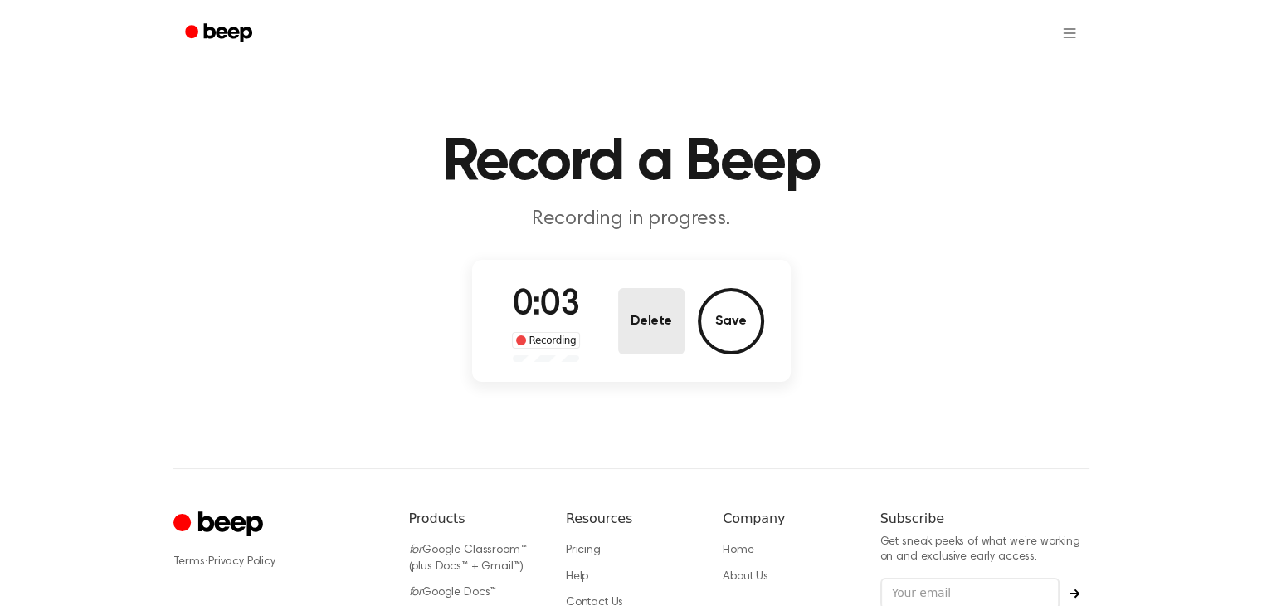
click at [645, 296] on button "Delete" at bounding box center [651, 321] width 66 height 66
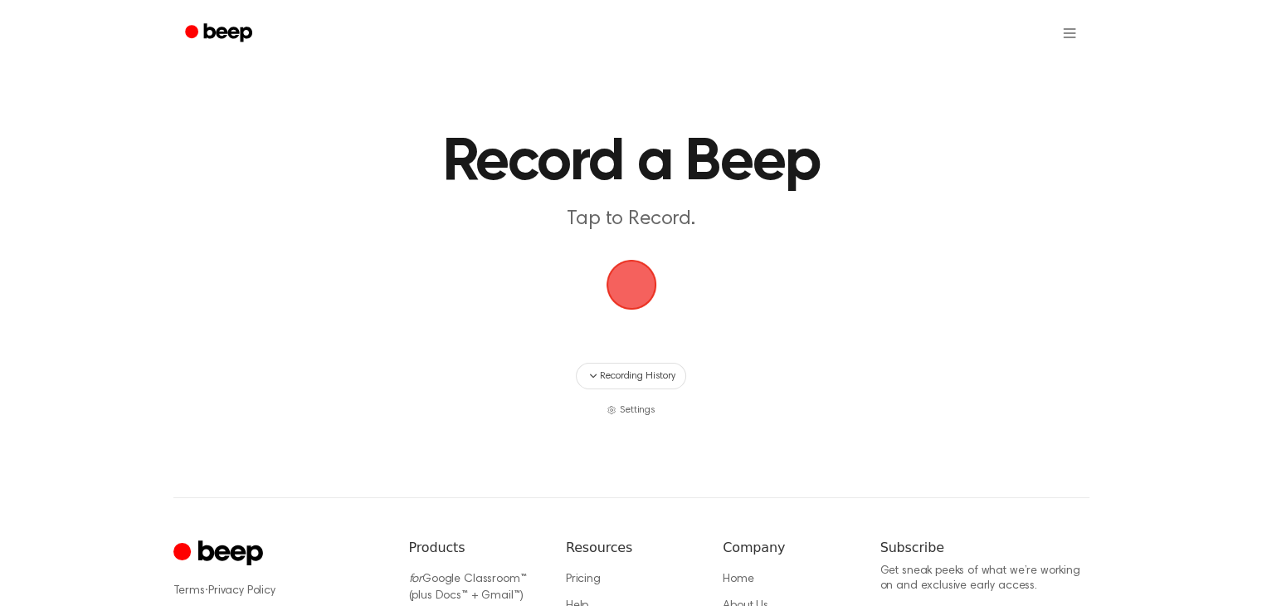
click at [642, 271] on span "button" at bounding box center [631, 284] width 46 height 46
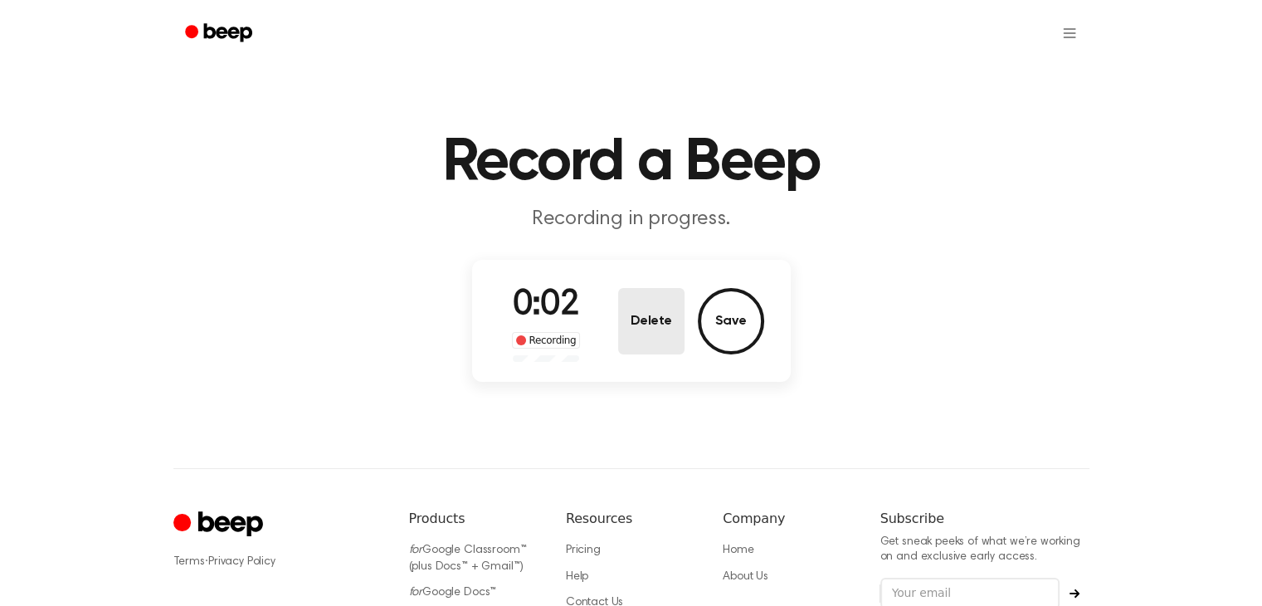
click at [677, 300] on button "Delete" at bounding box center [651, 321] width 66 height 66
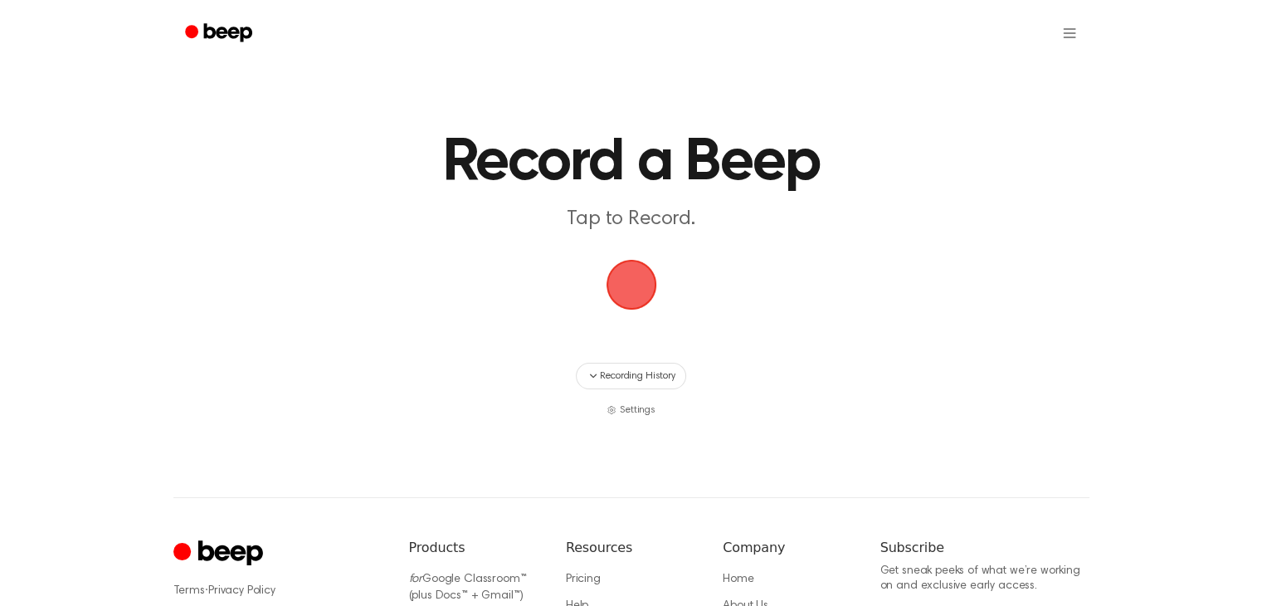
click at [655, 263] on span "button" at bounding box center [631, 284] width 46 height 46
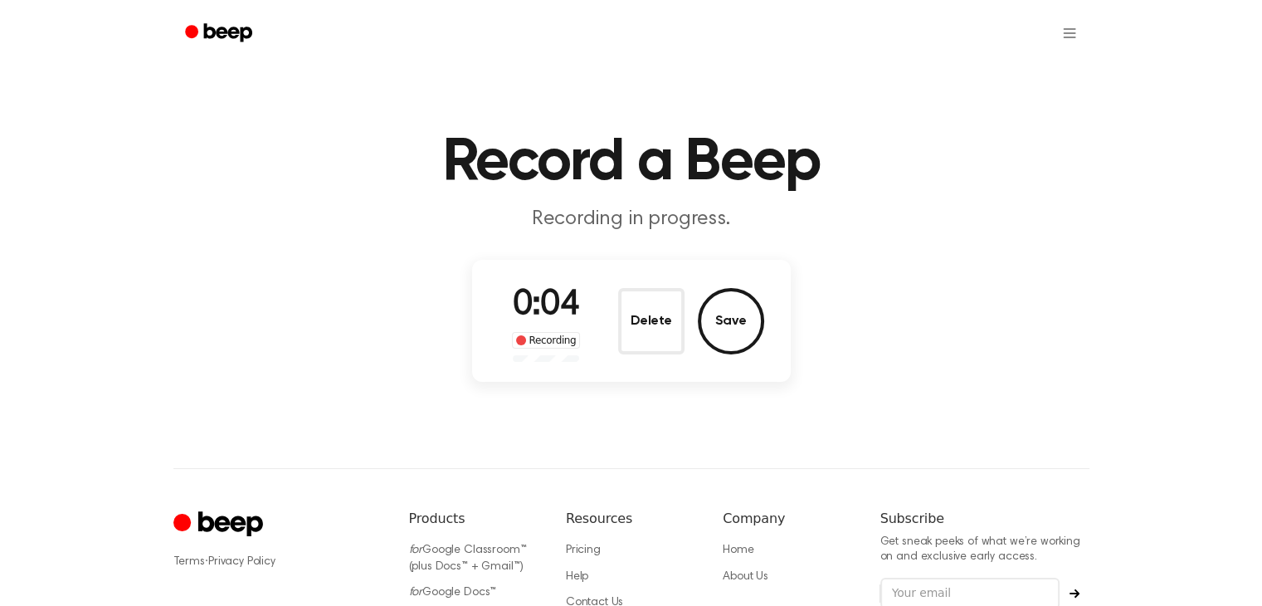
click at [642, 320] on button "Delete" at bounding box center [651, 321] width 66 height 66
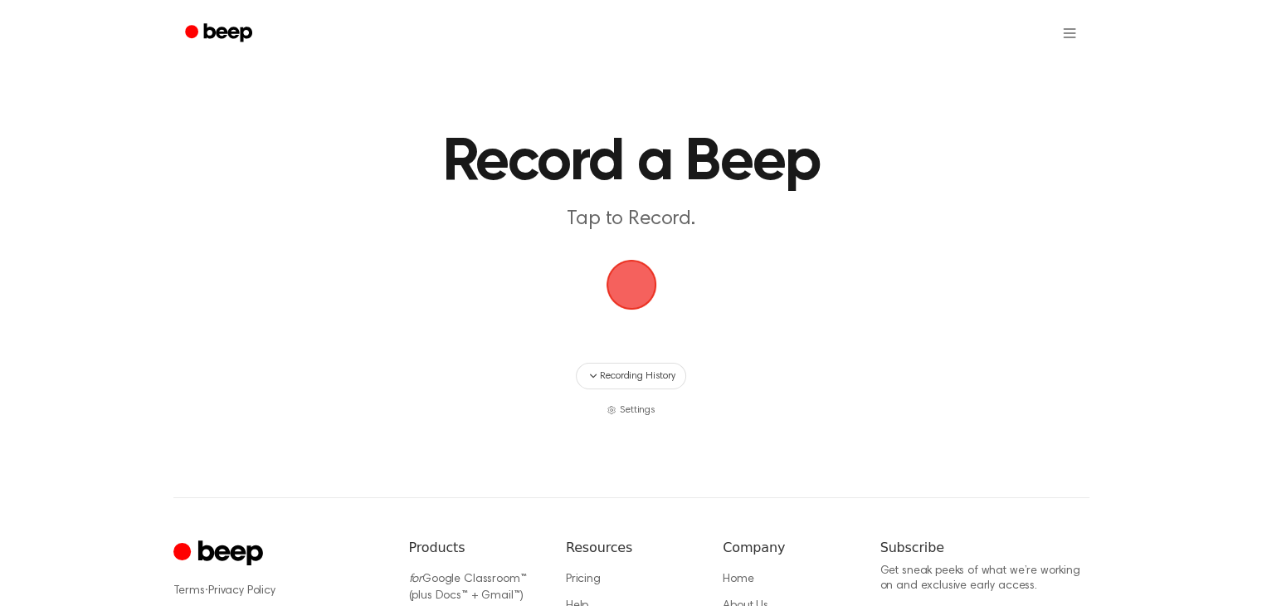
click at [612, 275] on span "button" at bounding box center [631, 284] width 46 height 46
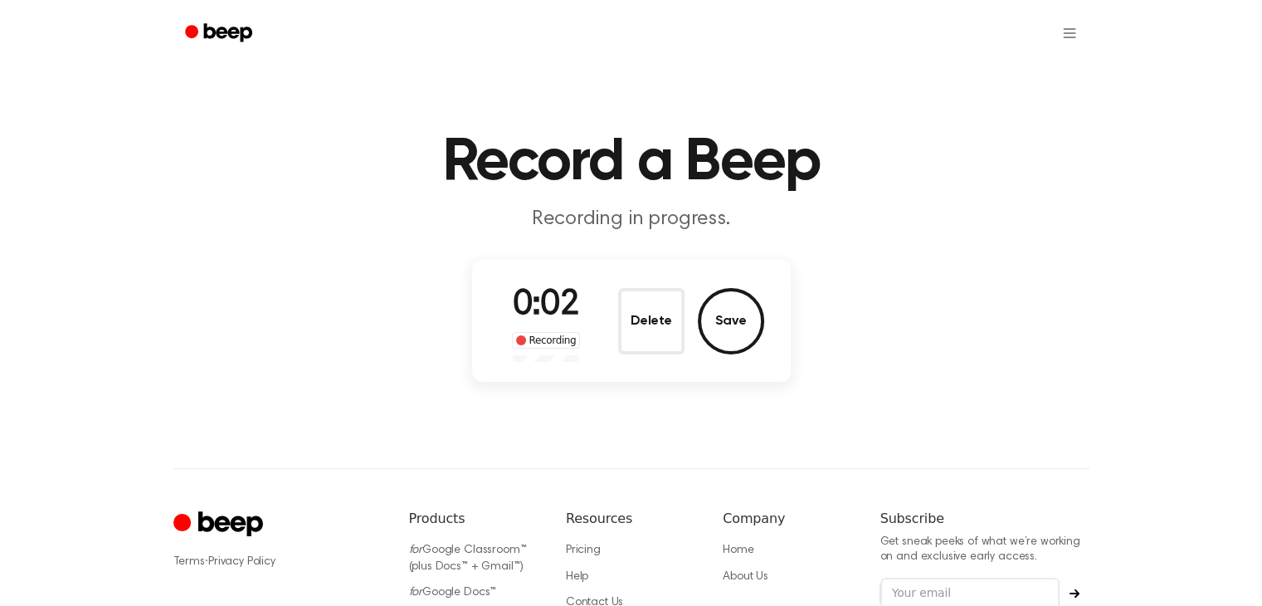
click at [684, 340] on div "Delete Save" at bounding box center [691, 321] width 146 height 66
click at [650, 295] on button "Delete" at bounding box center [651, 321] width 66 height 66
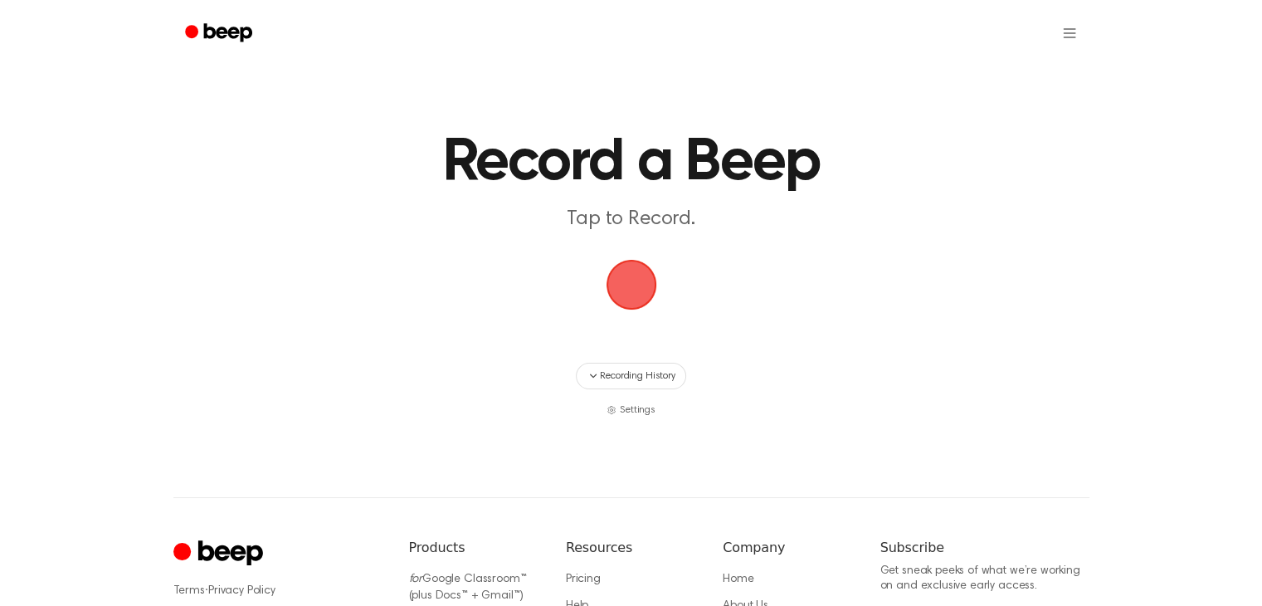
click at [635, 276] on span "button" at bounding box center [631, 284] width 46 height 46
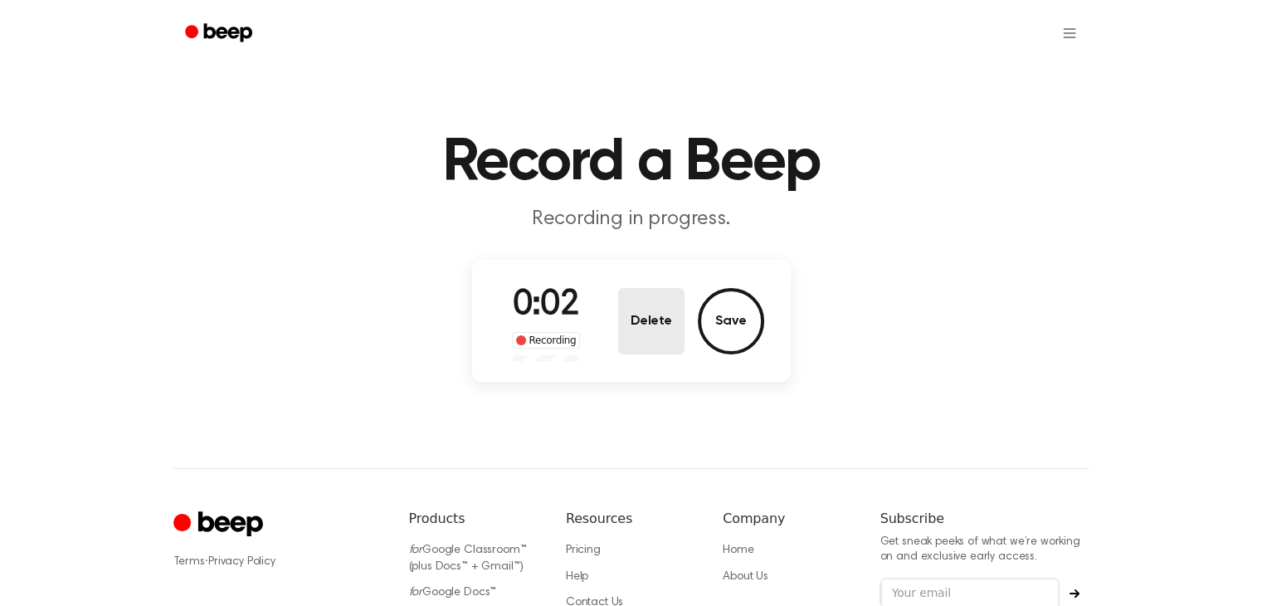
click at [647, 333] on button "Delete" at bounding box center [651, 321] width 66 height 66
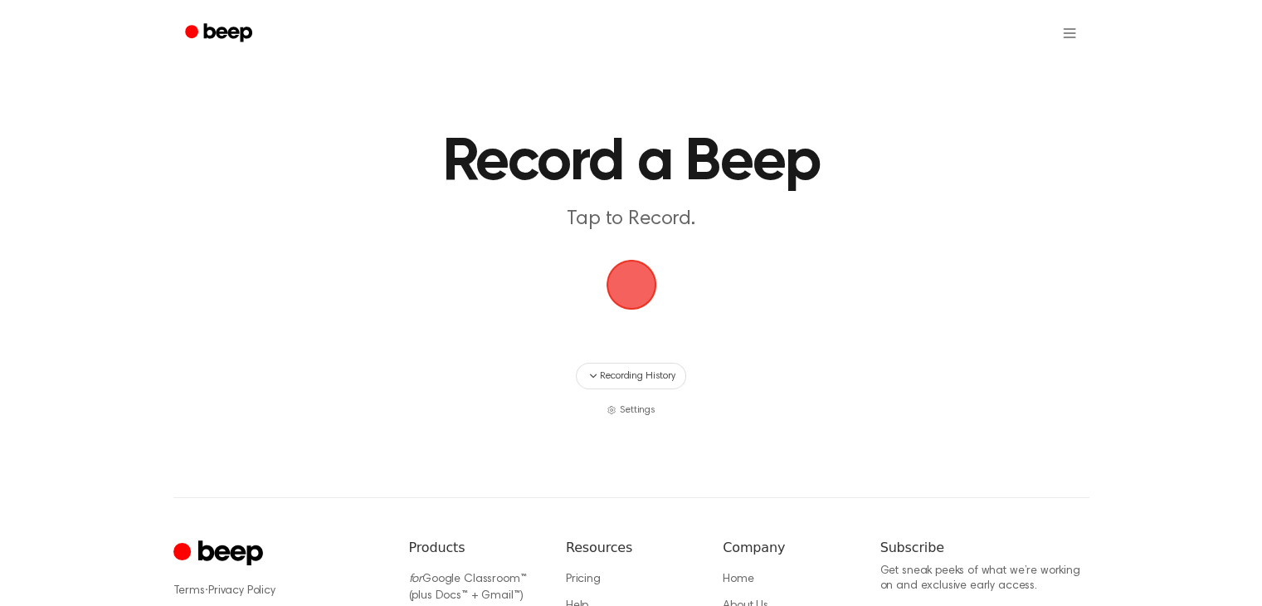
click at [647, 308] on span "button" at bounding box center [631, 284] width 46 height 46
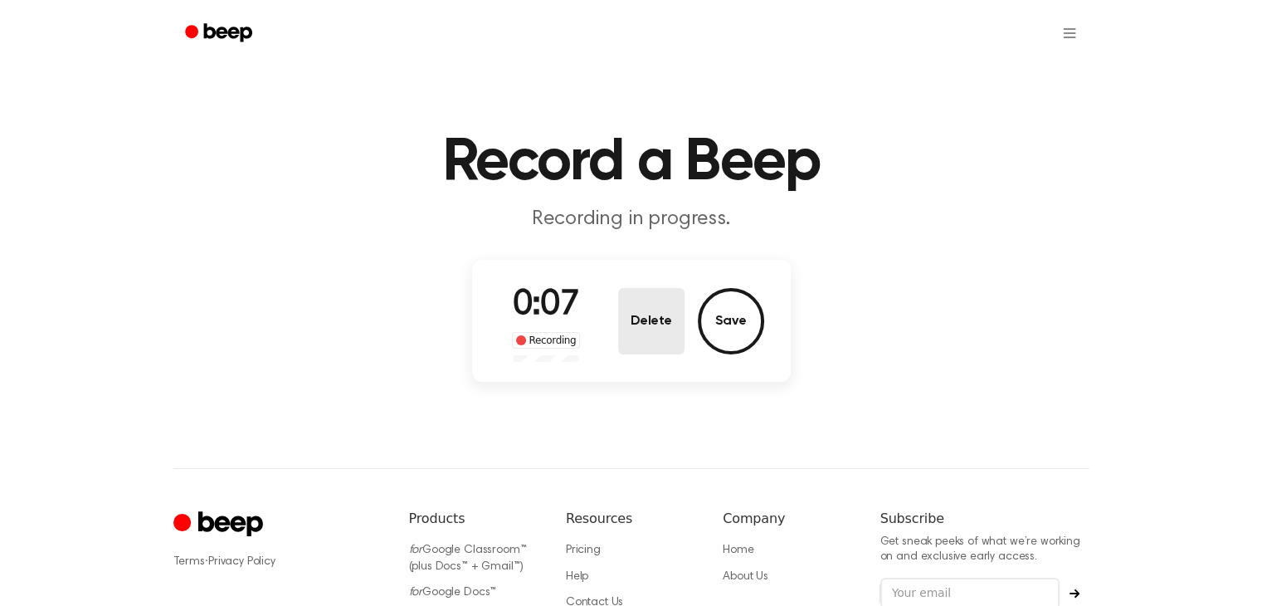
click at [656, 312] on button "Delete" at bounding box center [651, 321] width 66 height 66
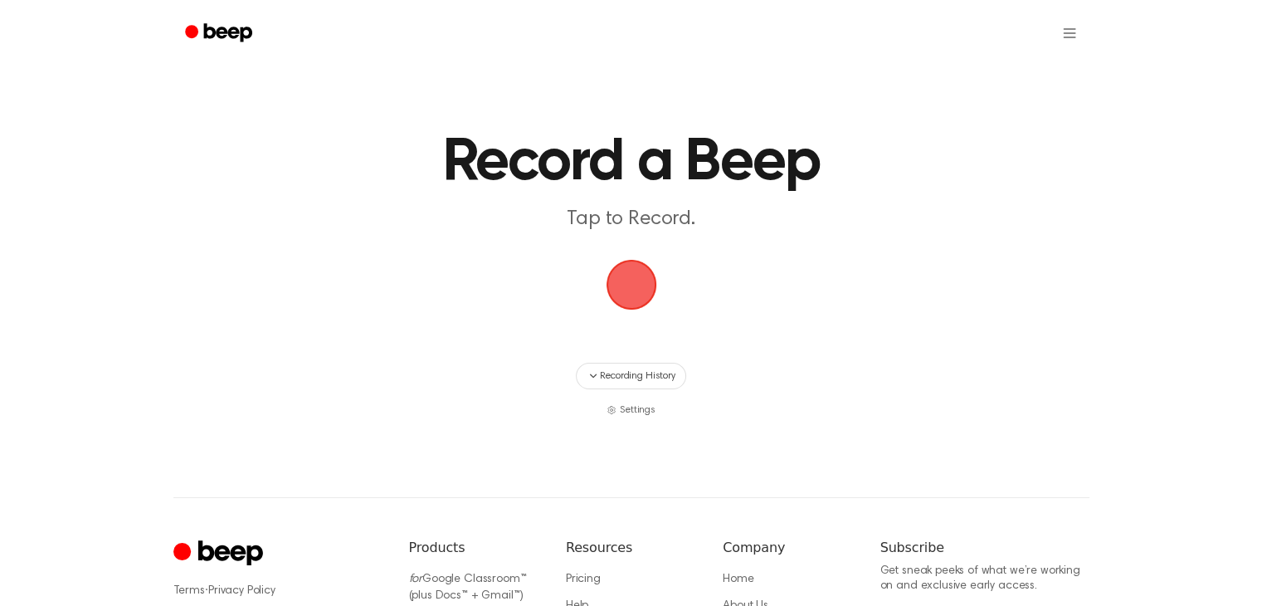
click at [630, 280] on span "button" at bounding box center [631, 284] width 46 height 46
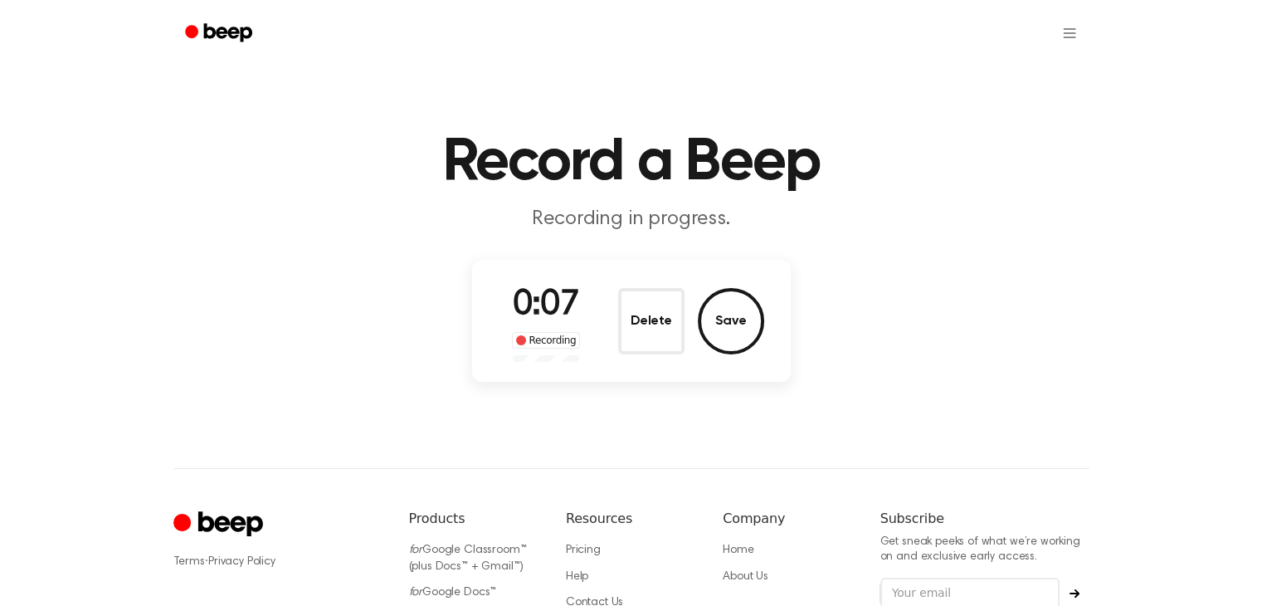
drag, startPoint x: 657, startPoint y: 322, endPoint x: 657, endPoint y: 304, distance: 18.3
click at [658, 320] on button "Delete" at bounding box center [651, 321] width 66 height 66
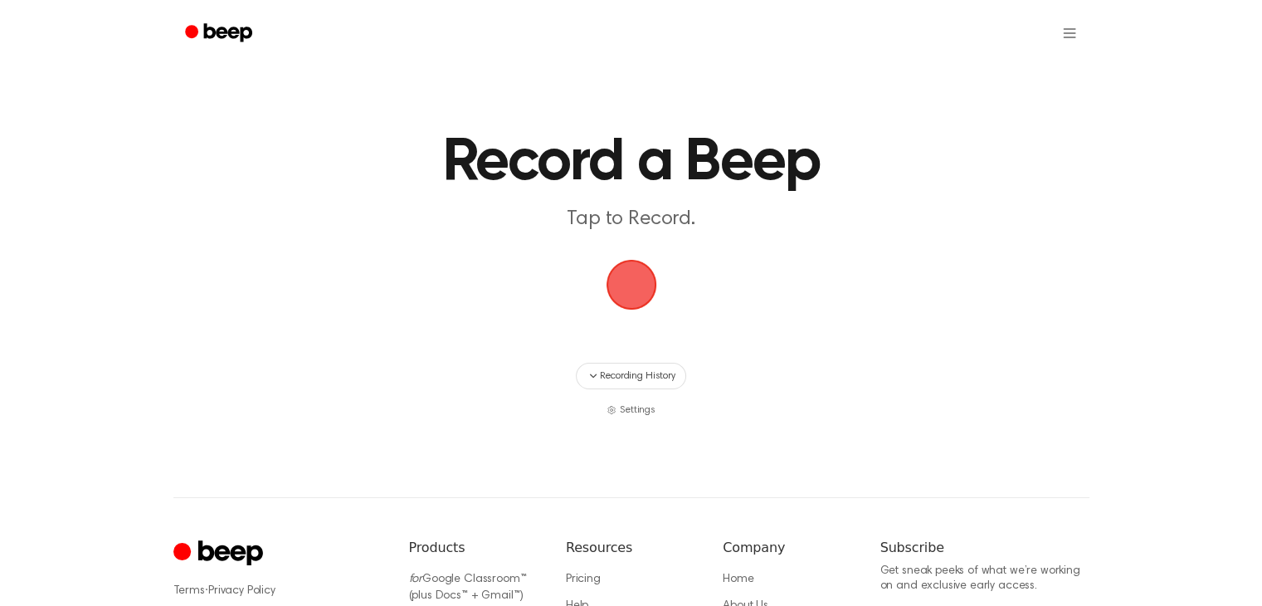
click at [649, 284] on span "button" at bounding box center [631, 284] width 46 height 46
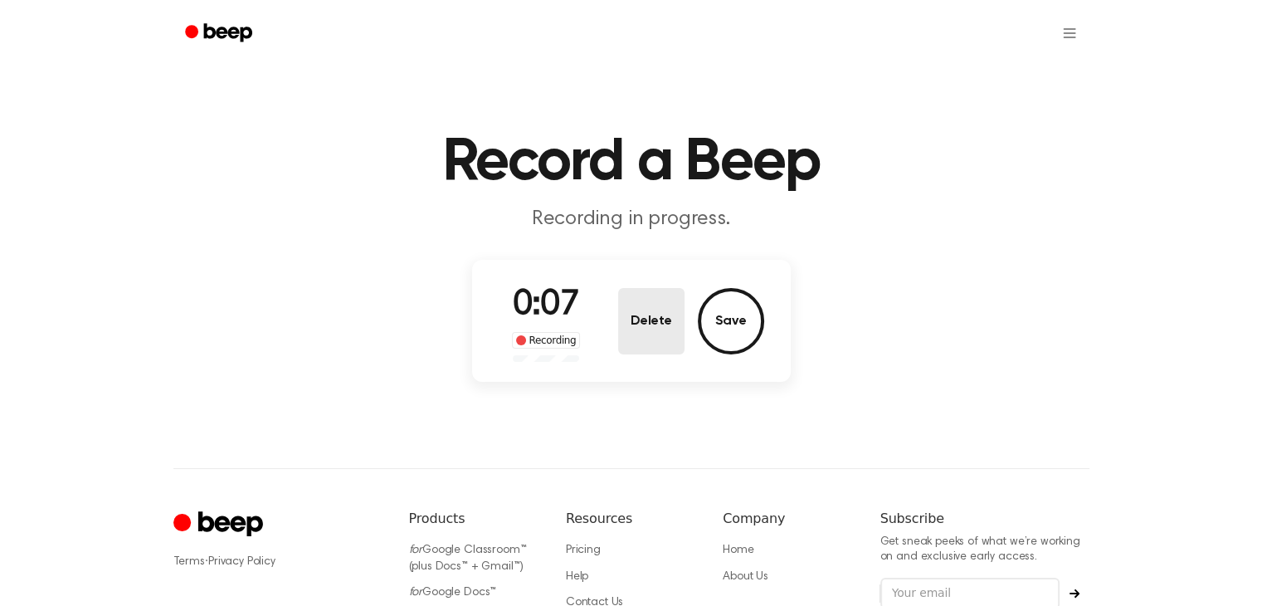
drag, startPoint x: 616, startPoint y: 301, endPoint x: 656, endPoint y: 295, distance: 40.3
click at [617, 299] on div "0:07 Recording Delete Save" at bounding box center [632, 321] width 266 height 82
click at [667, 295] on button "Delete" at bounding box center [651, 321] width 66 height 66
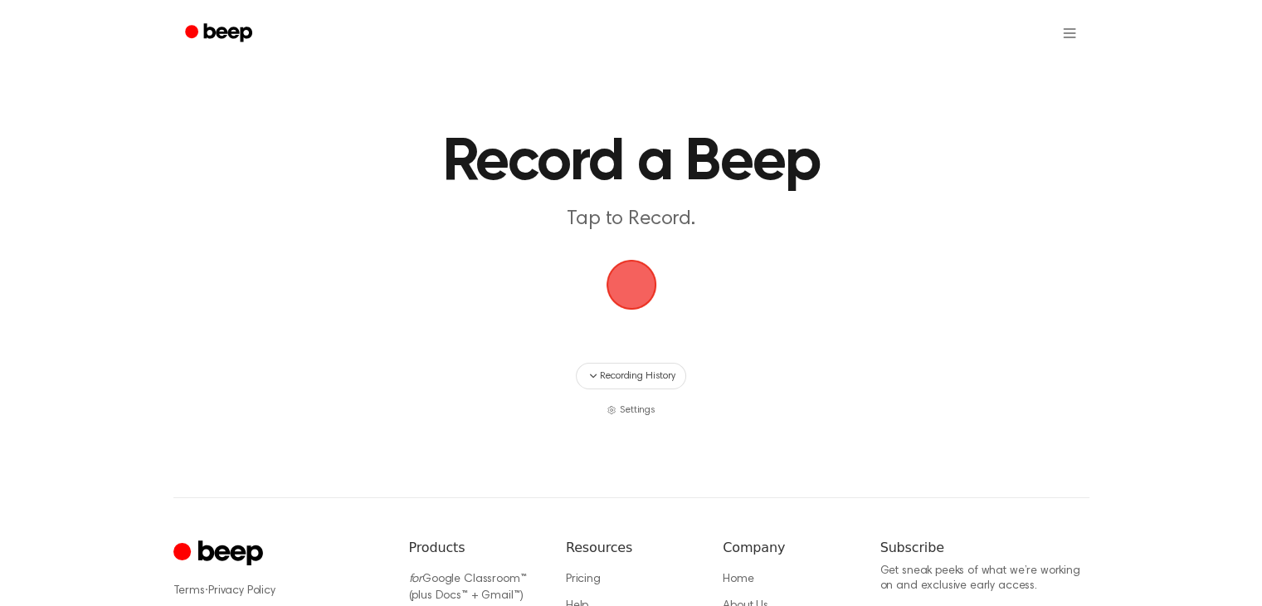
click at [608, 265] on span "button" at bounding box center [631, 284] width 46 height 46
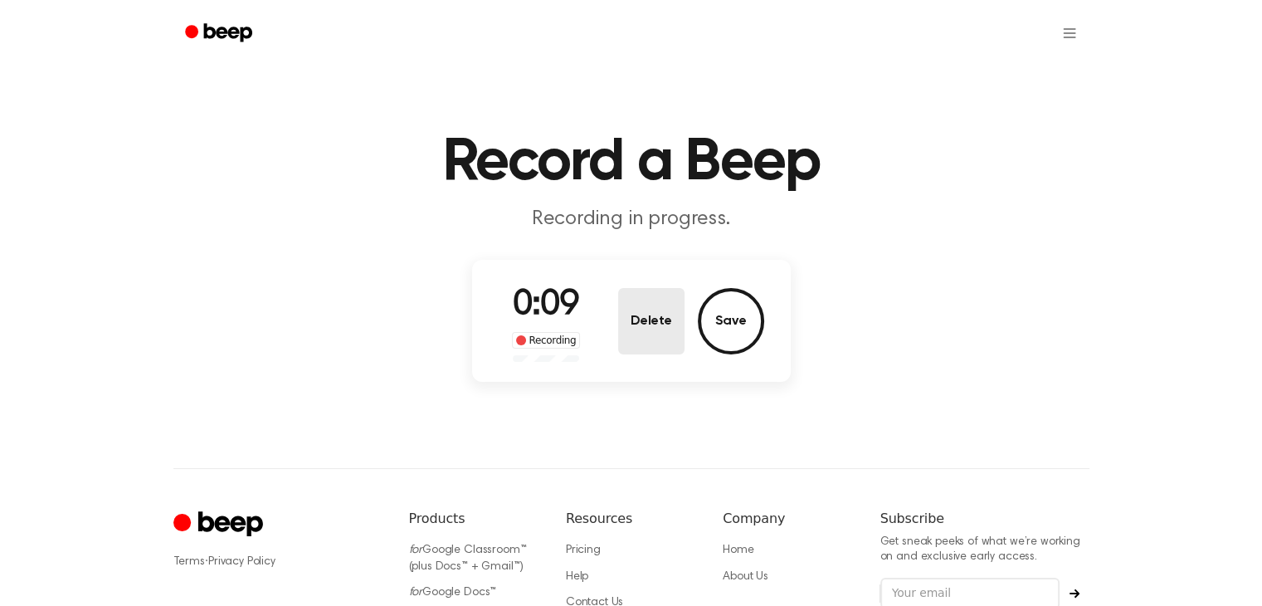
click at [655, 334] on button "Delete" at bounding box center [651, 321] width 66 height 66
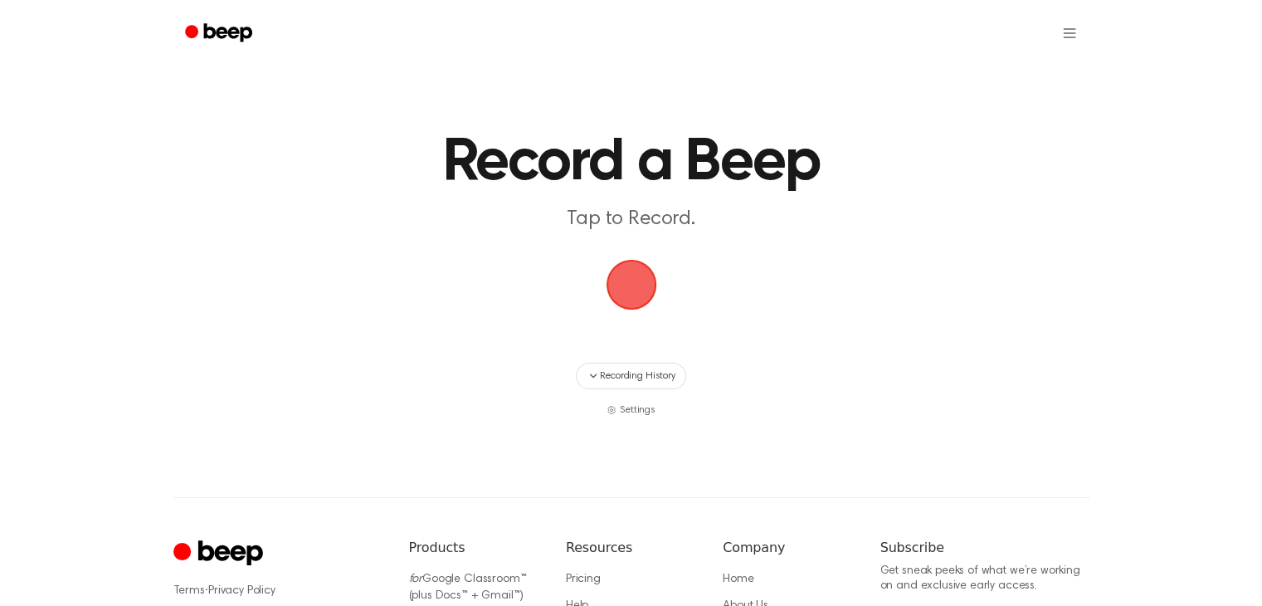
click at [627, 285] on span "button" at bounding box center [631, 284] width 46 height 46
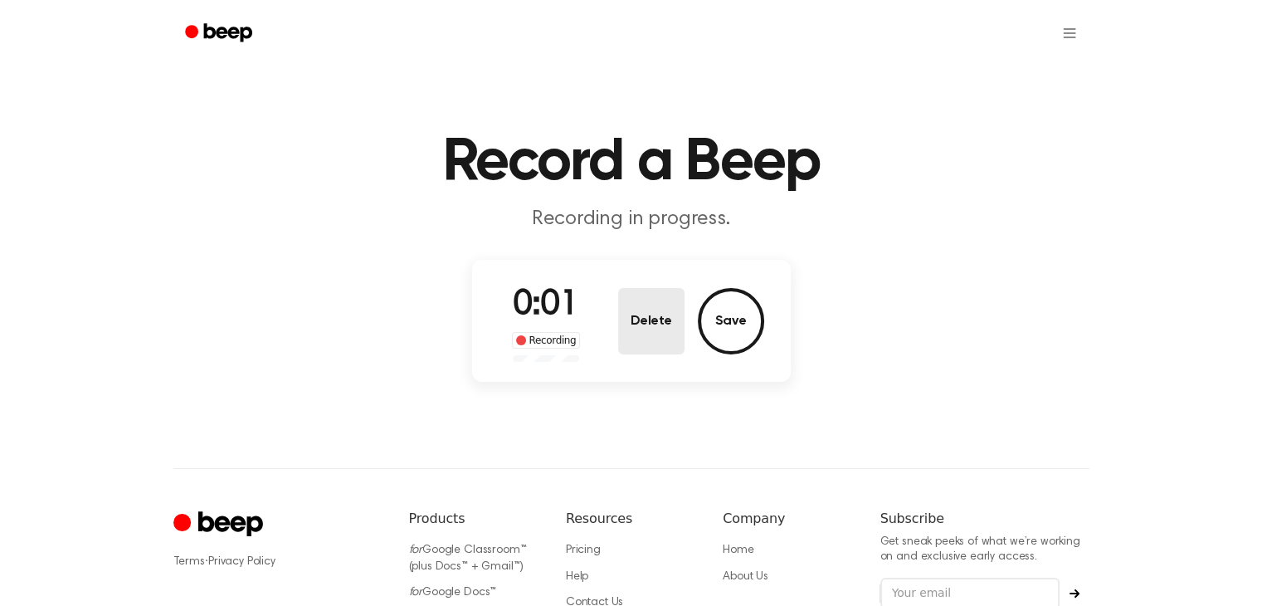
click at [654, 325] on button "Delete" at bounding box center [651, 321] width 66 height 66
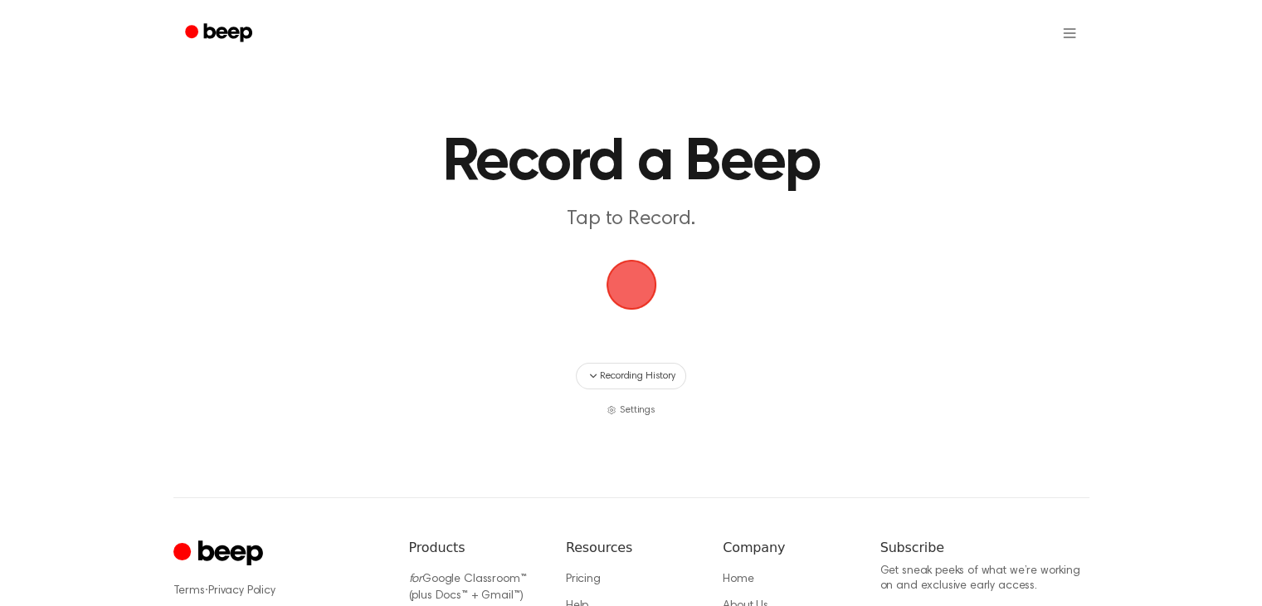
click at [624, 272] on span "button" at bounding box center [631, 284] width 46 height 46
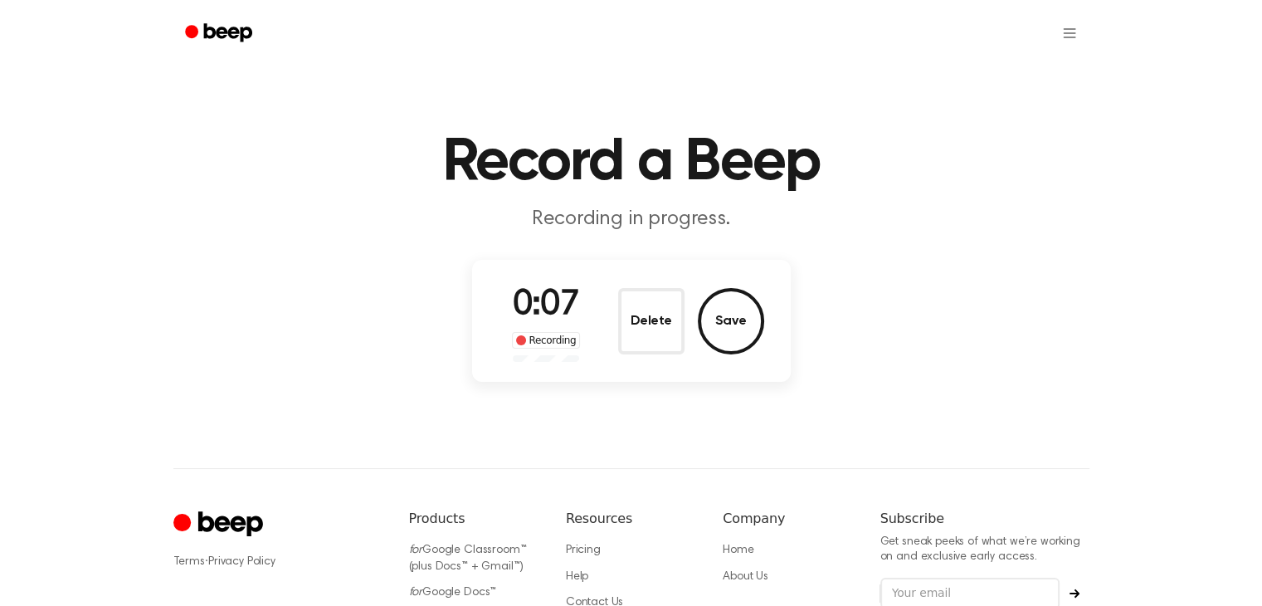
drag, startPoint x: 677, startPoint y: 343, endPoint x: 668, endPoint y: 301, distance: 42.5
click at [681, 334] on button "Delete" at bounding box center [651, 321] width 66 height 66
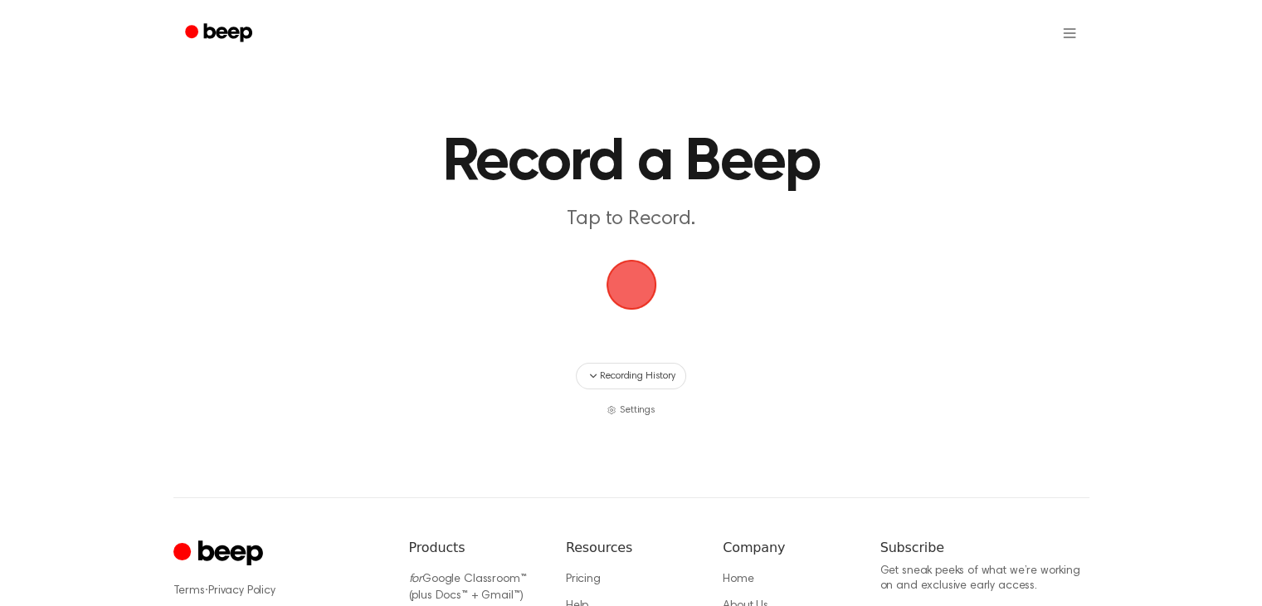
click at [655, 285] on span "button" at bounding box center [631, 284] width 46 height 46
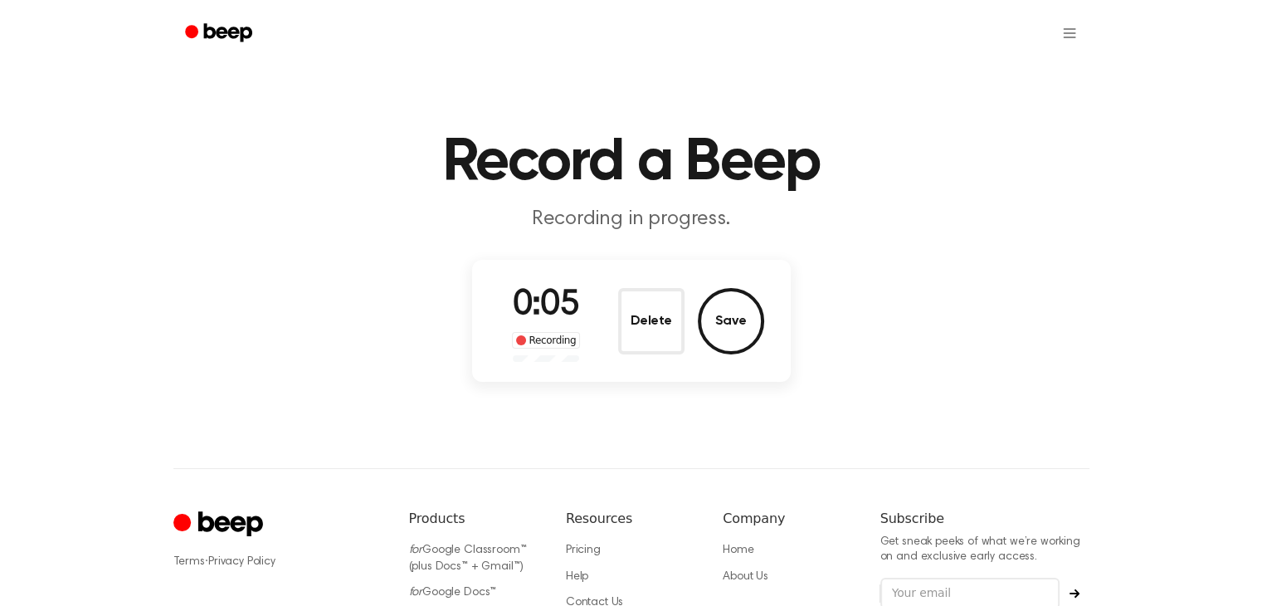
click at [651, 315] on button "Delete" at bounding box center [651, 321] width 66 height 66
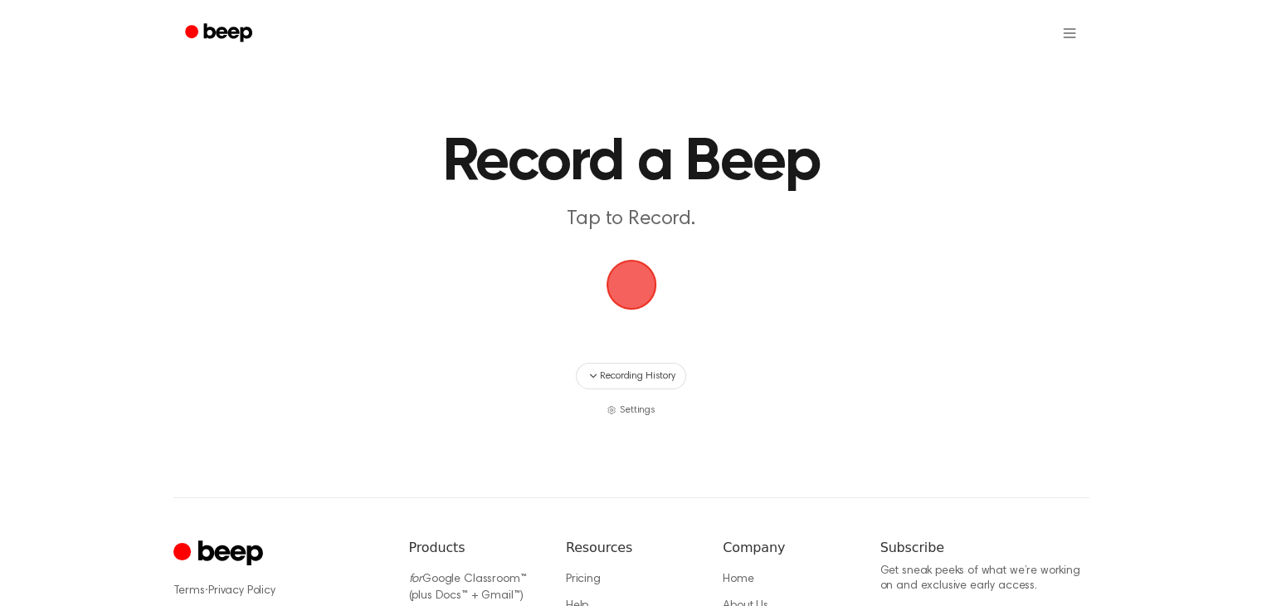
click at [637, 291] on span "button" at bounding box center [631, 284] width 46 height 46
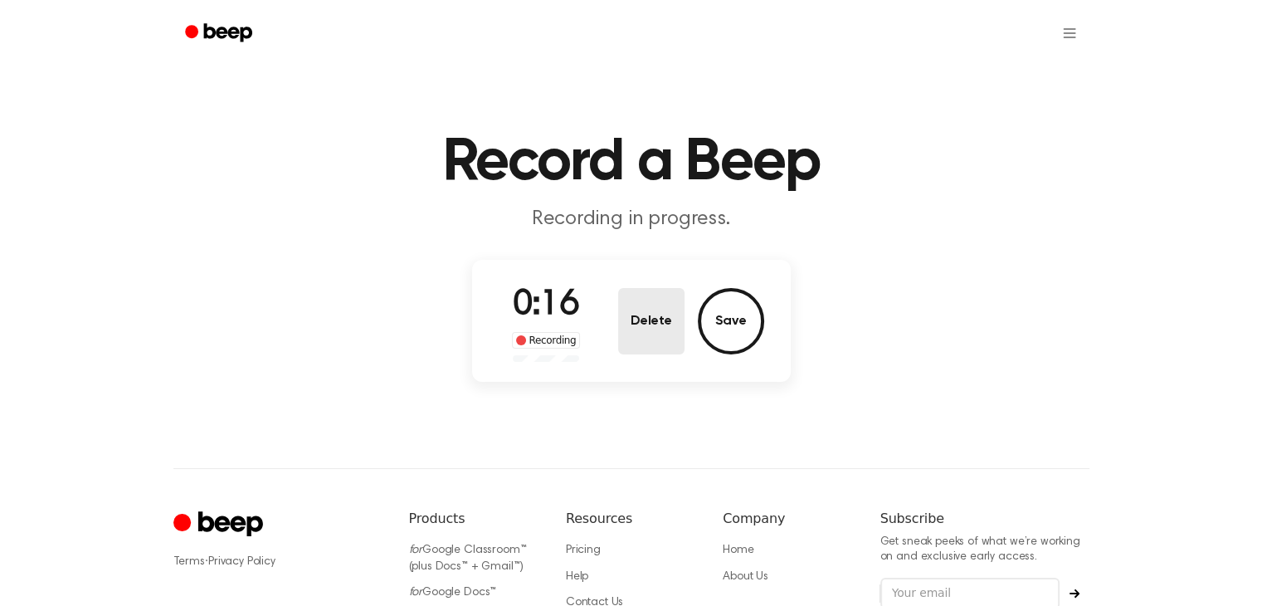
drag, startPoint x: 694, startPoint y: 343, endPoint x: 663, endPoint y: 325, distance: 35.3
click at [691, 339] on div "Delete Save" at bounding box center [691, 321] width 146 height 66
click at [657, 323] on button "Delete" at bounding box center [651, 321] width 66 height 66
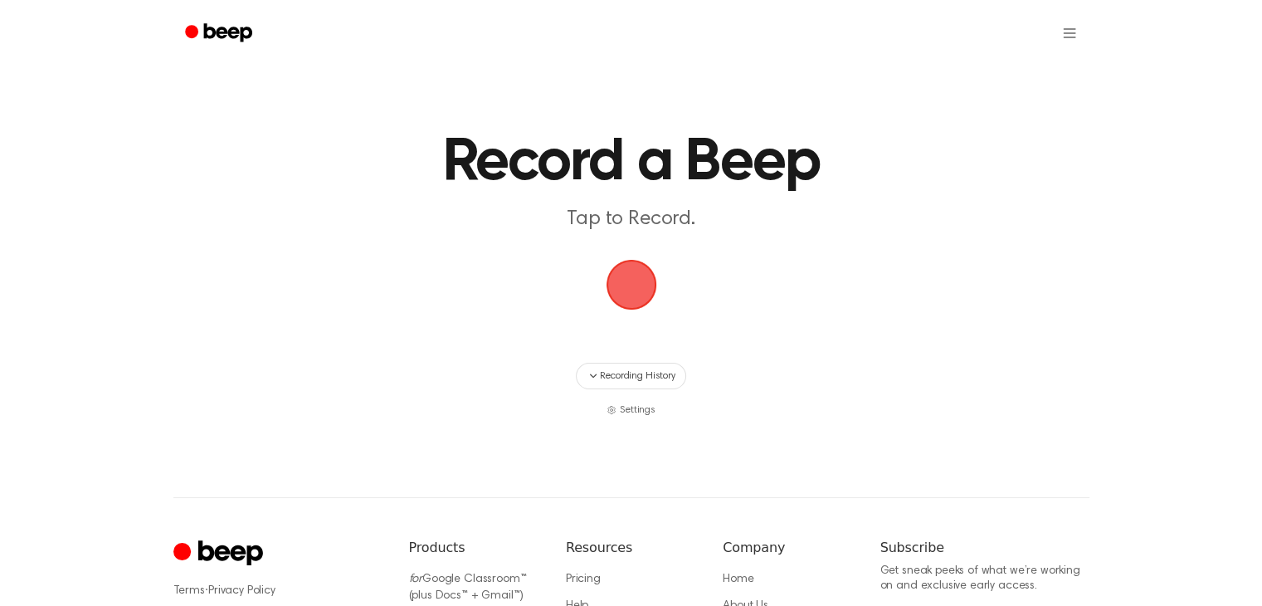
click at [627, 271] on span "button" at bounding box center [631, 284] width 46 height 46
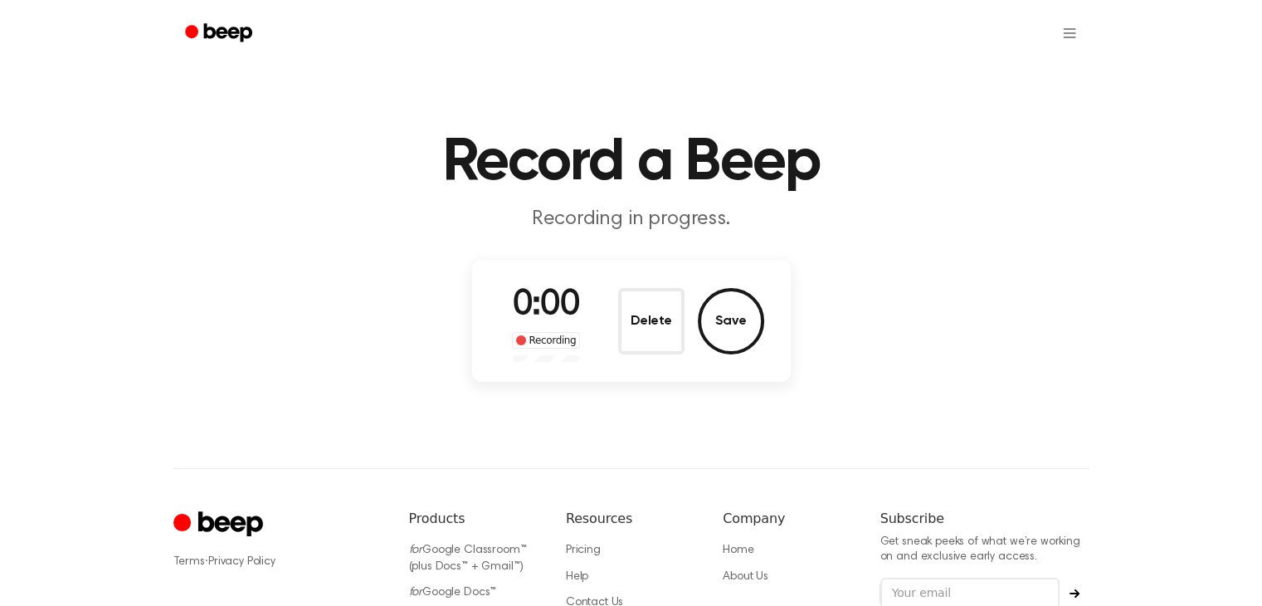
click at [626, 270] on div "0:00 Recording Delete Save" at bounding box center [631, 321] width 319 height 122
click at [642, 307] on button "Delete" at bounding box center [651, 321] width 66 height 66
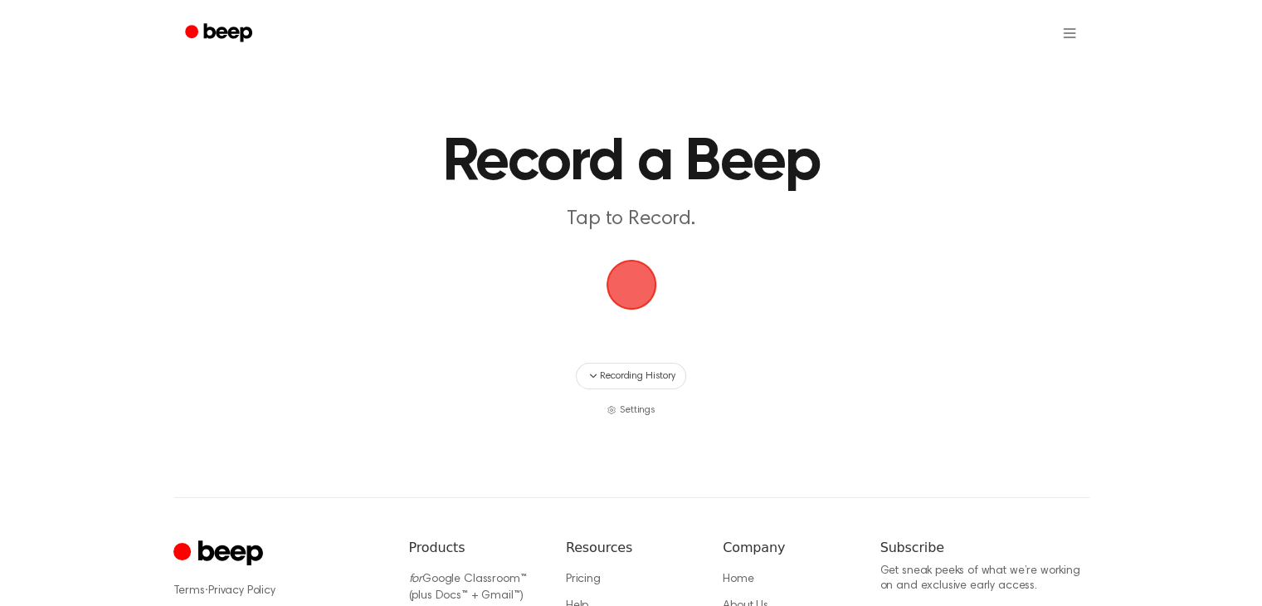
click at [637, 288] on span "button" at bounding box center [631, 284] width 46 height 46
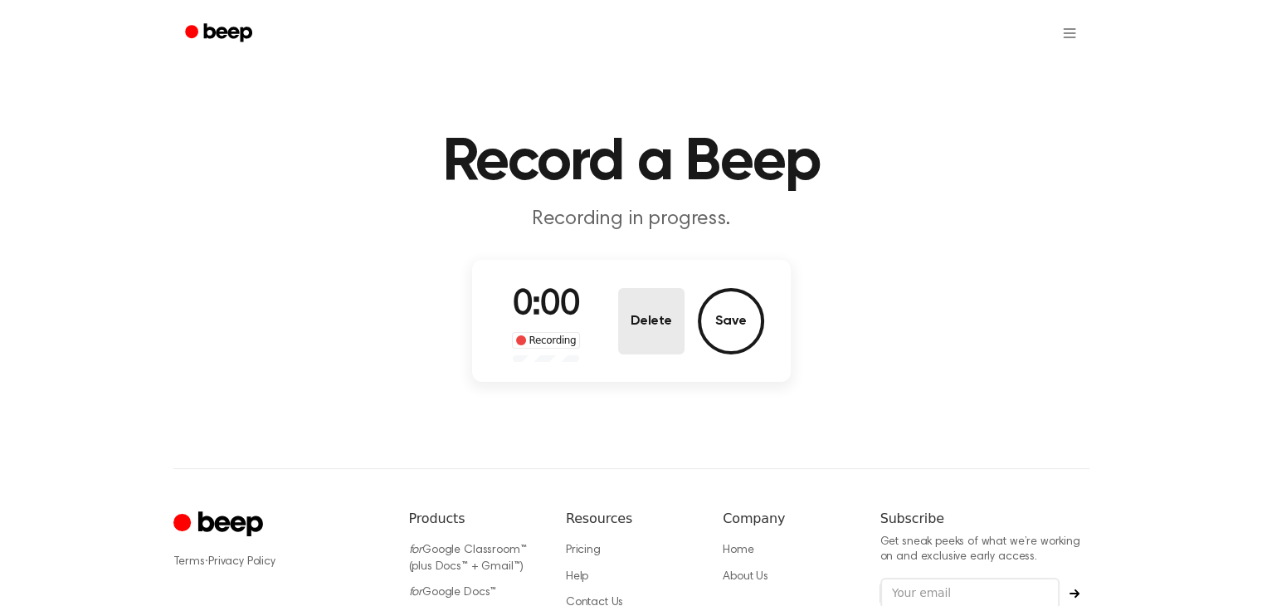
click at [650, 313] on button "Delete" at bounding box center [651, 321] width 66 height 66
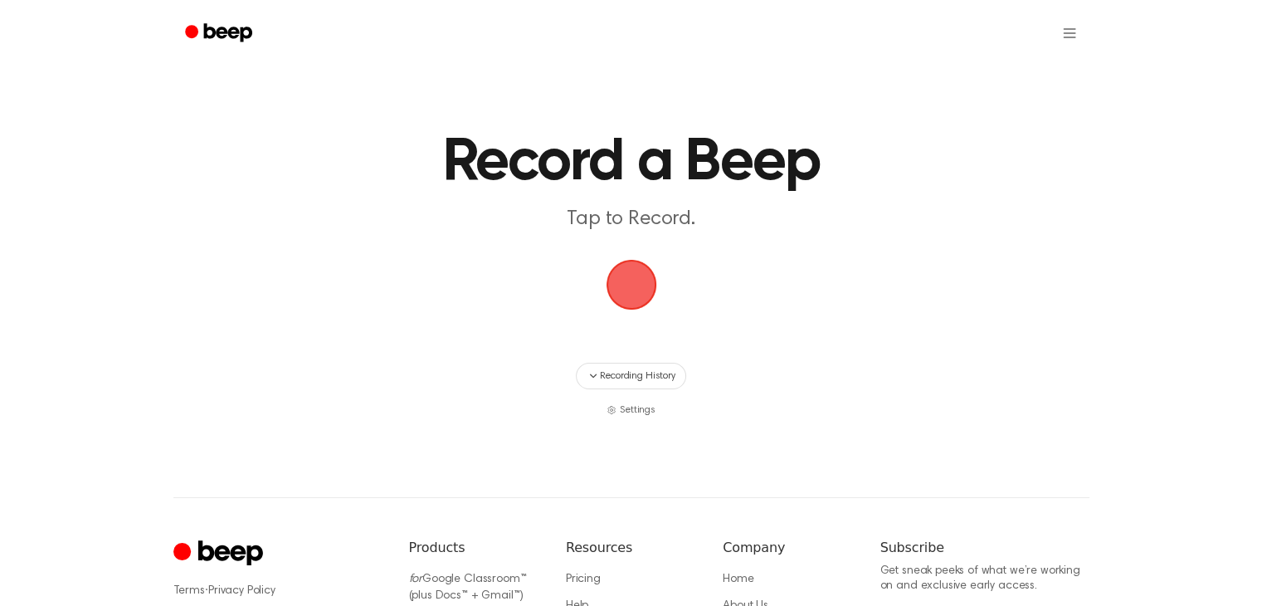
click at [627, 279] on span "button" at bounding box center [631, 284] width 46 height 46
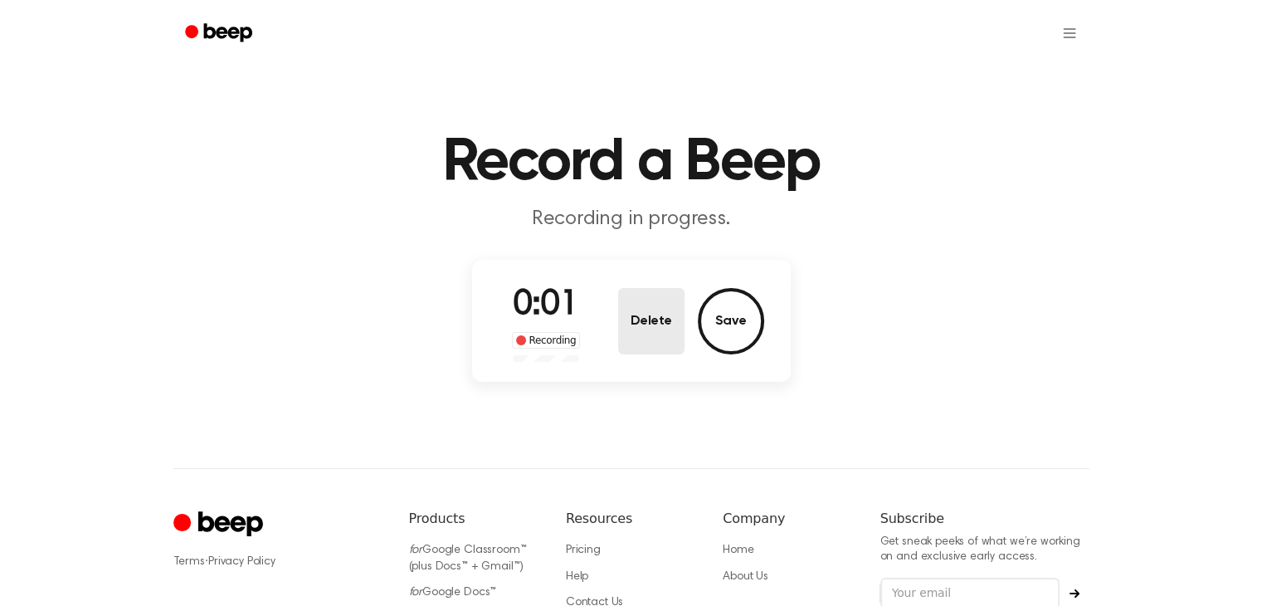
click at [650, 306] on button "Delete" at bounding box center [651, 321] width 66 height 66
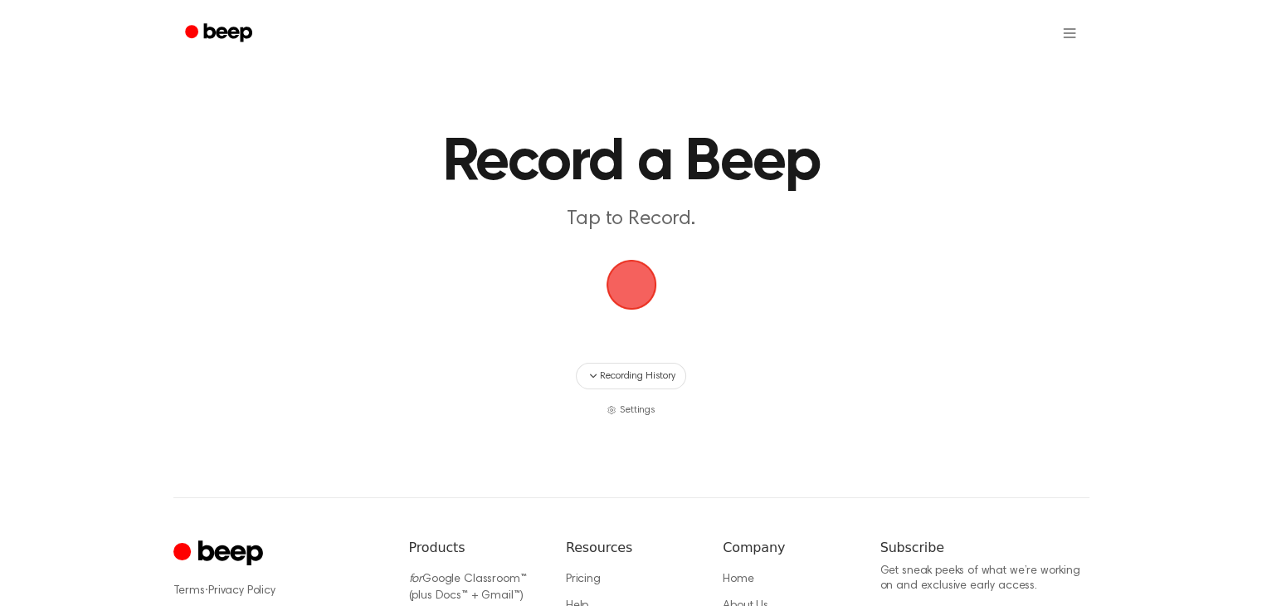
click at [634, 292] on span "button" at bounding box center [631, 284] width 46 height 46
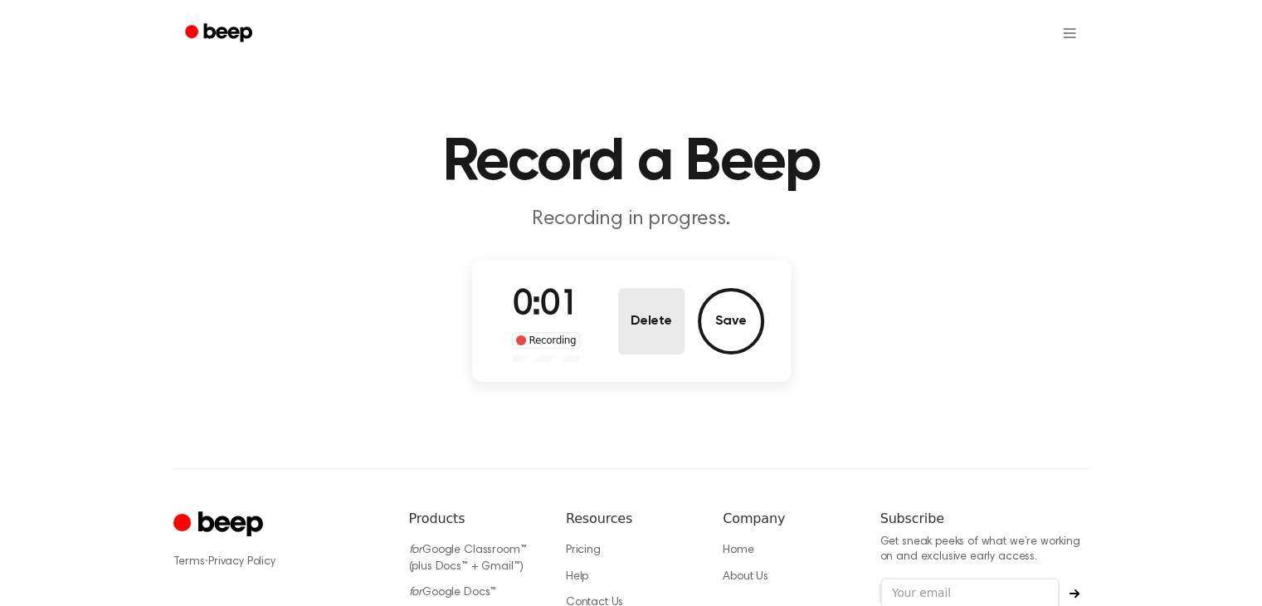
click at [662, 331] on button "Delete" at bounding box center [651, 321] width 66 height 66
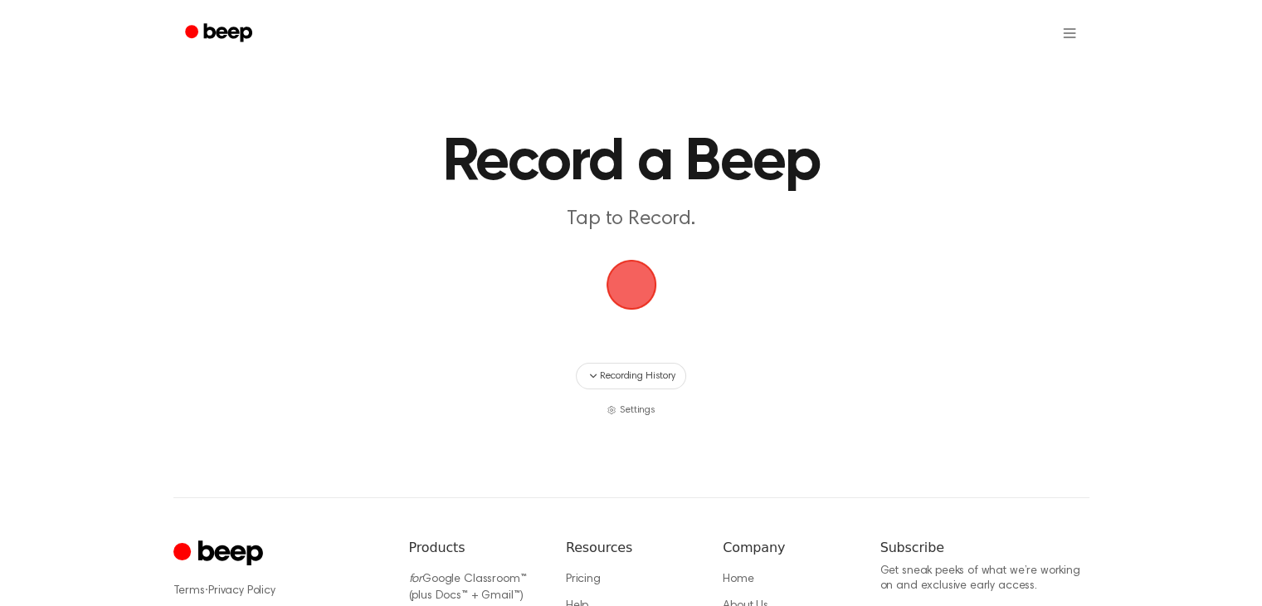
click at [629, 287] on span "button" at bounding box center [631, 284] width 46 height 46
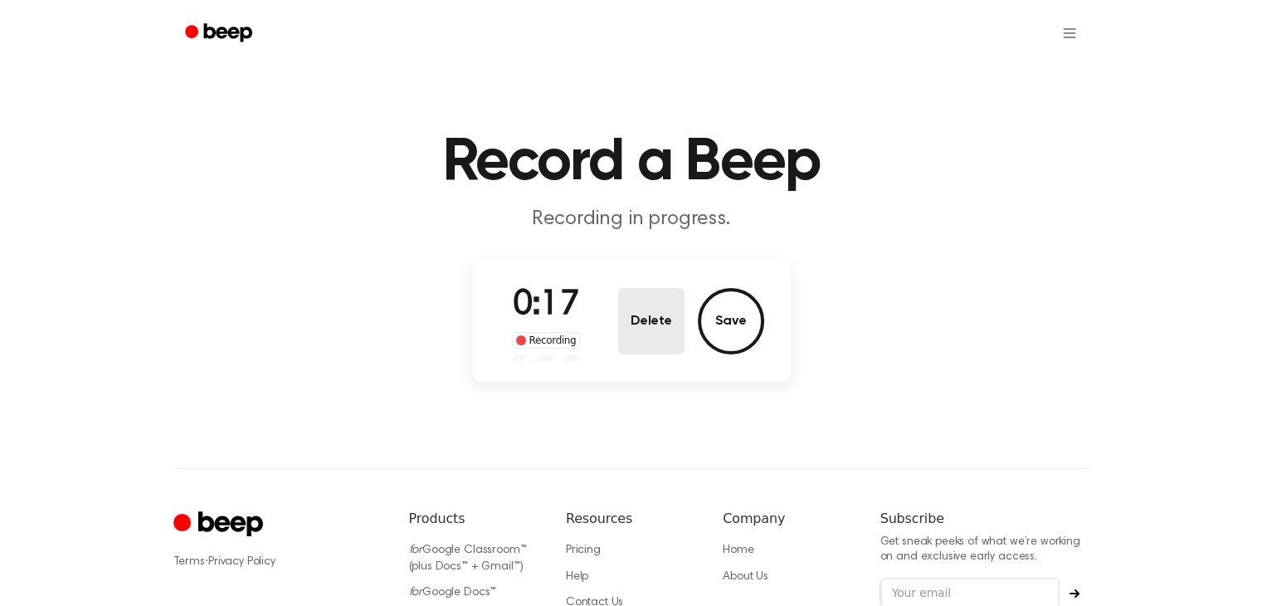
click at [622, 296] on div "0:17 Recording Delete Save" at bounding box center [631, 321] width 319 height 122
click at [625, 299] on button "Delete" at bounding box center [651, 321] width 66 height 66
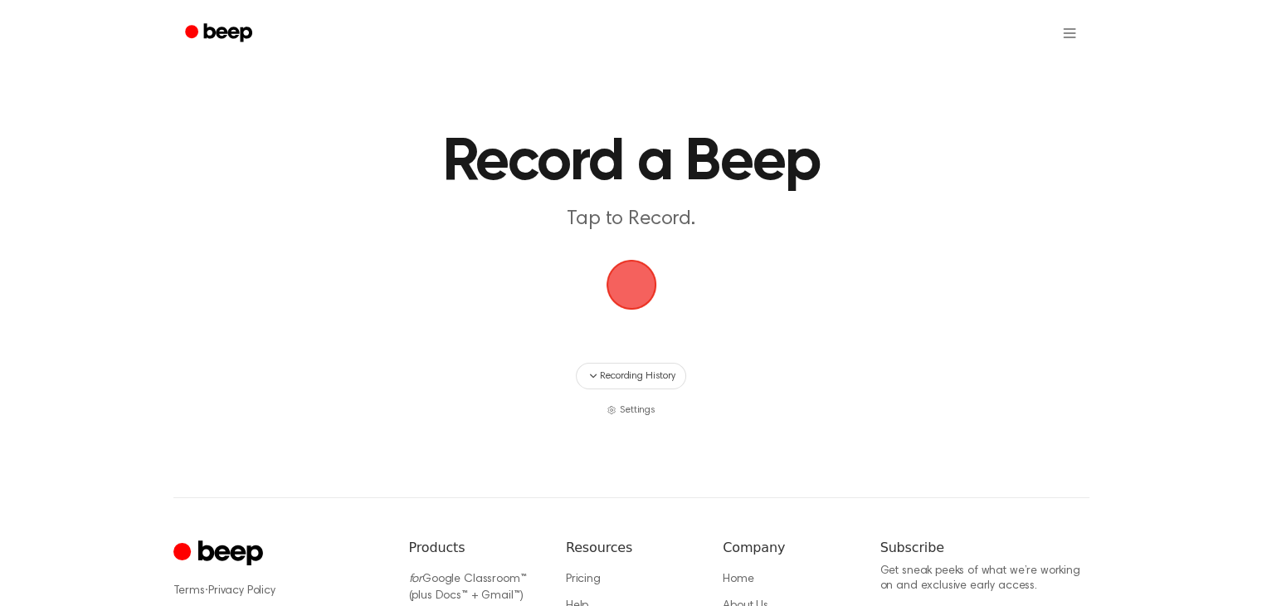
click at [637, 290] on span "button" at bounding box center [631, 284] width 46 height 46
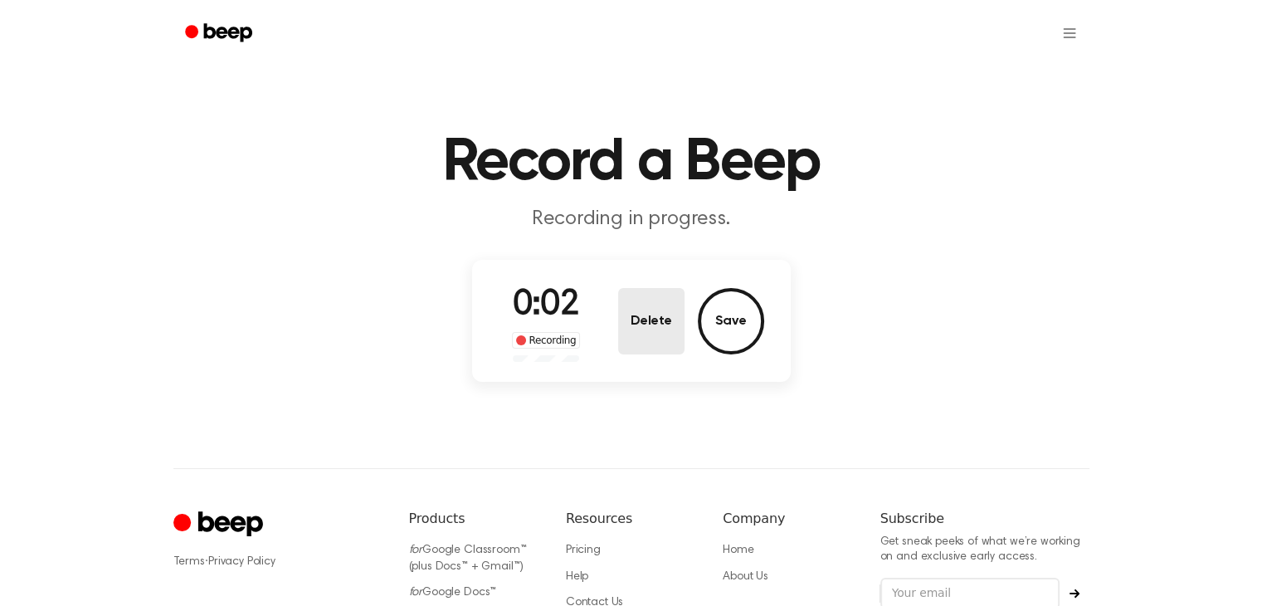
click at [661, 294] on button "Delete" at bounding box center [651, 321] width 66 height 66
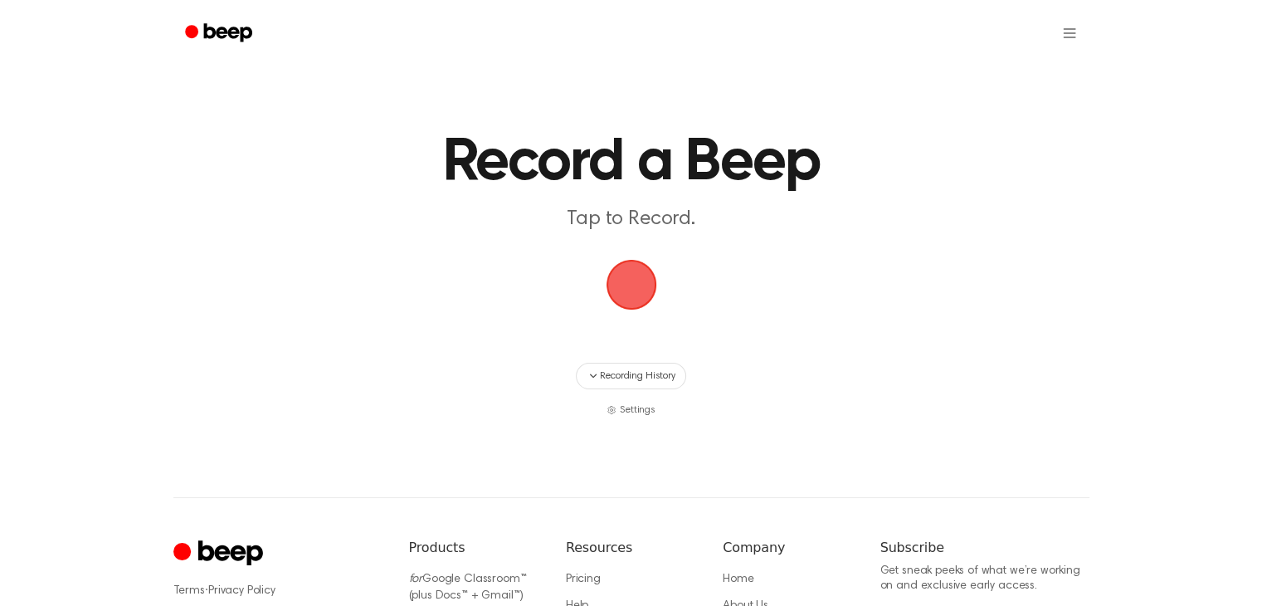
click at [647, 276] on span "button" at bounding box center [631, 284] width 46 height 46
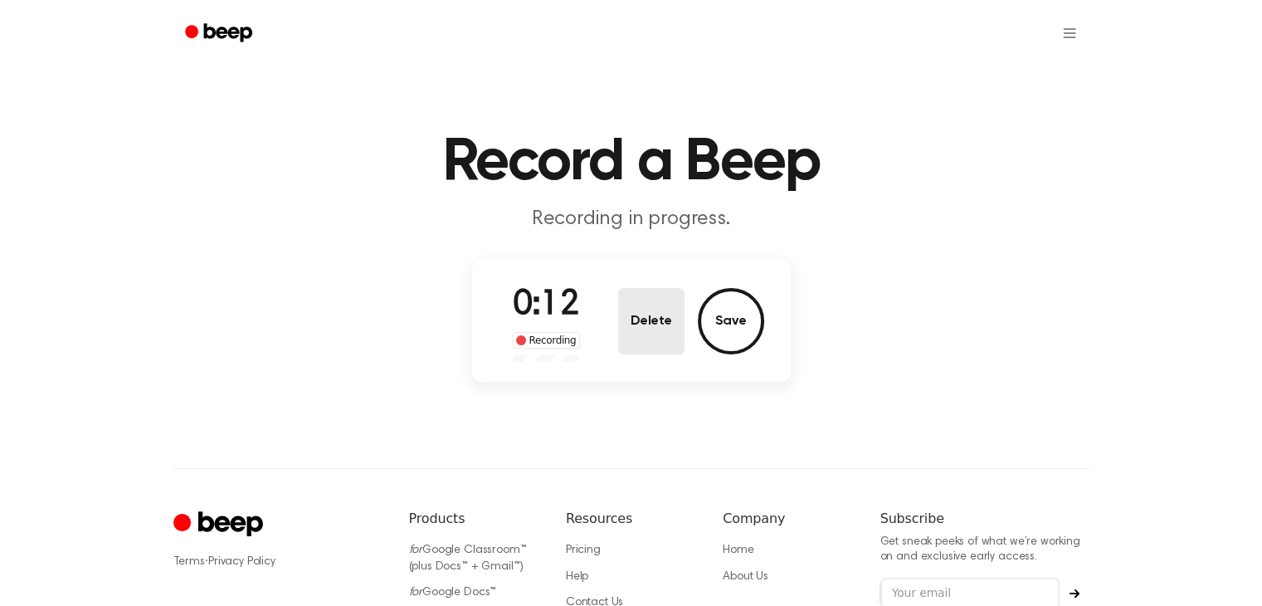
click at [671, 316] on button "Delete" at bounding box center [651, 321] width 66 height 66
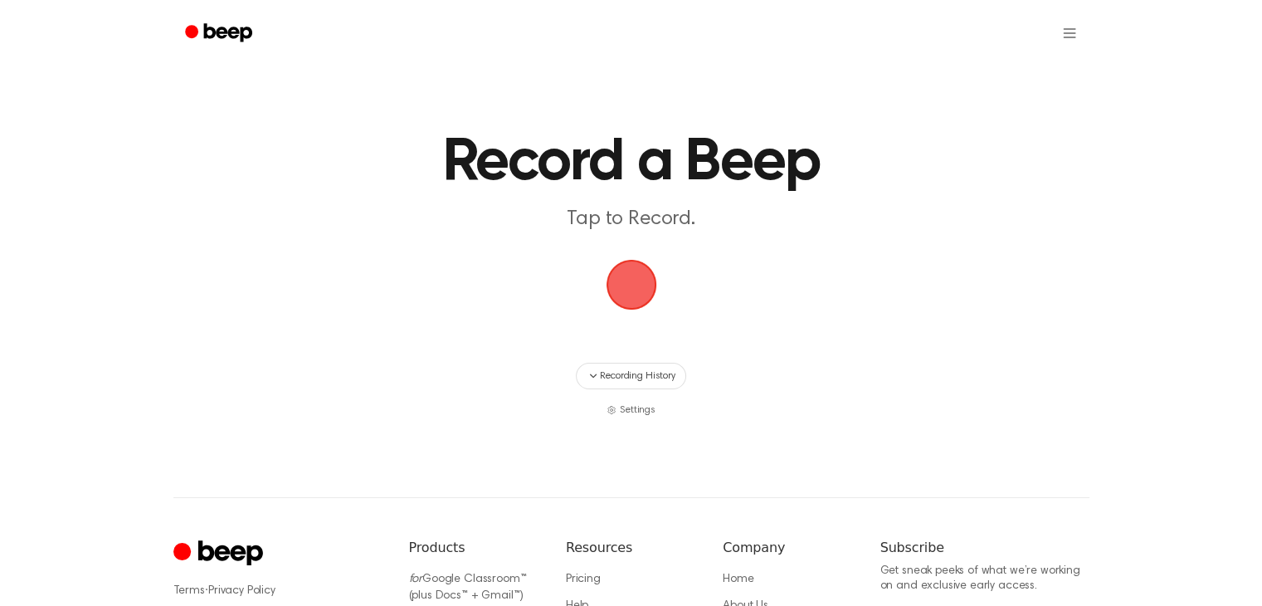
drag, startPoint x: 651, startPoint y: 305, endPoint x: 641, endPoint y: 290, distance: 18.0
click at [644, 300] on span "button" at bounding box center [631, 284] width 46 height 46
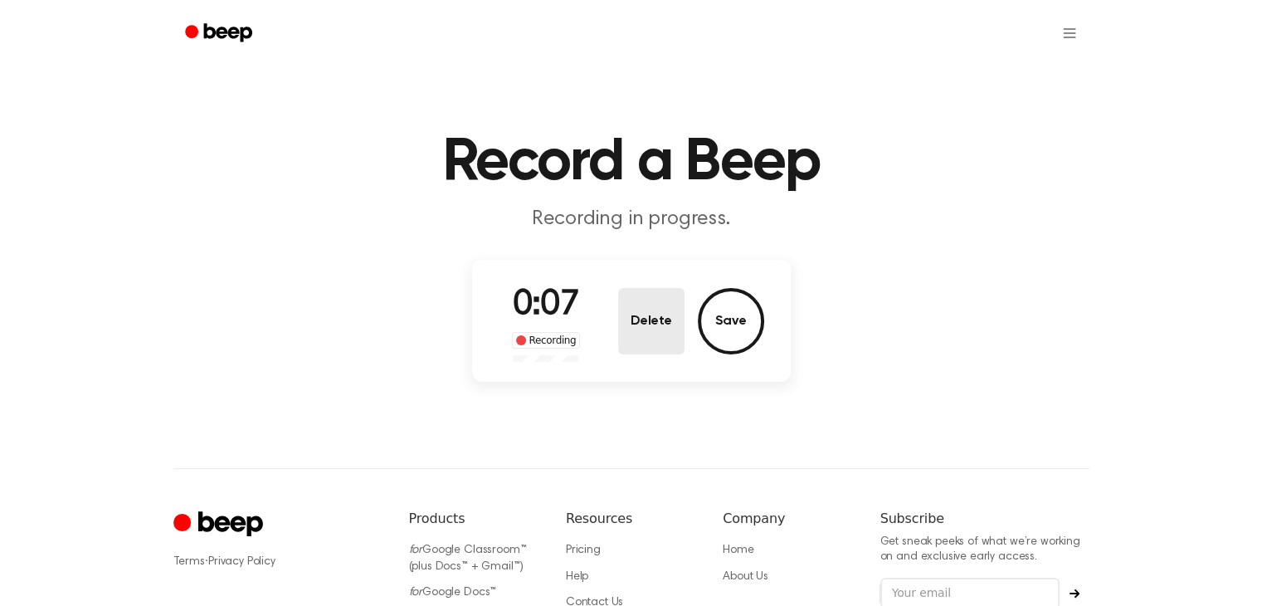
click at [661, 333] on button "Delete" at bounding box center [651, 321] width 66 height 66
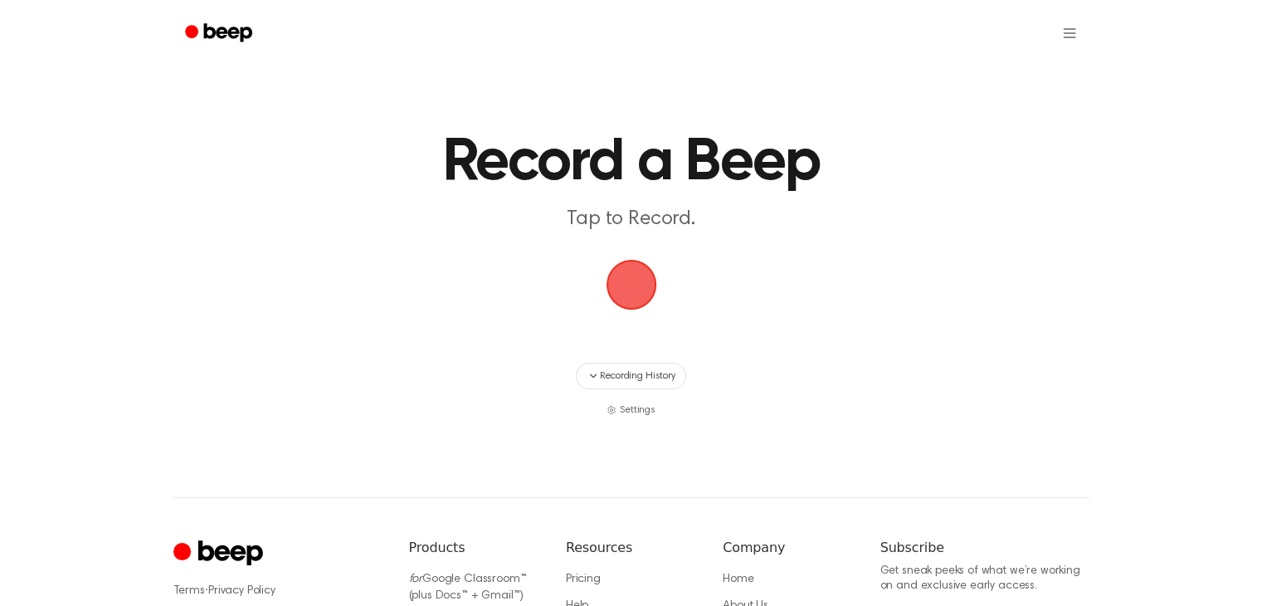
click at [630, 270] on span "button" at bounding box center [631, 284] width 46 height 46
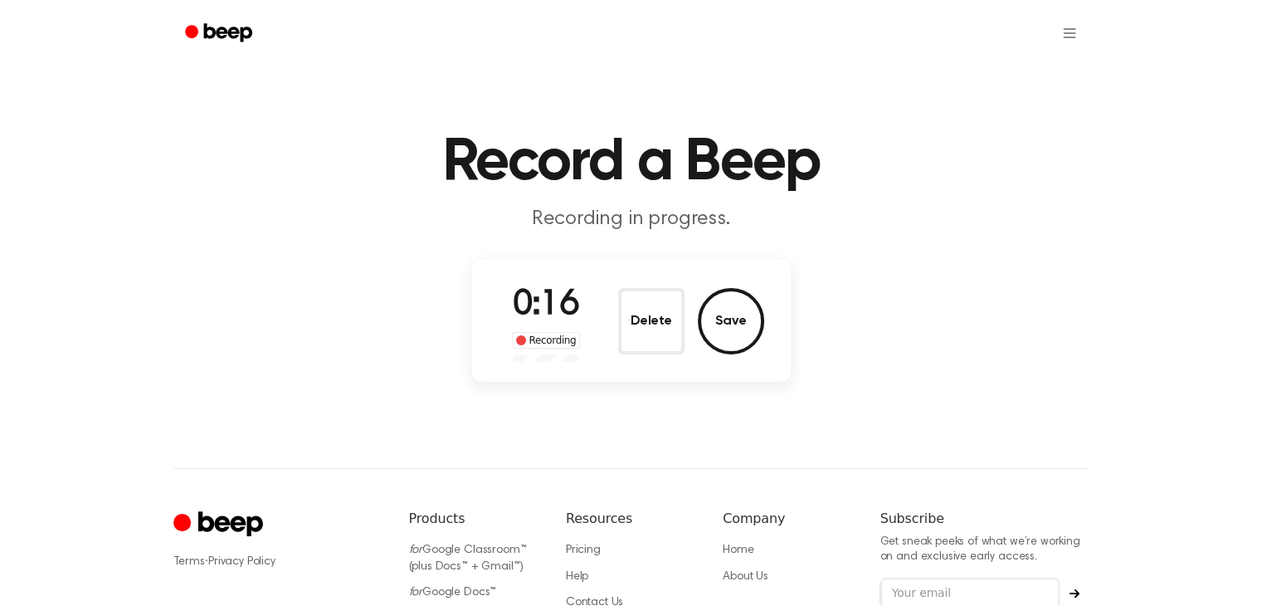
click at [675, 305] on button "Delete" at bounding box center [651, 321] width 66 height 66
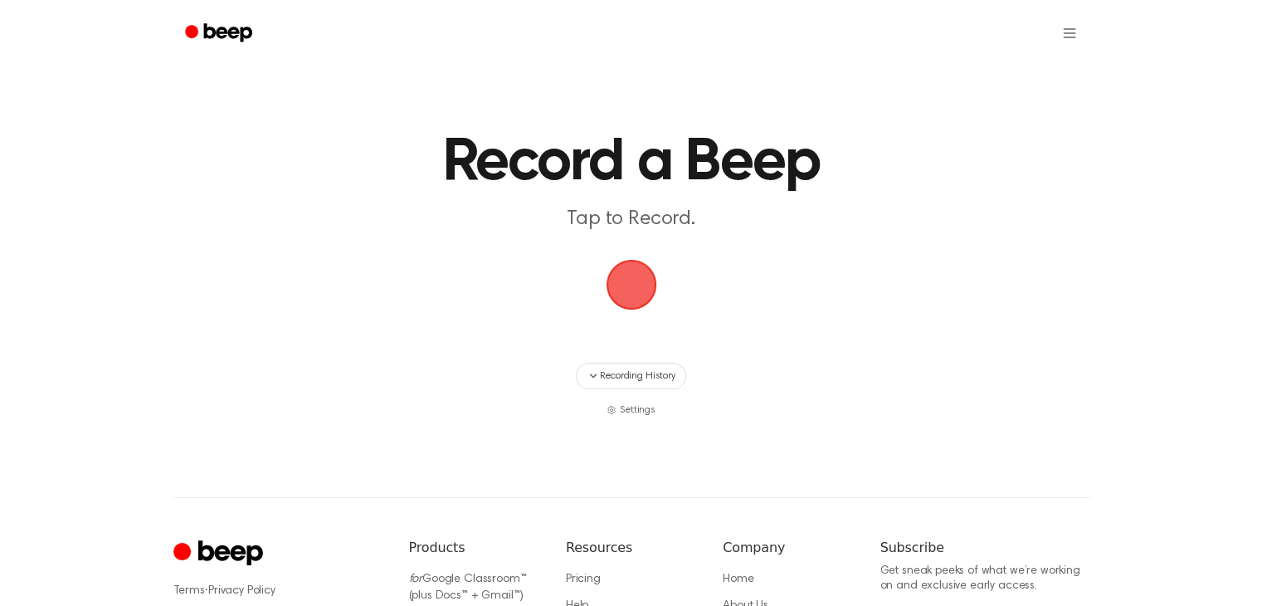
click at [637, 277] on span "button" at bounding box center [631, 284] width 46 height 46
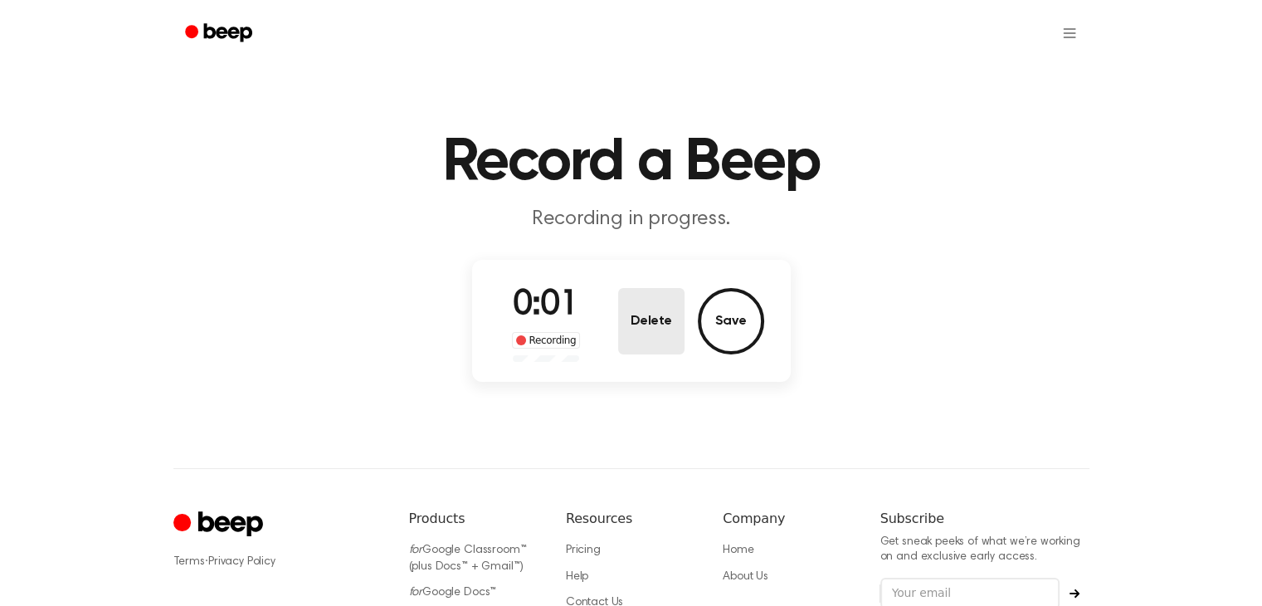
click at [630, 301] on button "Delete" at bounding box center [651, 321] width 66 height 66
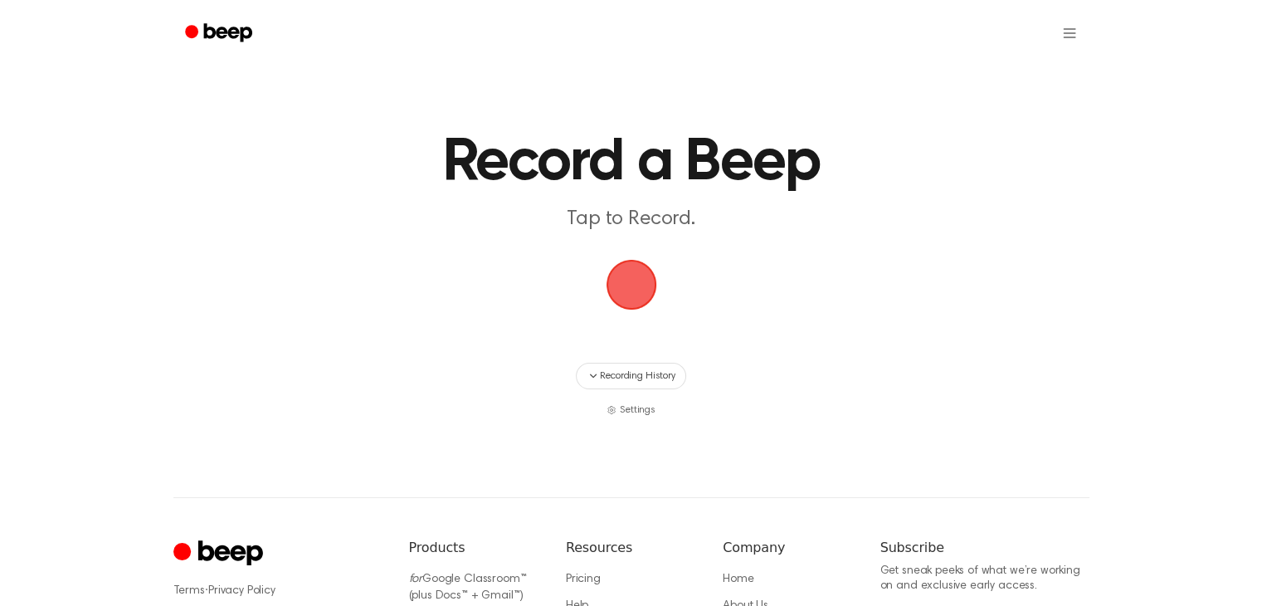
click at [617, 280] on span "button" at bounding box center [631, 284] width 46 height 46
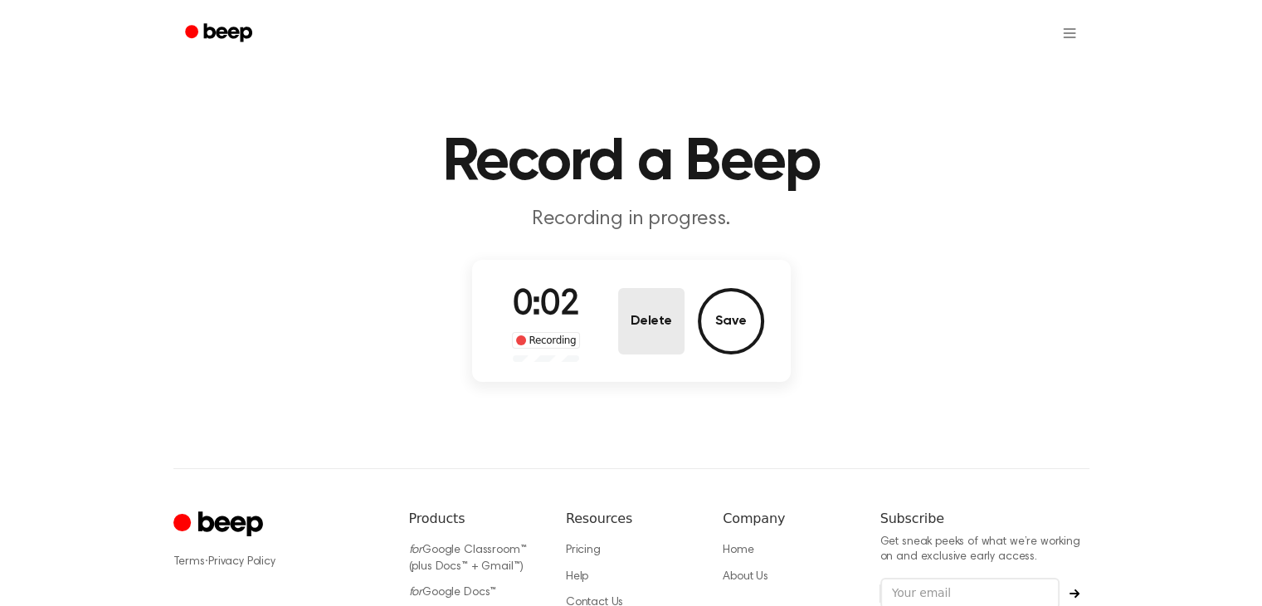
drag, startPoint x: 633, startPoint y: 334, endPoint x: 645, endPoint y: 319, distance: 18.9
click at [634, 334] on button "Delete" at bounding box center [651, 321] width 66 height 66
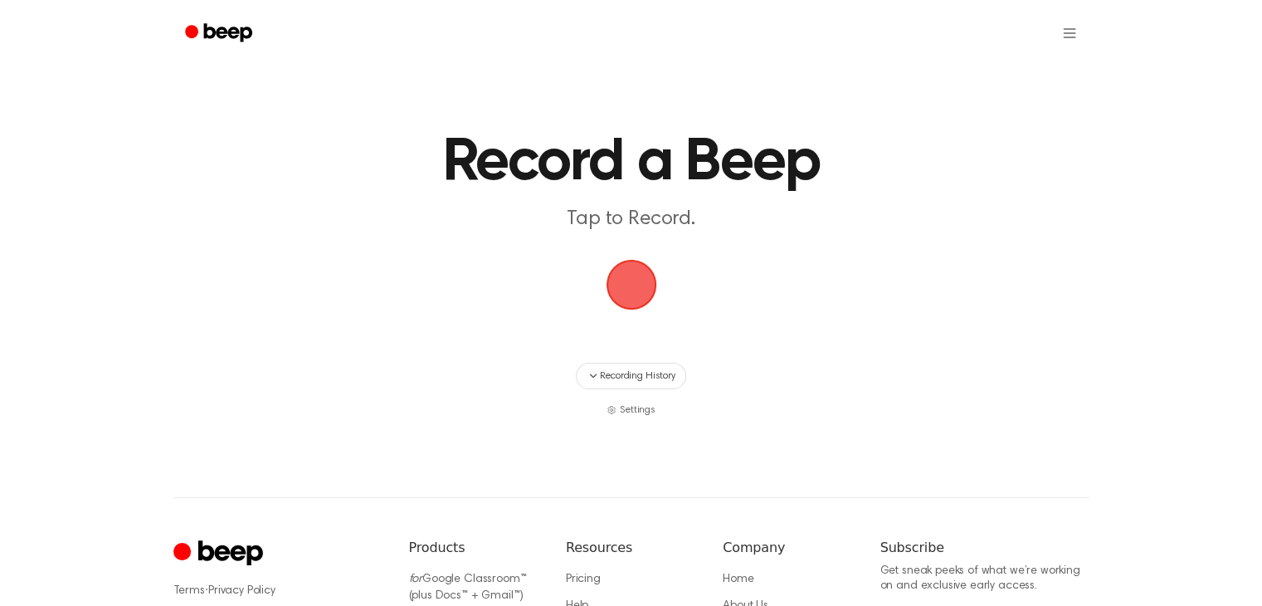
click at [641, 293] on span "button" at bounding box center [631, 284] width 46 height 46
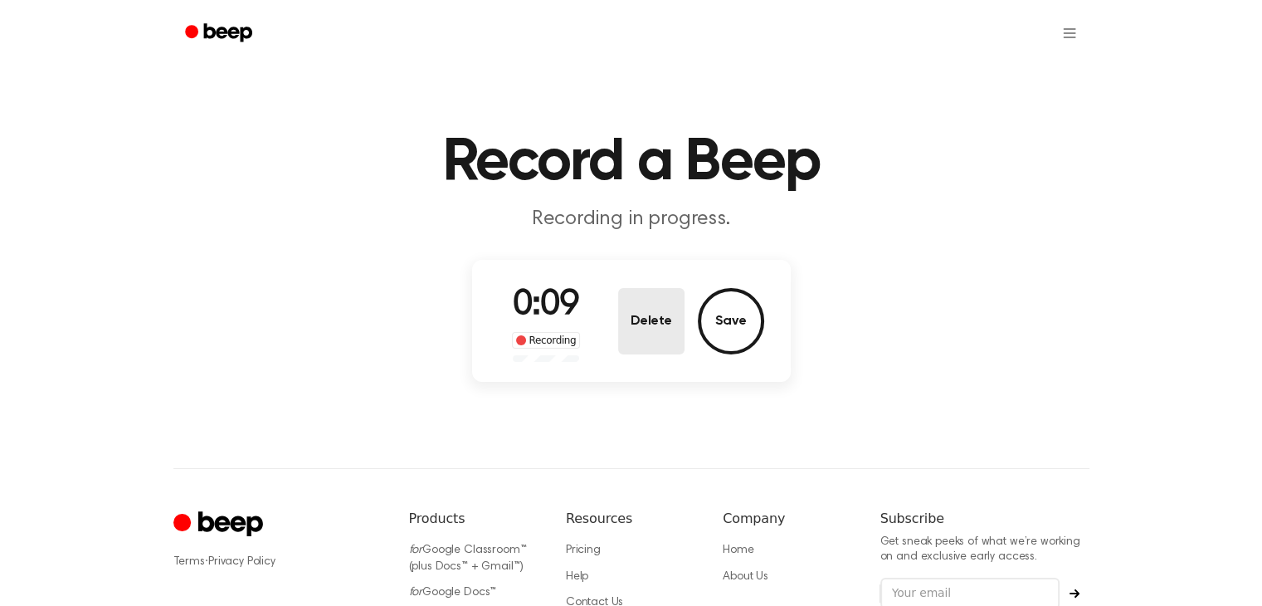
click at [640, 333] on button "Delete" at bounding box center [651, 321] width 66 height 66
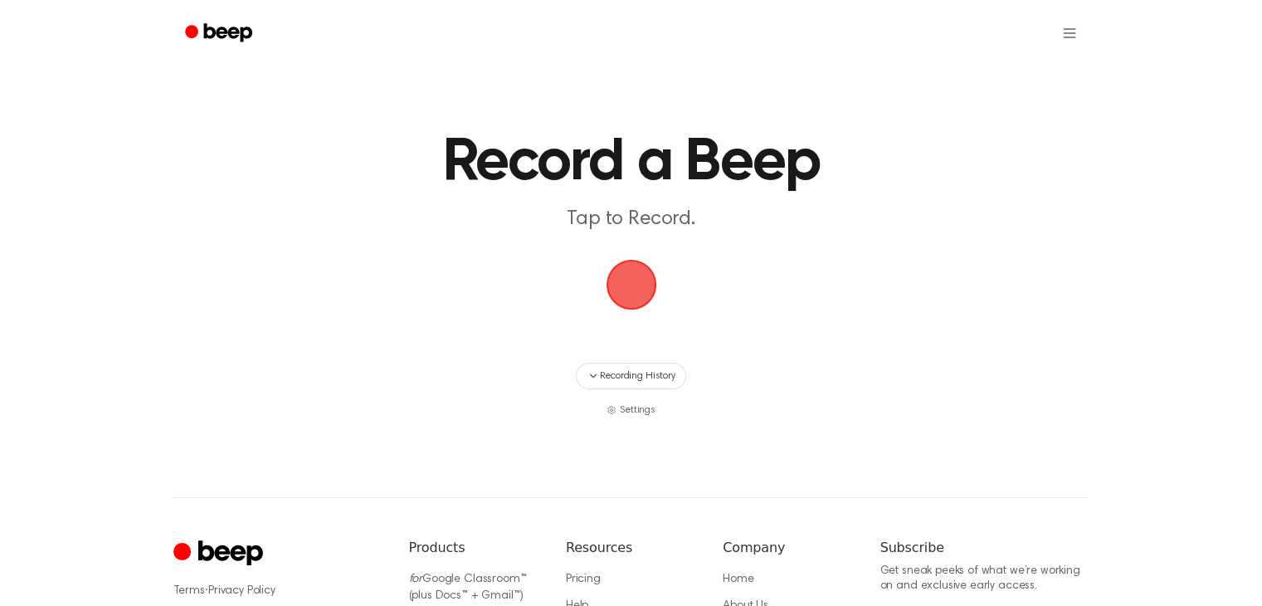
click at [642, 299] on span "button" at bounding box center [631, 284] width 46 height 46
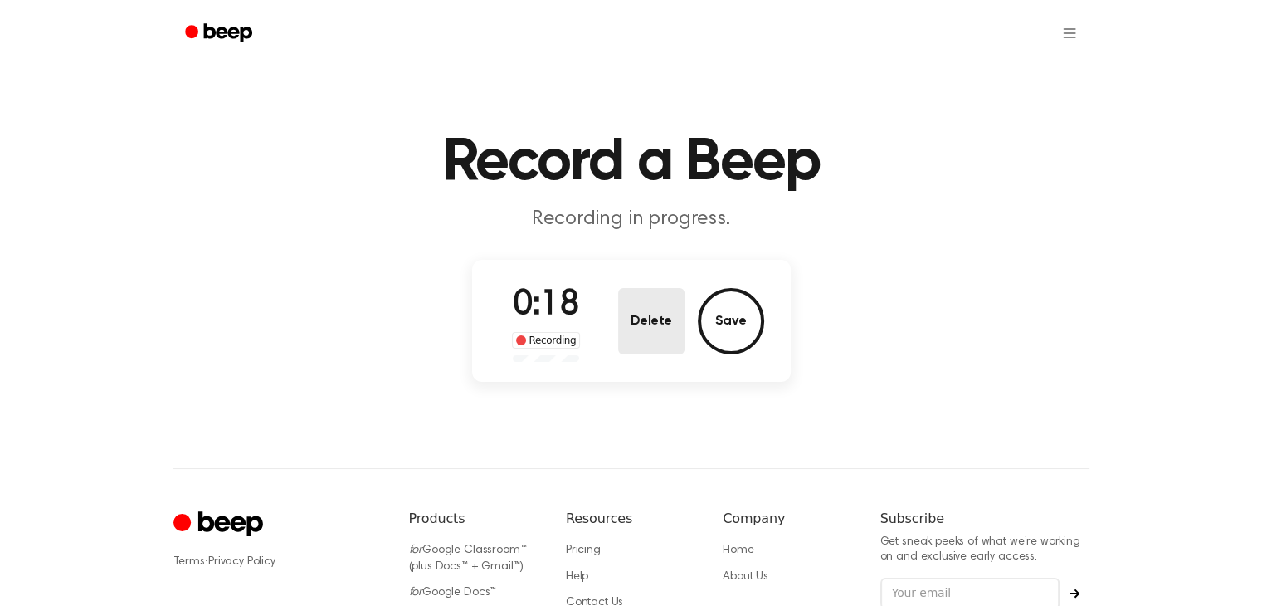
click at [627, 333] on button "Delete" at bounding box center [651, 321] width 66 height 66
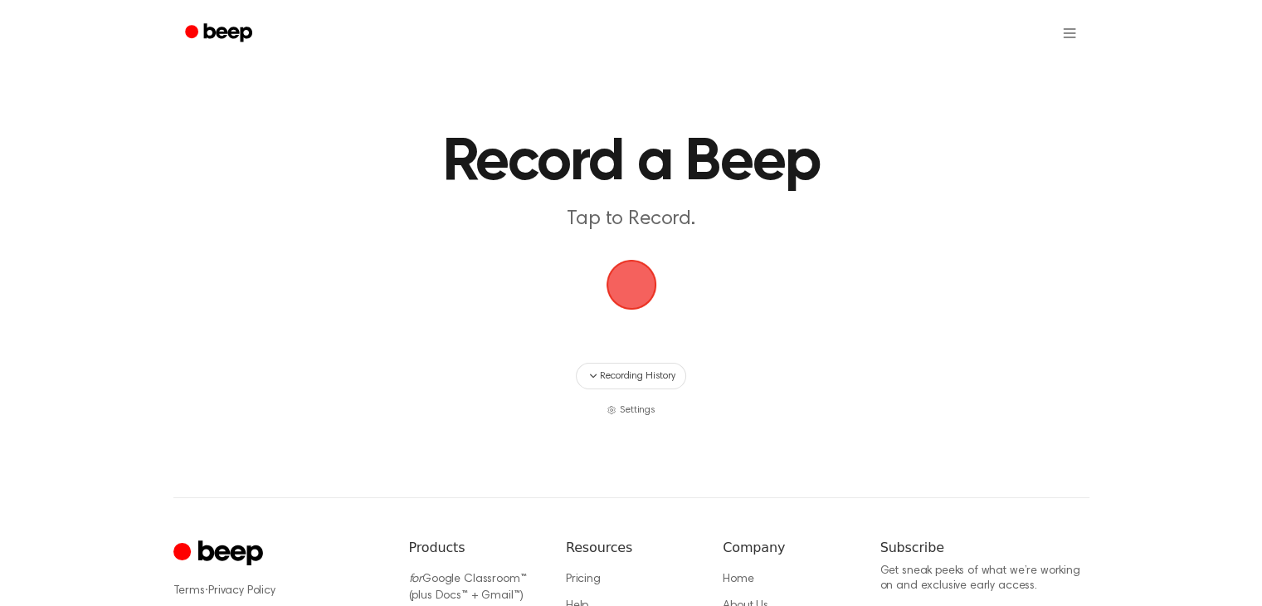
click at [631, 288] on span "button" at bounding box center [631, 284] width 46 height 46
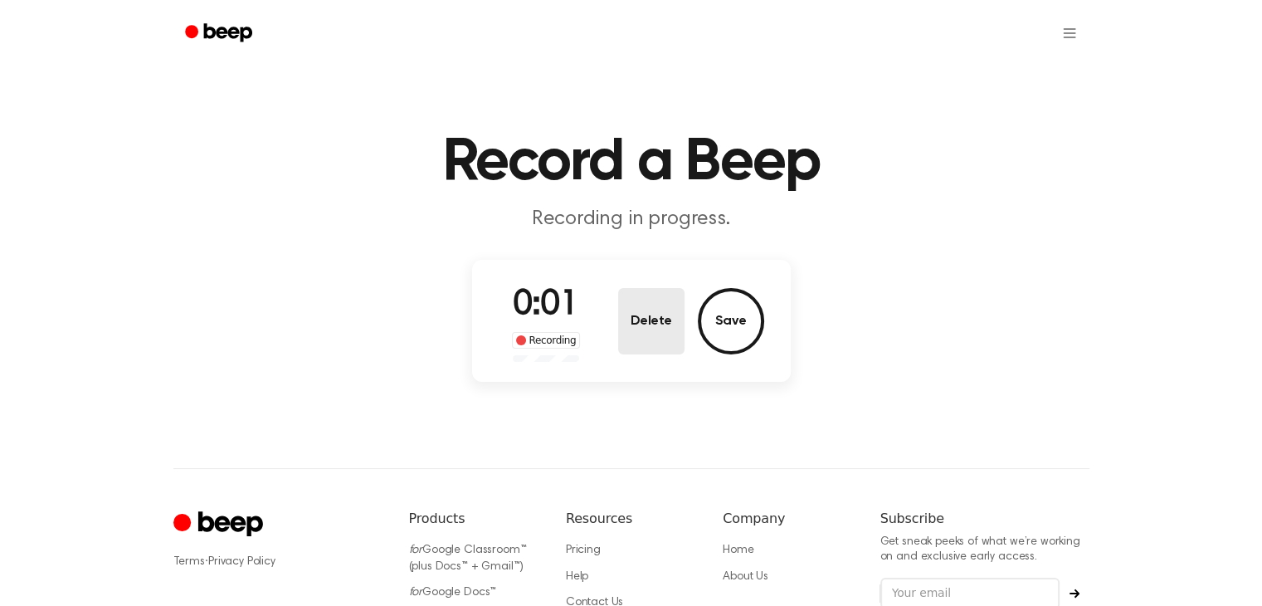
click at [635, 312] on button "Delete" at bounding box center [651, 321] width 66 height 66
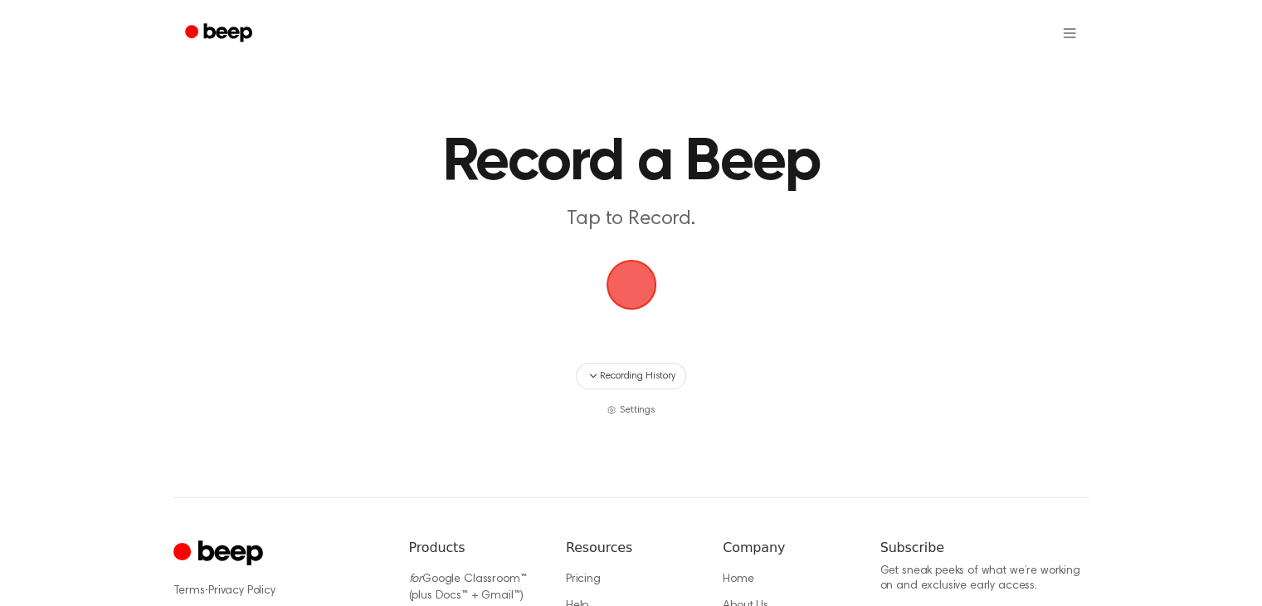
click at [641, 289] on span "button" at bounding box center [631, 284] width 46 height 46
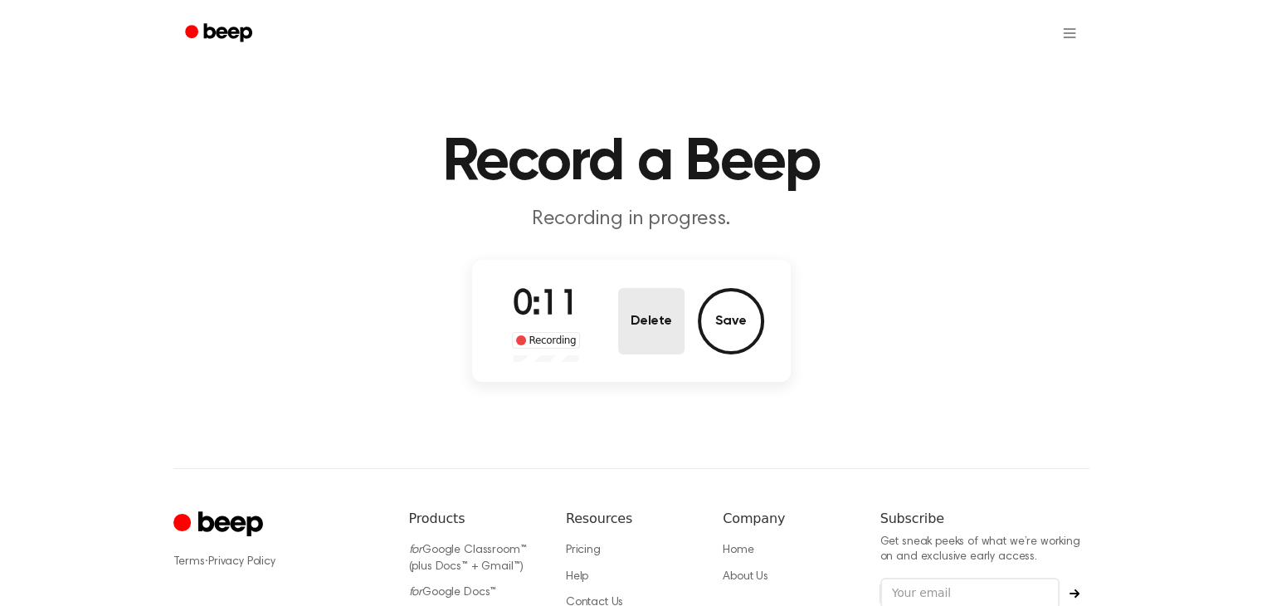
click at [648, 320] on button "Delete" at bounding box center [651, 321] width 66 height 66
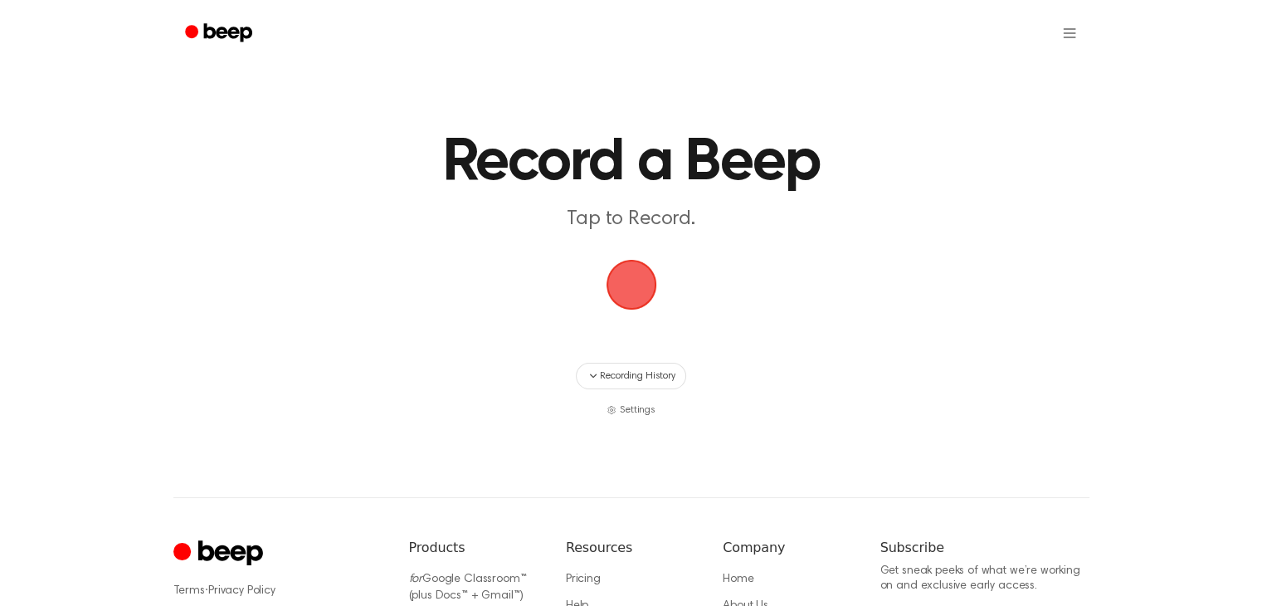
click at [651, 280] on span "button" at bounding box center [631, 284] width 46 height 46
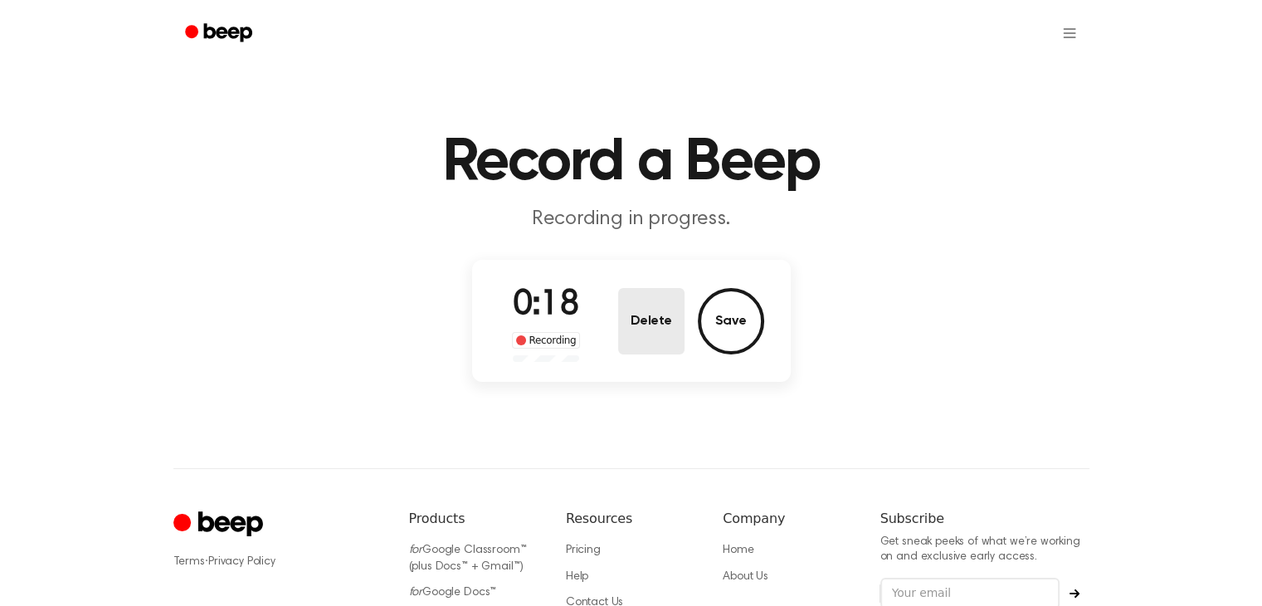
click at [646, 298] on button "Delete" at bounding box center [651, 321] width 66 height 66
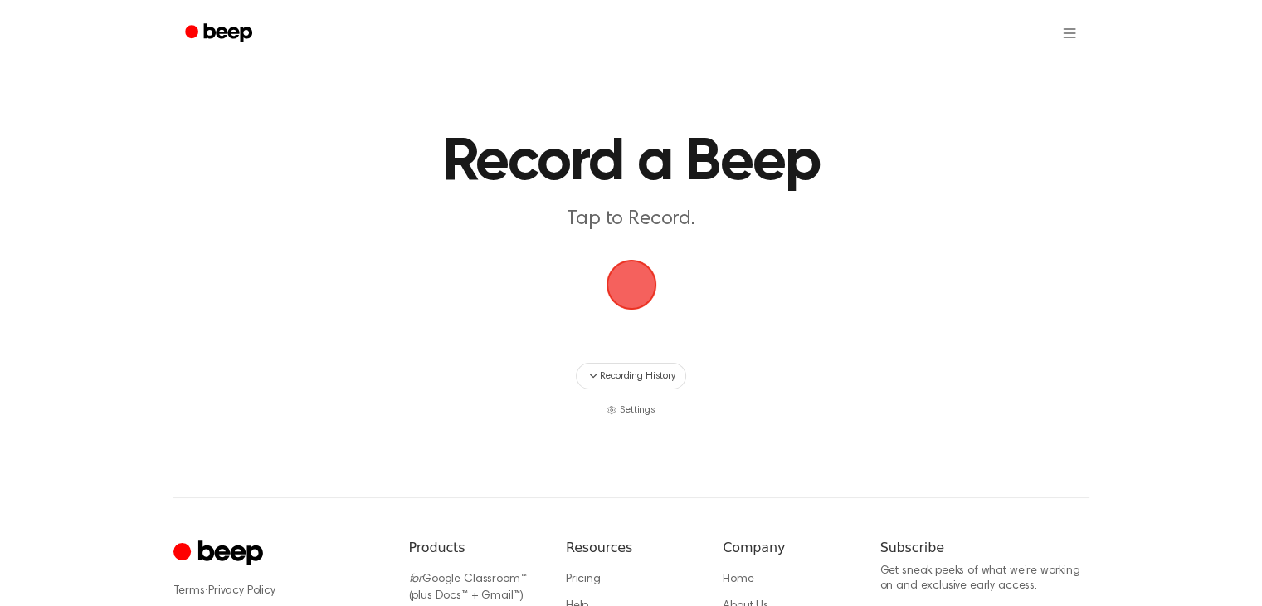
click at [608, 293] on span "button" at bounding box center [631, 284] width 46 height 46
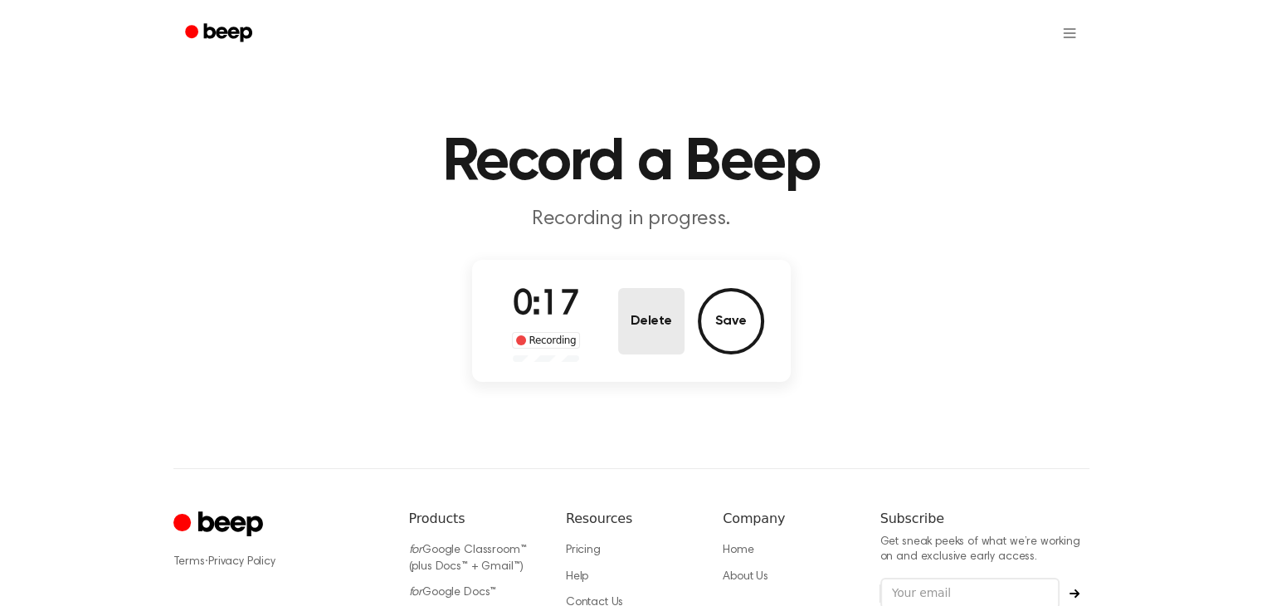
click at [638, 314] on button "Delete" at bounding box center [651, 321] width 66 height 66
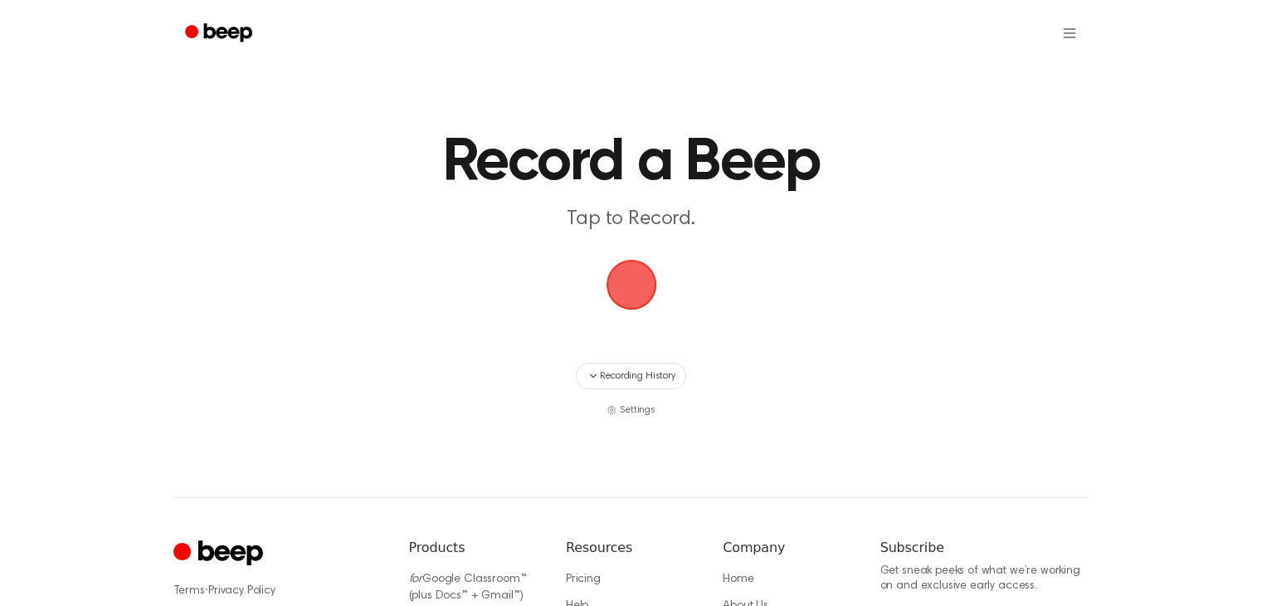
click at [633, 308] on span "button" at bounding box center [631, 284] width 46 height 46
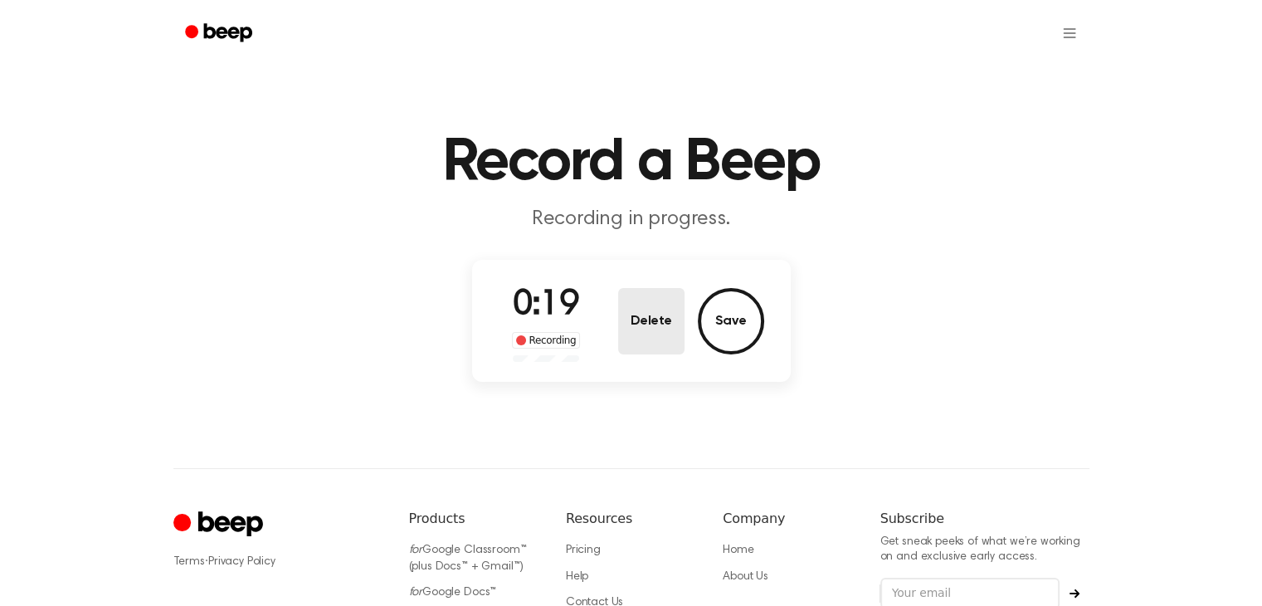
click at [638, 305] on button "Delete" at bounding box center [651, 321] width 66 height 66
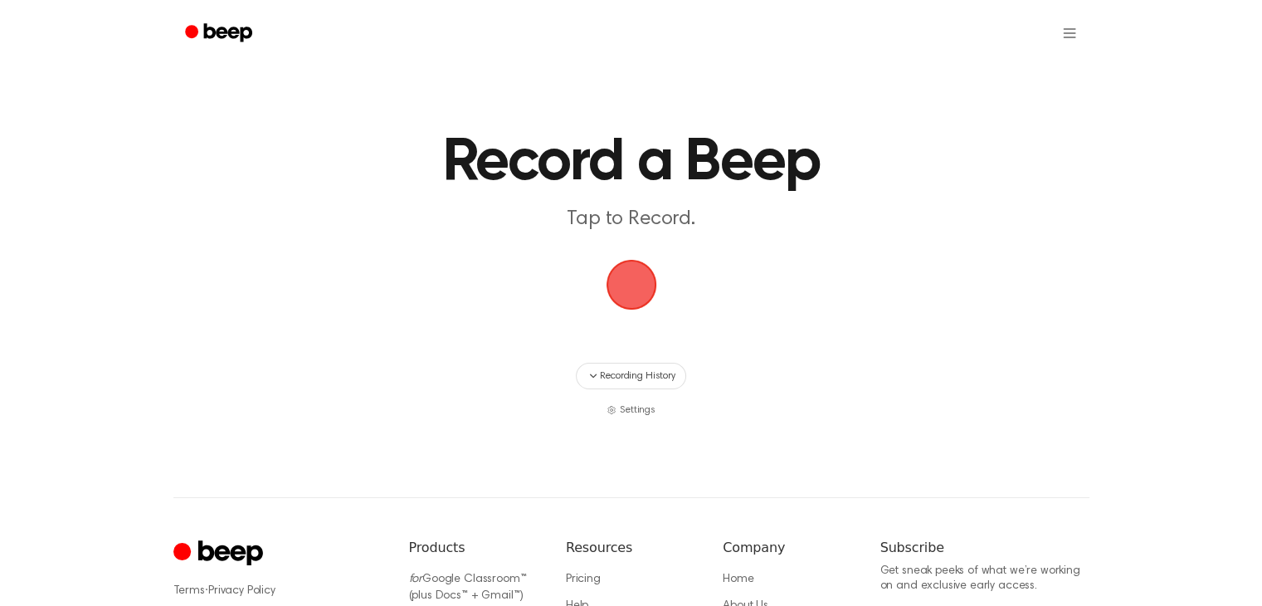
click at [655, 273] on span "button" at bounding box center [631, 284] width 46 height 46
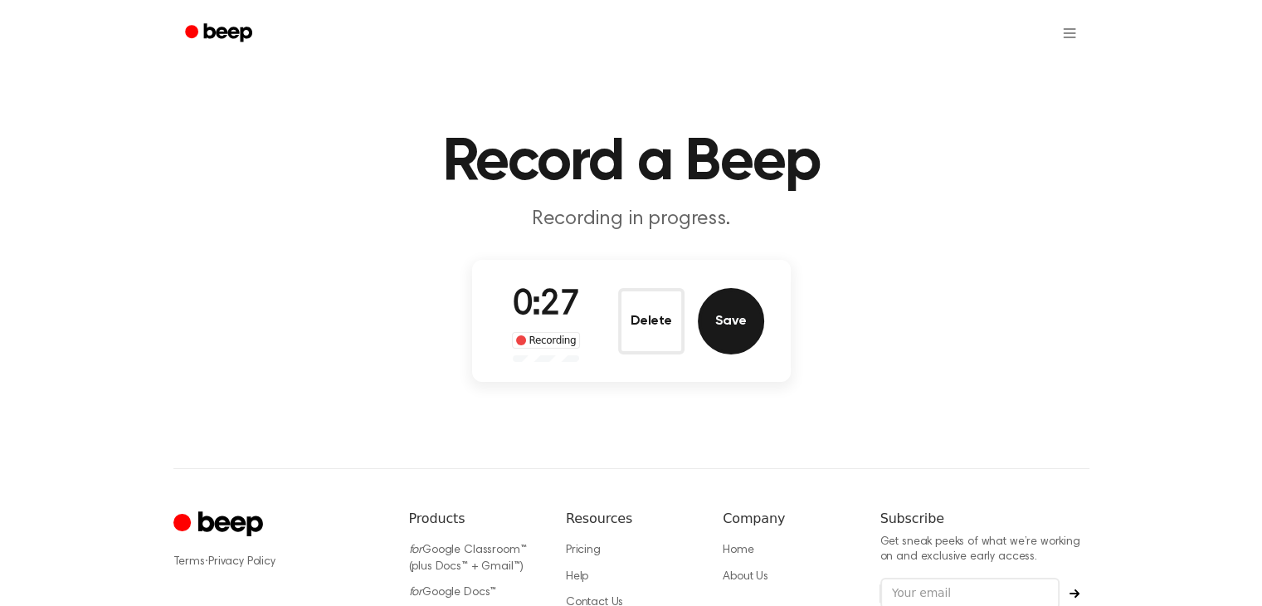
click at [715, 305] on button "Save" at bounding box center [731, 321] width 66 height 66
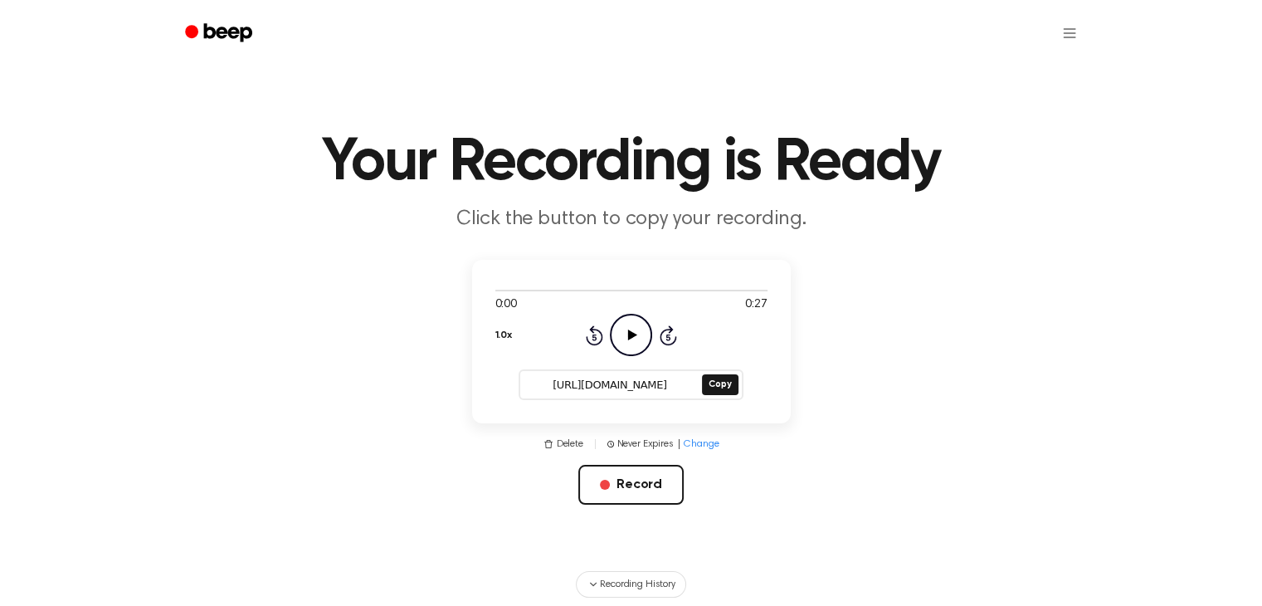
click at [628, 339] on icon at bounding box center [632, 334] width 9 height 11
click at [728, 386] on button "Copy" at bounding box center [720, 384] width 36 height 21
